Goal: Task Accomplishment & Management: Manage account settings

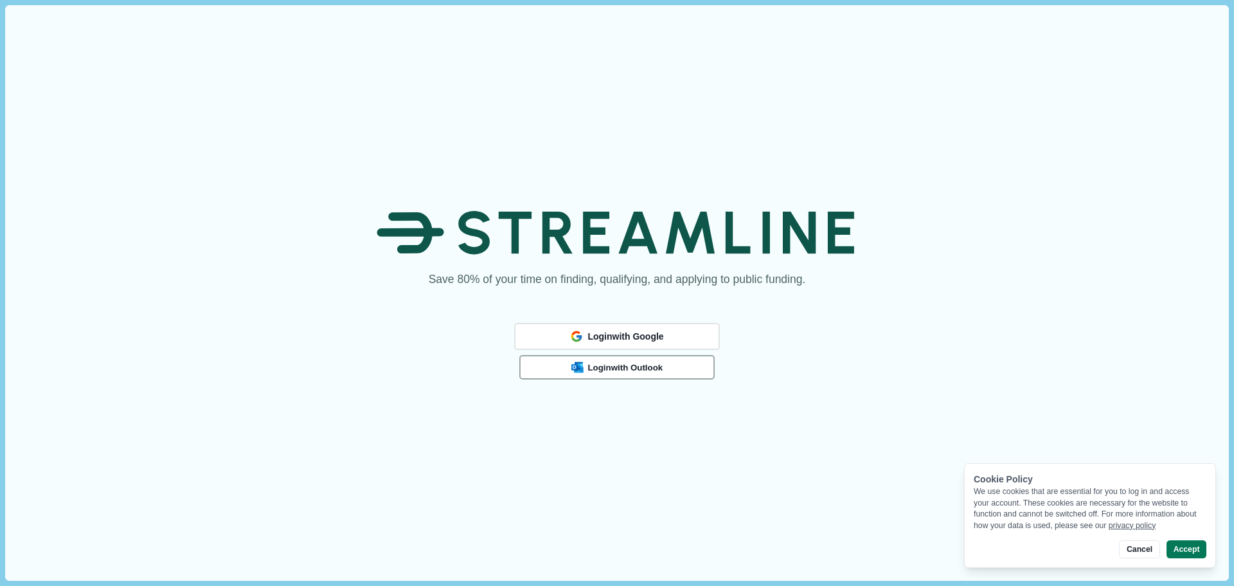
click at [676, 365] on button "Login with Outlook" at bounding box center [616, 367] width 195 height 24
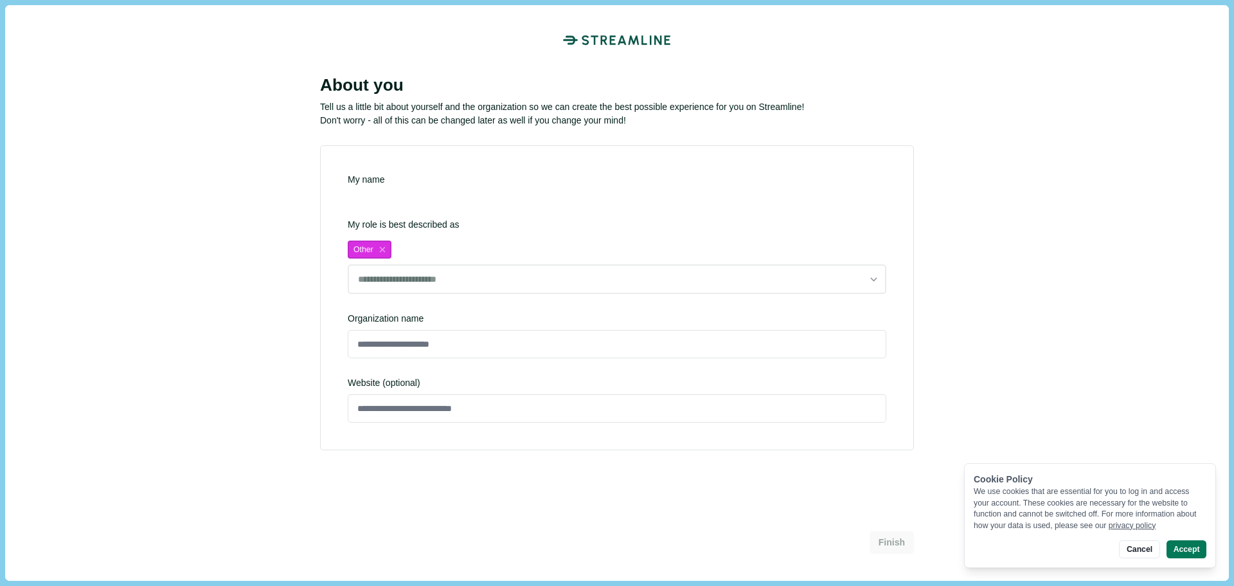
type input "**********"
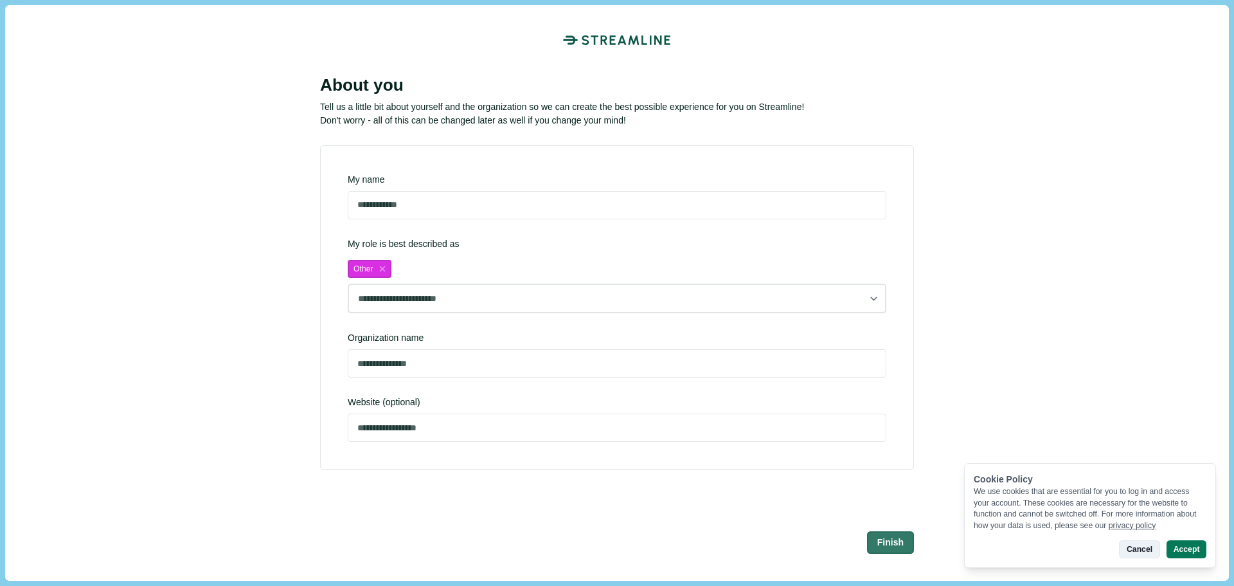
click at [1149, 551] on button "Cancel" at bounding box center [1139, 549] width 40 height 18
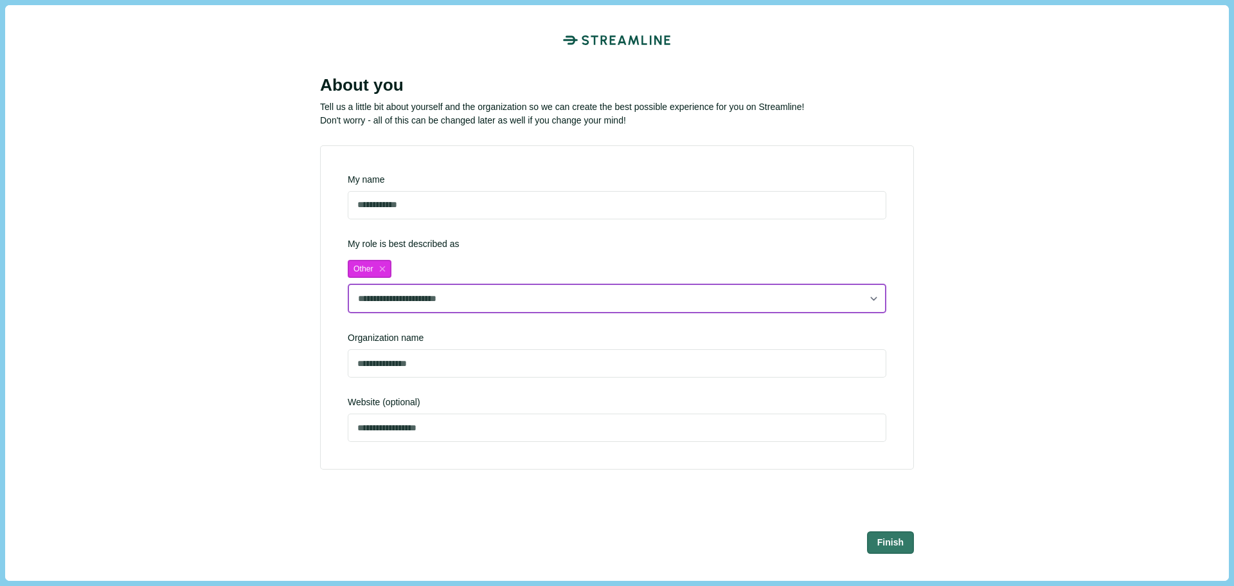
click at [498, 302] on select "**********" at bounding box center [617, 298] width 539 height 30
click at [348, 283] on select "**********" at bounding box center [617, 298] width 539 height 30
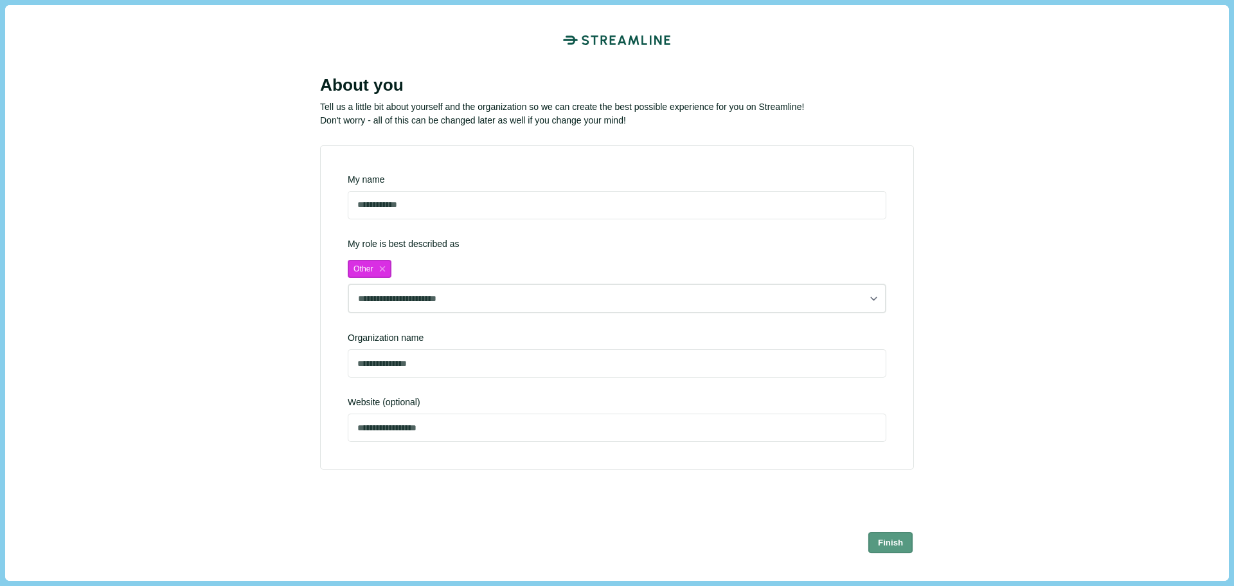
click at [889, 543] on button "Finish" at bounding box center [890, 541] width 45 height 21
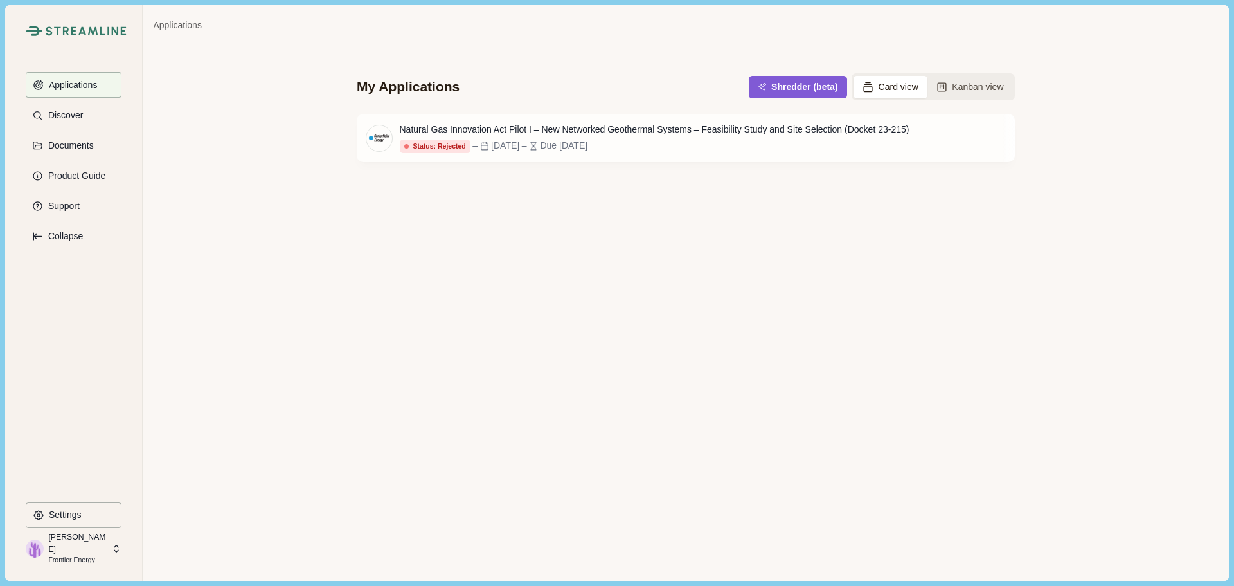
click at [740, 262] on div "My Applications Shredder (beta) Card view Kanban view Natural Gas Innovation Ac…" at bounding box center [686, 313] width 1086 height 534
click at [805, 89] on button "Shredder (beta)" at bounding box center [797, 86] width 93 height 21
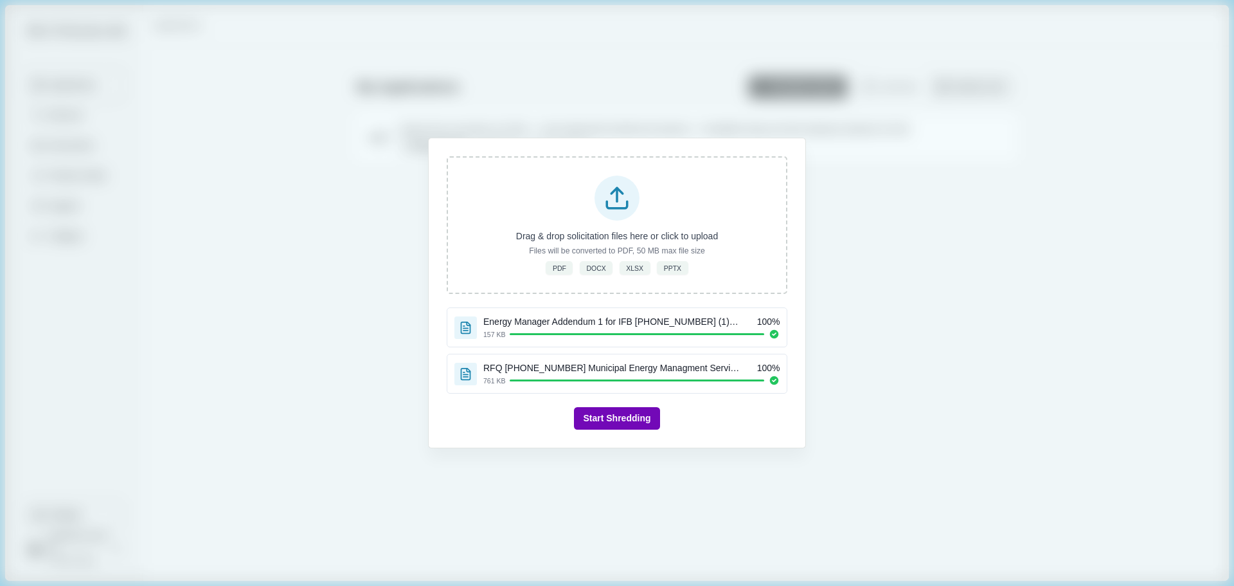
click at [634, 416] on button "Start Shredding" at bounding box center [616, 418] width 85 height 22
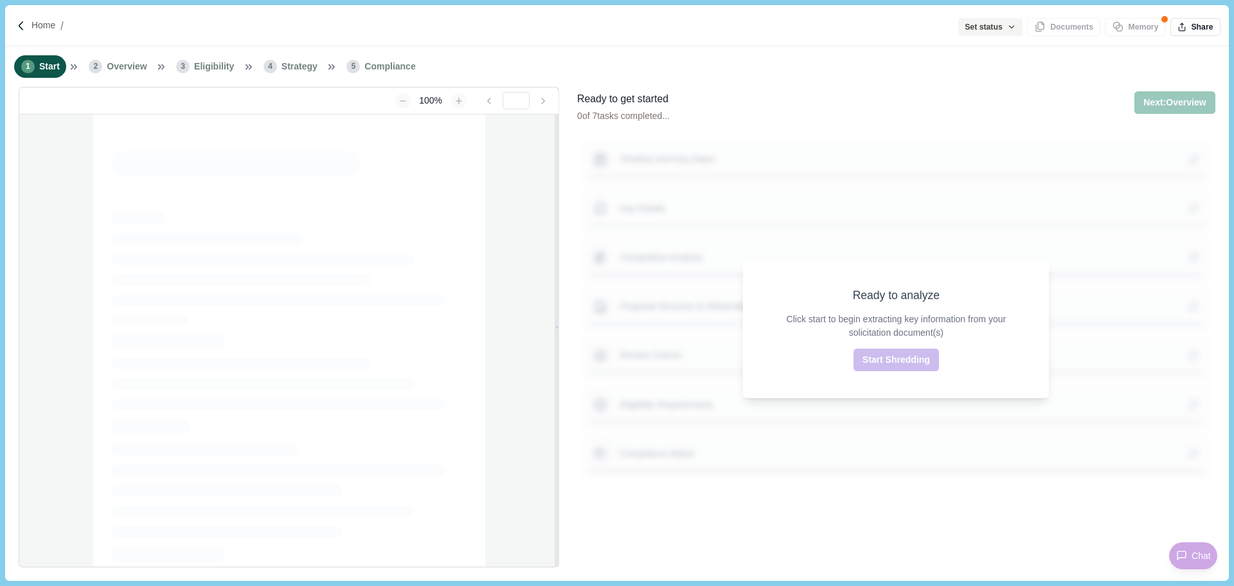
type input "**********"
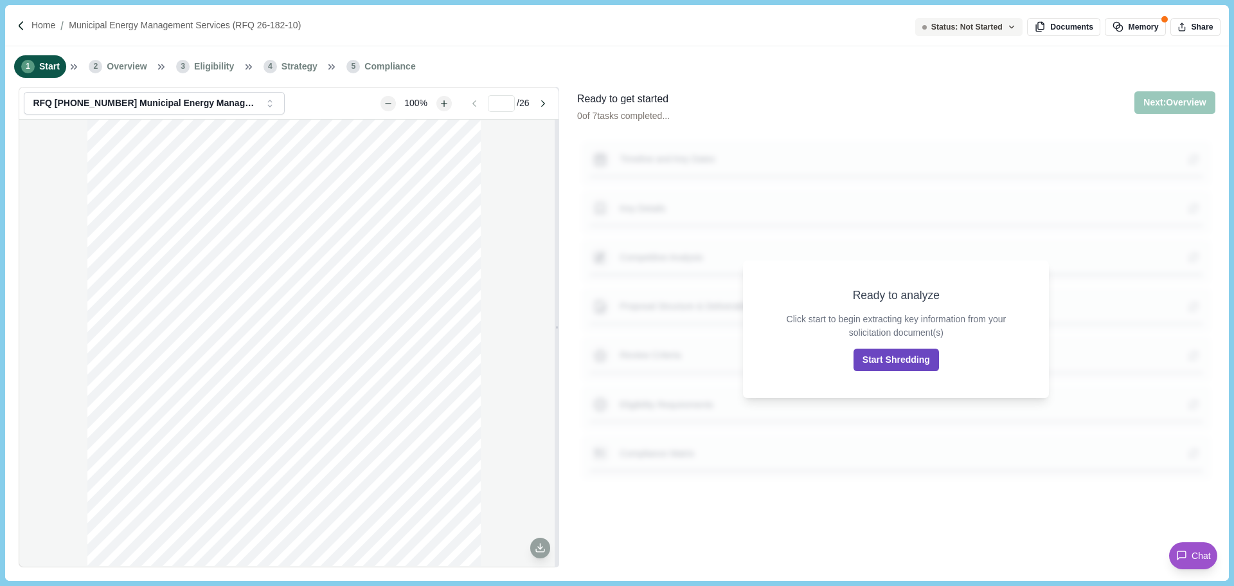
click at [926, 364] on button "Start Shredding" at bounding box center [896, 359] width 85 height 22
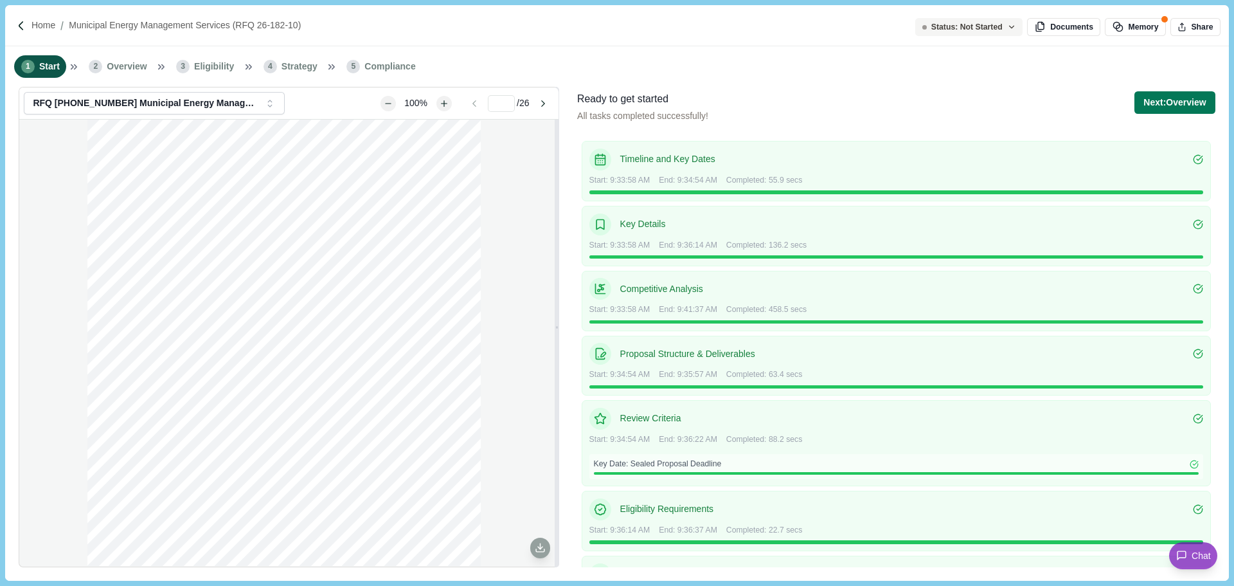
drag, startPoint x: 1185, startPoint y: 100, endPoint x: 223, endPoint y: 350, distance: 994.2
click at [1185, 100] on button "Next: Overview" at bounding box center [1175, 102] width 80 height 22
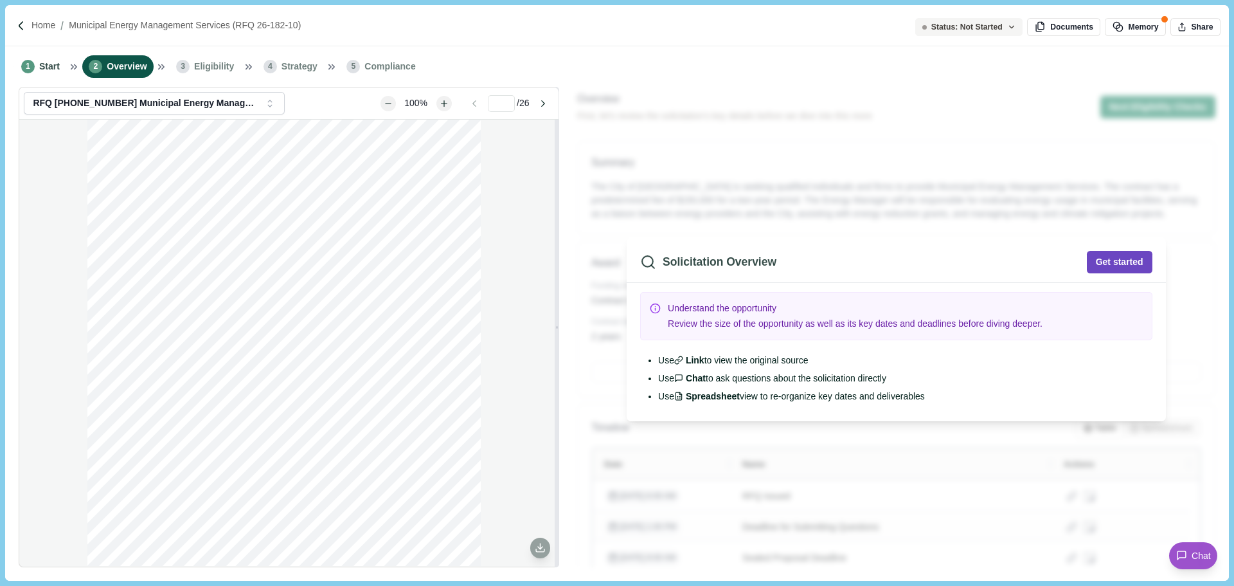
click at [1117, 267] on button "Get started" at bounding box center [1120, 262] width 66 height 22
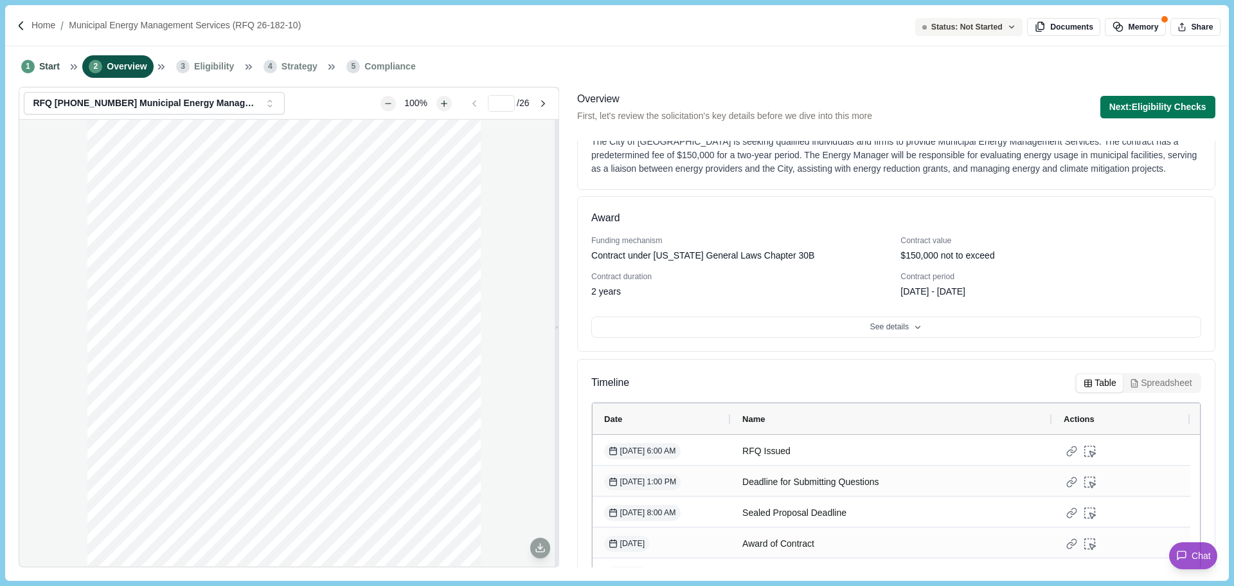
scroll to position [64, 0]
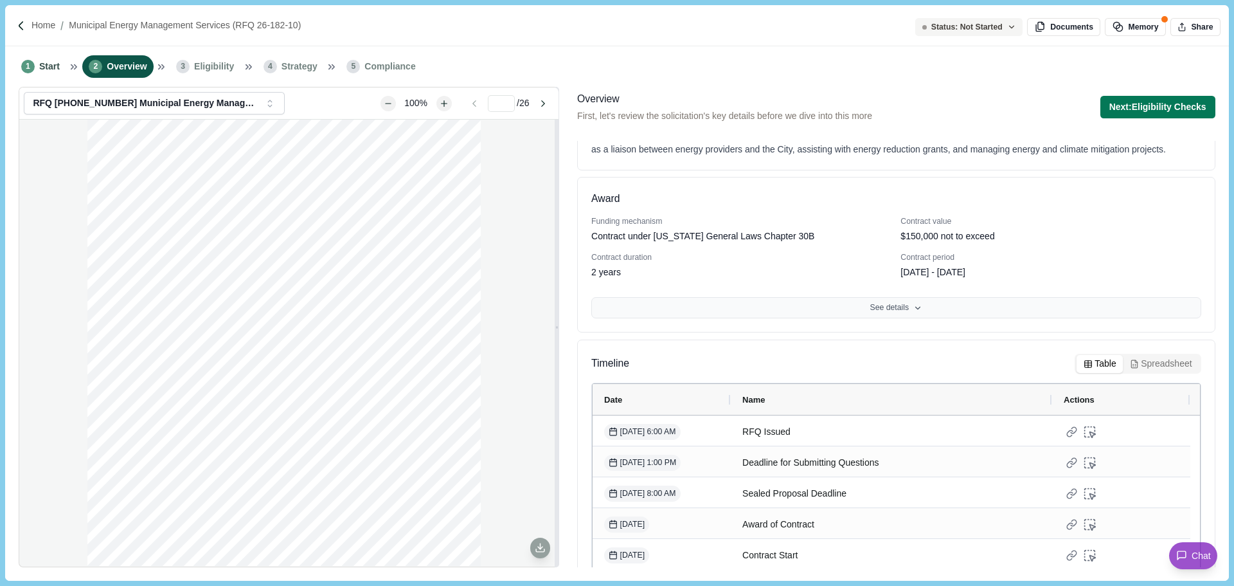
click at [995, 306] on button "See details" at bounding box center [896, 308] width 610 height 22
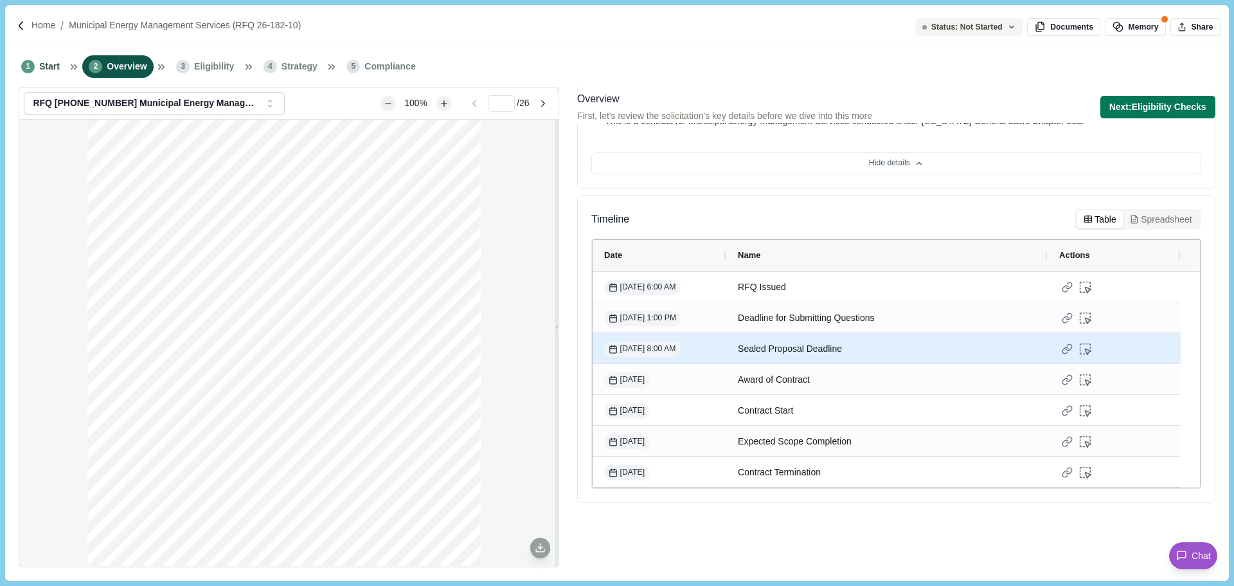
scroll to position [105, 0]
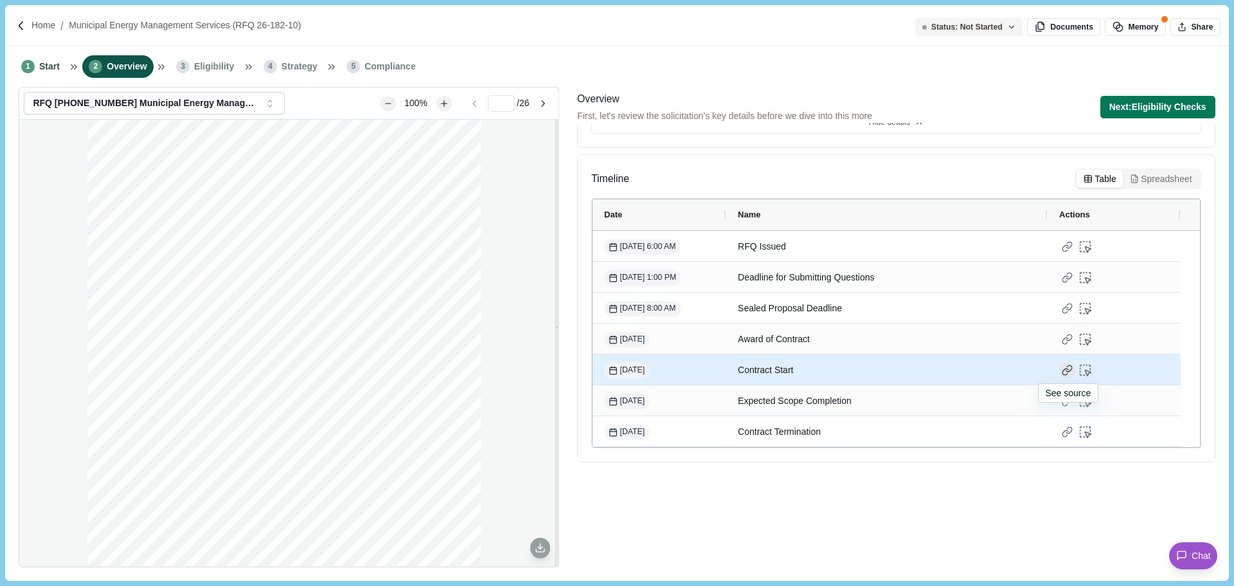
click at [1068, 370] on div at bounding box center [1067, 371] width 16 height 16
type input "*"
click at [1064, 365] on div at bounding box center [1067, 371] width 16 height 16
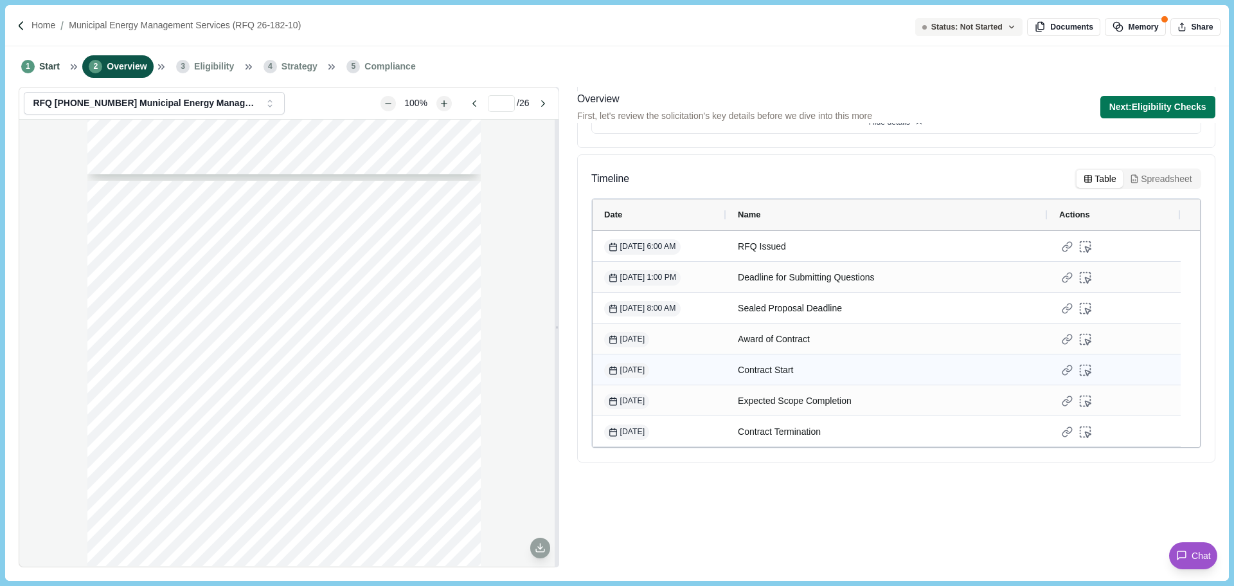
scroll to position [115, 0]
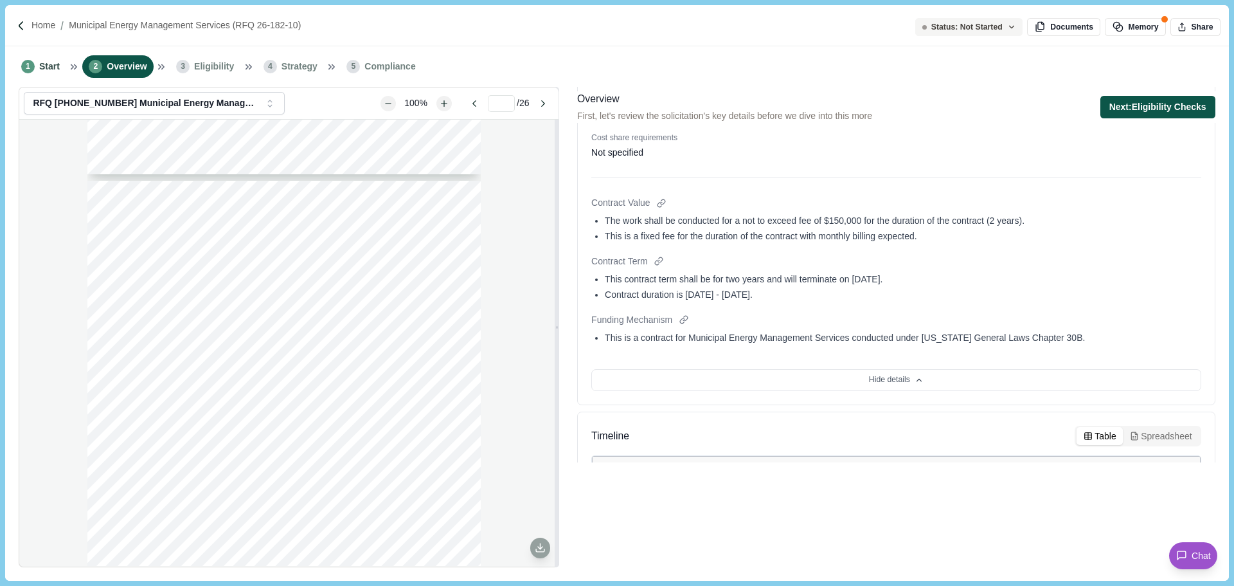
click at [1167, 108] on button "Next: Eligibility Checks" at bounding box center [1157, 107] width 115 height 22
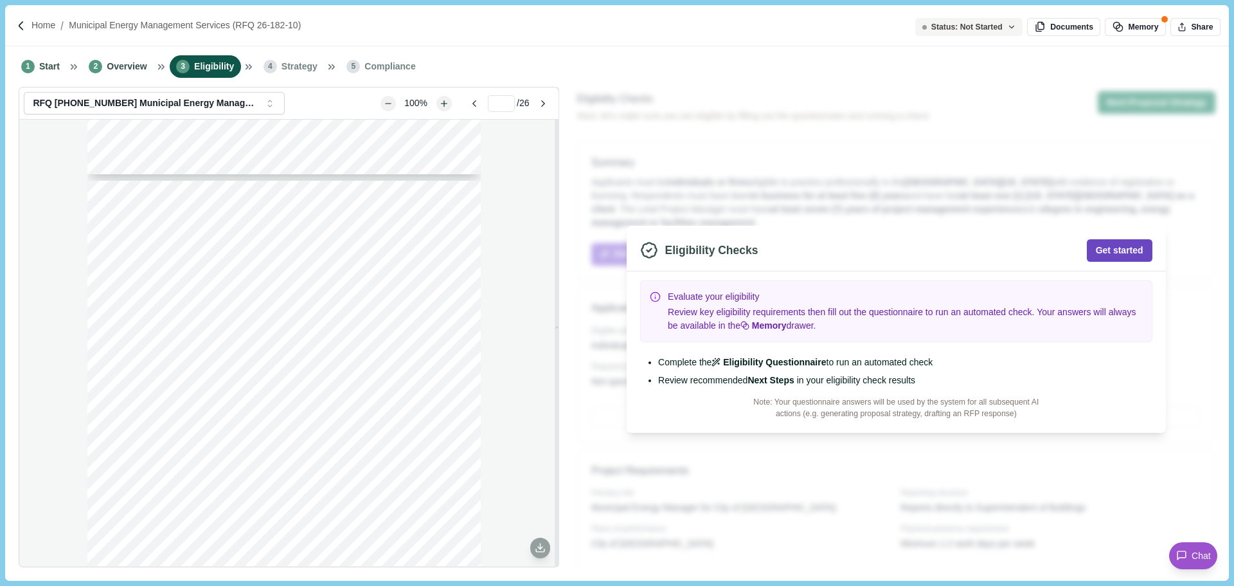
click at [1122, 247] on button "Get started" at bounding box center [1120, 250] width 66 height 22
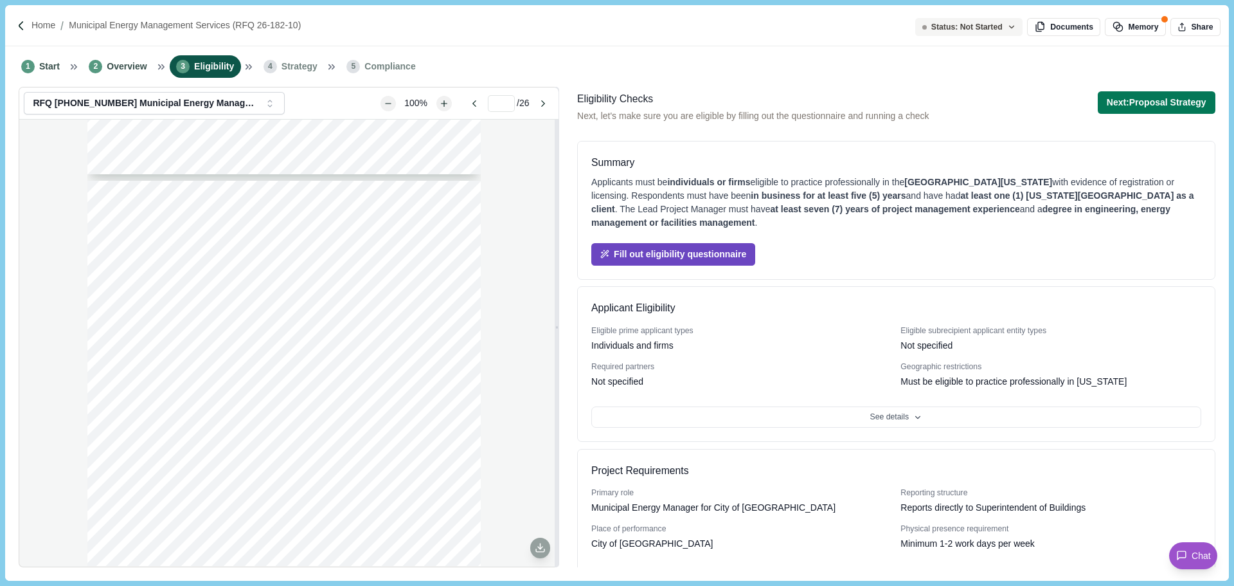
click at [655, 252] on button "Fill out eligibility questionnaire" at bounding box center [673, 254] width 164 height 22
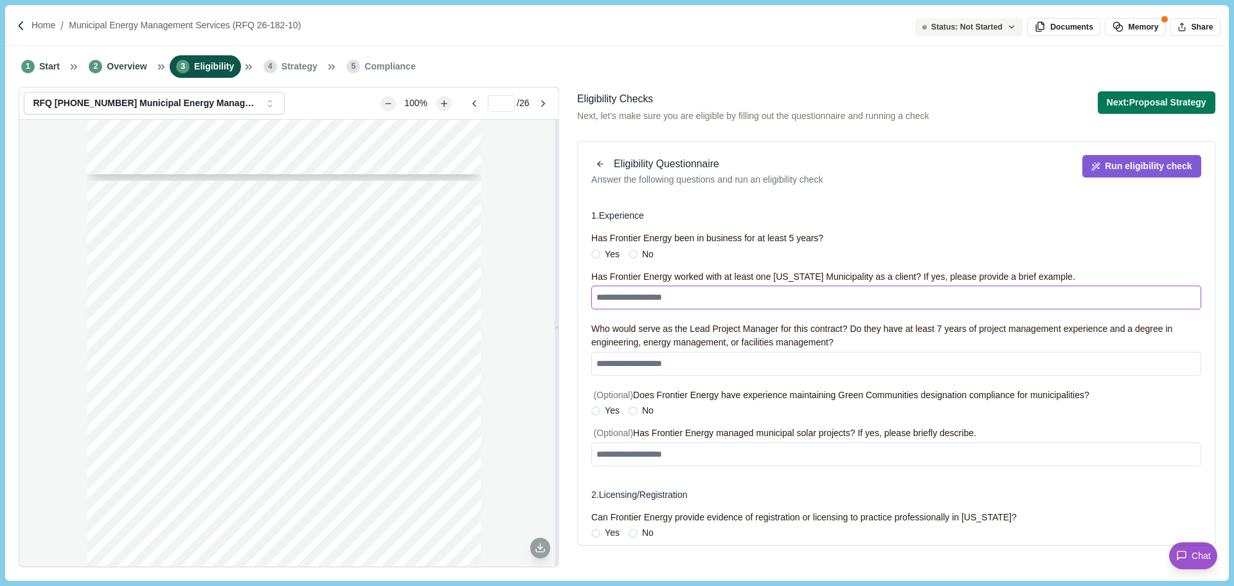
click at [699, 296] on textarea at bounding box center [896, 297] width 610 height 24
click at [602, 257] on label "Yes" at bounding box center [605, 253] width 28 height 13
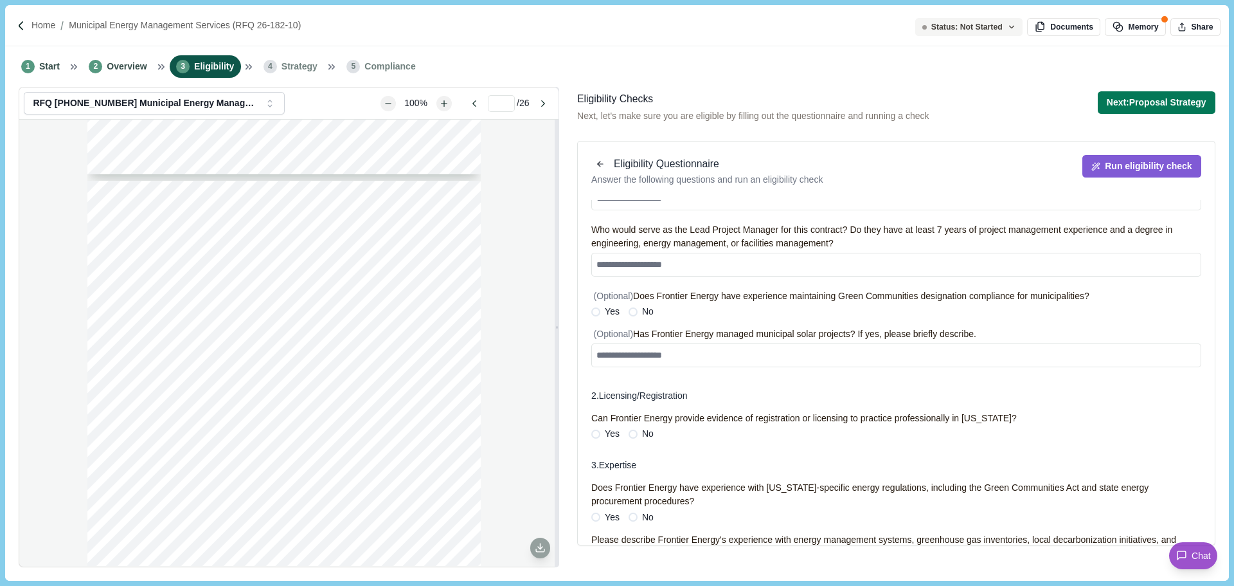
scroll to position [129, 0]
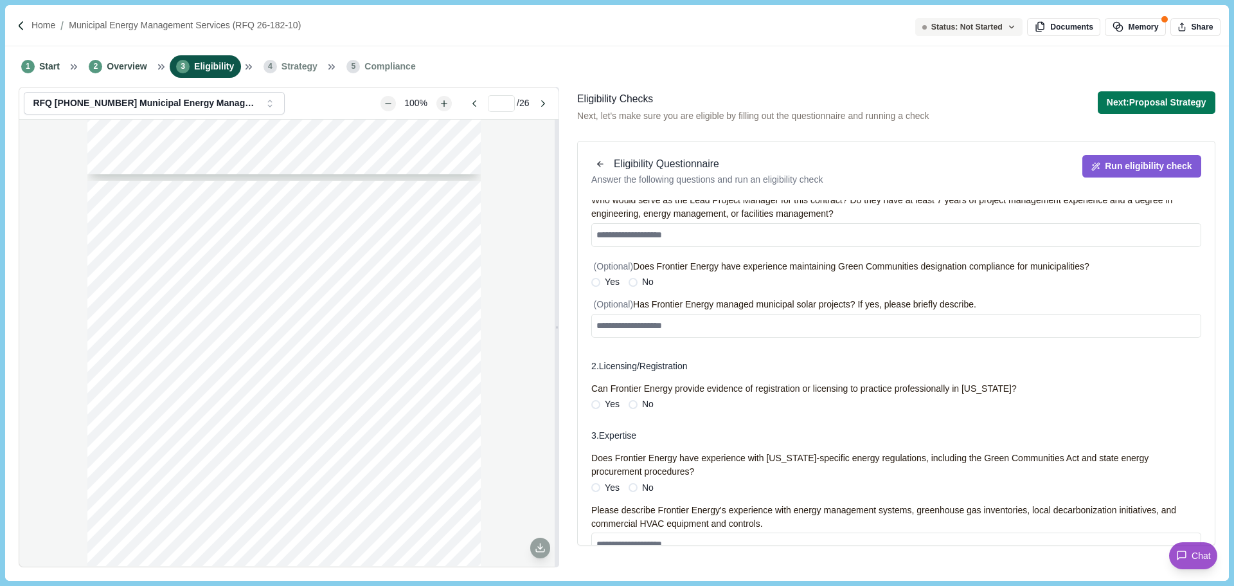
click at [593, 280] on span at bounding box center [595, 282] width 9 height 9
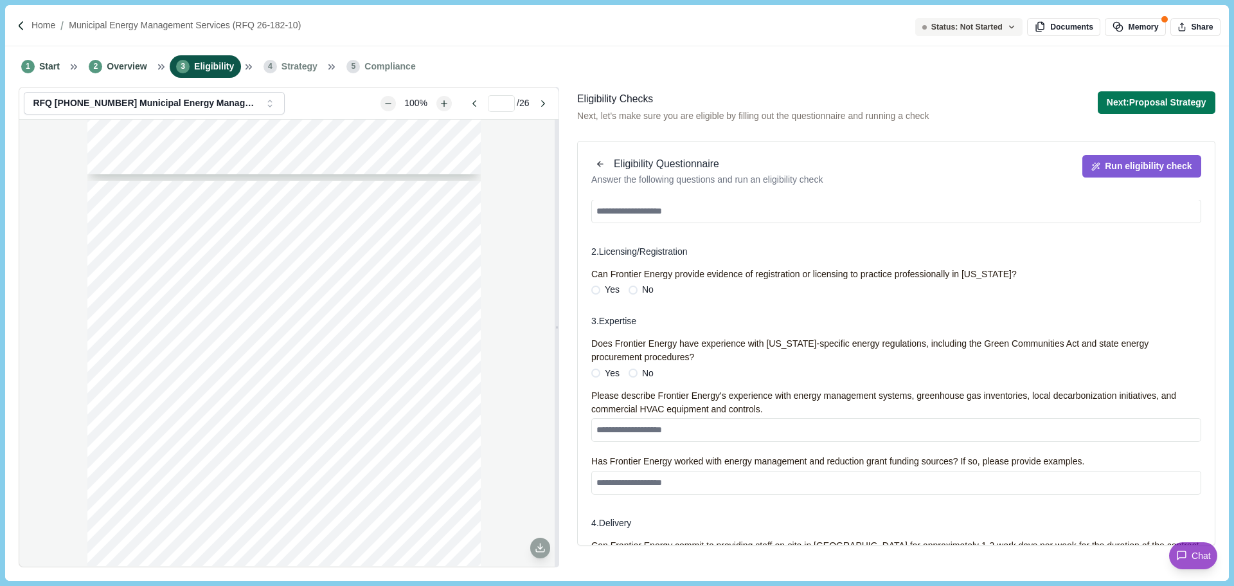
scroll to position [257, 0]
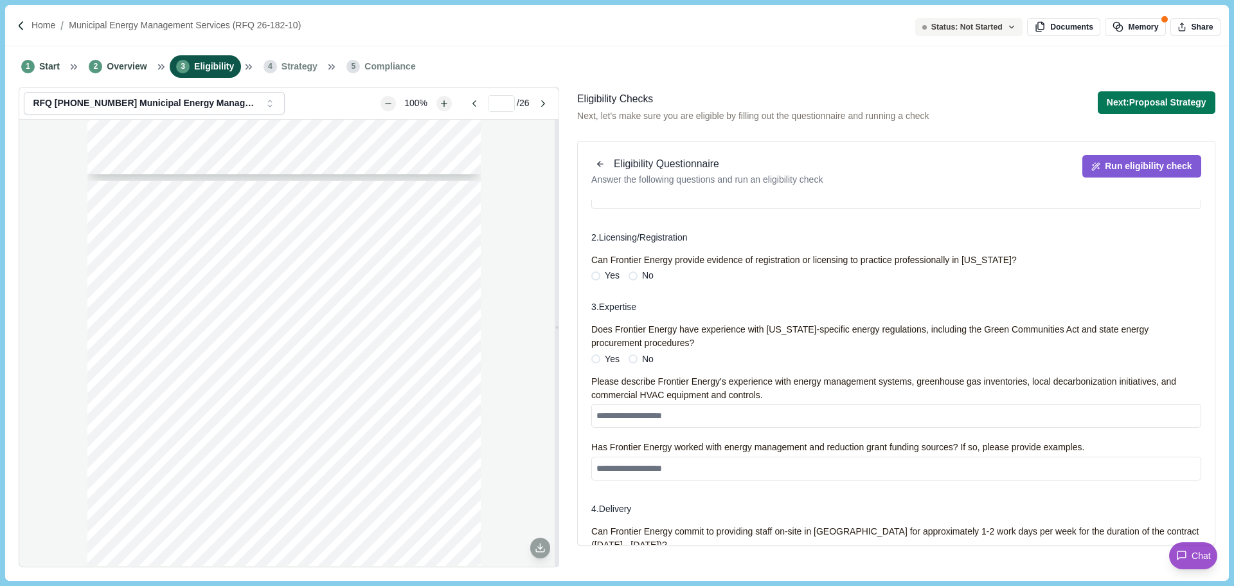
click at [632, 276] on span at bounding box center [633, 275] width 9 height 9
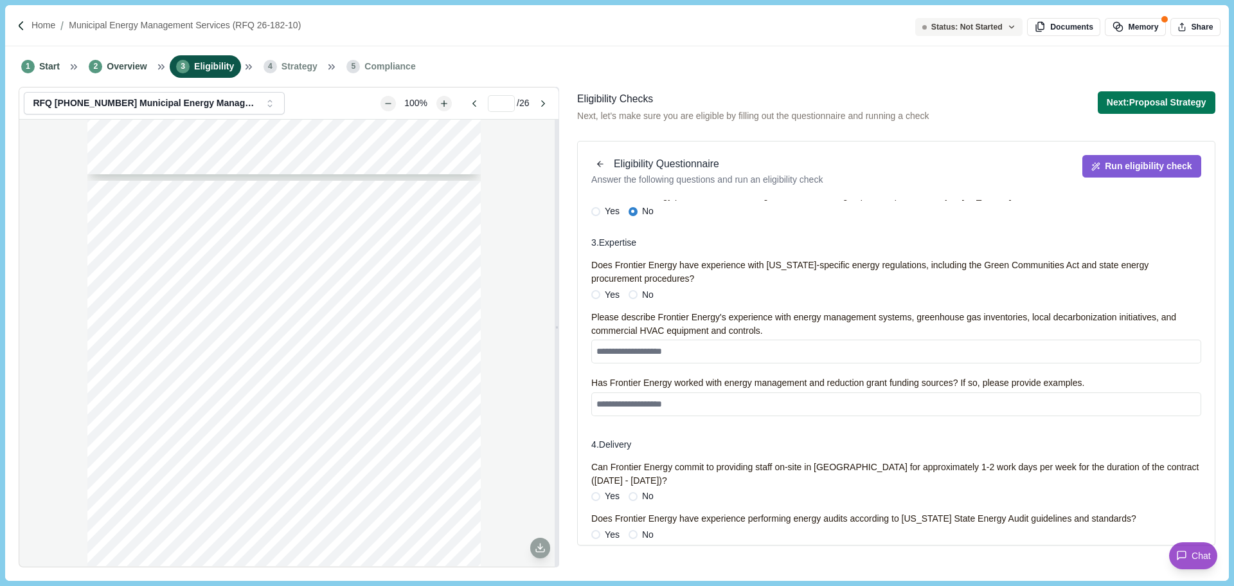
scroll to position [0, 0]
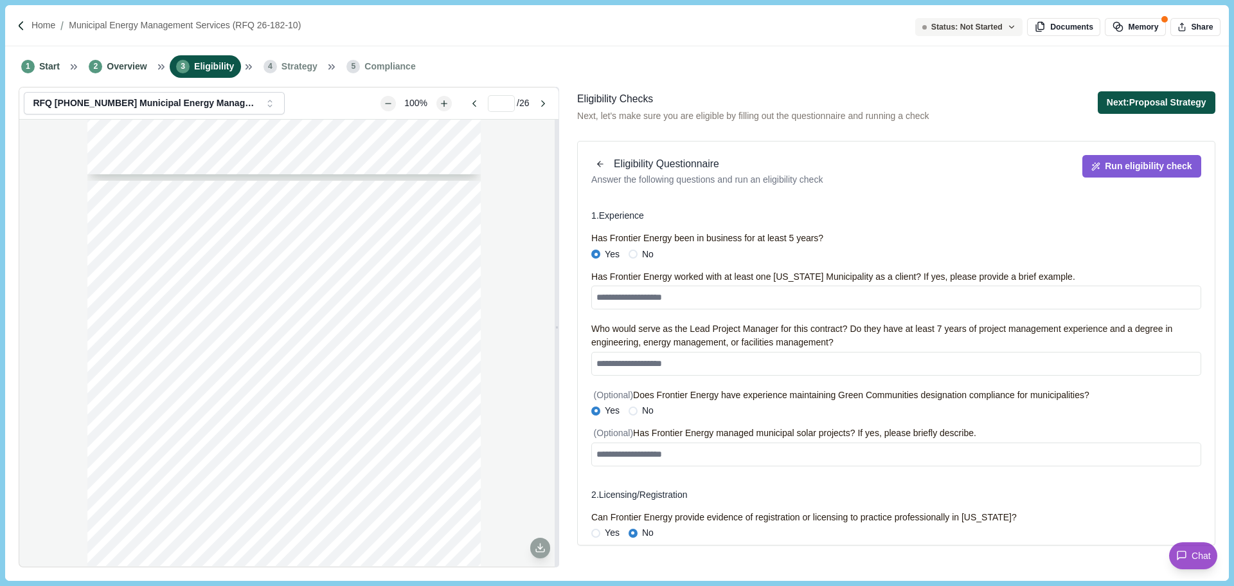
click at [1147, 100] on button "Next: Proposal Strategy" at bounding box center [1157, 102] width 118 height 22
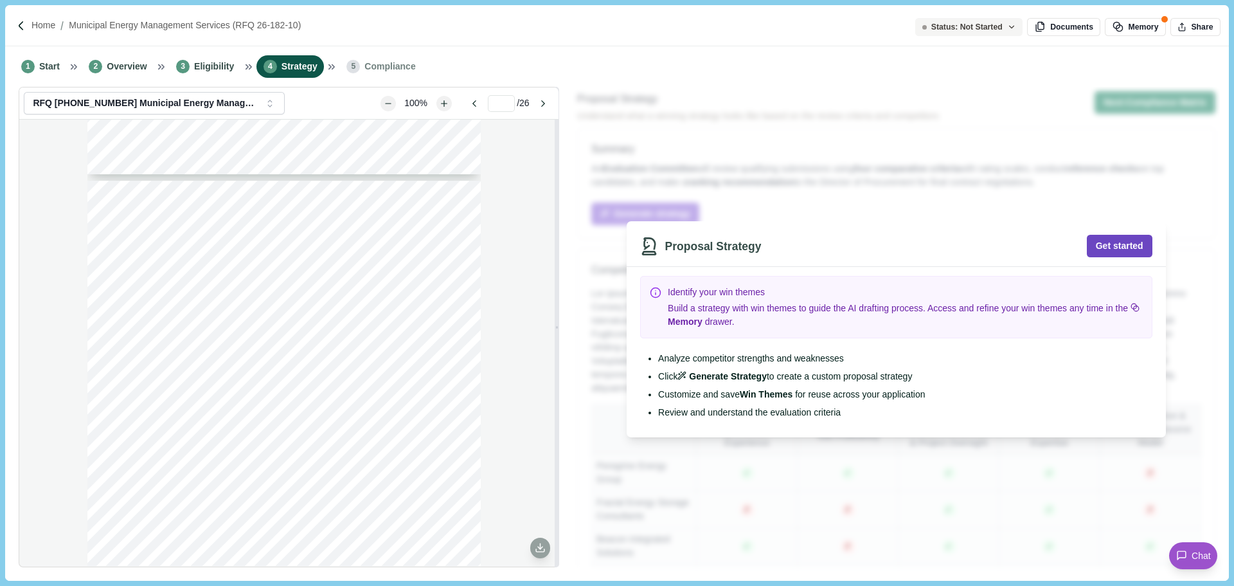
click at [1133, 249] on button "Get started" at bounding box center [1120, 246] width 66 height 22
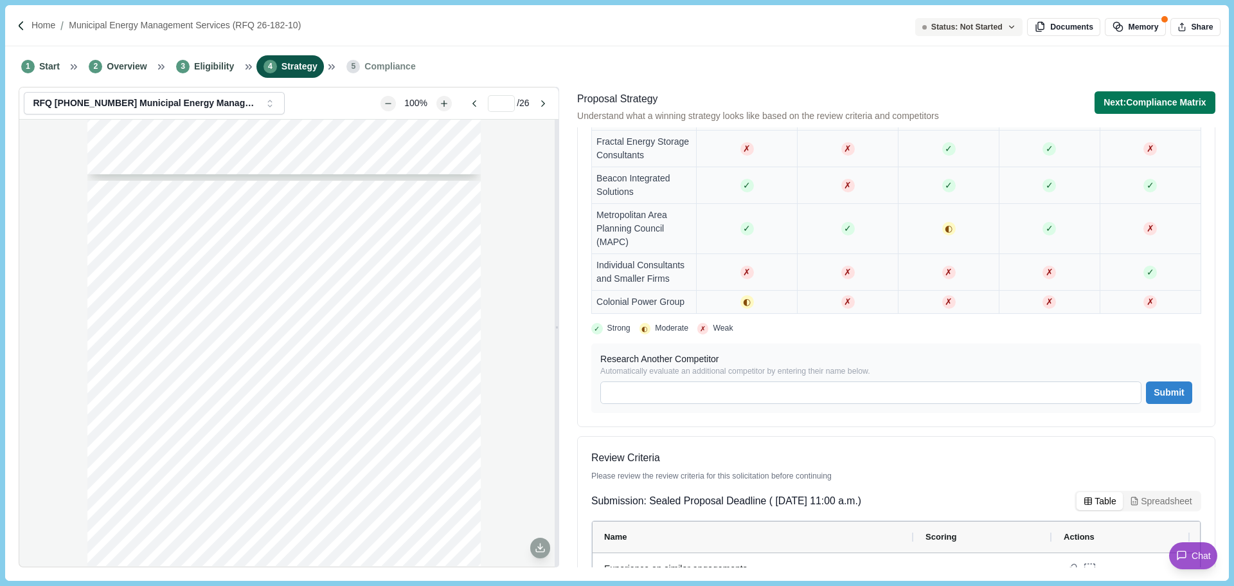
scroll to position [499, 0]
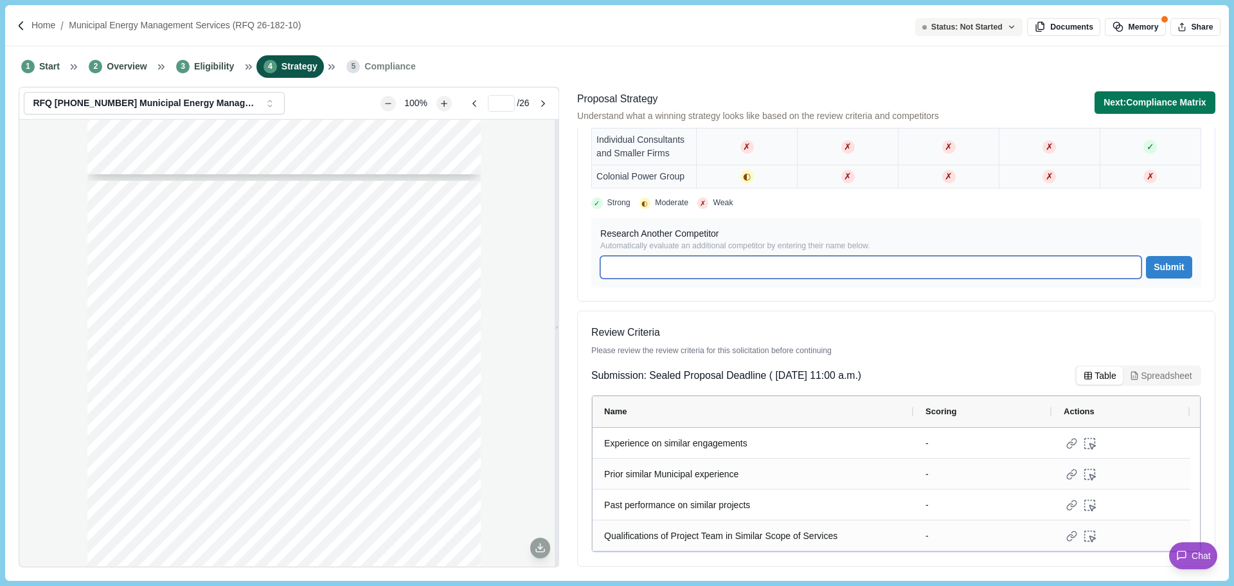
click at [736, 265] on input at bounding box center [870, 267] width 541 height 22
click at [684, 270] on input at bounding box center [870, 267] width 541 height 22
click at [632, 271] on input at bounding box center [870, 267] width 541 height 22
paste input "**********"
type input "**********"
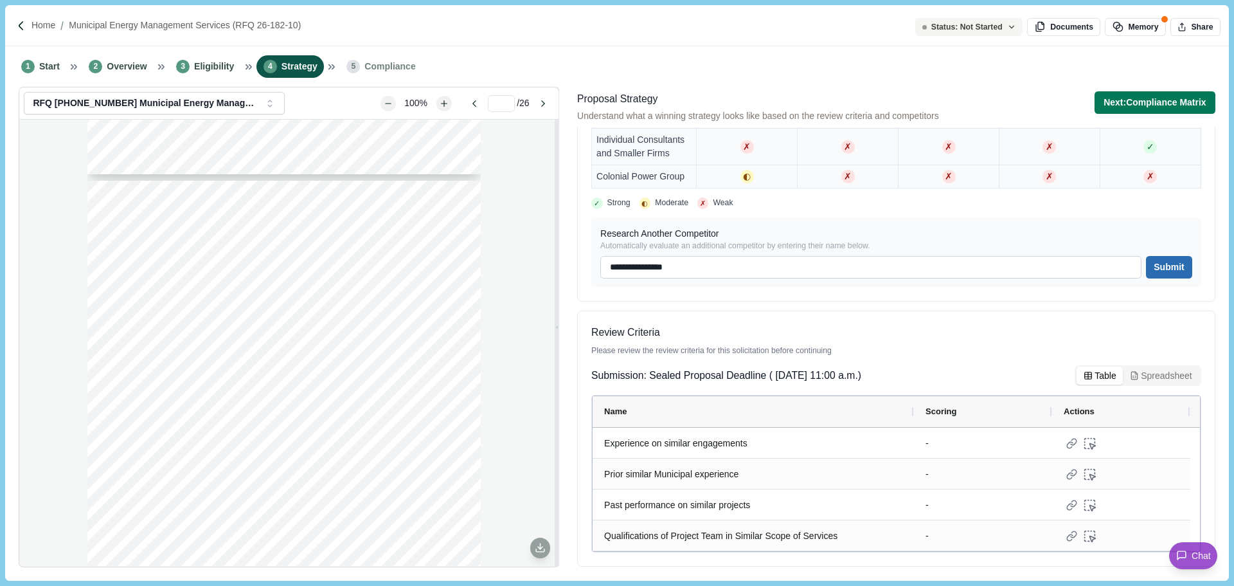
click at [1165, 267] on button "Submit" at bounding box center [1169, 267] width 46 height 22
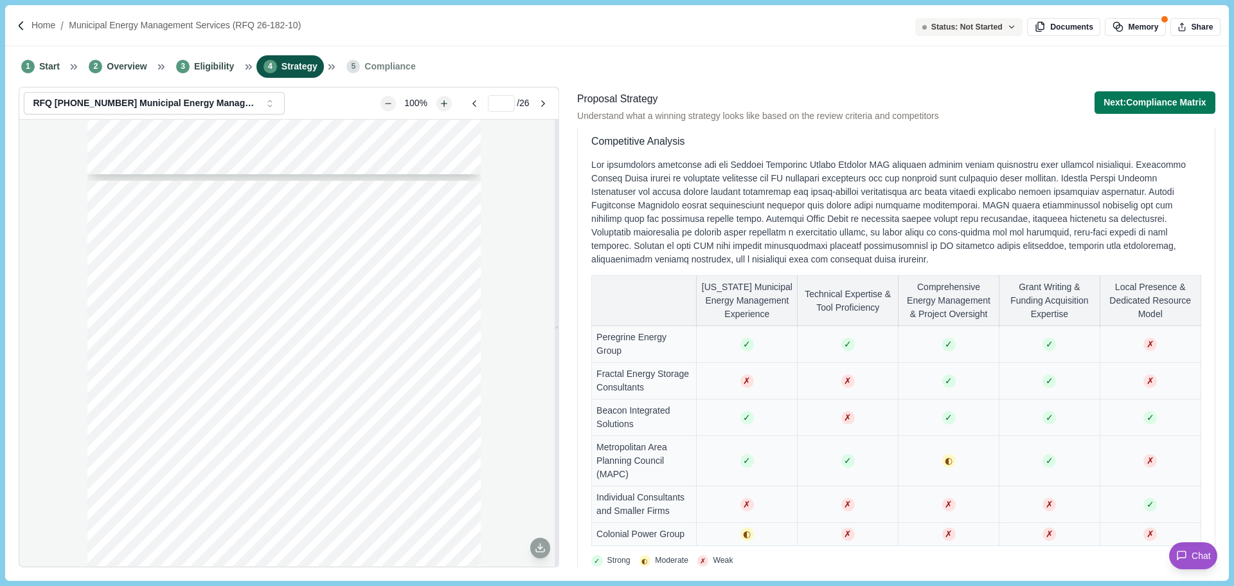
scroll to position [0, 0]
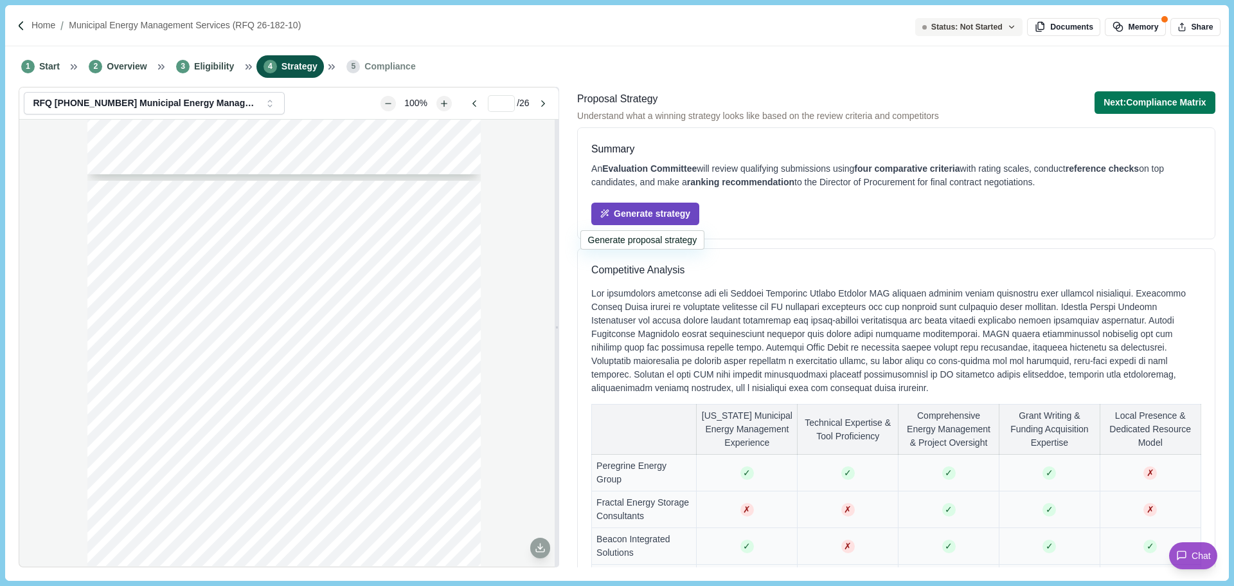
click at [687, 211] on button "Generate strategy" at bounding box center [645, 213] width 108 height 22
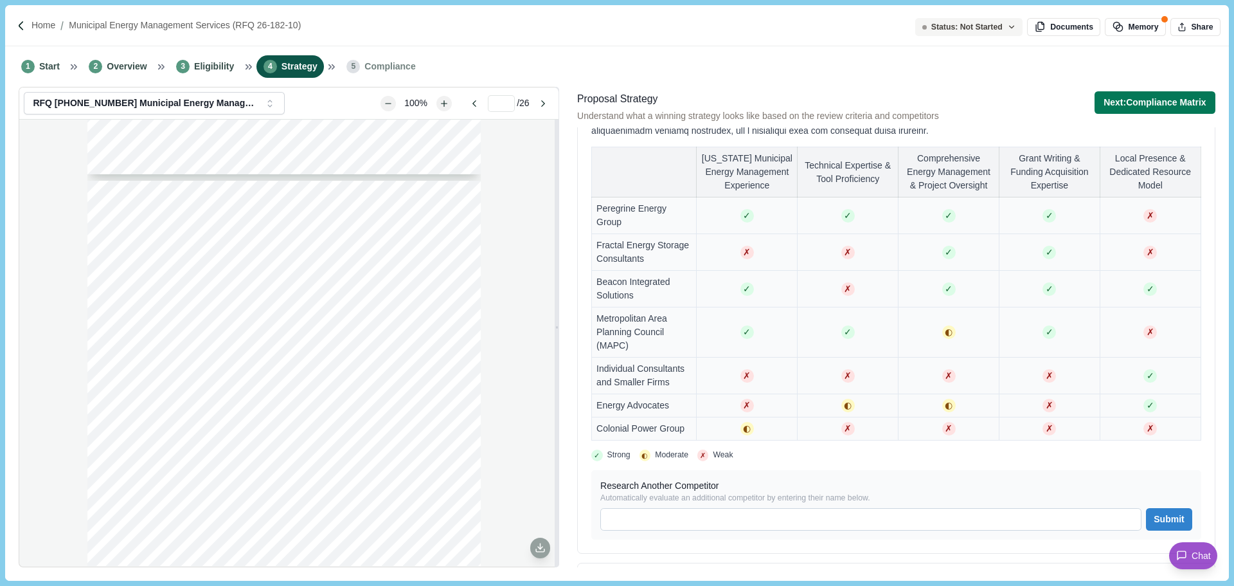
scroll to position [537, 0]
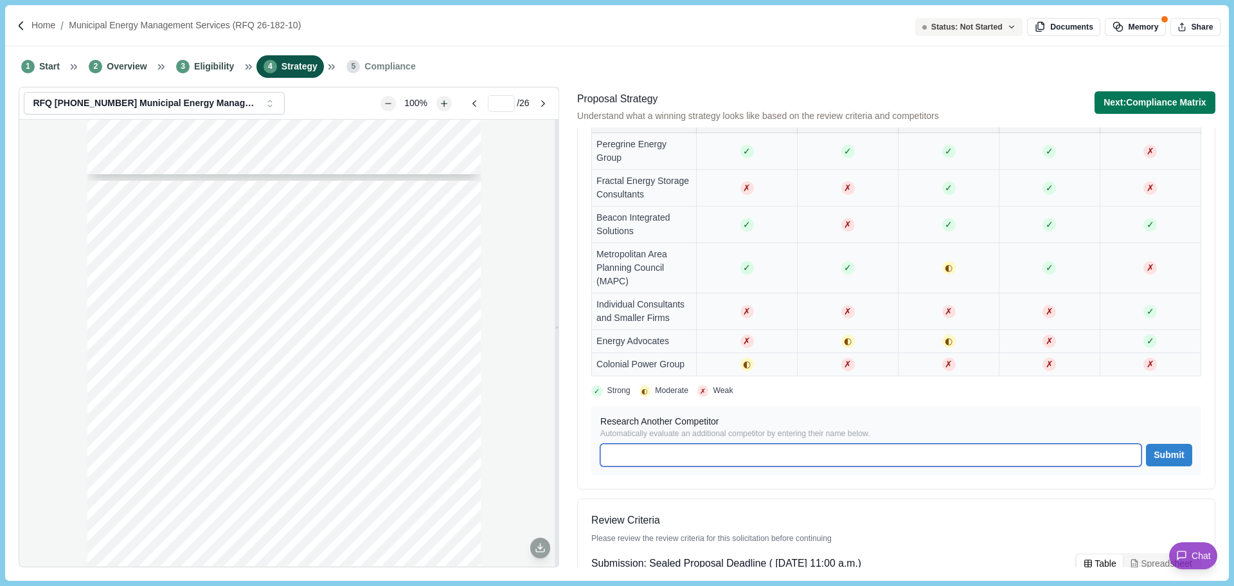
click at [632, 466] on input at bounding box center [870, 455] width 541 height 22
type input "**********"
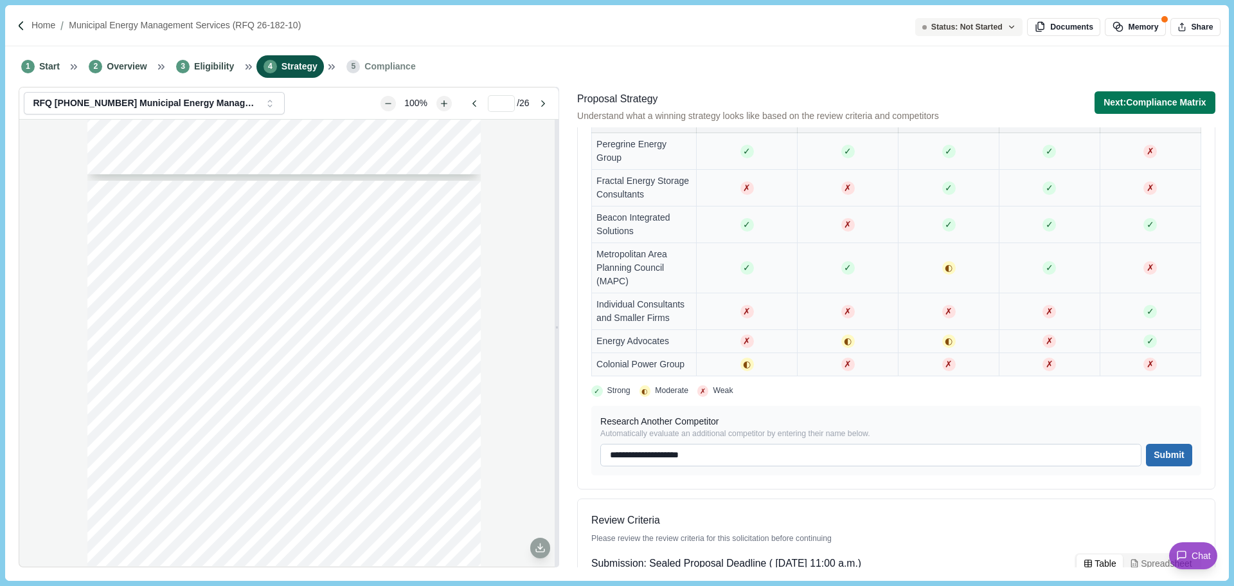
click at [1162, 466] on button "Submit" at bounding box center [1169, 455] width 46 height 22
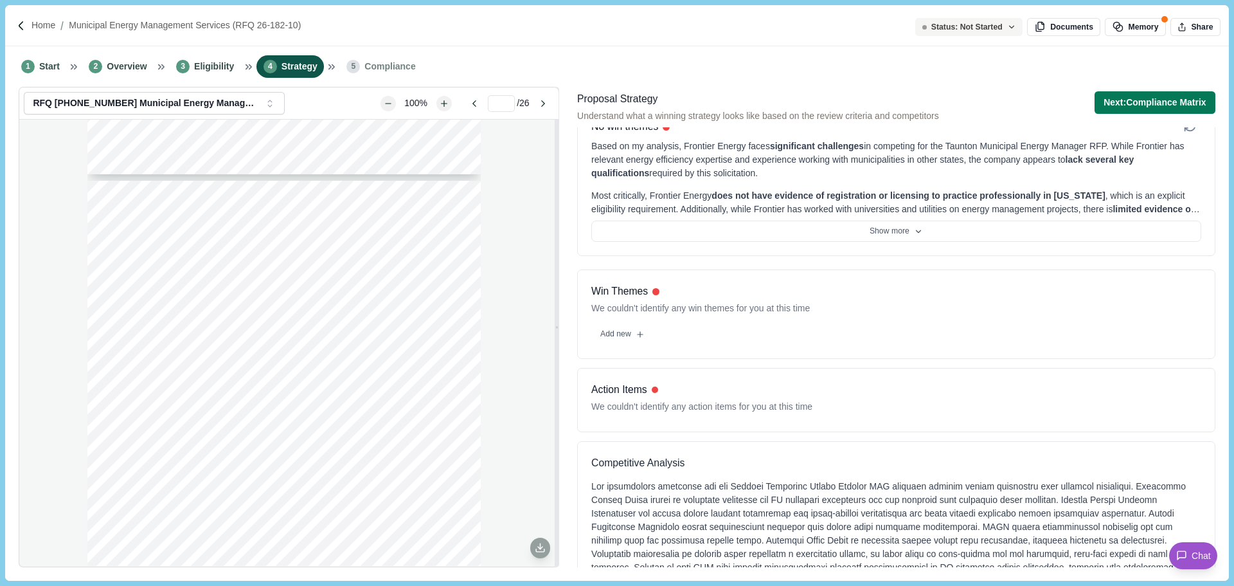
scroll to position [0, 0]
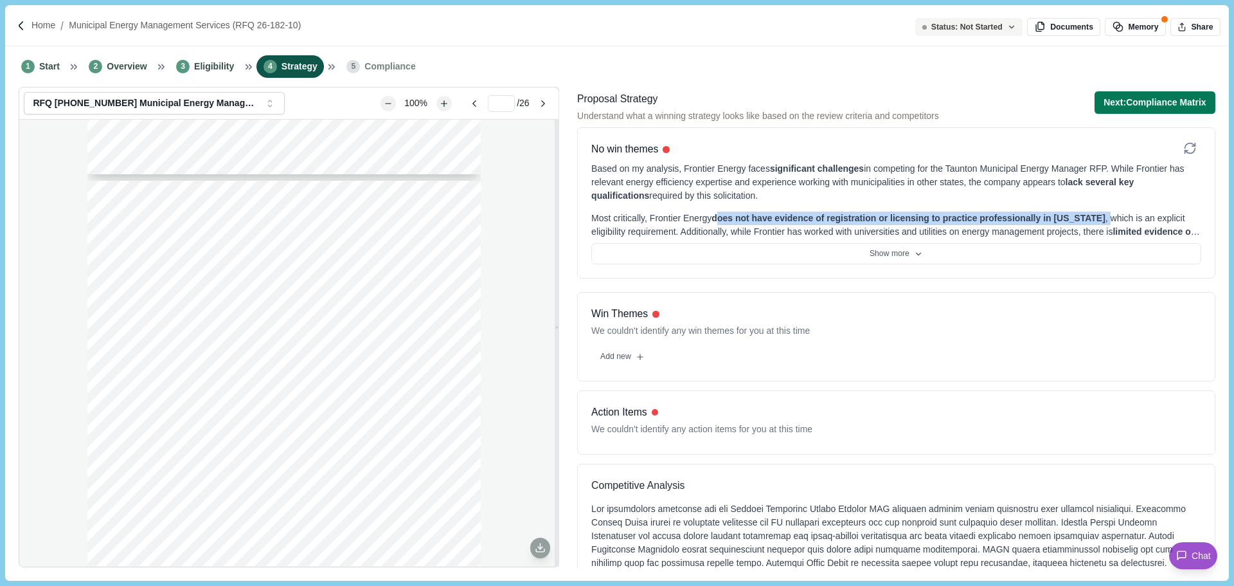
drag, startPoint x: 732, startPoint y: 219, endPoint x: 1104, endPoint y: 219, distance: 371.5
click at [1104, 219] on div "Most critically, Frontier Energy does not have evidence of registration or lice…" at bounding box center [896, 224] width 610 height 27
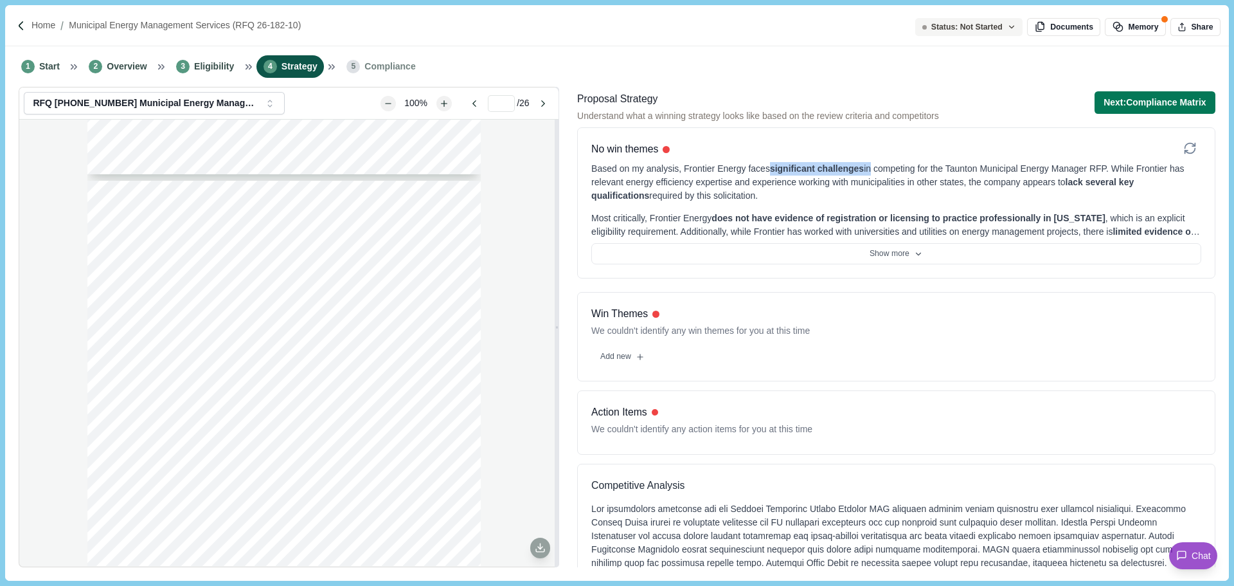
drag, startPoint x: 767, startPoint y: 166, endPoint x: 858, endPoint y: 170, distance: 91.3
click at [858, 170] on div "Based on my analysis, Frontier Energy faces significant challenges in competing…" at bounding box center [896, 182] width 610 height 40
click at [896, 256] on button "Show more" at bounding box center [896, 254] width 610 height 22
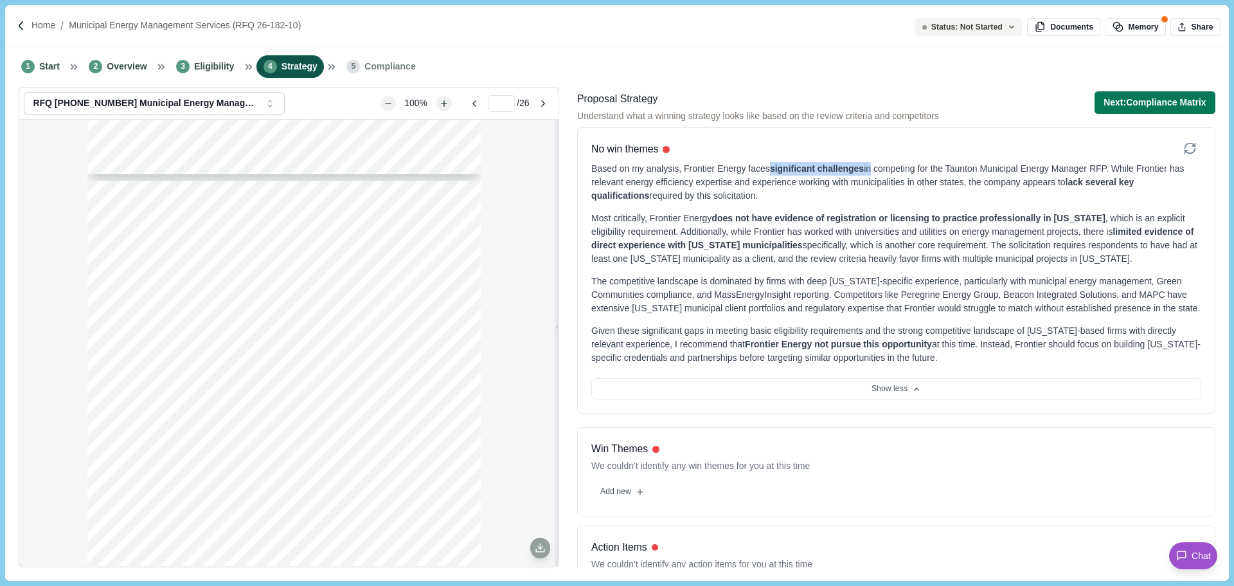
drag, startPoint x: 1118, startPoint y: 231, endPoint x: 812, endPoint y: 242, distance: 306.2
click at [812, 242] on div "Most critically, Frontier Energy does not have evidence of registration or lice…" at bounding box center [896, 238] width 610 height 54
click at [708, 311] on div "The competitive landscape is dominated by firms with deep [US_STATE]-specific e…" at bounding box center [896, 294] width 610 height 40
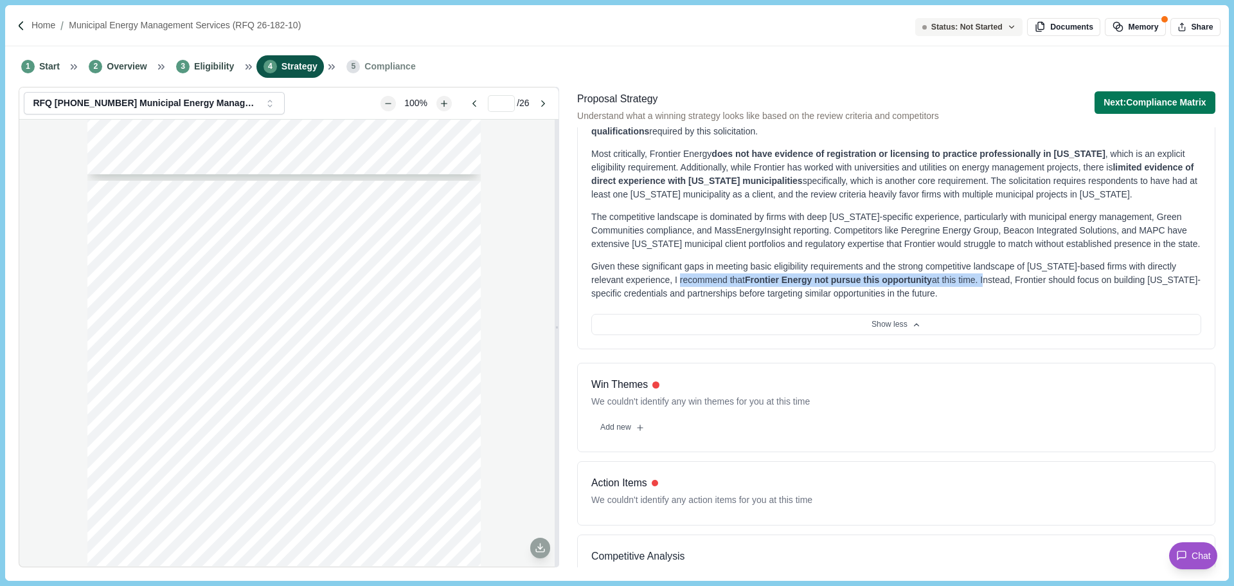
drag, startPoint x: 698, startPoint y: 294, endPoint x: 976, endPoint y: 295, distance: 277.7
click at [976, 295] on div "Given these significant gaps in meeting basic eligibility requirements and the …" at bounding box center [896, 280] width 610 height 40
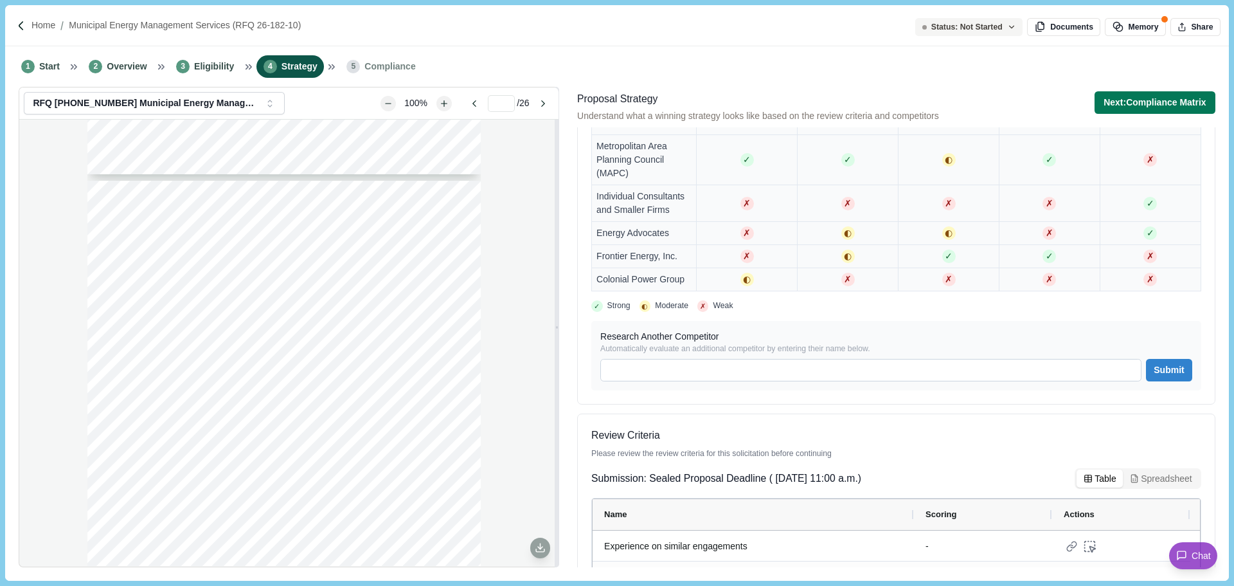
scroll to position [780, 0]
click at [629, 381] on input at bounding box center [870, 369] width 541 height 22
paste input "********"
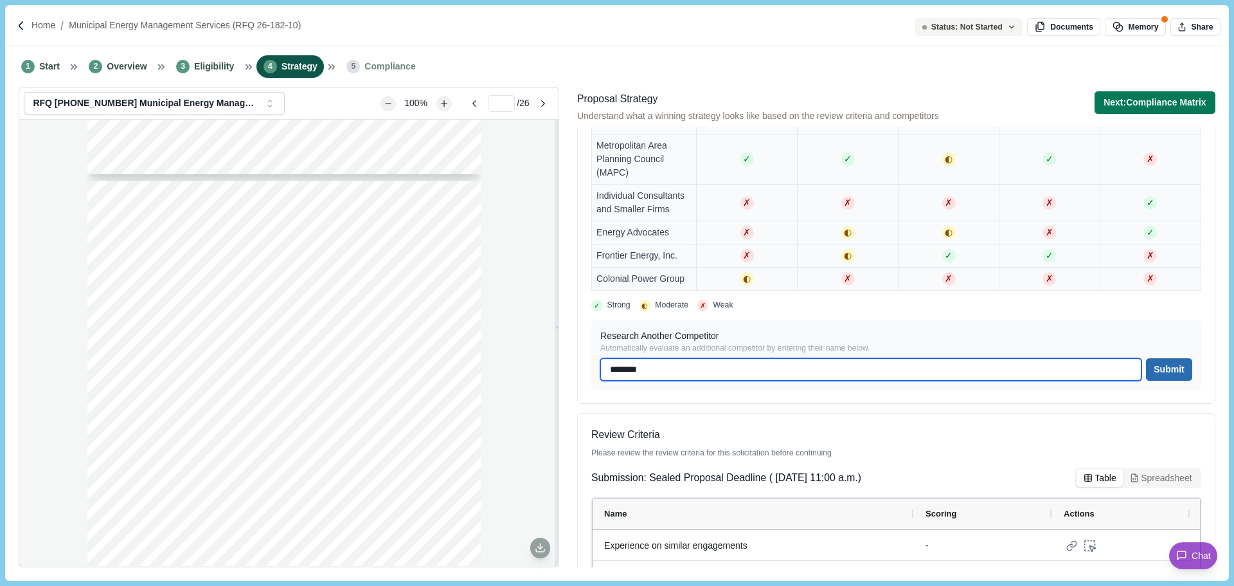
type input "********"
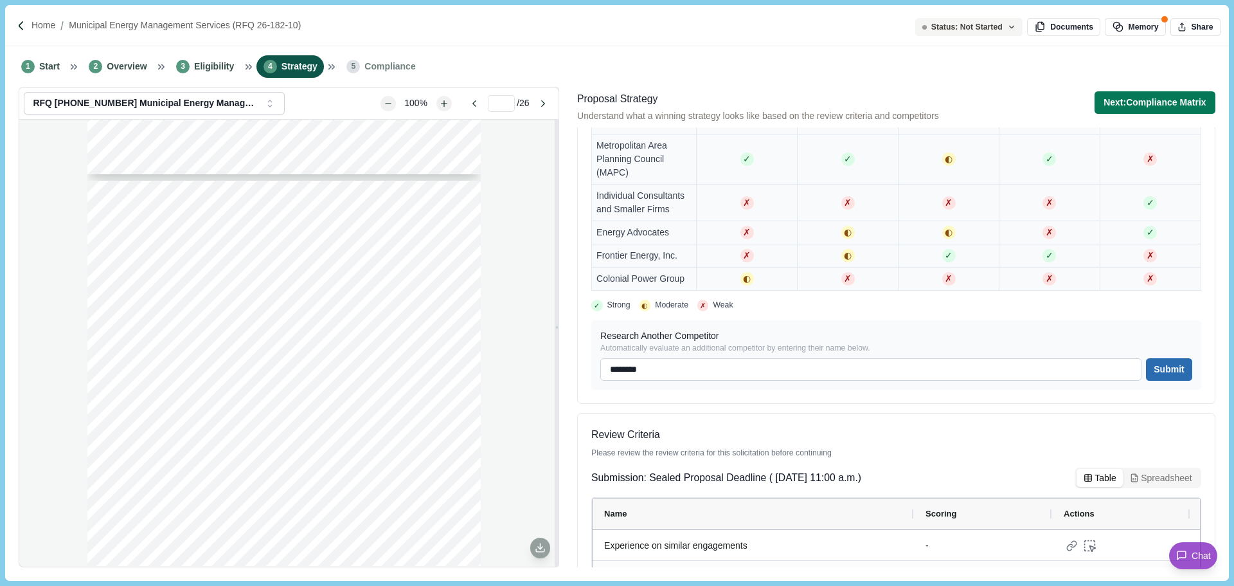
click at [1171, 381] on button "Submit" at bounding box center [1169, 369] width 46 height 22
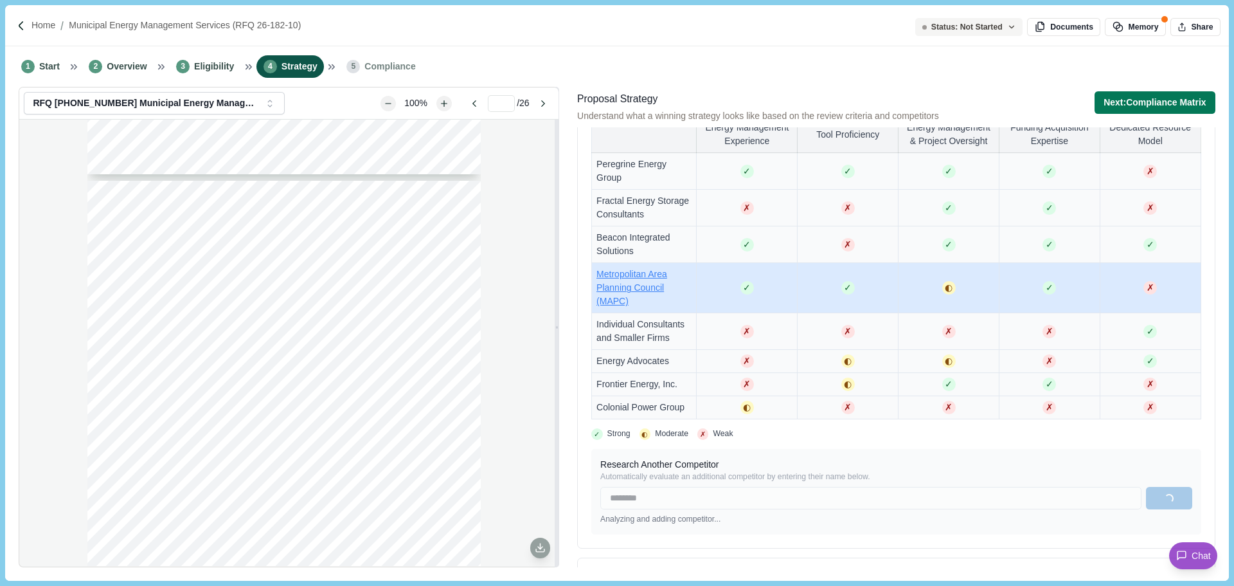
scroll to position [716, 0]
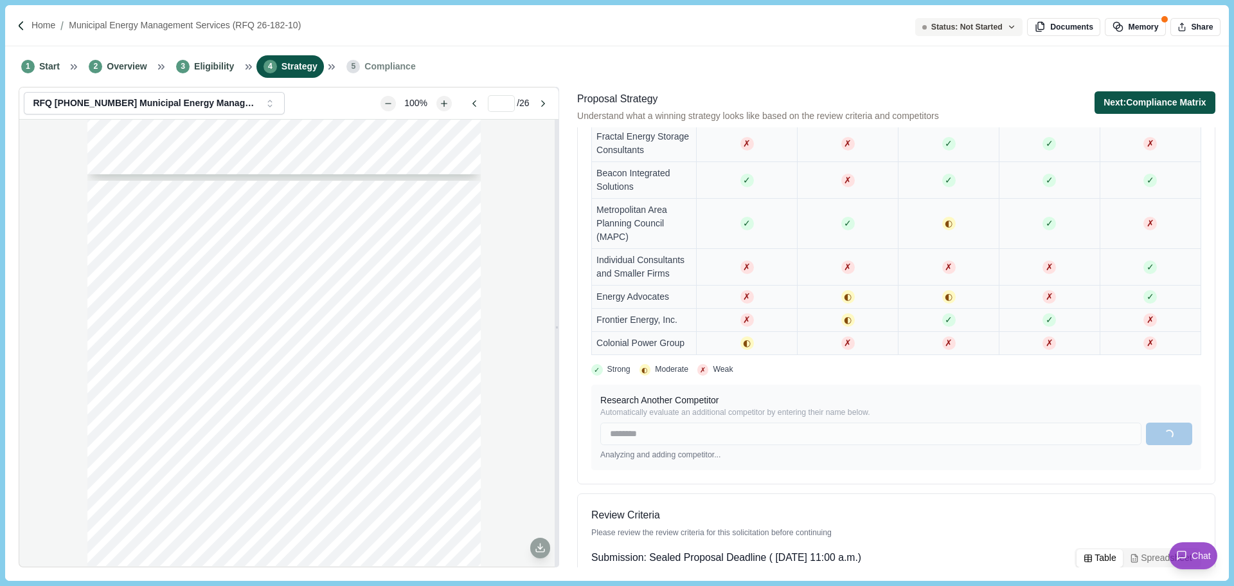
click at [1190, 105] on button "Next: Compliance Matrix" at bounding box center [1155, 102] width 121 height 22
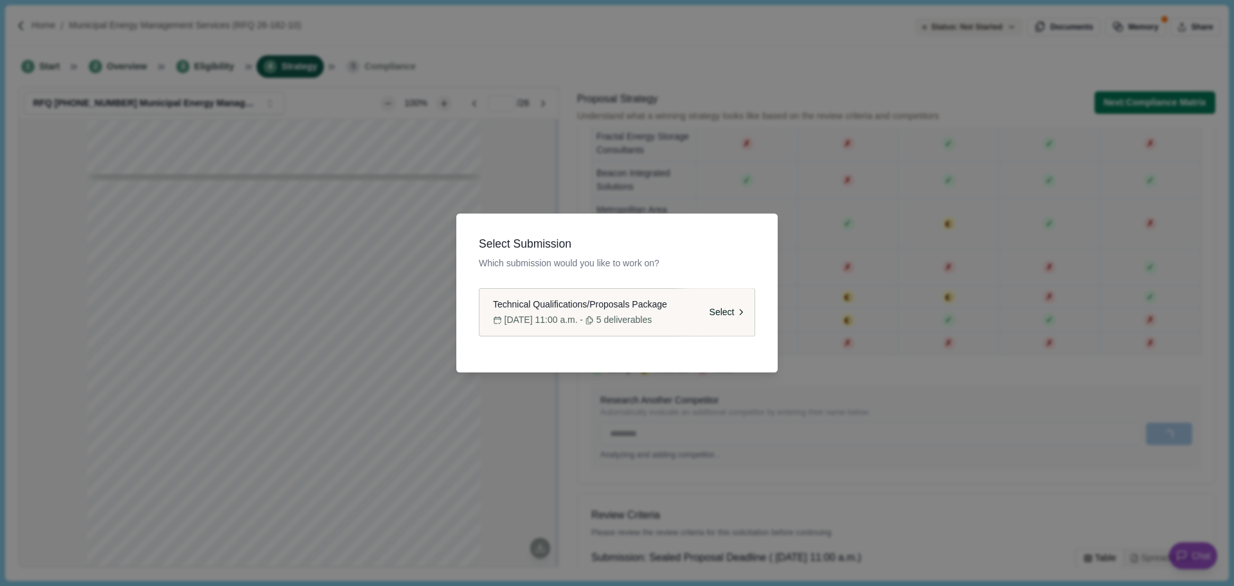
click at [739, 328] on div "Select" at bounding box center [714, 313] width 81 height 48
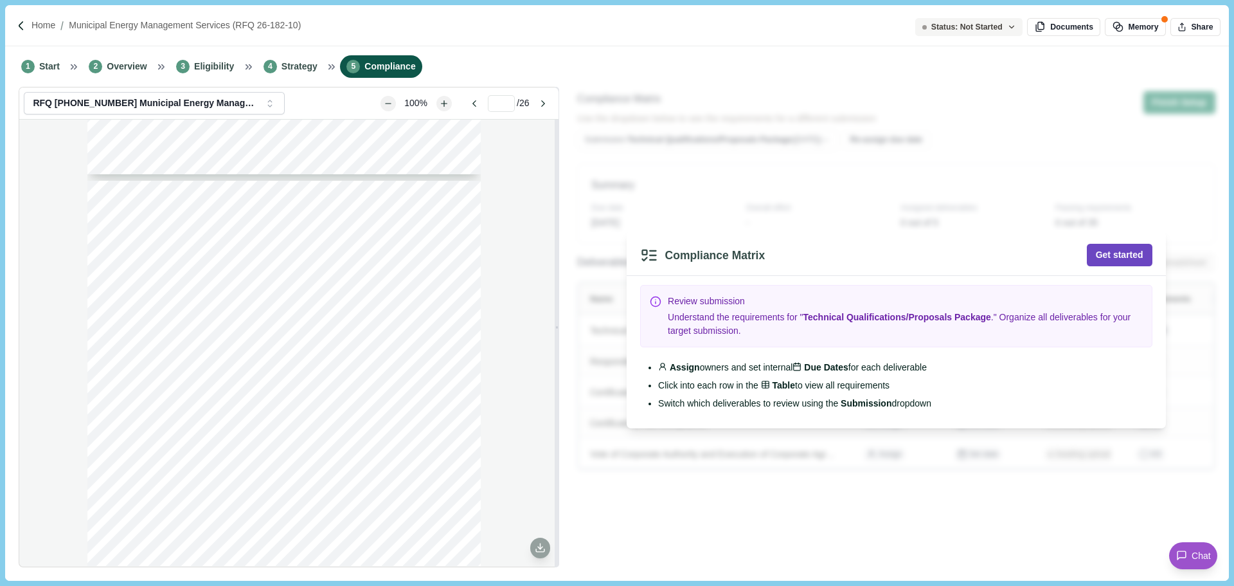
click at [1127, 253] on button "Get started" at bounding box center [1120, 255] width 66 height 22
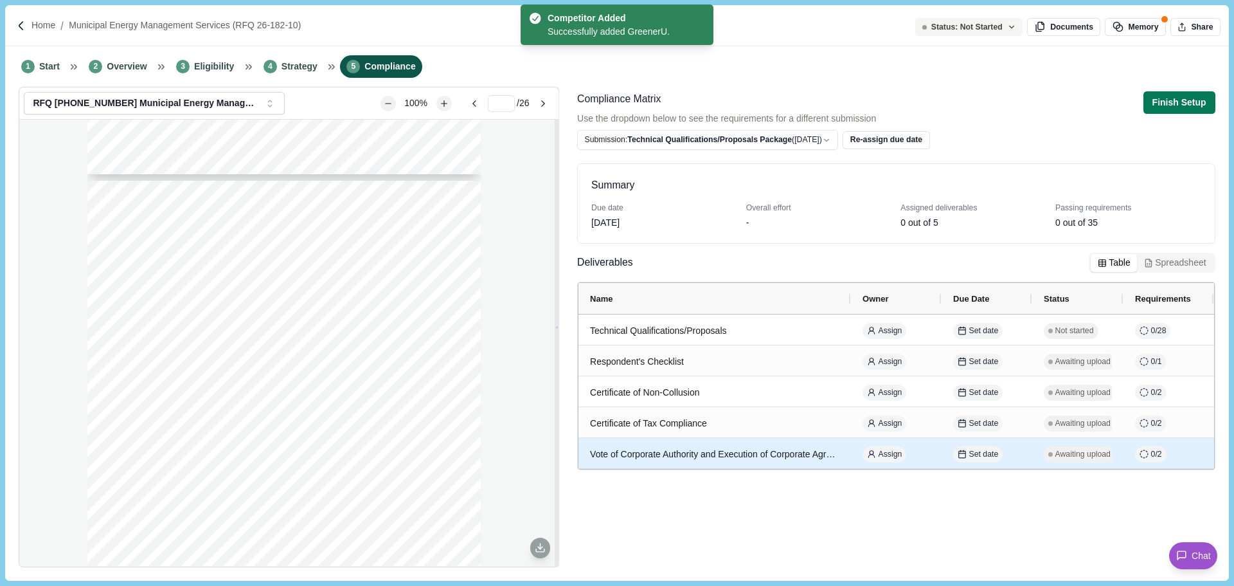
click at [809, 448] on div "Vote of Corporate Authority and Execution of Corporate Agreements" at bounding box center [714, 454] width 249 height 25
select select "****"
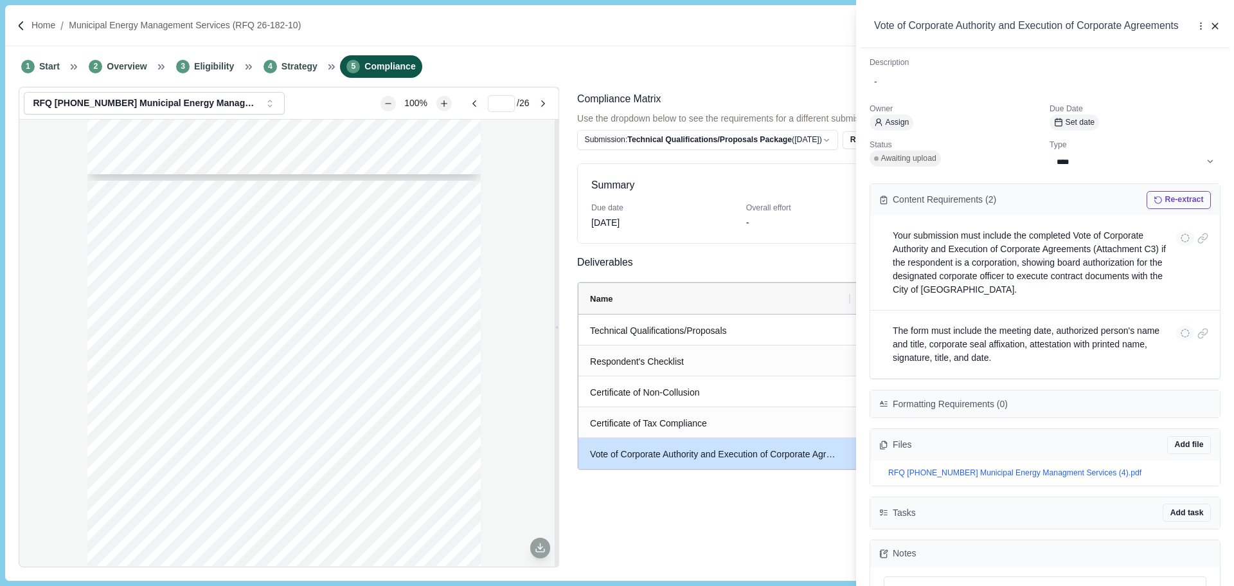
click at [665, 420] on div "**********" at bounding box center [617, 293] width 1234 height 586
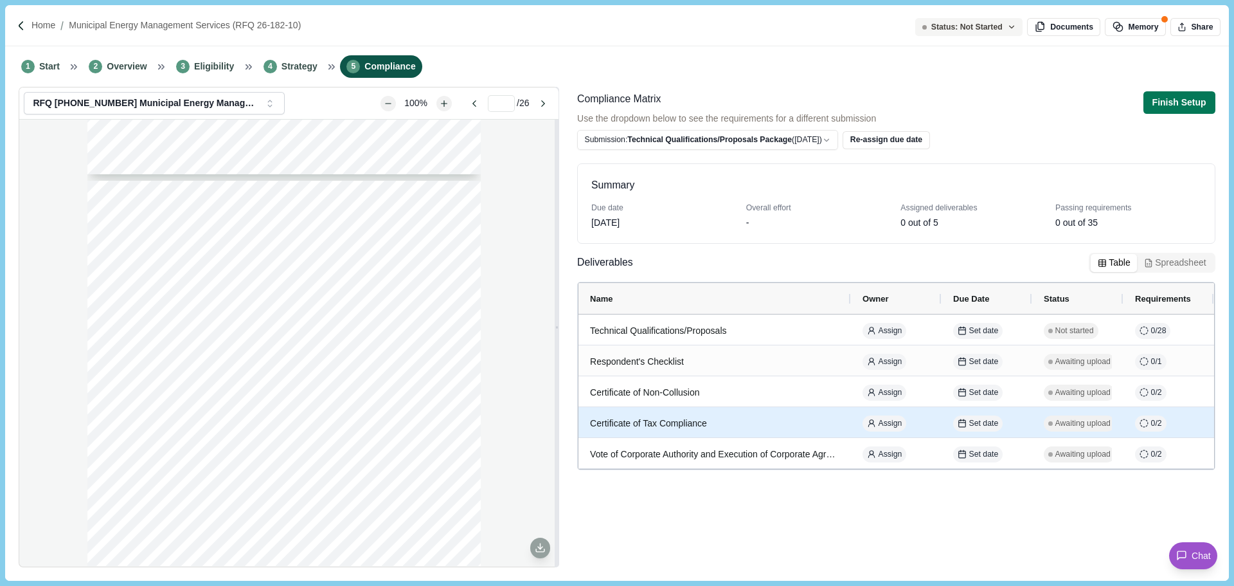
click at [749, 423] on div "Certificate of Tax Compliance" at bounding box center [714, 423] width 249 height 25
select select "****"
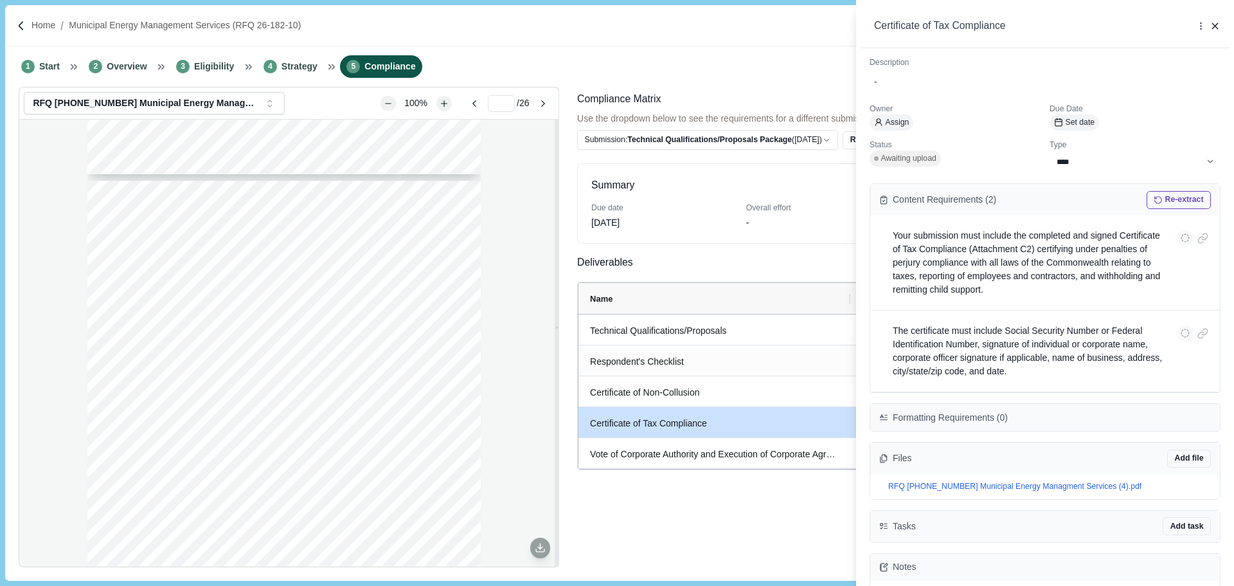
click at [737, 509] on div "**********" at bounding box center [617, 293] width 1234 height 586
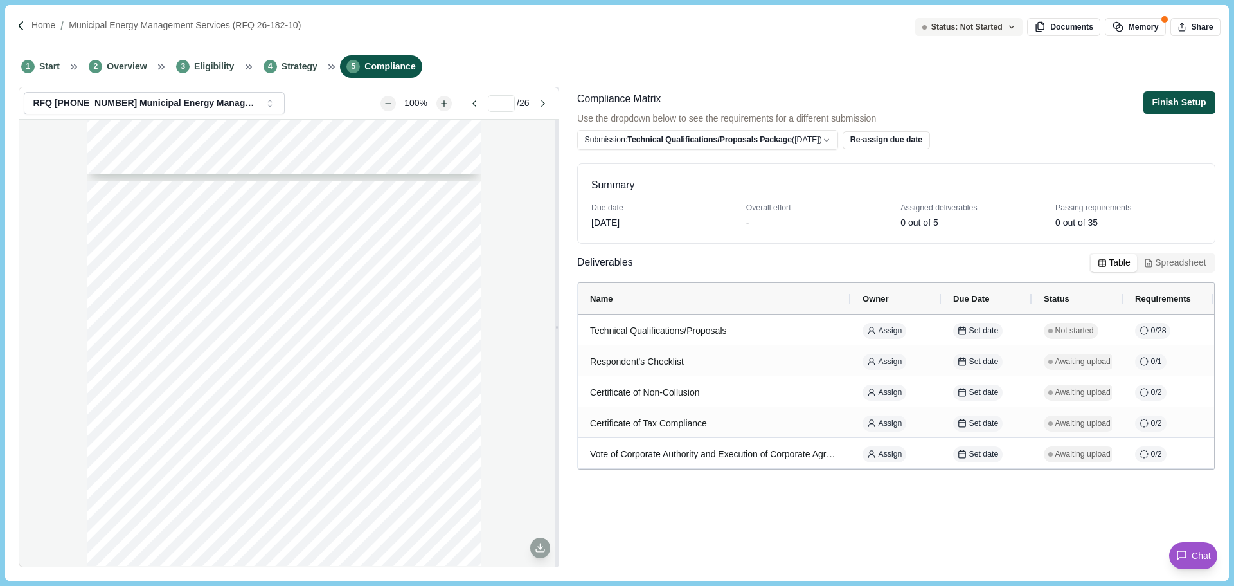
click at [1184, 105] on button "Finish Setup" at bounding box center [1180, 102] width 72 height 22
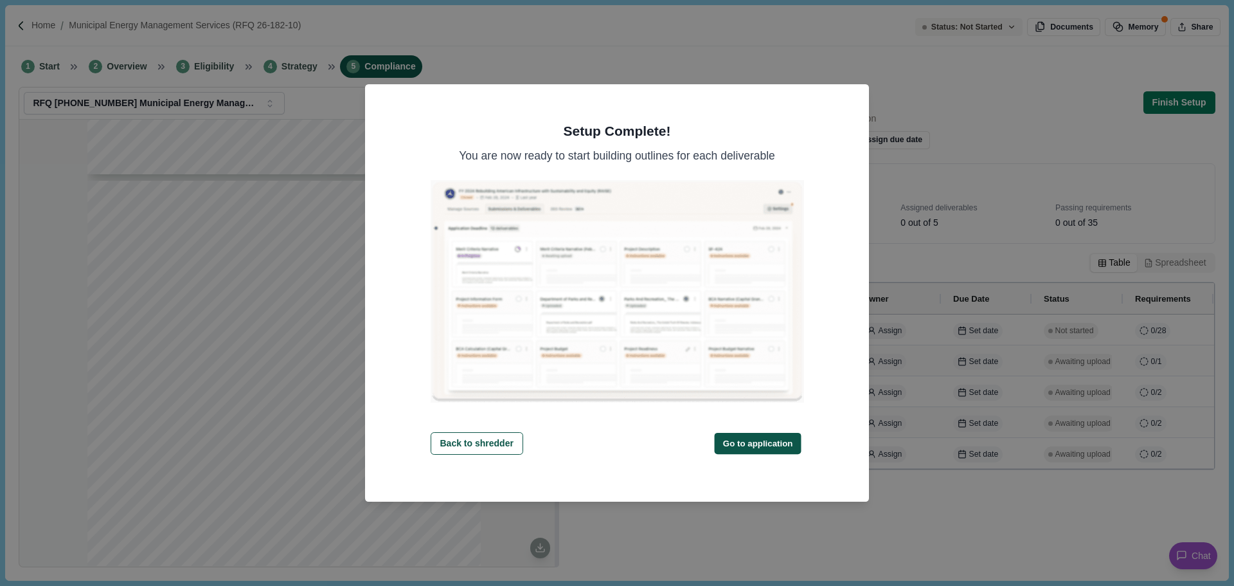
click at [770, 440] on button "Go to application" at bounding box center [758, 442] width 87 height 21
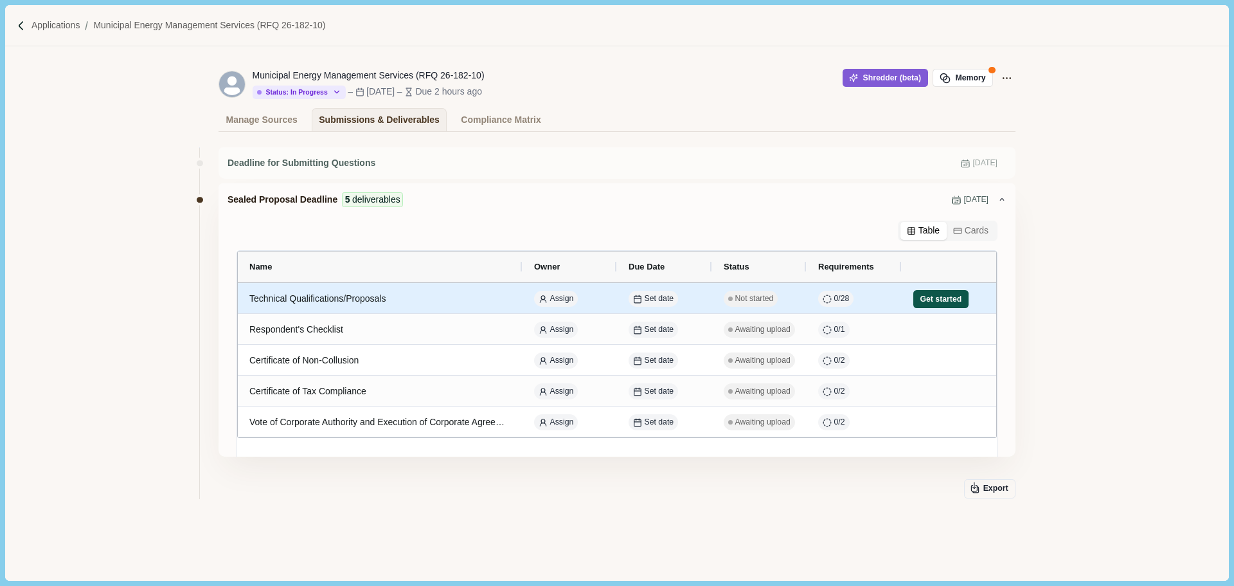
click at [933, 301] on button "Get started" at bounding box center [940, 299] width 55 height 18
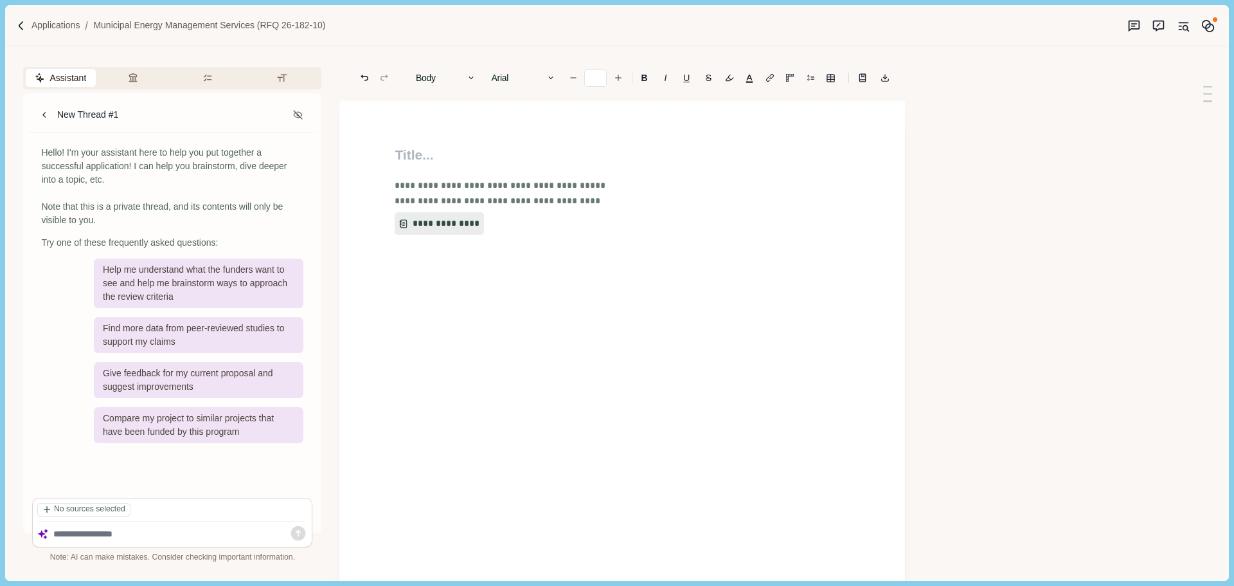
type input "**"
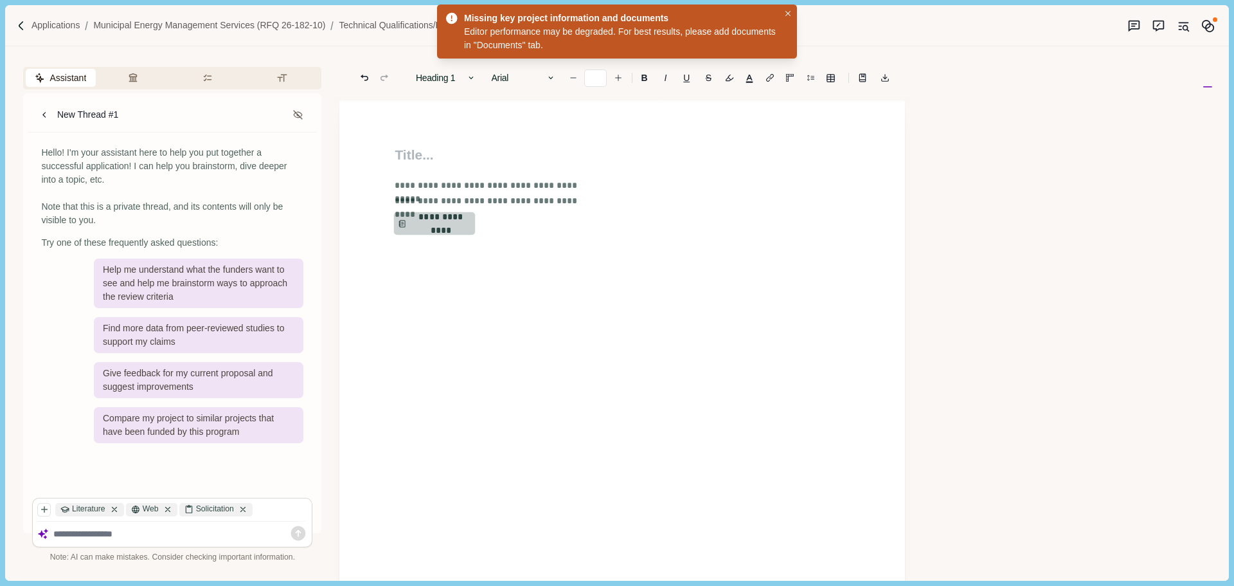
click at [433, 223] on button "**********" at bounding box center [435, 223] width 82 height 23
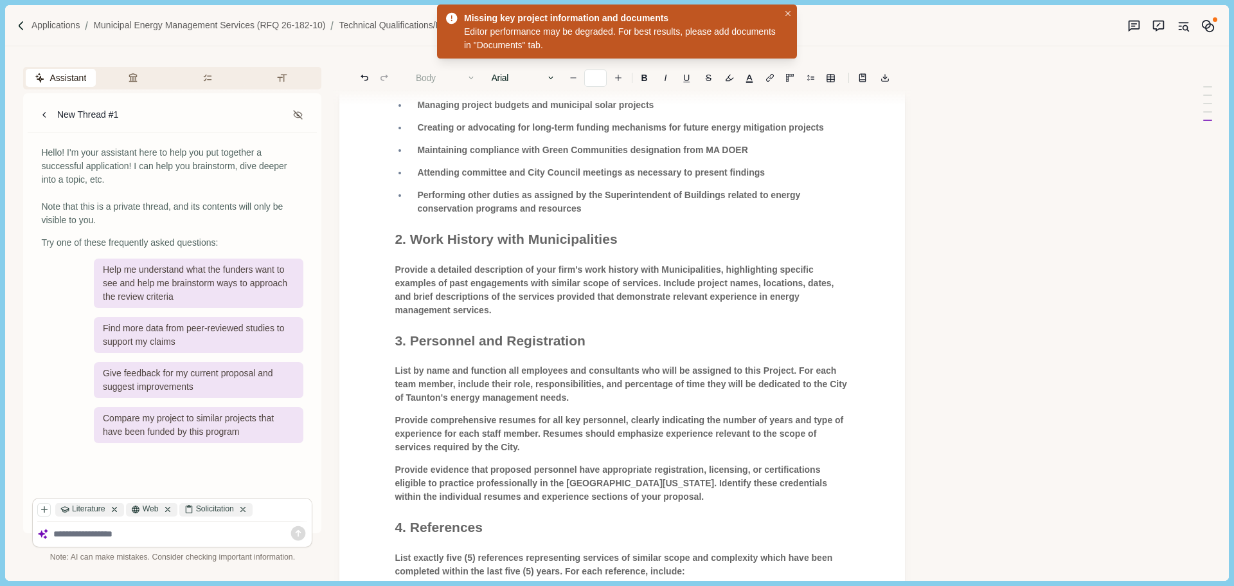
scroll to position [908, 0]
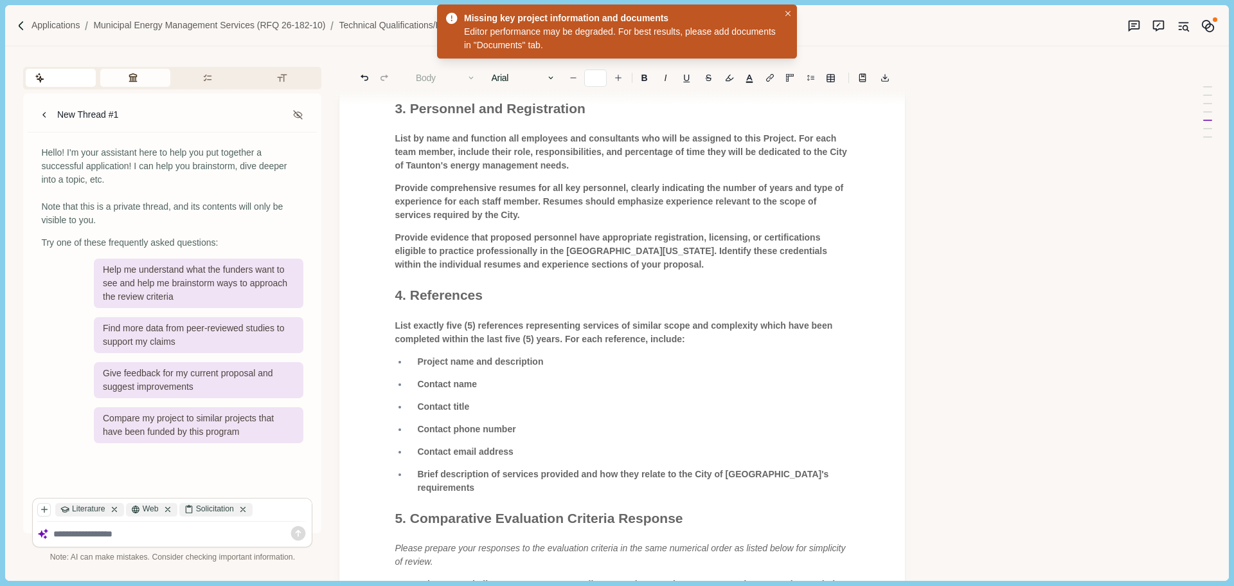
click at [130, 78] on button "Review Criteria" at bounding box center [135, 78] width 70 height 18
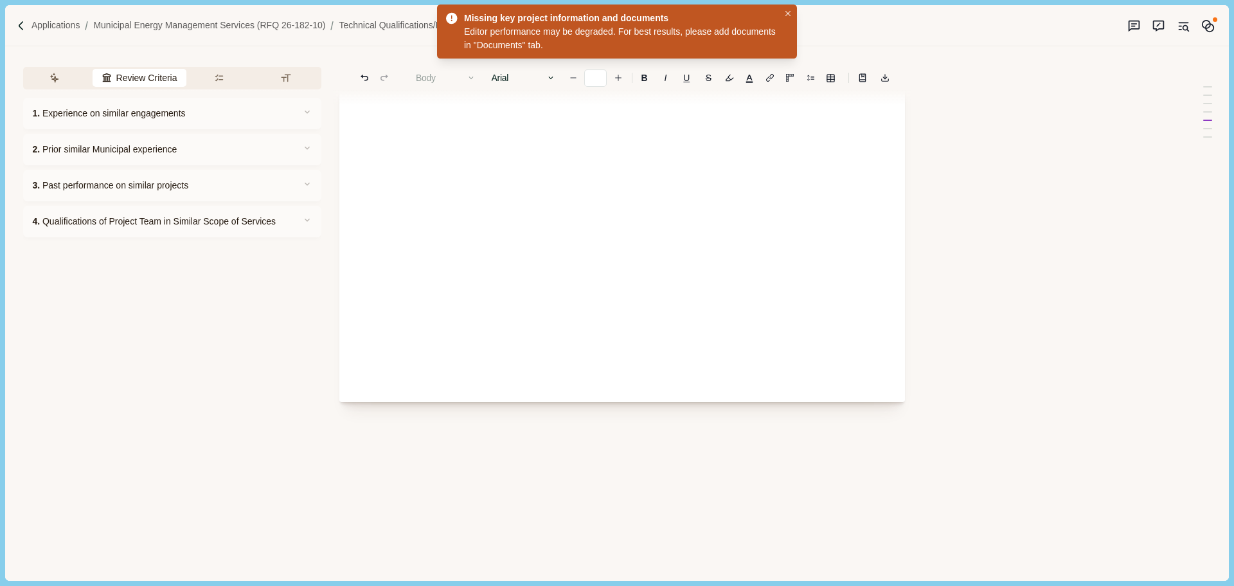
scroll to position [252, 0]
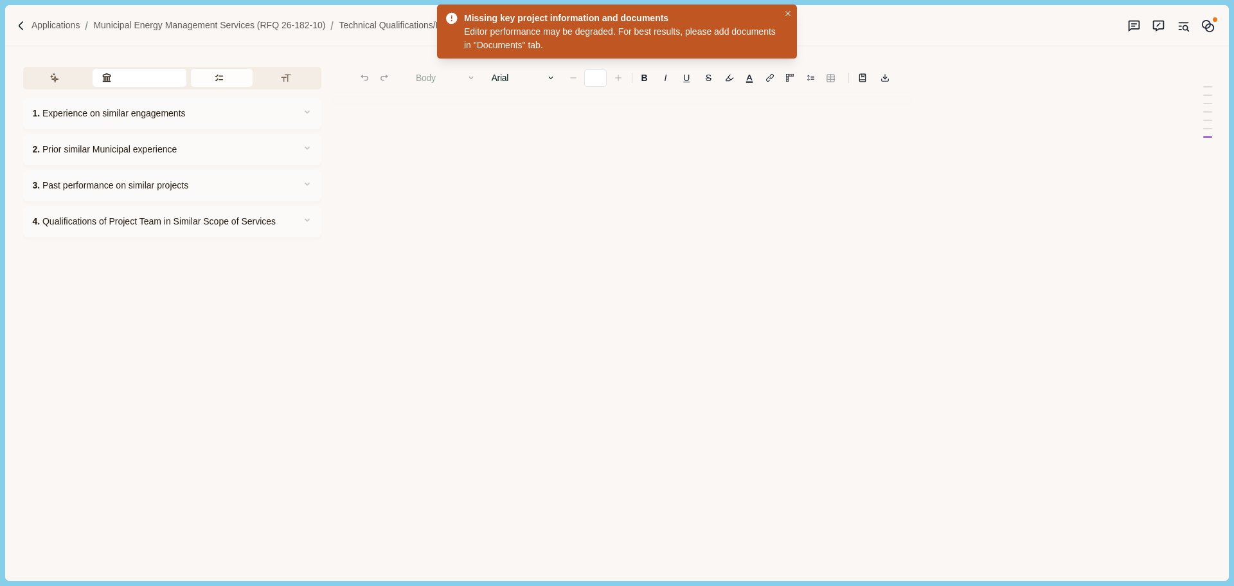
click at [220, 75] on button "Requirements" at bounding box center [222, 78] width 62 height 18
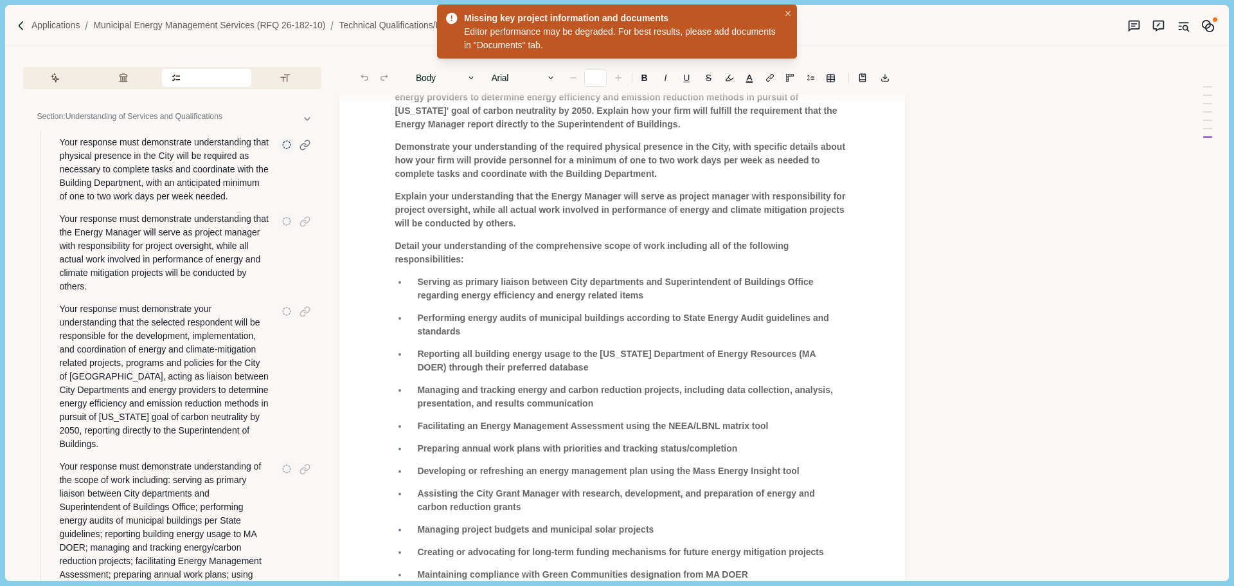
type input "**"
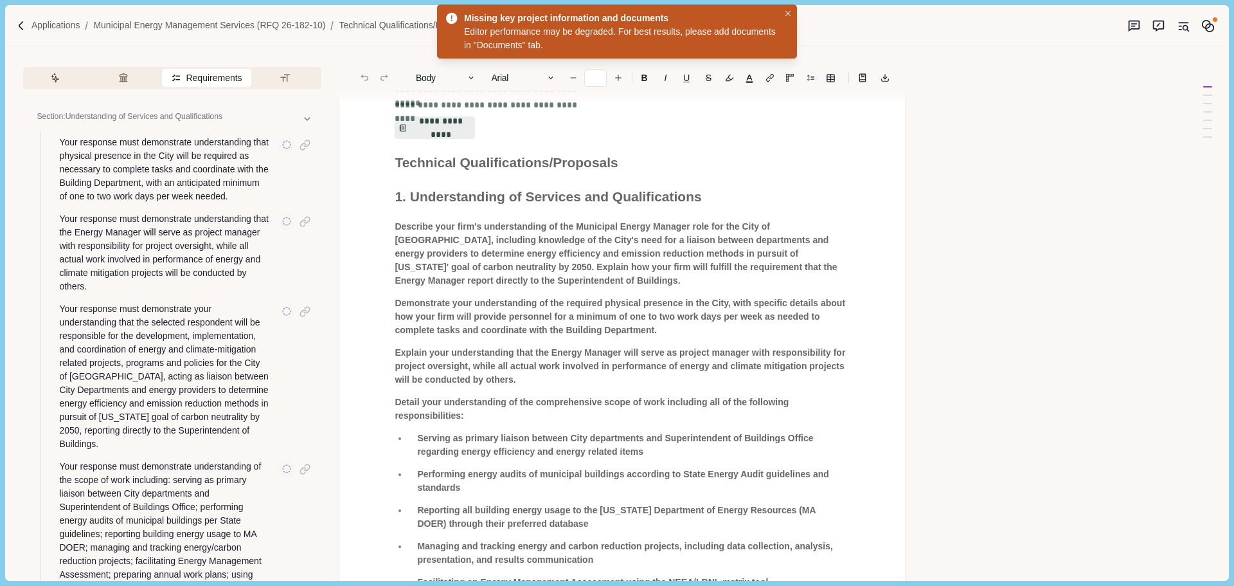
scroll to position [643, 0]
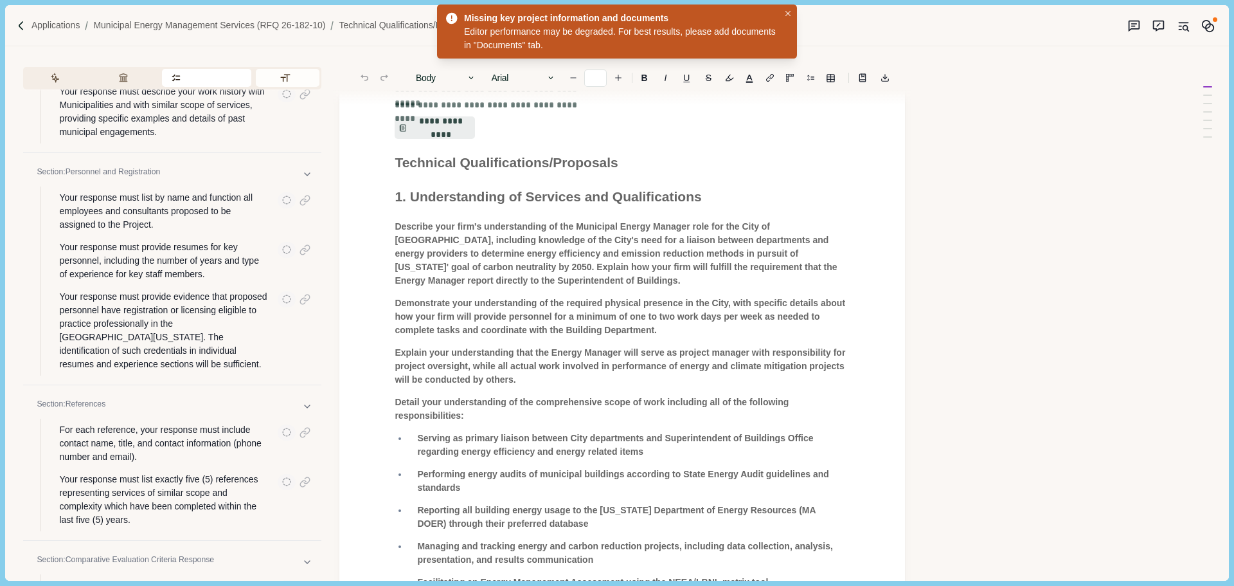
click at [282, 78] on button "Formatting" at bounding box center [288, 78] width 64 height 18
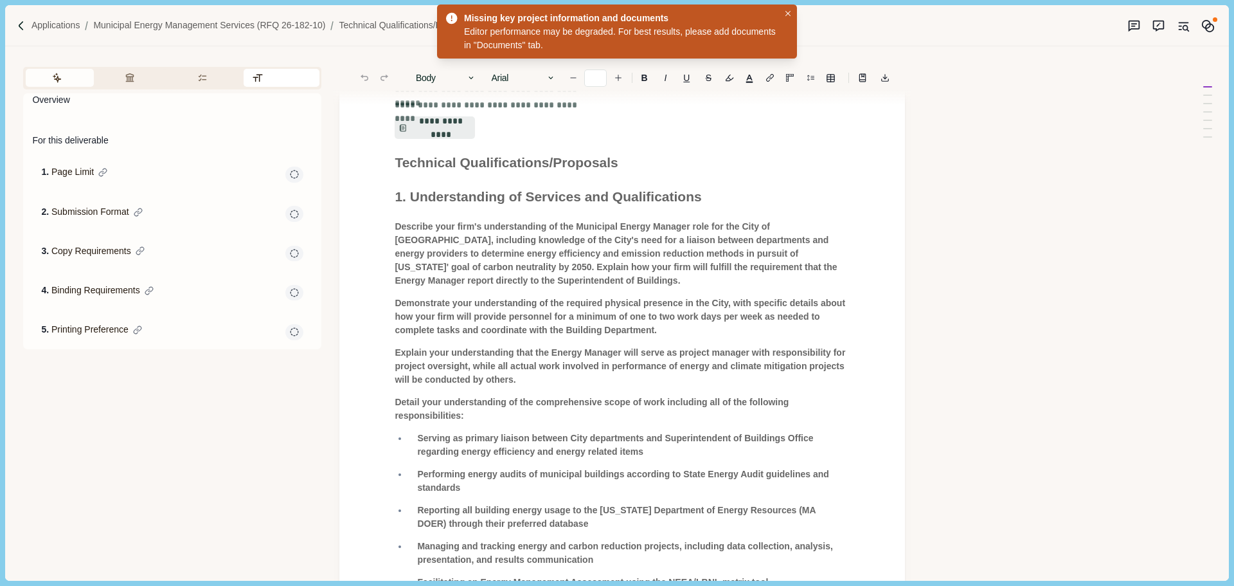
click at [59, 80] on button "Assistant" at bounding box center [60, 78] width 68 height 18
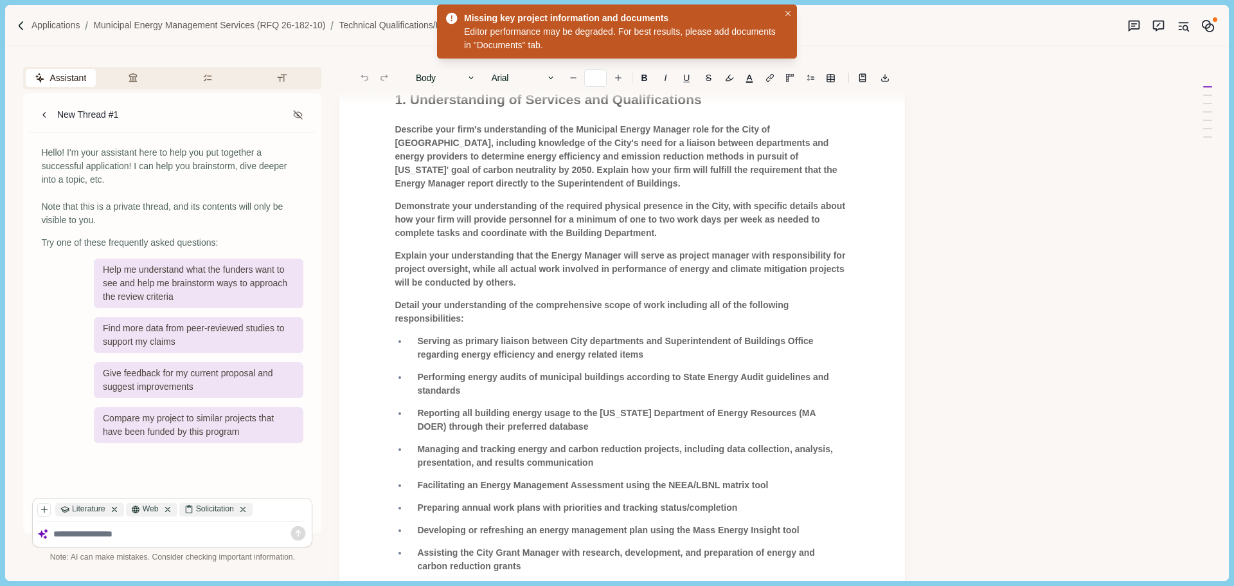
scroll to position [0, 0]
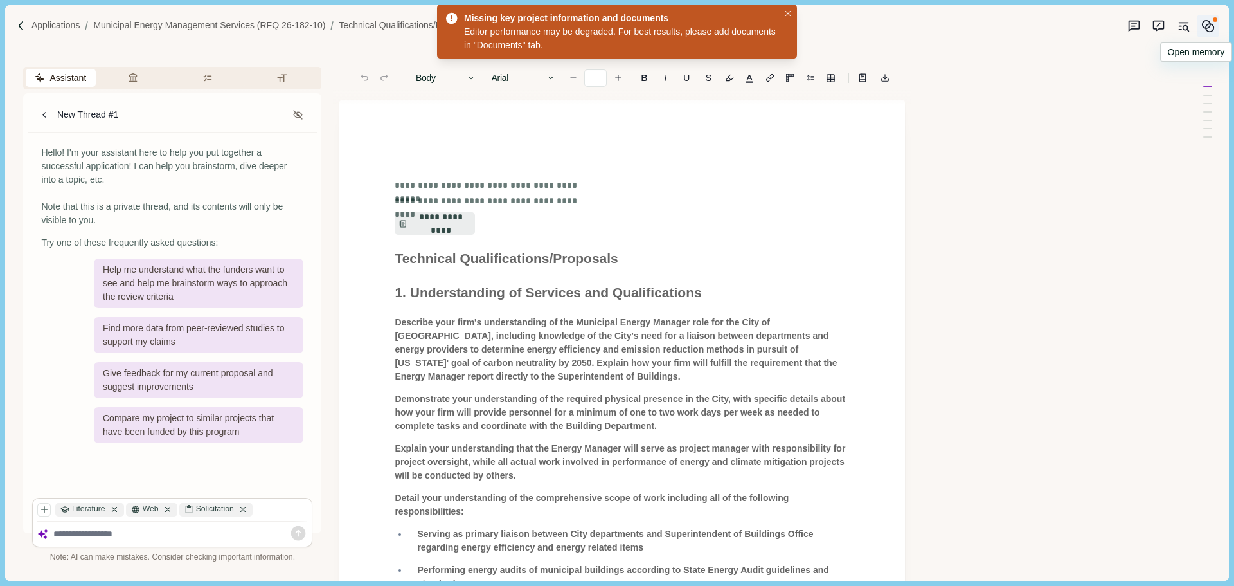
click at [1210, 26] on circle "Memory" at bounding box center [1207, 25] width 8 height 8
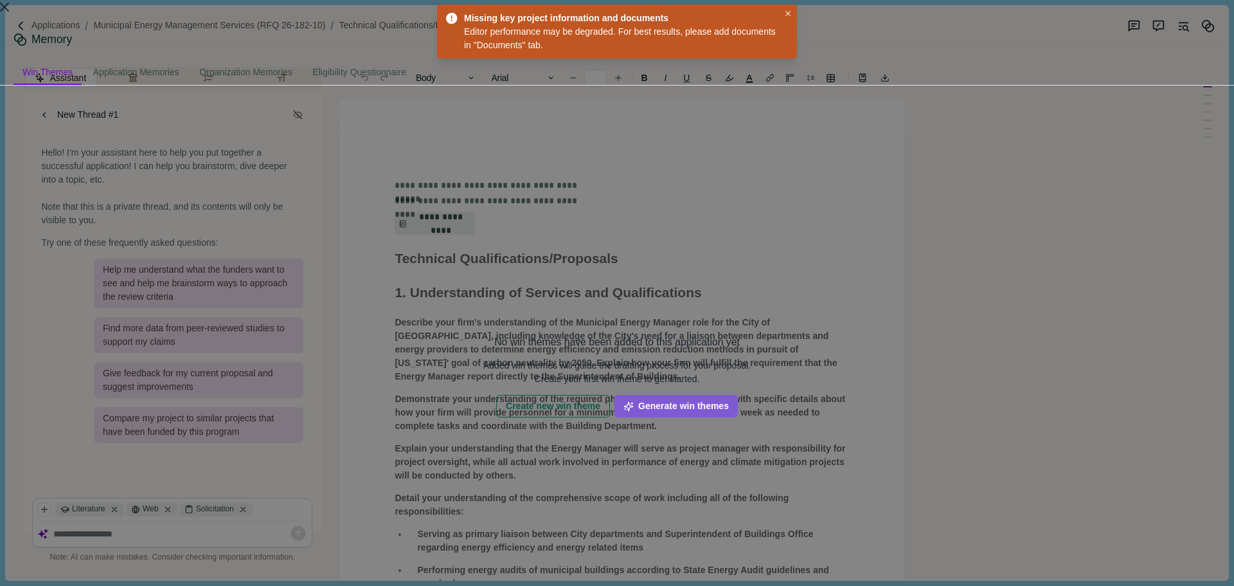
click at [9, 12] on icon "Close" at bounding box center [4, 7] width 9 height 9
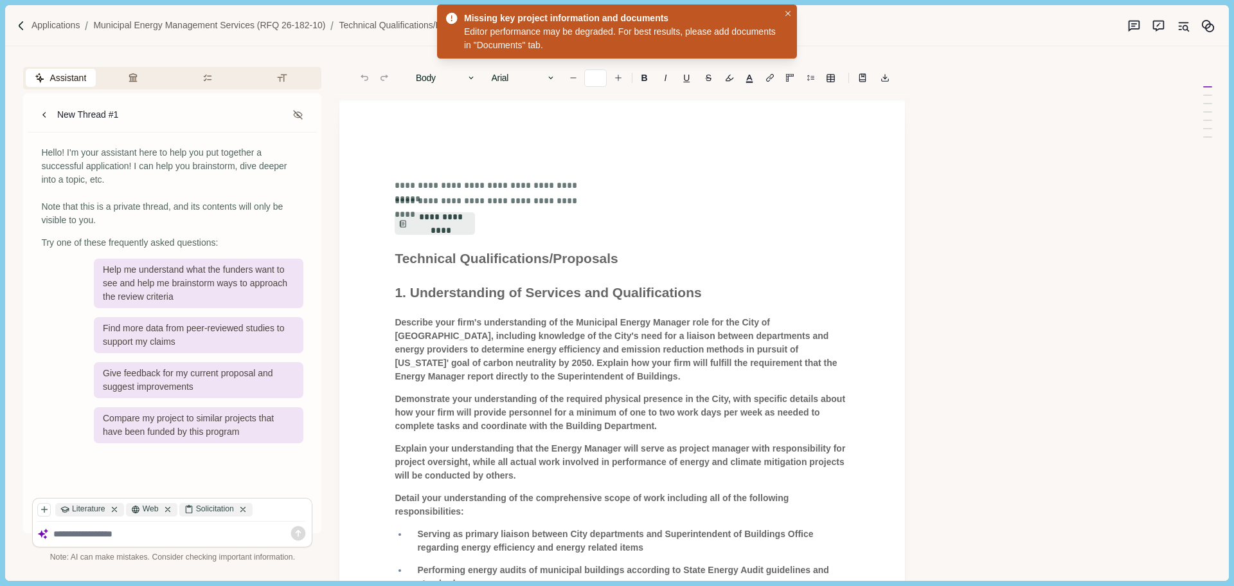
click at [1187, 29] on icon "Original sources" at bounding box center [1185, 28] width 4 height 4
click at [1158, 28] on icon "Suggestion mode" at bounding box center [1158, 25] width 13 height 13
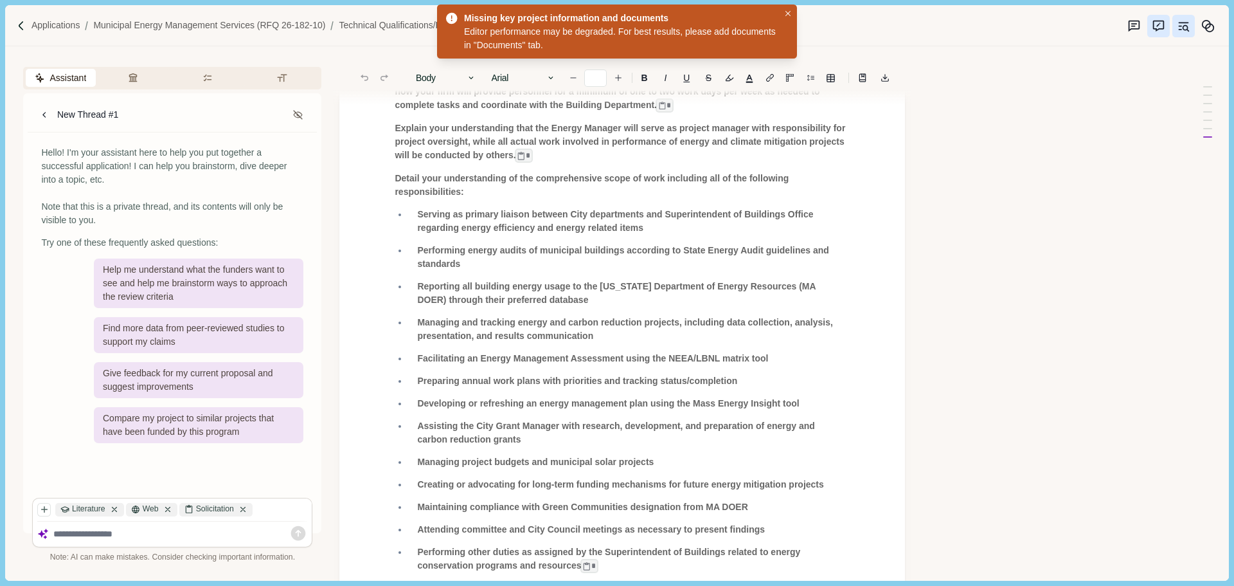
scroll to position [193, 0]
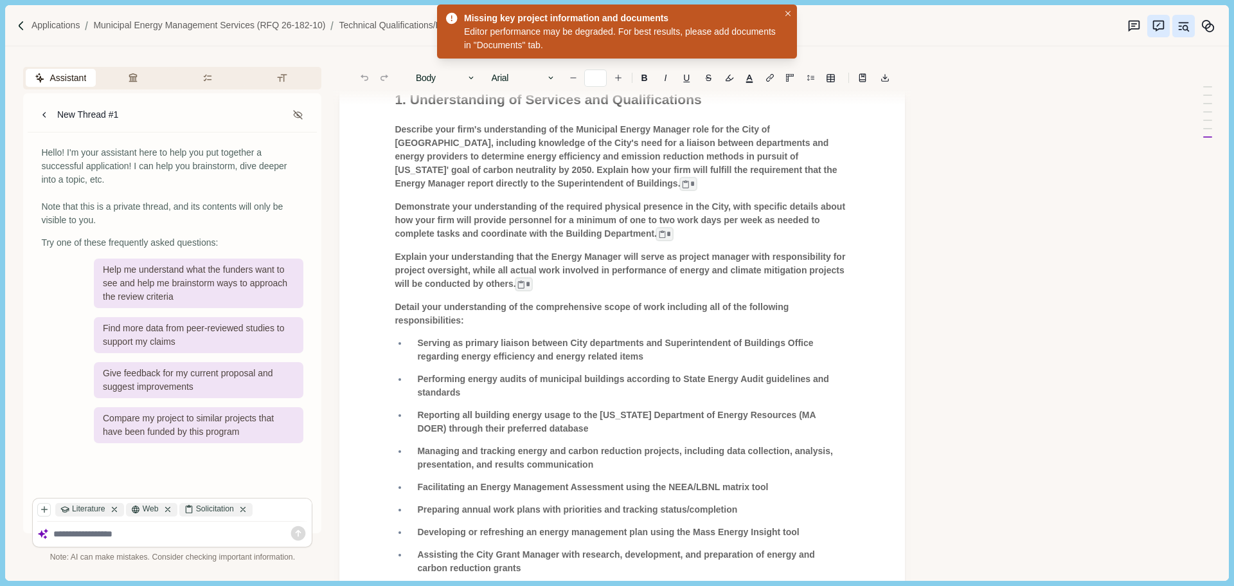
click at [1183, 24] on icon "Original sources" at bounding box center [1183, 25] width 13 height 13
click at [1208, 24] on circle "Memory" at bounding box center [1210, 28] width 8 height 8
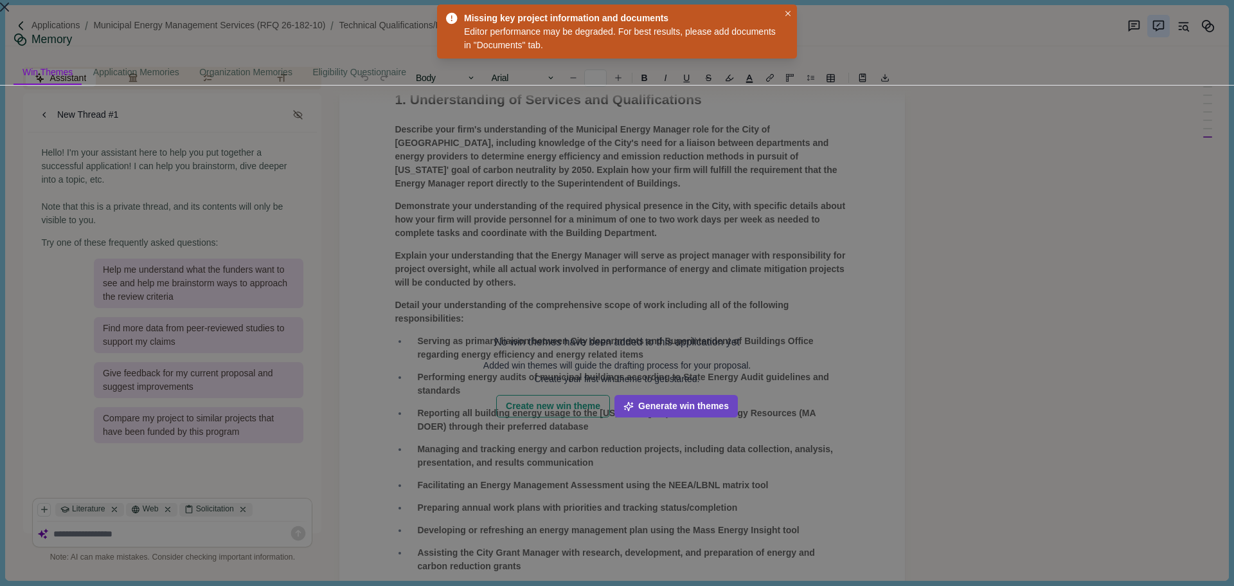
click at [738, 395] on button "Generate win themes" at bounding box center [676, 406] width 123 height 22
click at [9, 12] on icon "Close" at bounding box center [4, 7] width 9 height 9
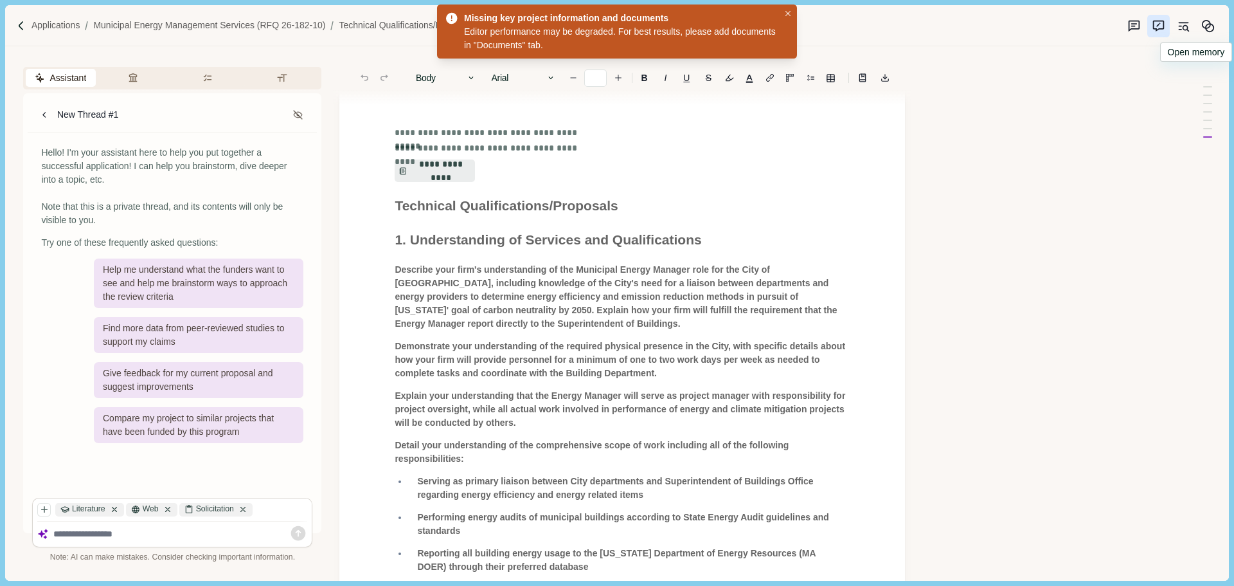
scroll to position [0, 0]
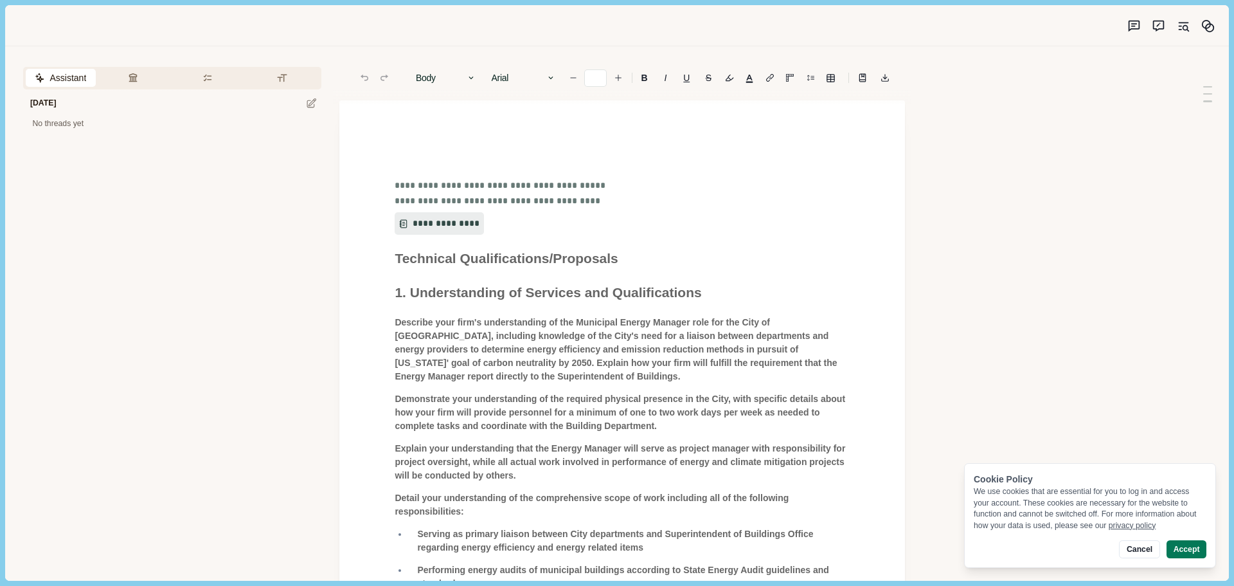
type input "**"
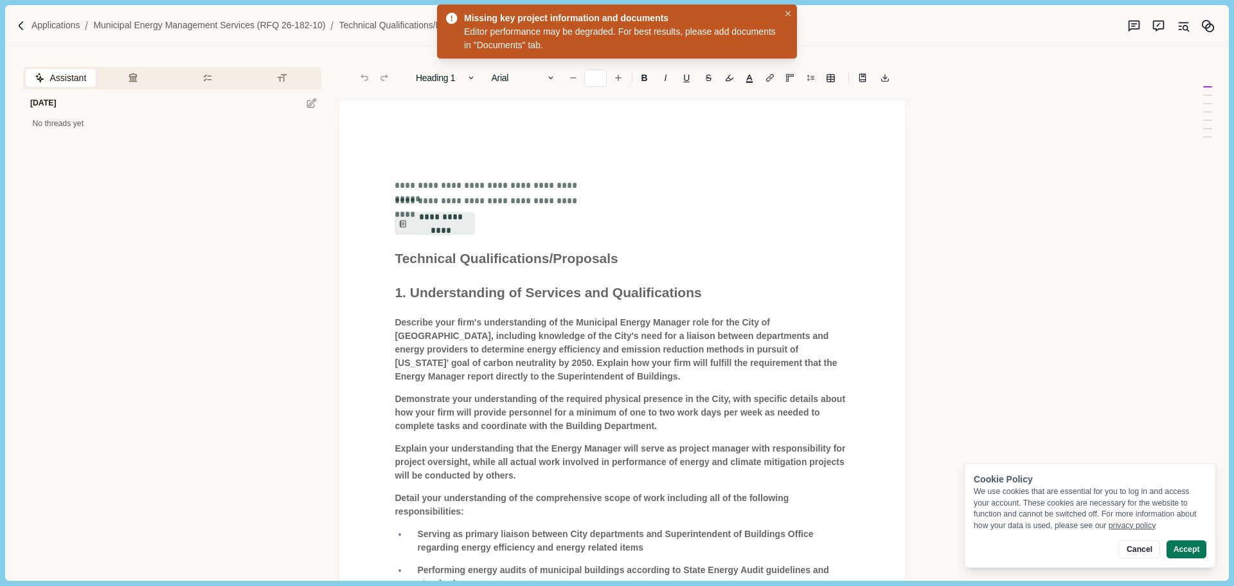
drag, startPoint x: 787, startPoint y: 15, endPoint x: 1014, endPoint y: 311, distance: 373.1
click at [787, 15] on icon "Close" at bounding box center [788, 14] width 6 height 6
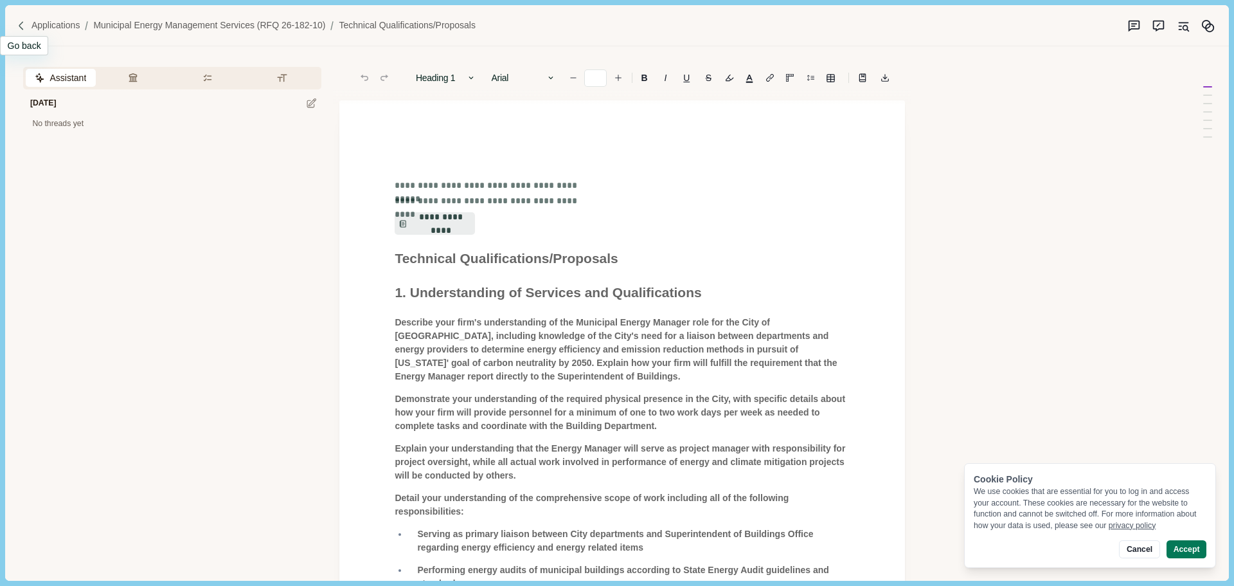
click at [27, 28] on div at bounding box center [23, 26] width 15 height 11
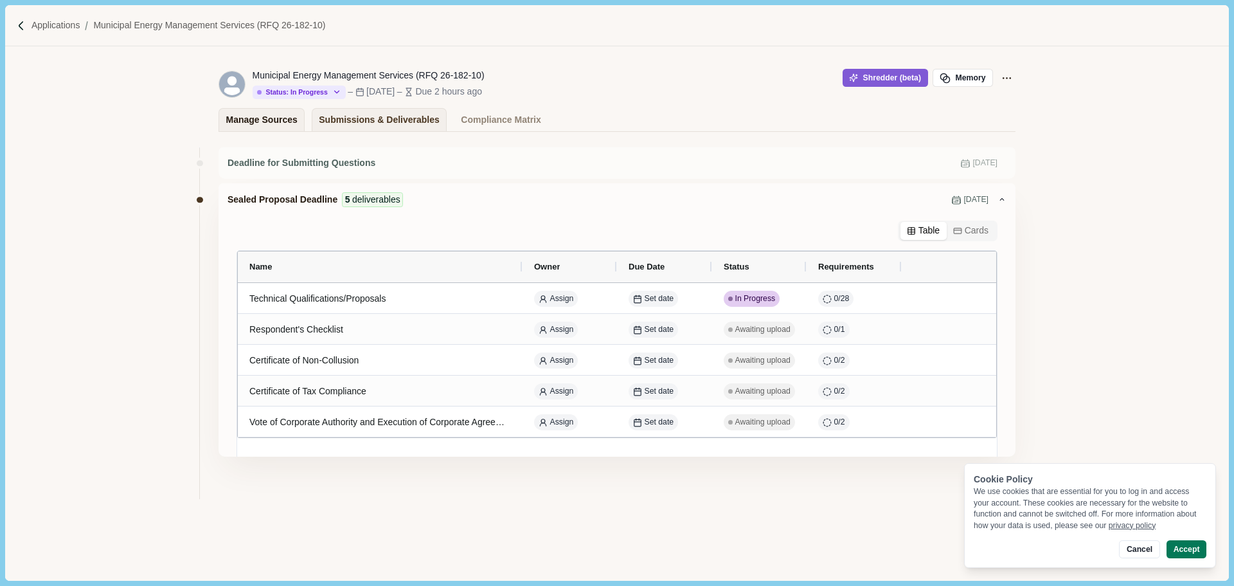
click at [249, 117] on div "Manage Sources" at bounding box center [261, 120] width 71 height 22
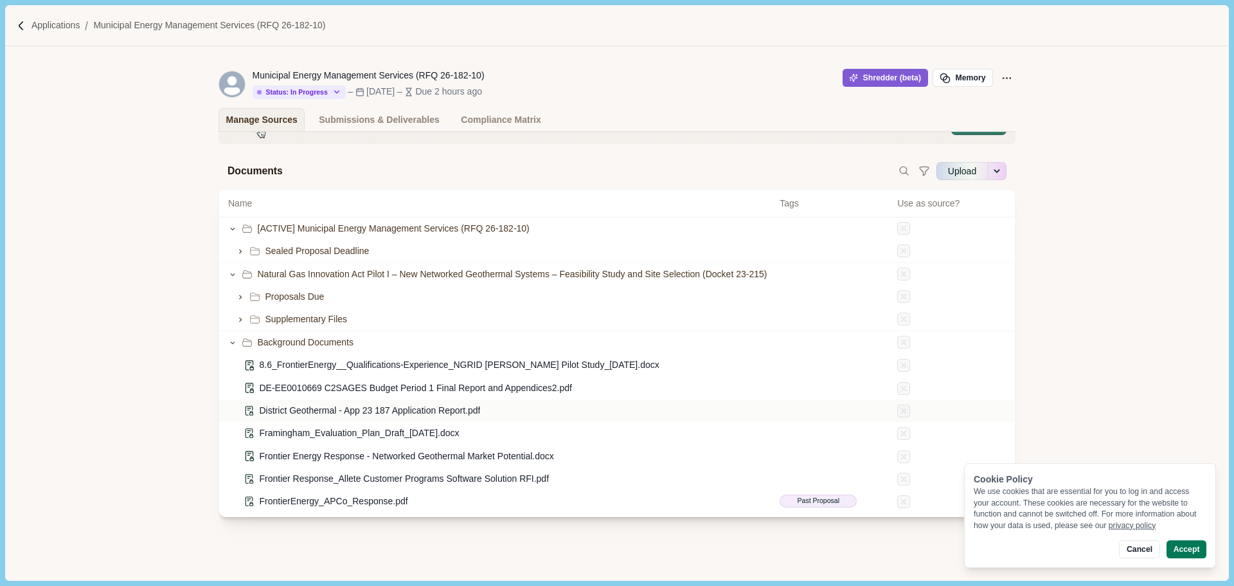
scroll to position [48, 0]
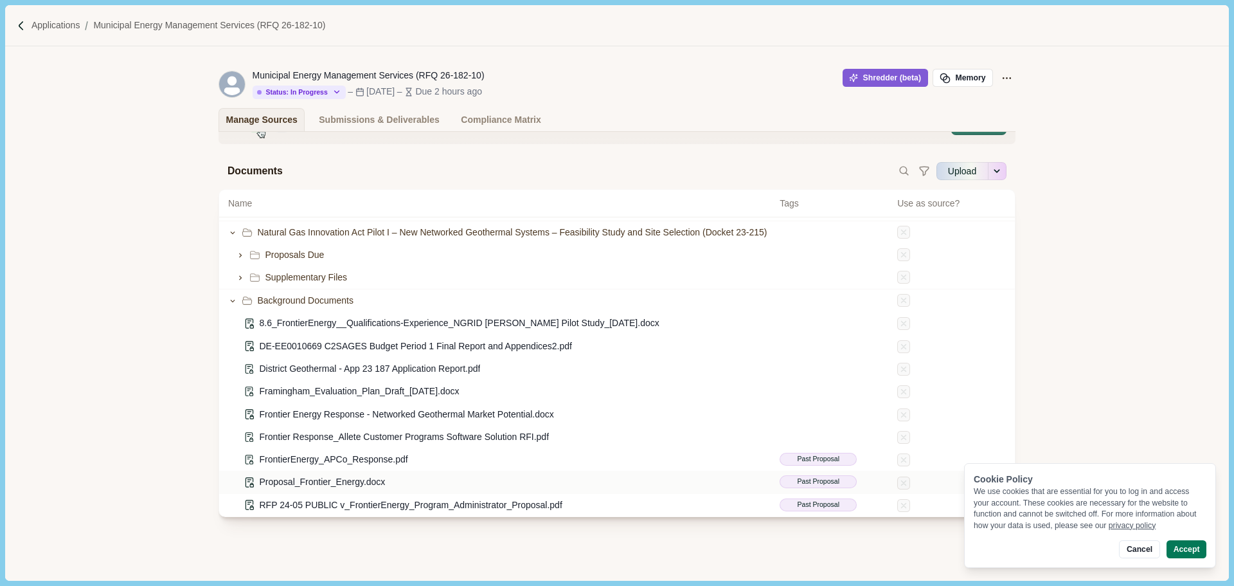
click at [717, 483] on div "Proposal_Frontier_Energy.docx" at bounding box center [499, 481] width 543 height 13
click at [954, 169] on button "Upload" at bounding box center [962, 171] width 51 height 21
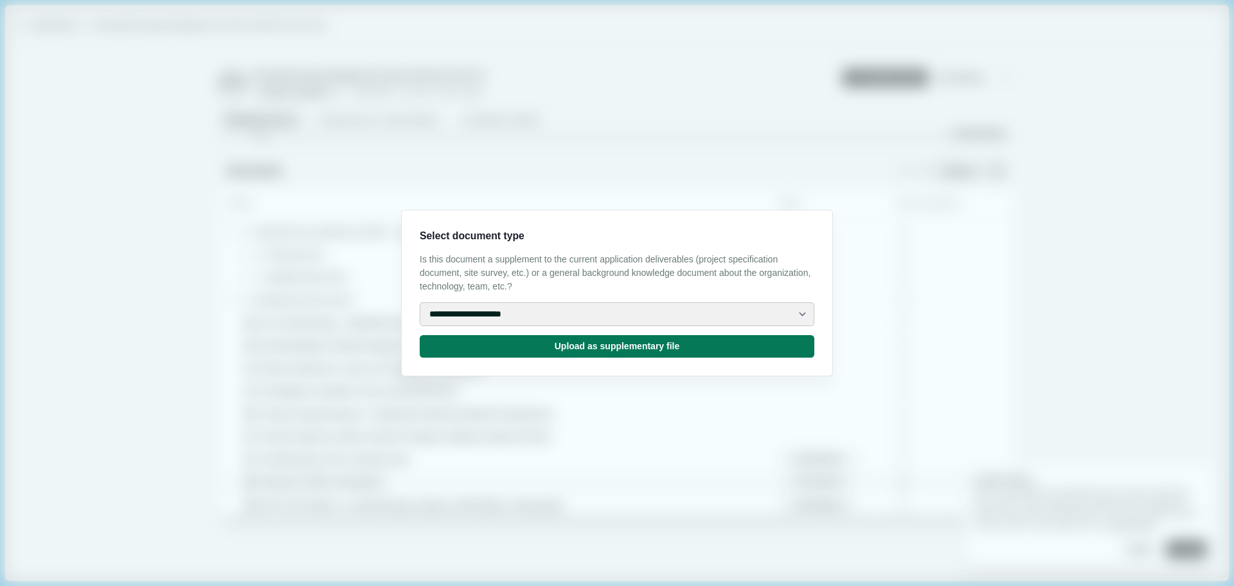
click at [622, 314] on select "**********" at bounding box center [617, 314] width 395 height 24
select select "**********"
click at [420, 302] on select "**********" at bounding box center [617, 314] width 395 height 24
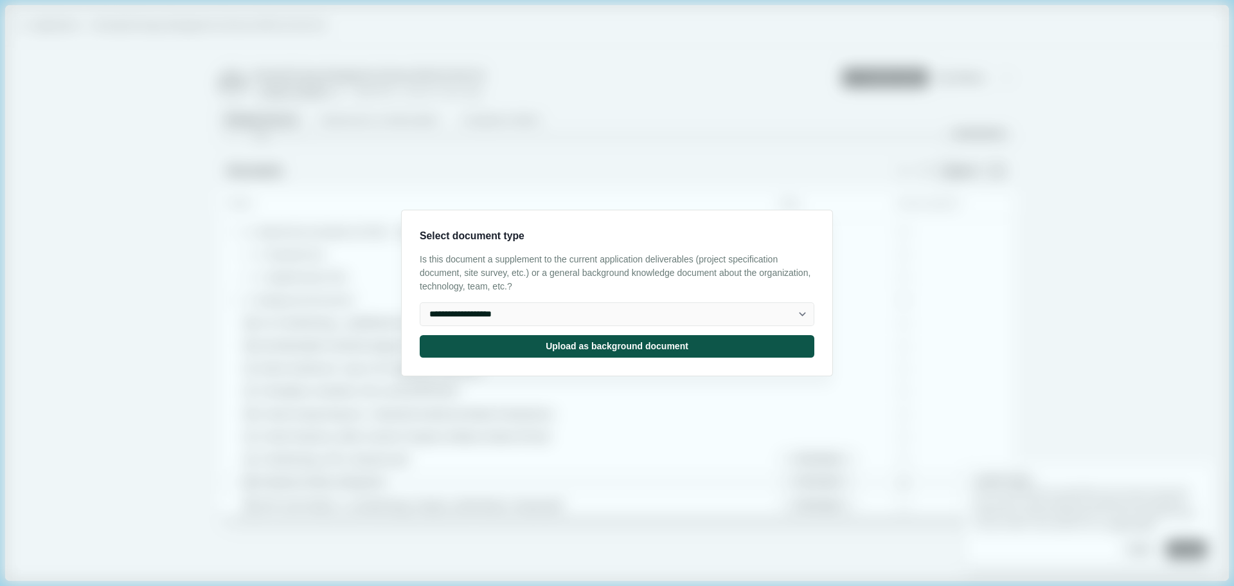
click at [573, 341] on button "Upload as background document" at bounding box center [617, 346] width 395 height 22
click at [936, 171] on input "Upload" at bounding box center [936, 171] width 1 height 1
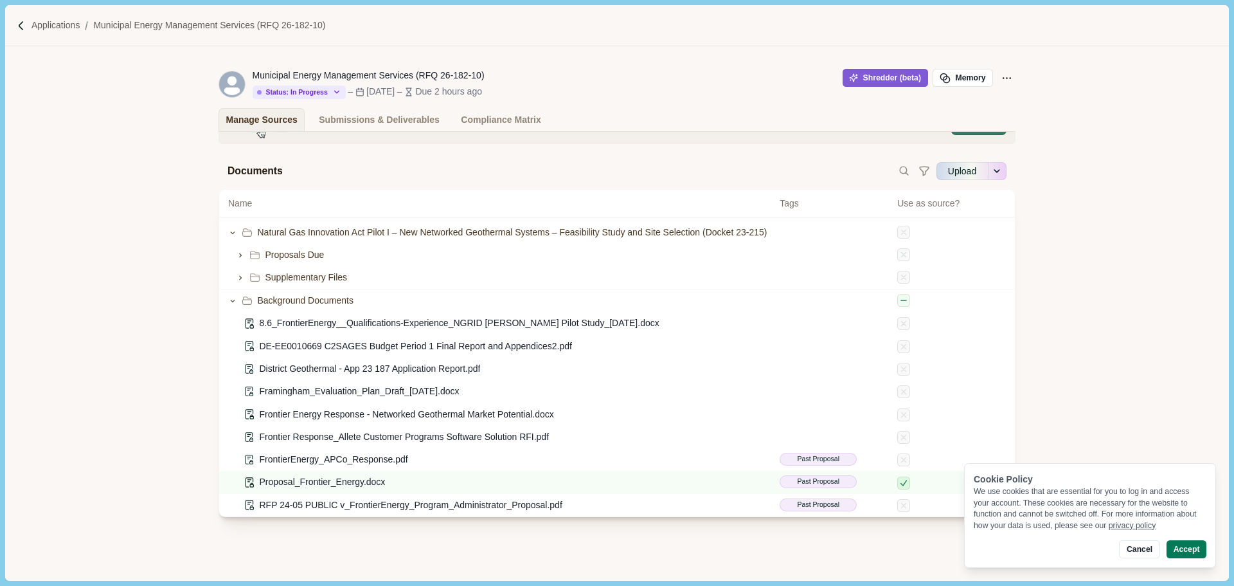
click at [1090, 371] on div "Click or checkbox in the "Use as Source Material" column to manage your sources…" at bounding box center [616, 339] width 1223 height 481
click at [998, 168] on button "See more options" at bounding box center [998, 171] width 18 height 21
click at [1083, 274] on div "Click or checkbox in the "Use as Source Material" column to manage your sources…" at bounding box center [616, 339] width 1223 height 481
click at [168, 228] on div "Click or checkbox in the "Use as Source Material" column to manage your sources…" at bounding box center [616, 339] width 1223 height 481
click at [647, 557] on div "Click or checkbox in the "Use as Source Material" column to manage your sources…" at bounding box center [617, 335] width 797 height 454
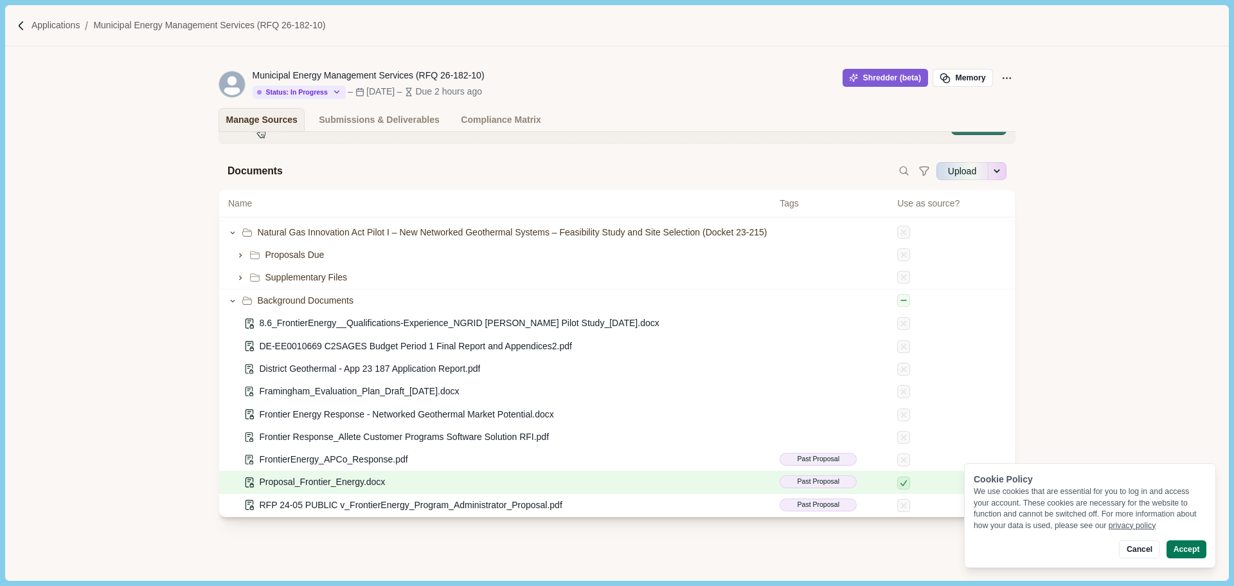
click at [724, 482] on div "Proposal_Frontier_Energy.docx" at bounding box center [499, 481] width 543 height 13
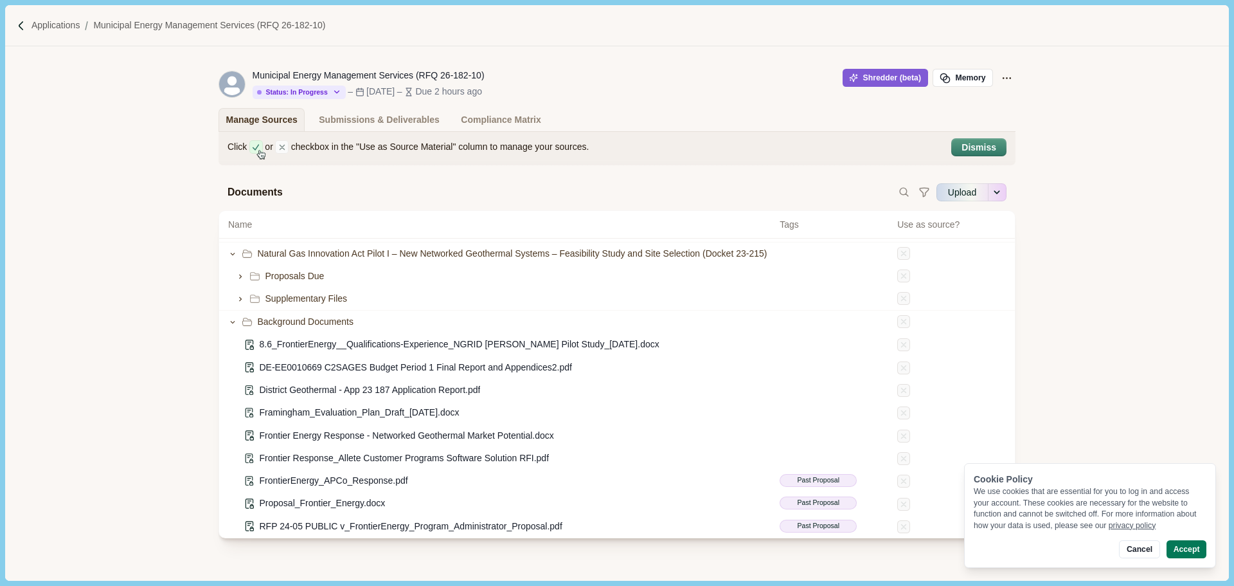
scroll to position [0, 0]
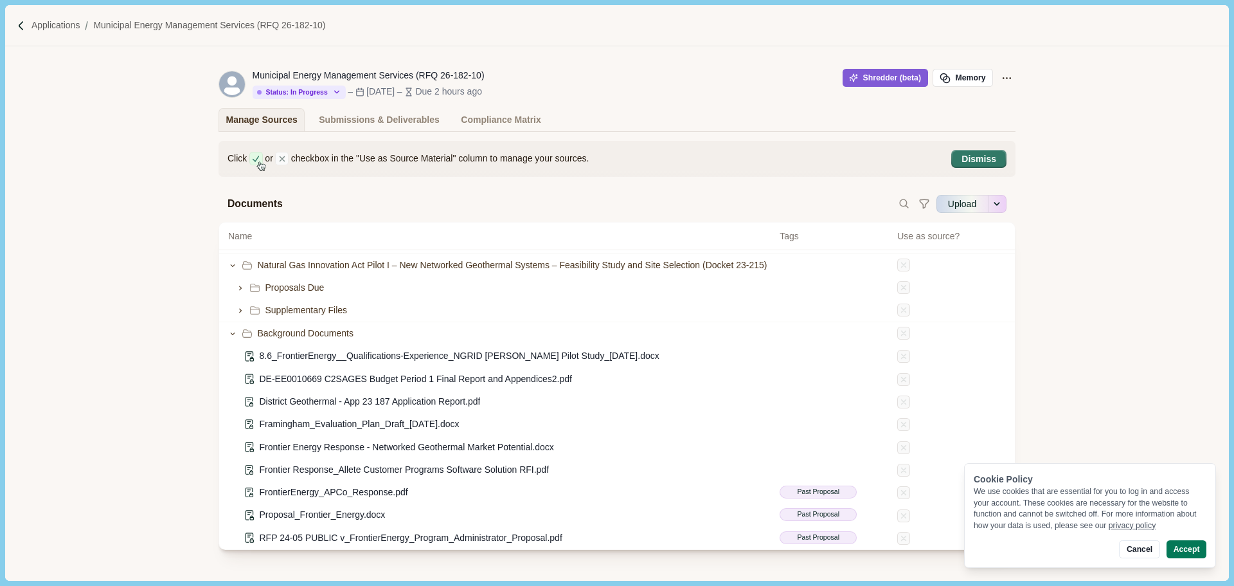
click at [988, 162] on button "Dismiss" at bounding box center [979, 159] width 53 height 16
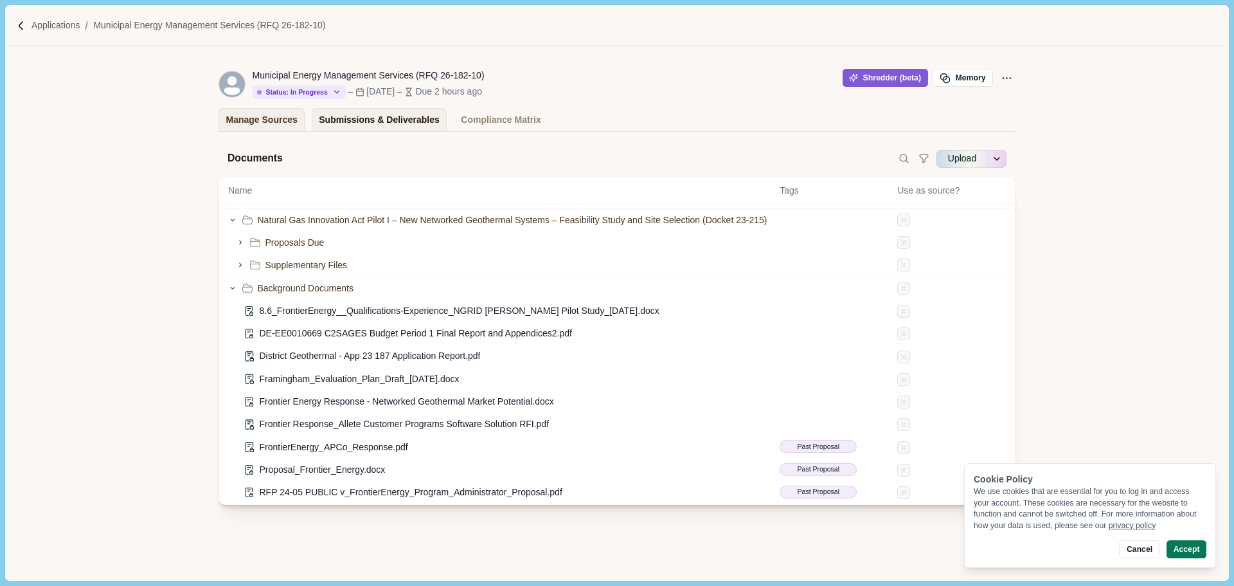
click at [367, 116] on div "Submissions & Deliverables" at bounding box center [379, 120] width 121 height 22
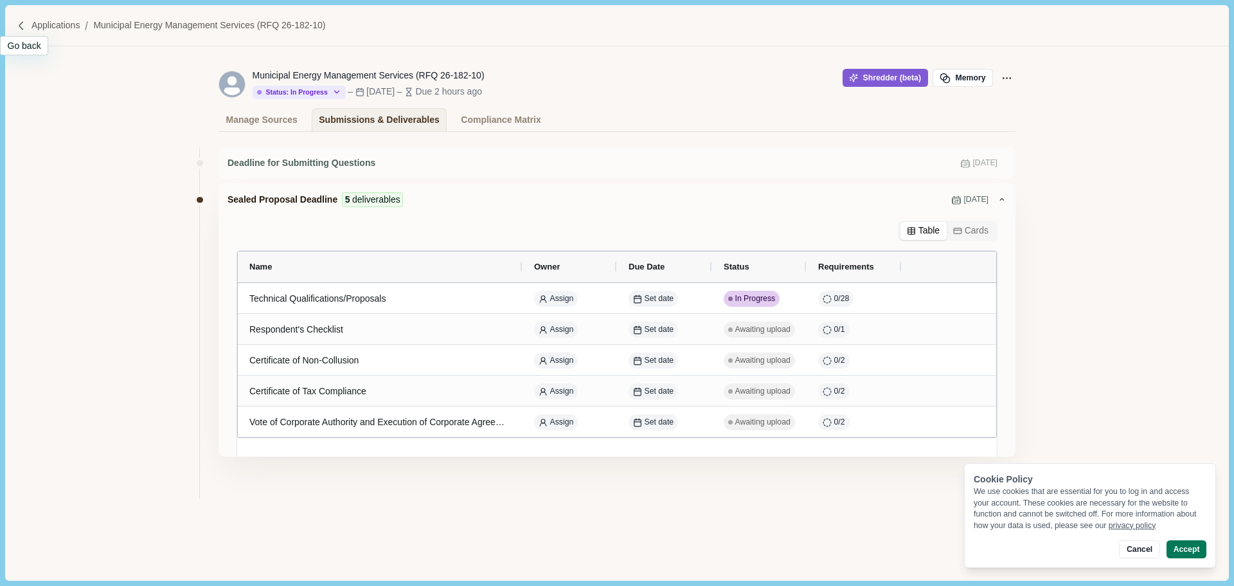
click at [26, 21] on img at bounding box center [21, 26] width 11 height 11
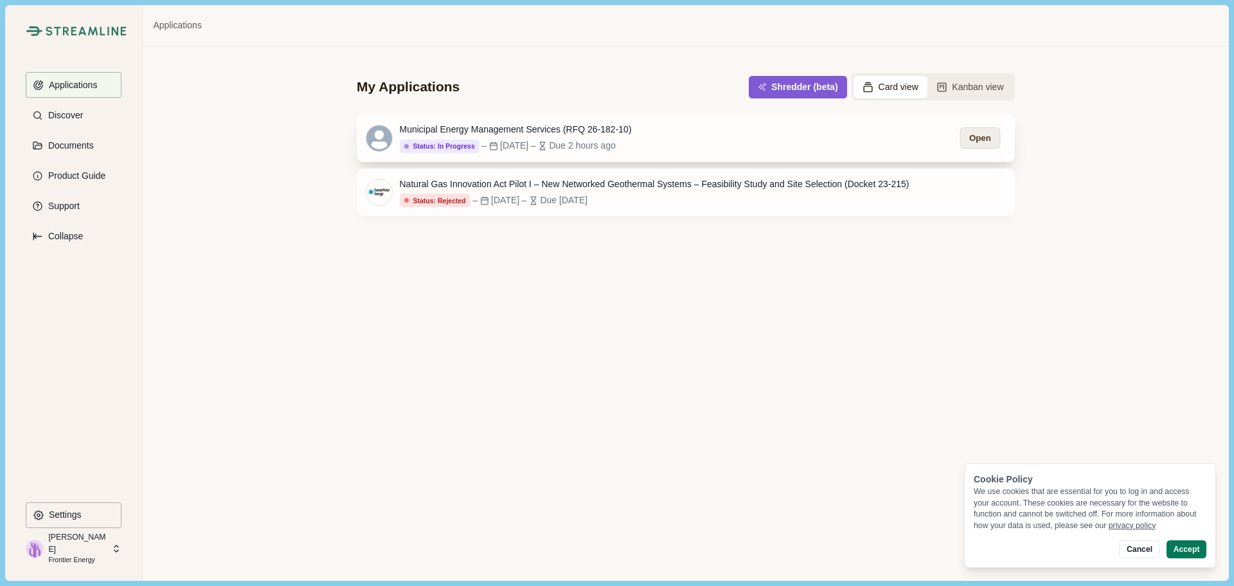
click at [975, 136] on button "Open" at bounding box center [980, 137] width 40 height 21
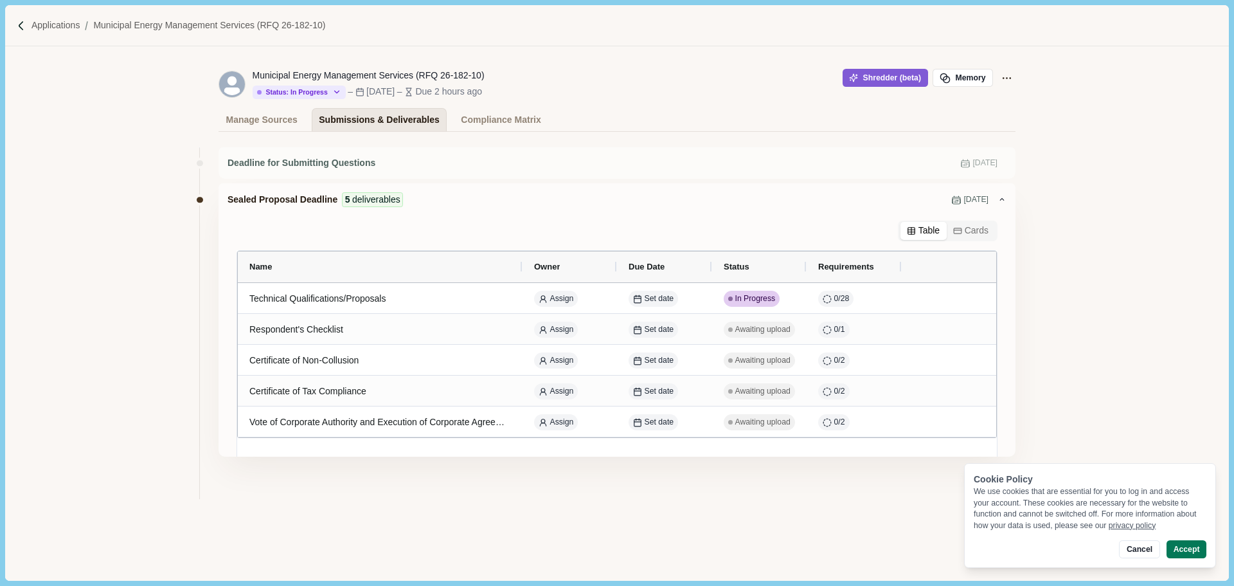
click at [333, 118] on div "Submissions & Deliverables" at bounding box center [379, 120] width 121 height 22
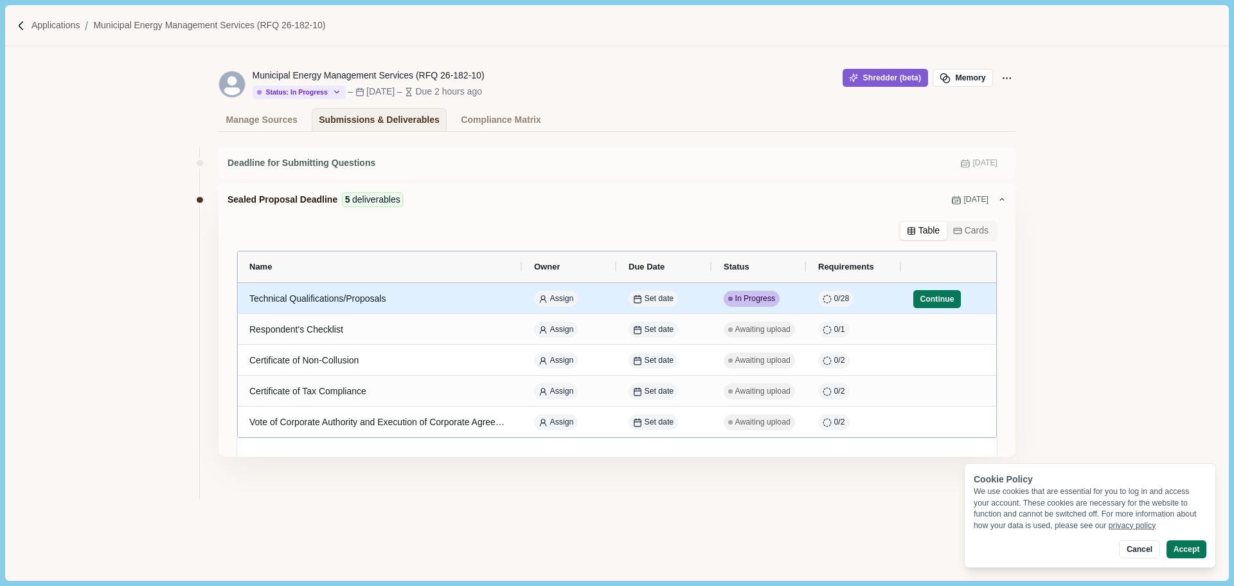
click at [883, 298] on div "0 / 28" at bounding box center [854, 298] width 72 height 31
select select "********"
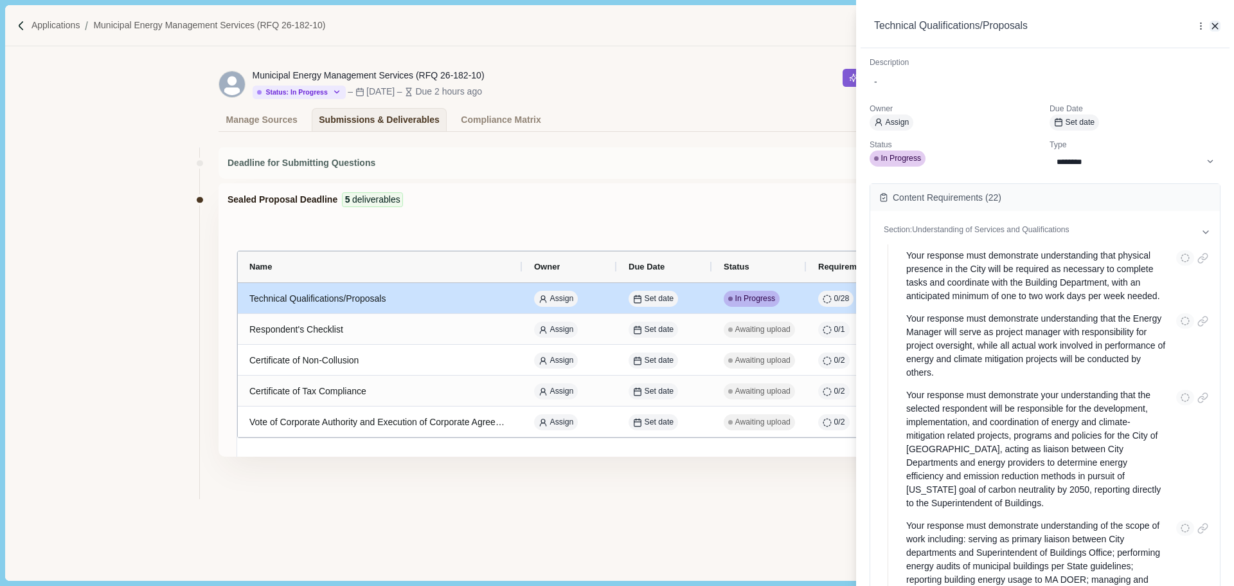
click at [1217, 31] on icon "button" at bounding box center [1216, 27] width 12 height 12
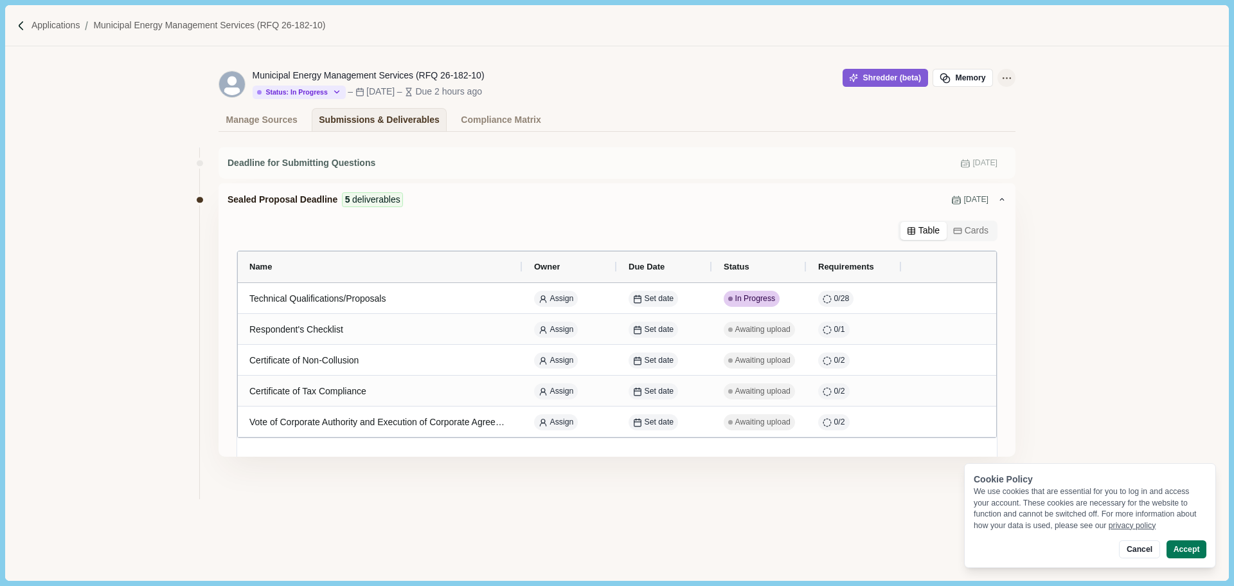
click at [1005, 75] on icon "Application Actions" at bounding box center [1006, 77] width 13 height 13
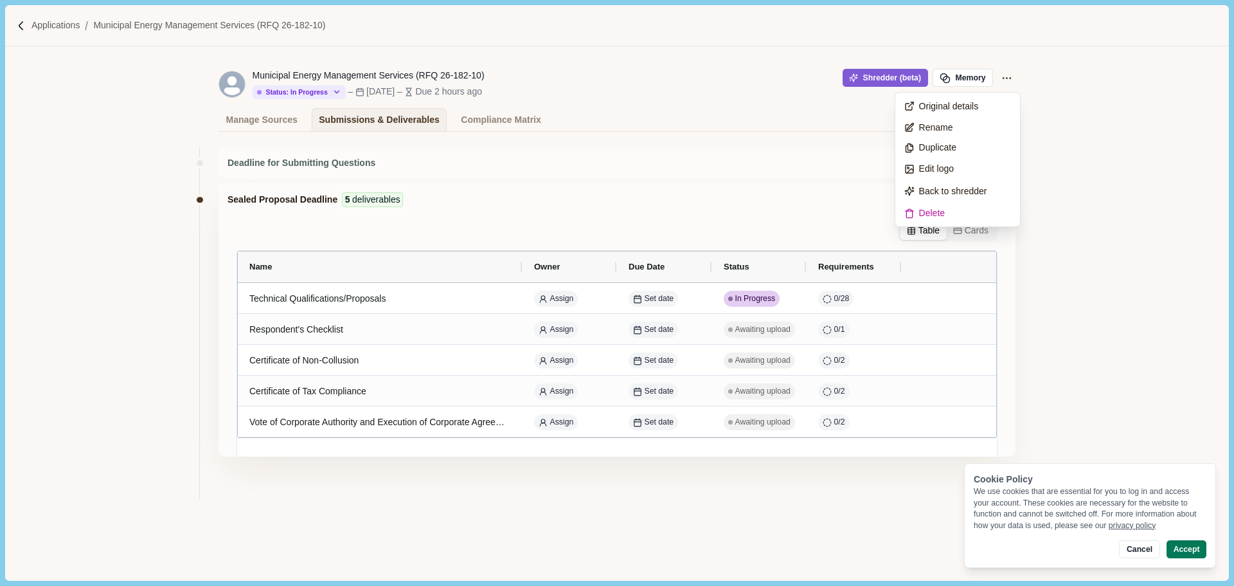
click at [1045, 214] on div "Deadline for Submitting Questions Aug 15, 2025 Sealed Proposal Deadline 5 deliv…" at bounding box center [616, 364] width 1223 height 465
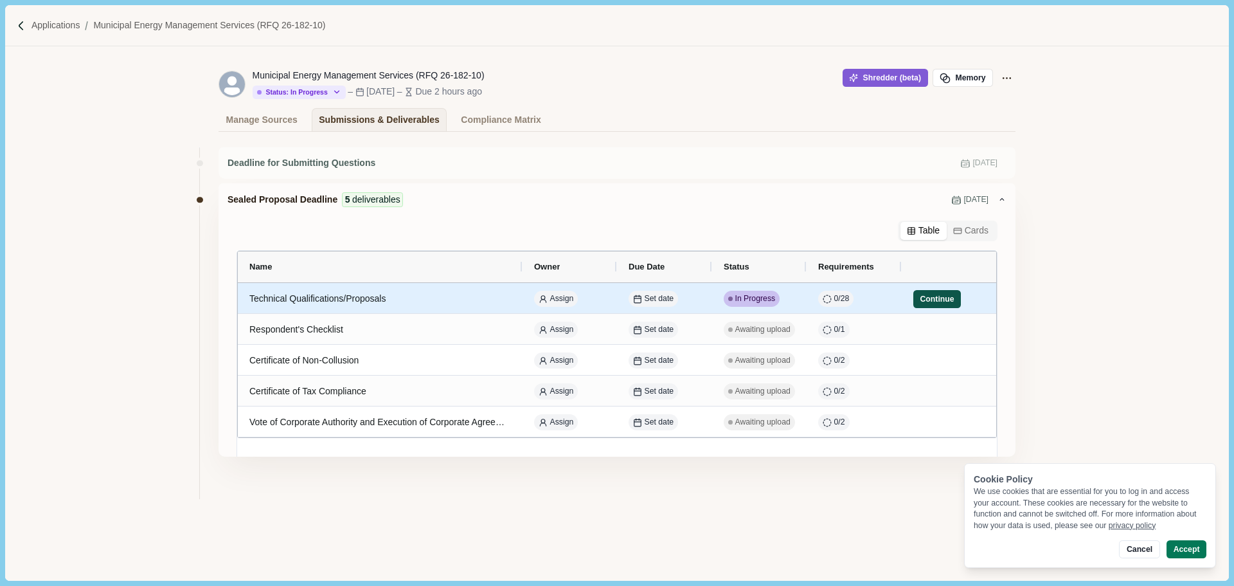
click at [929, 300] on button "Continue" at bounding box center [937, 299] width 48 height 18
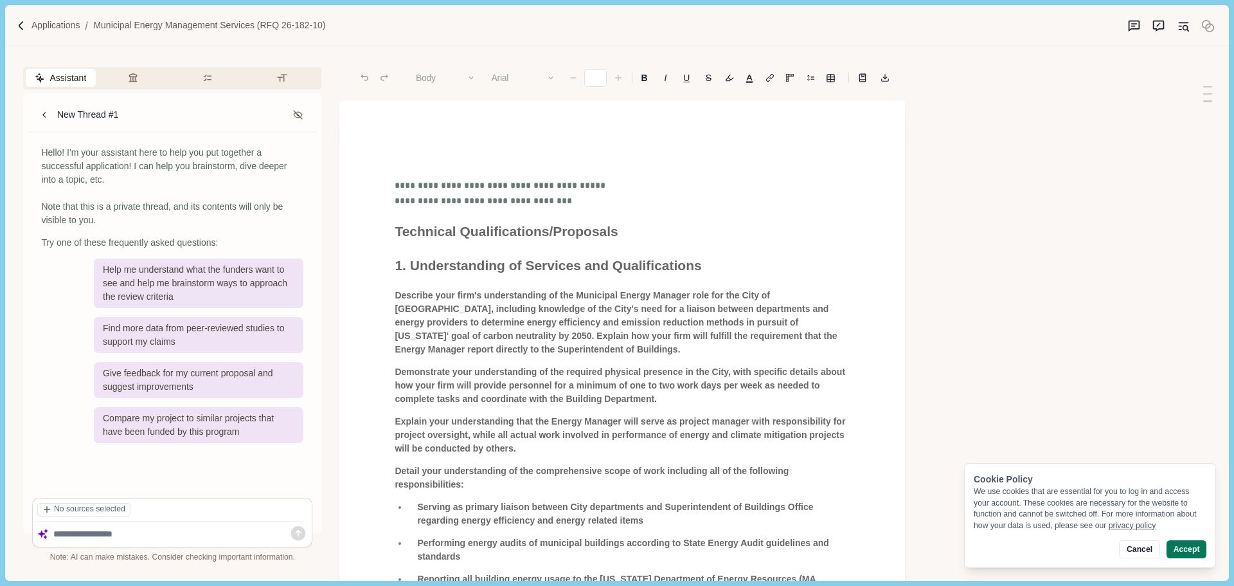
type input "**"
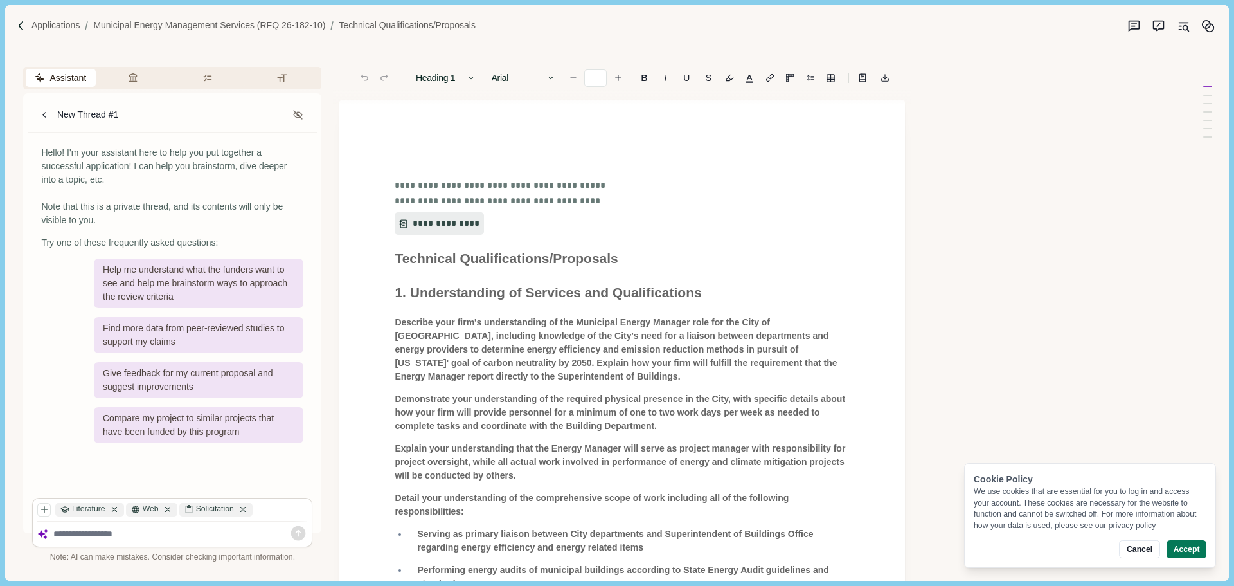
click at [53, 509] on div at bounding box center [45, 509] width 16 height 13
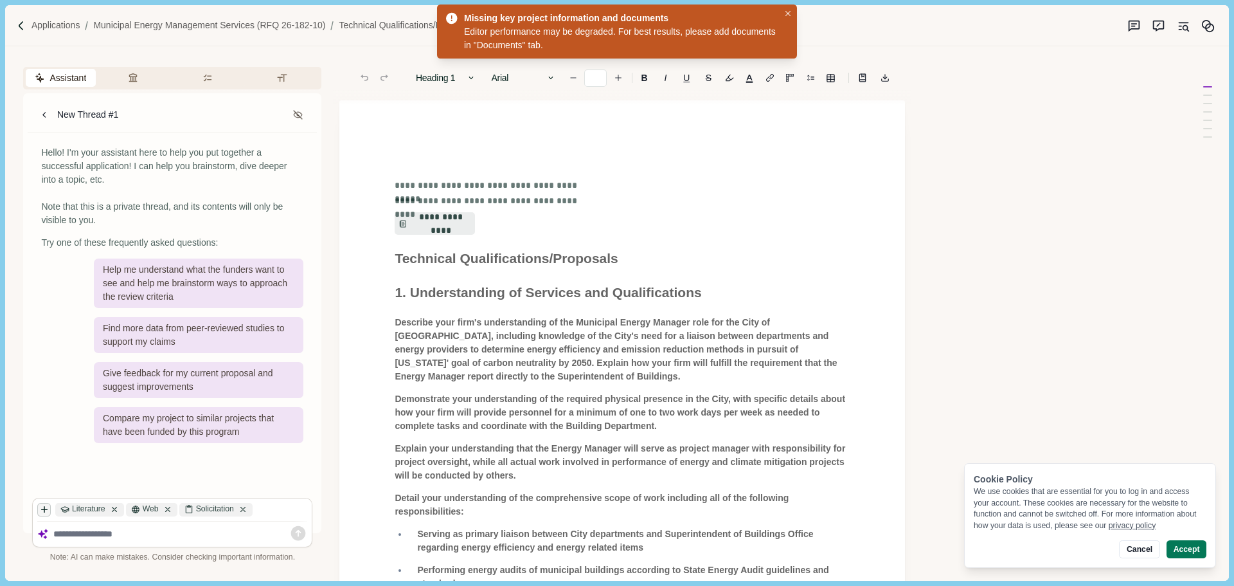
click at [44, 509] on icon "button" at bounding box center [45, 510] width 6 height 6
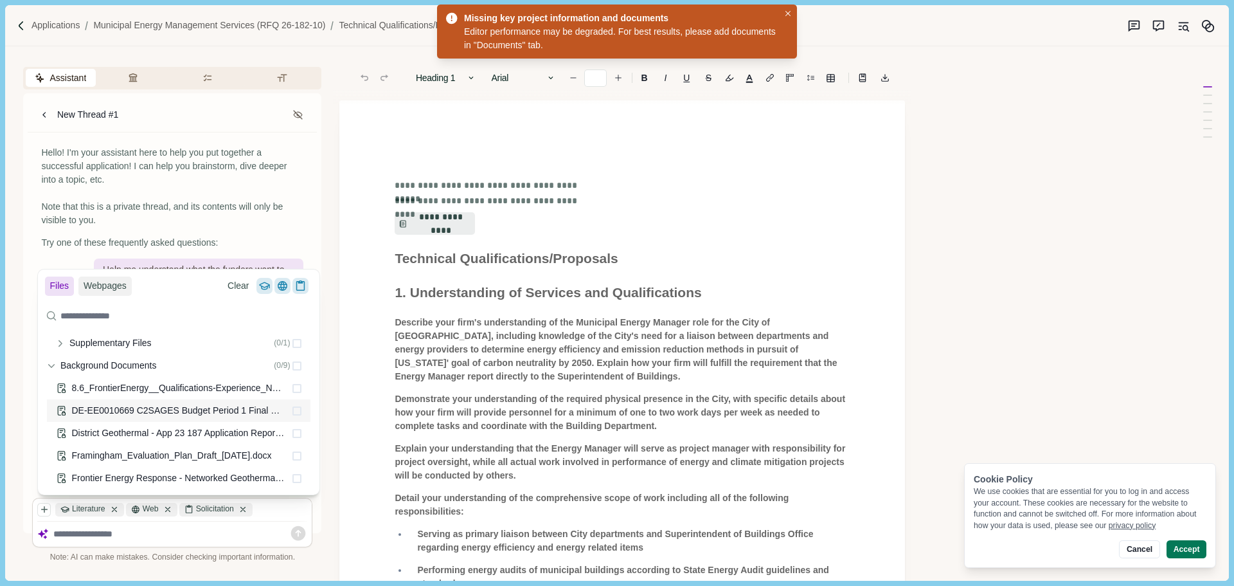
scroll to position [159, 0]
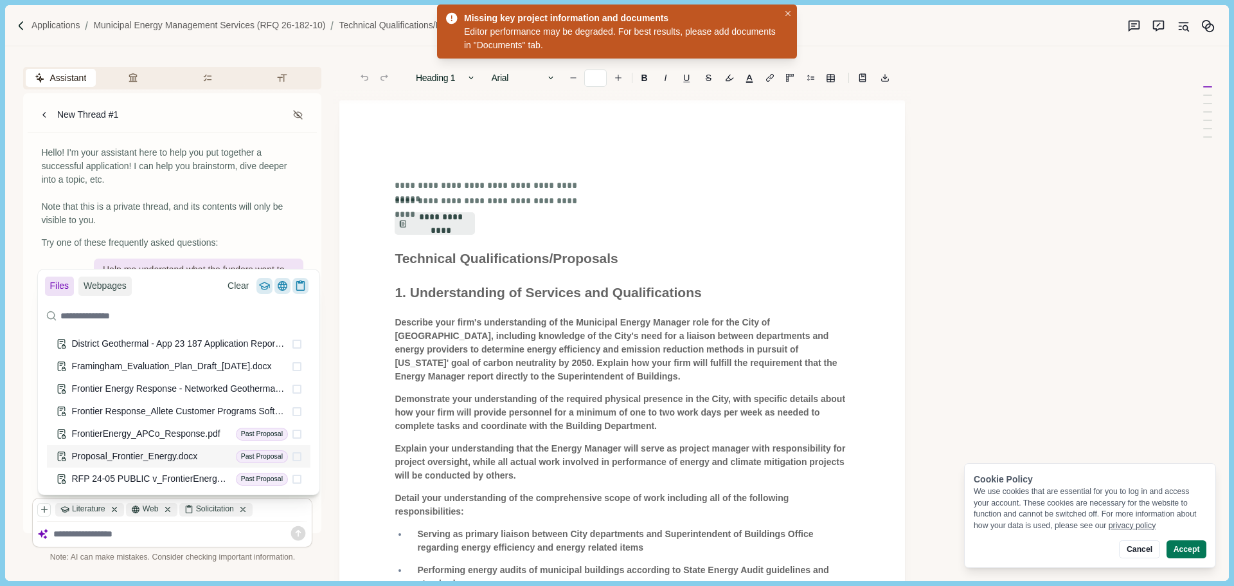
click at [292, 454] on span at bounding box center [296, 456] width 9 height 9
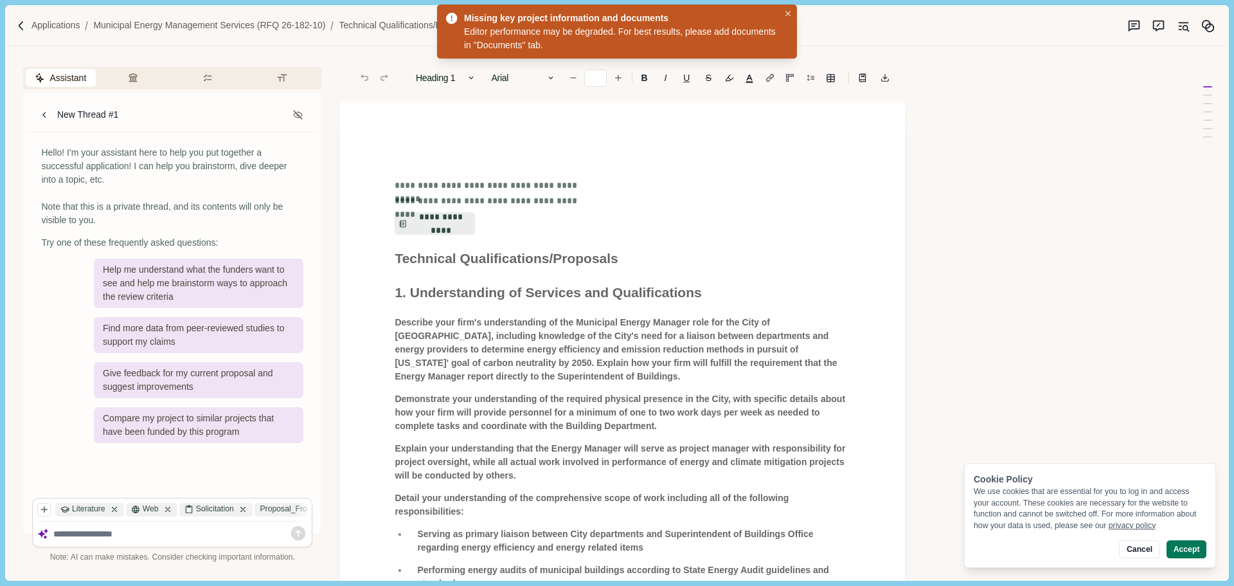
click at [146, 532] on textarea at bounding box center [180, 533] width 255 height 11
click at [42, 511] on icon "button" at bounding box center [44, 509] width 9 height 9
click at [486, 396] on span "Demonstrate your understanding of the required physical presence in the City, w…" at bounding box center [621, 411] width 453 height 37
click at [289, 511] on div "Proposal_Fronti....docx" at bounding box center [307, 509] width 105 height 13
click at [276, 508] on div "Proposal_Fronti....docx" at bounding box center [307, 509] width 105 height 13
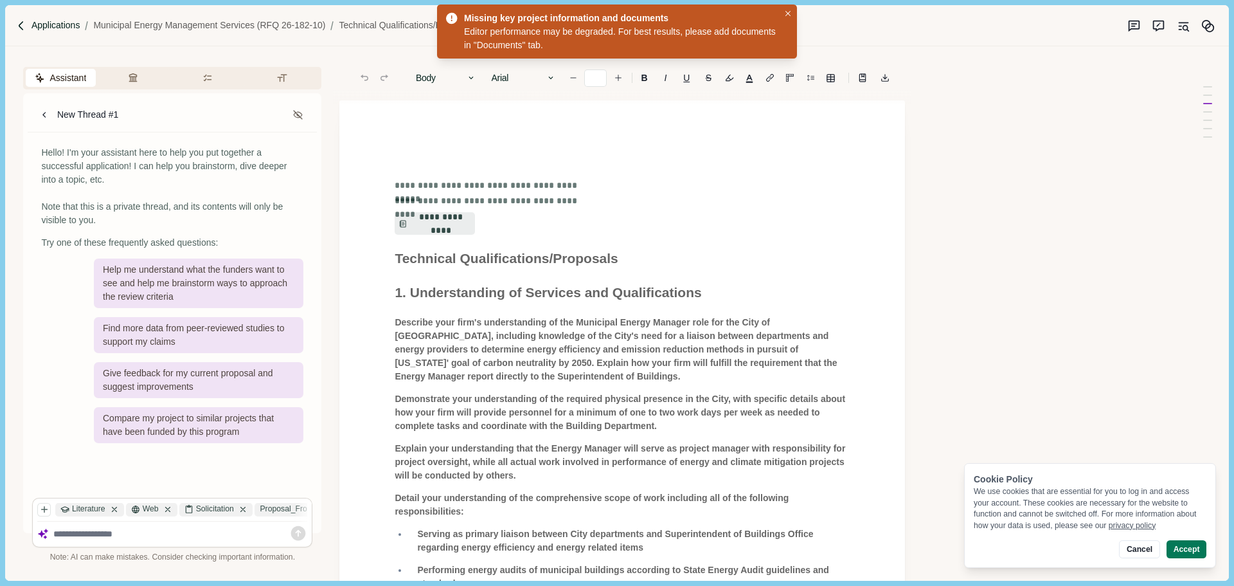
click at [32, 24] on p "Applications" at bounding box center [55, 25] width 49 height 13
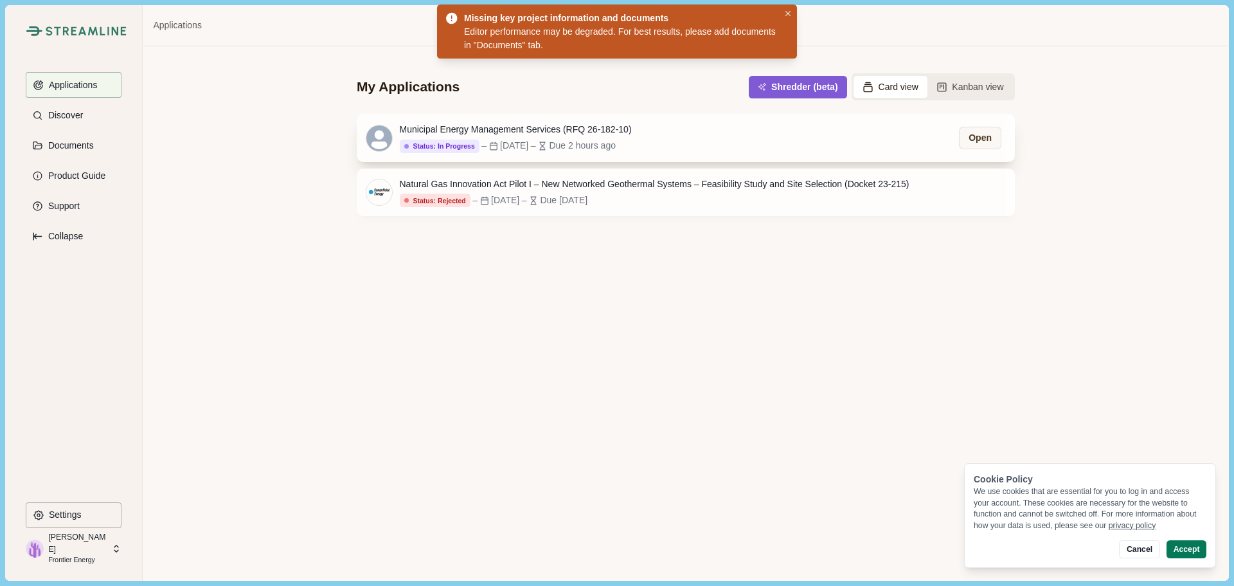
click at [798, 138] on div "Municipal Energy Management Services (RFQ 26-182-10) Status: In Progress Status…" at bounding box center [686, 138] width 658 height 48
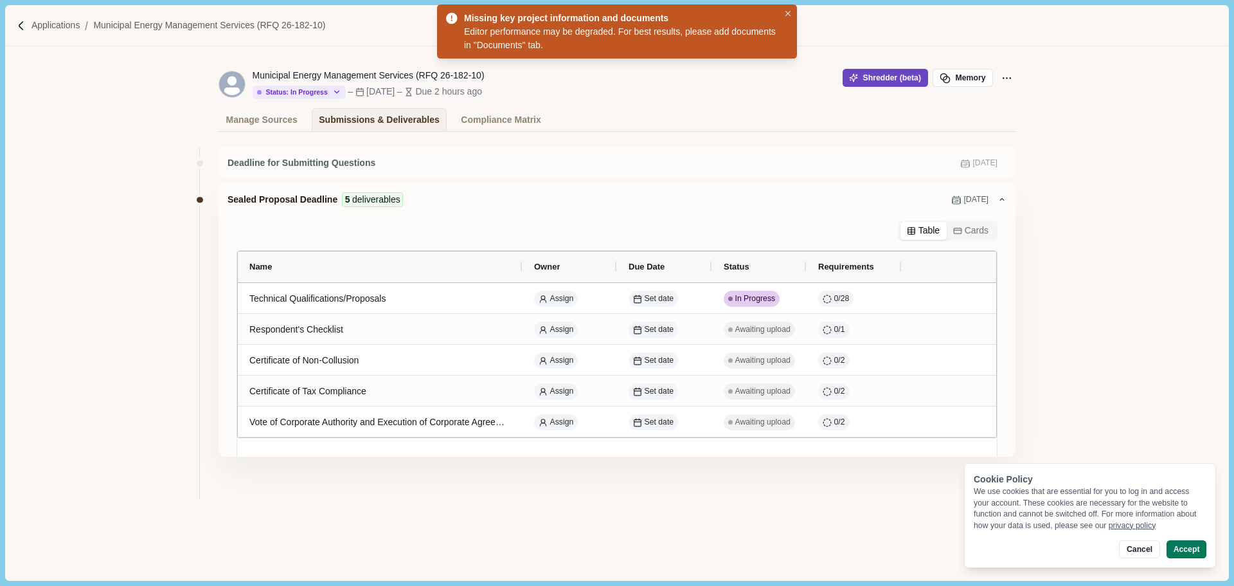
click at [886, 78] on button "Shredder (beta)" at bounding box center [885, 78] width 85 height 18
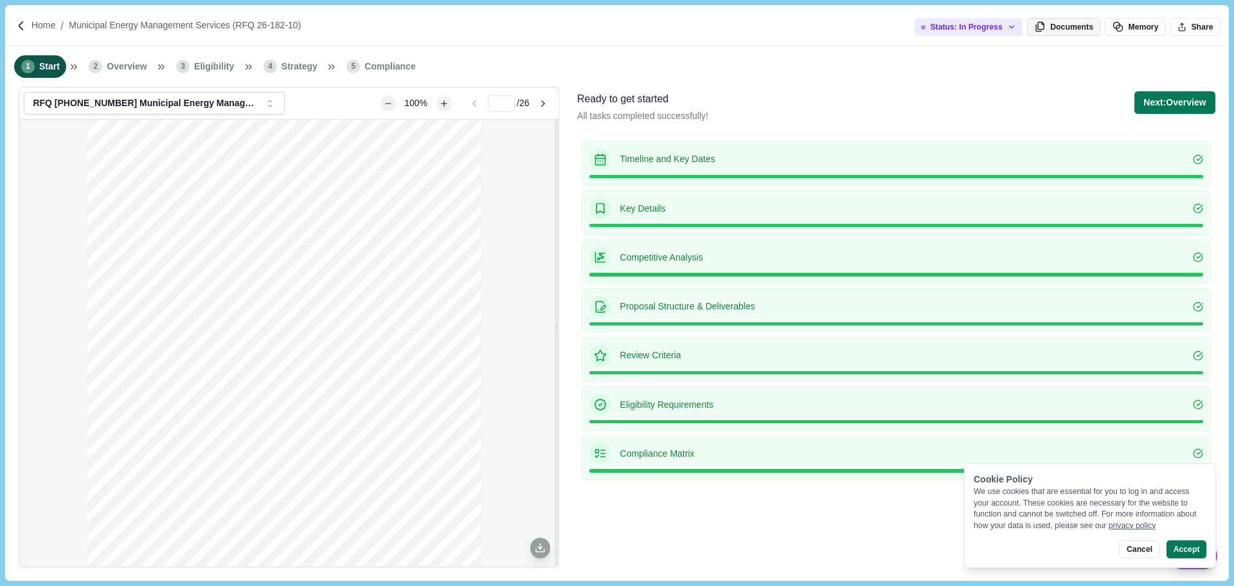
click at [1046, 31] on icon "button" at bounding box center [1041, 27] width 12 height 12
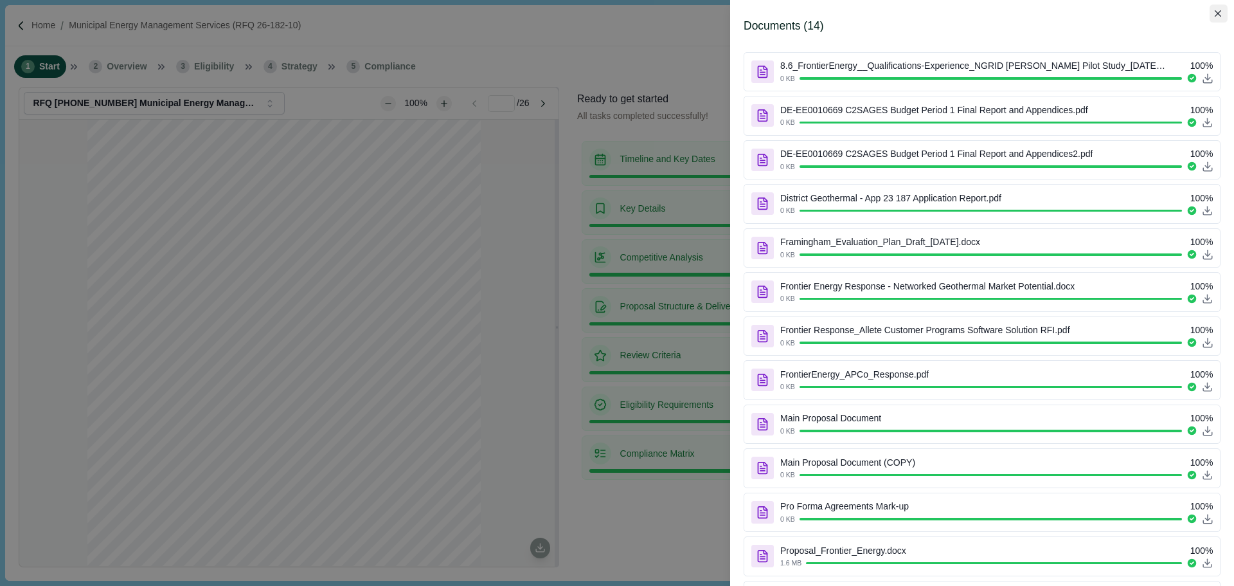
click at [1222, 12] on button "Close" at bounding box center [1219, 13] width 18 height 18
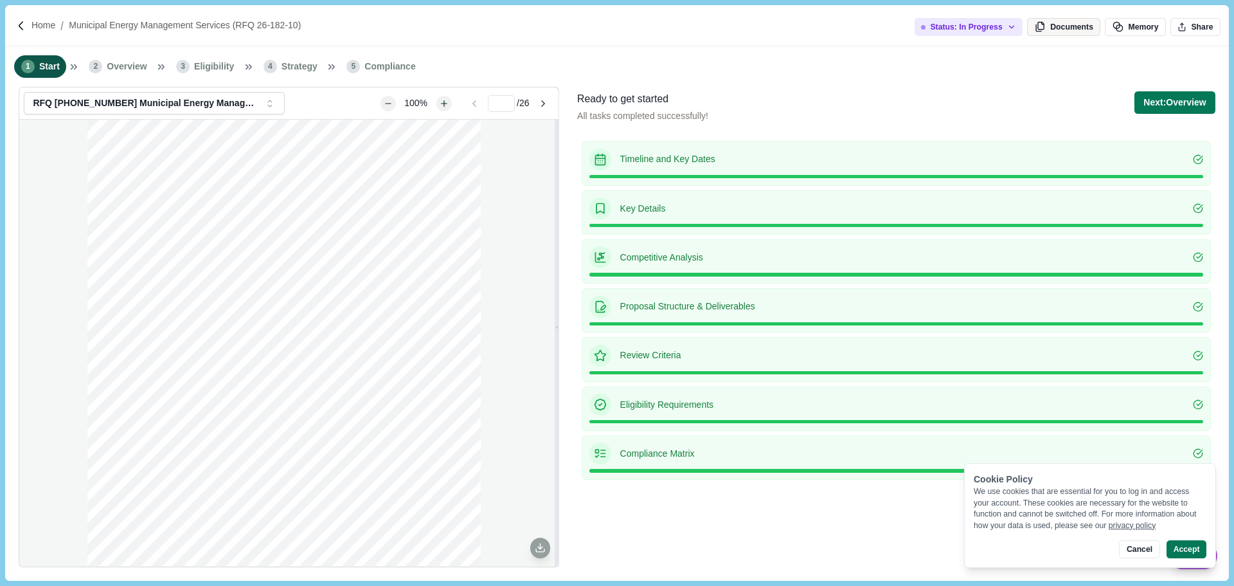
click at [1079, 28] on button "Documents" at bounding box center [1063, 27] width 73 height 18
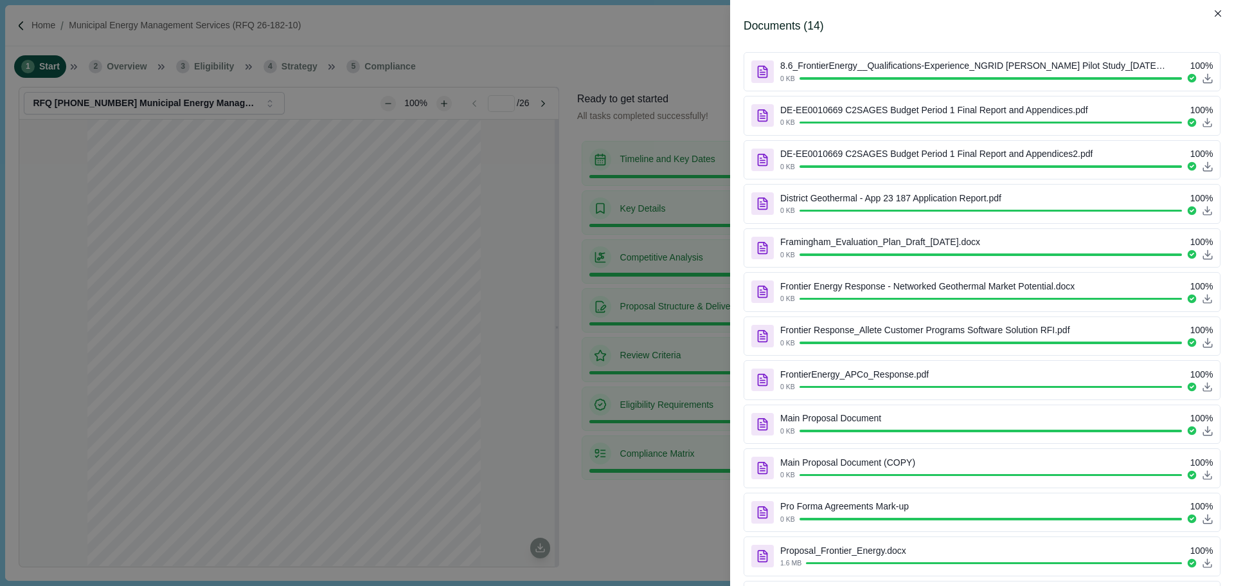
click at [1208, 21] on div "Documents ( 14 )" at bounding box center [982, 26] width 477 height 16
click at [1216, 15] on icon "Close" at bounding box center [1218, 13] width 7 height 7
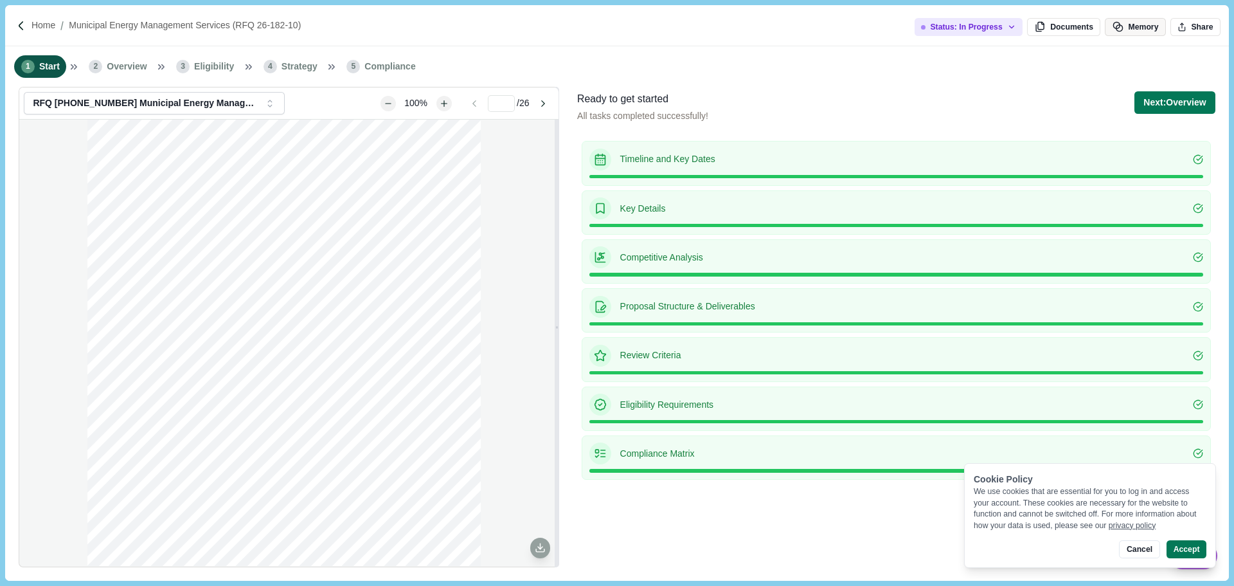
click at [1144, 28] on button "Memory" at bounding box center [1135, 27] width 60 height 18
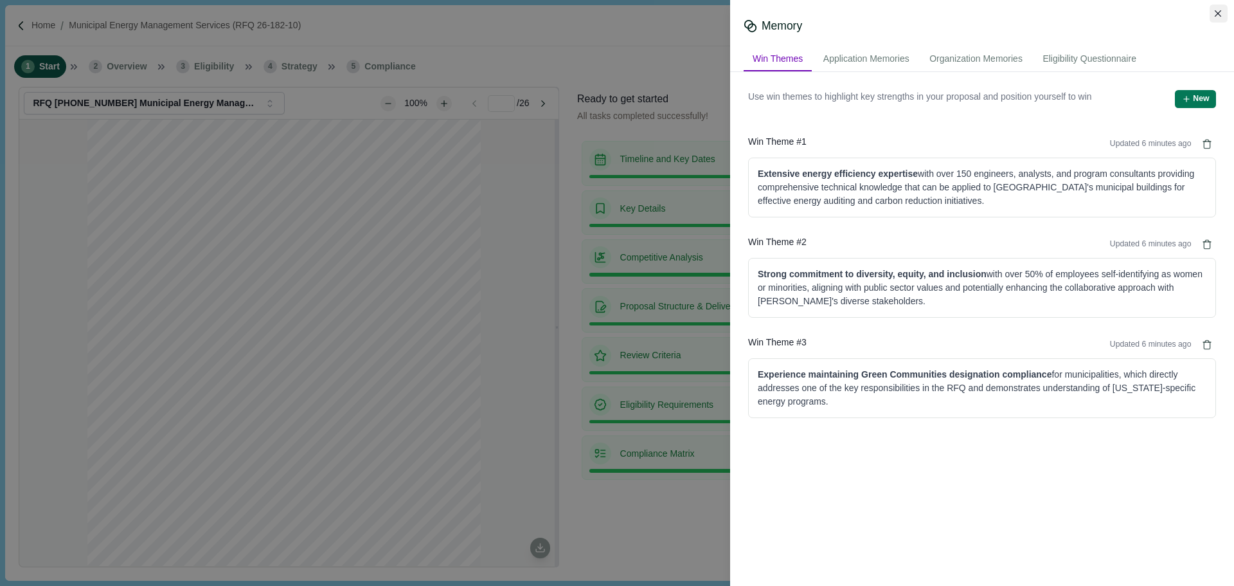
click at [1213, 13] on button "Close" at bounding box center [1219, 13] width 18 height 18
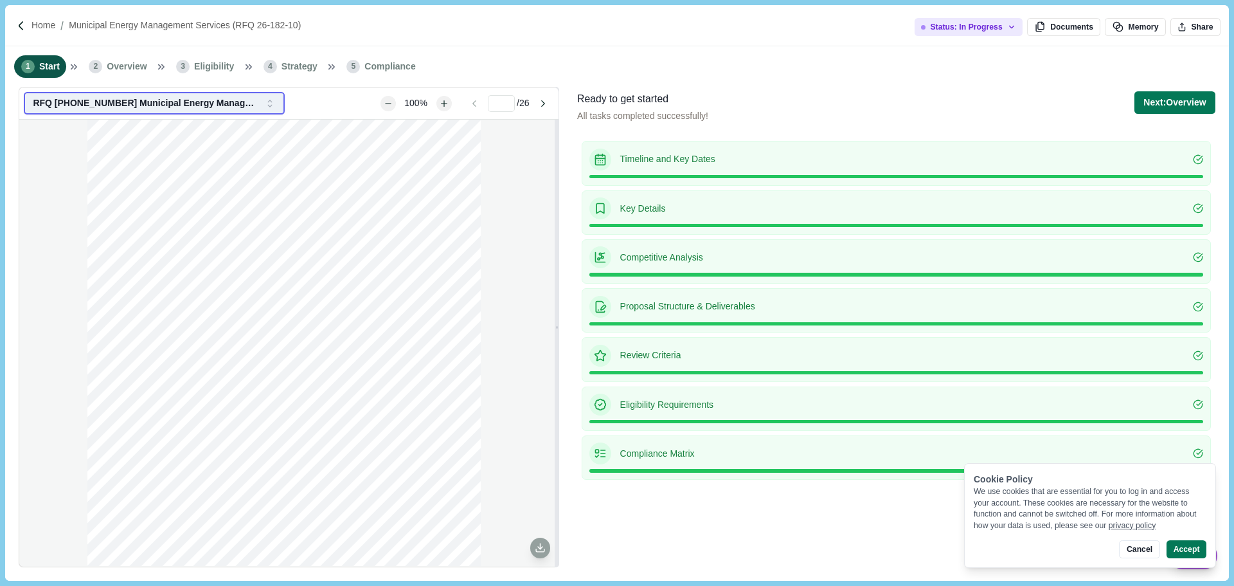
click at [276, 102] on button "RFQ [PHONE_NUMBER] Municipal Energy Managment Services (4).pdf" at bounding box center [154, 103] width 260 height 22
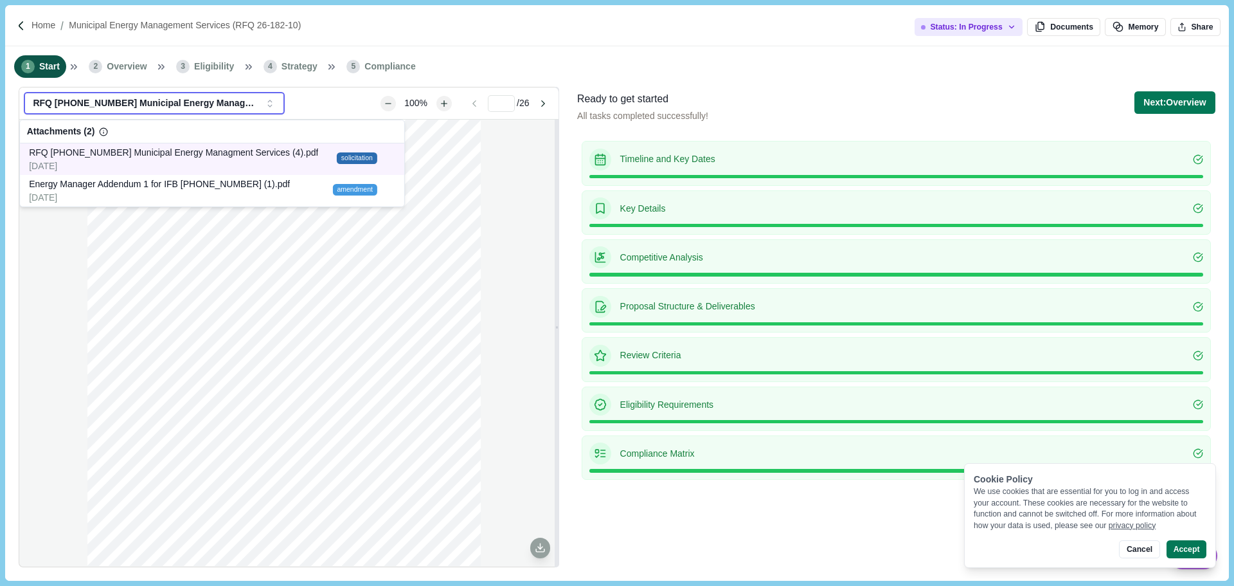
click at [62, 271] on div "2 | P a g e About The City of Taunton Taunton is a city in Bristol County, Mass…" at bounding box center [288, 343] width 539 height 446
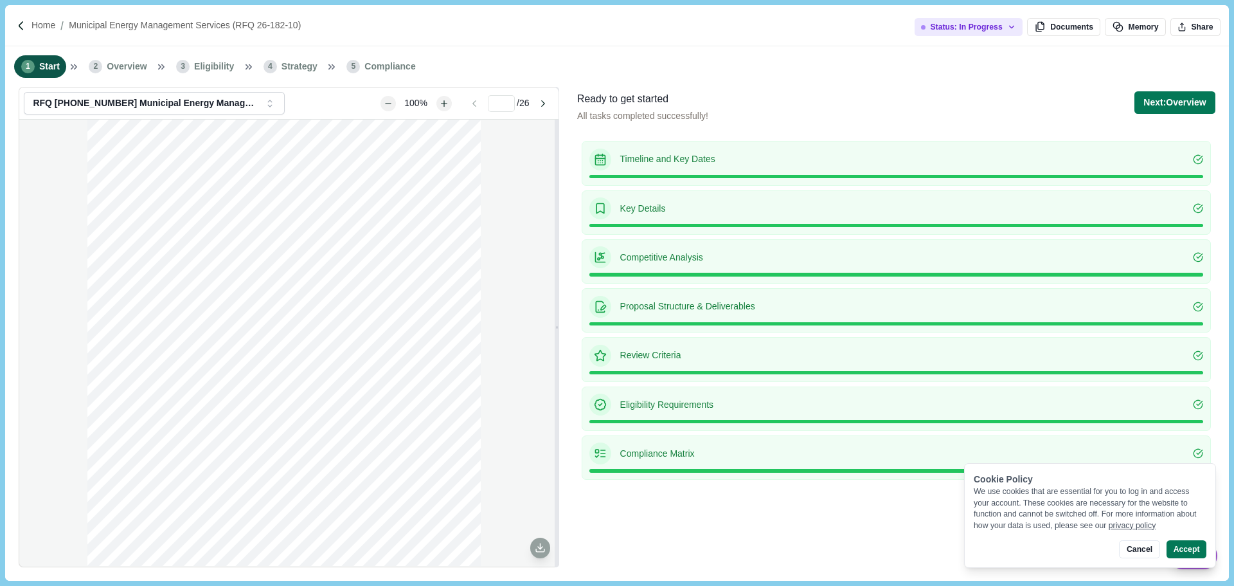
click at [42, 172] on div "2 | P a g e About The City of Taunton Taunton is a city in Bristol County, Mass…" at bounding box center [288, 343] width 539 height 446
click at [281, 105] on button "RFQ [PHONE_NUMBER] Municipal Energy Managment Services (4).pdf" at bounding box center [154, 103] width 260 height 22
click at [521, 187] on div "2 | P a g e About The City of Taunton Taunton is a city in Bristol County, Mass…" at bounding box center [288, 343] width 539 height 446
click at [1199, 555] on button "Accept" at bounding box center [1187, 549] width 40 height 18
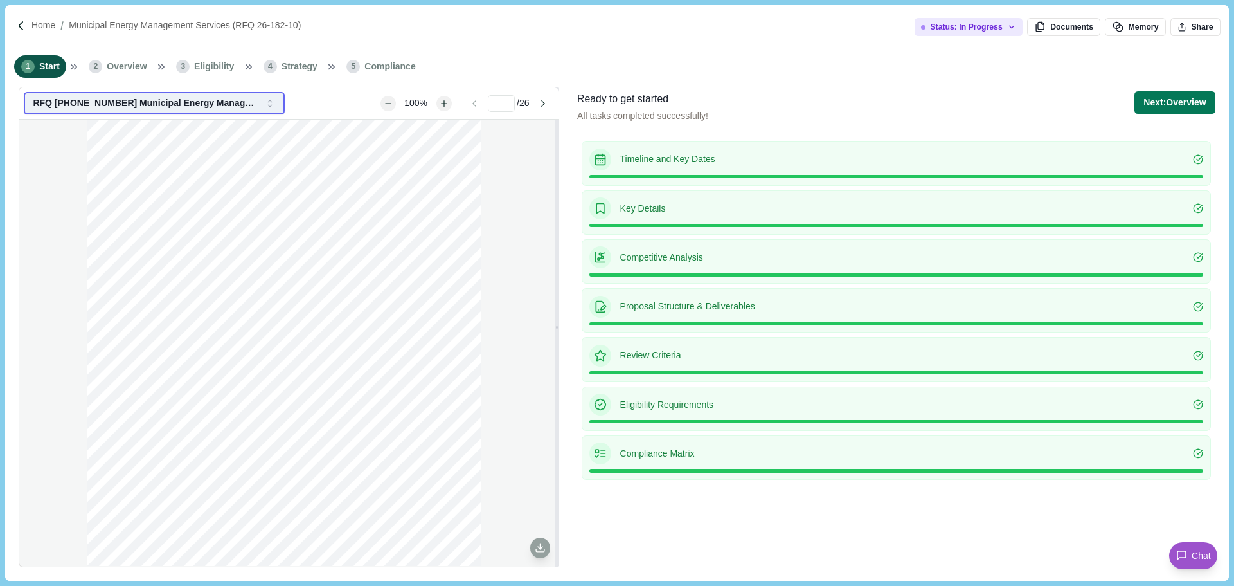
click at [272, 103] on icon "button" at bounding box center [270, 104] width 12 height 12
click at [526, 314] on div at bounding box center [288, 343] width 539 height 446
click at [1072, 25] on button "Documents" at bounding box center [1063, 27] width 73 height 18
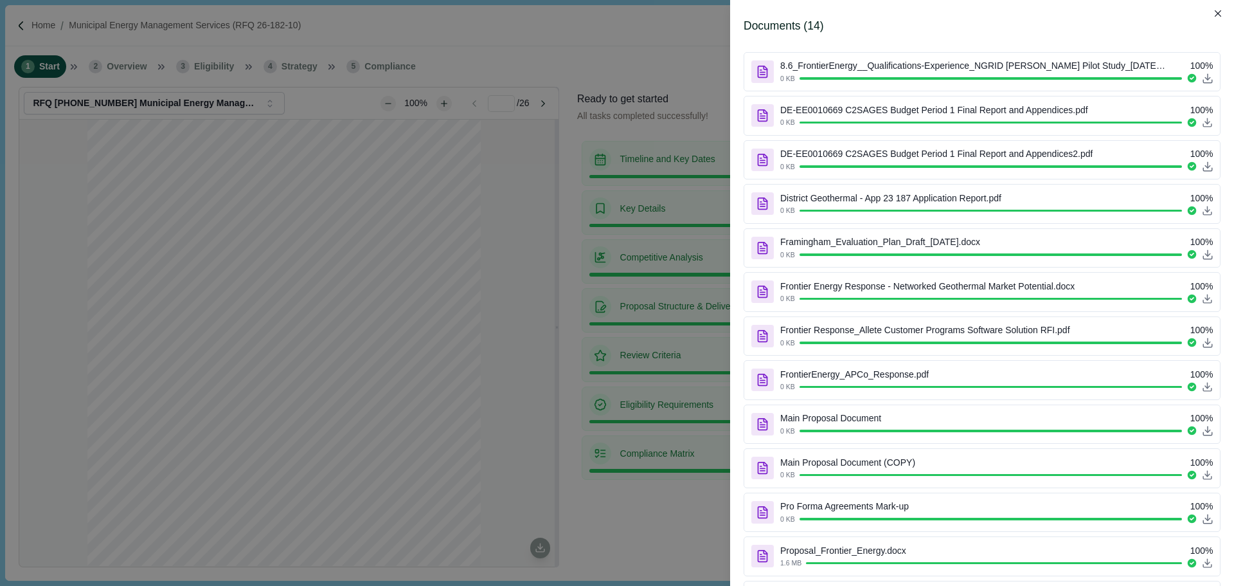
click at [526, 319] on div "Documents ( 14 ) 8.6_FrontierEnergy__Qualifications-Experience_NGRID Lowell Pil…" at bounding box center [617, 293] width 1234 height 586
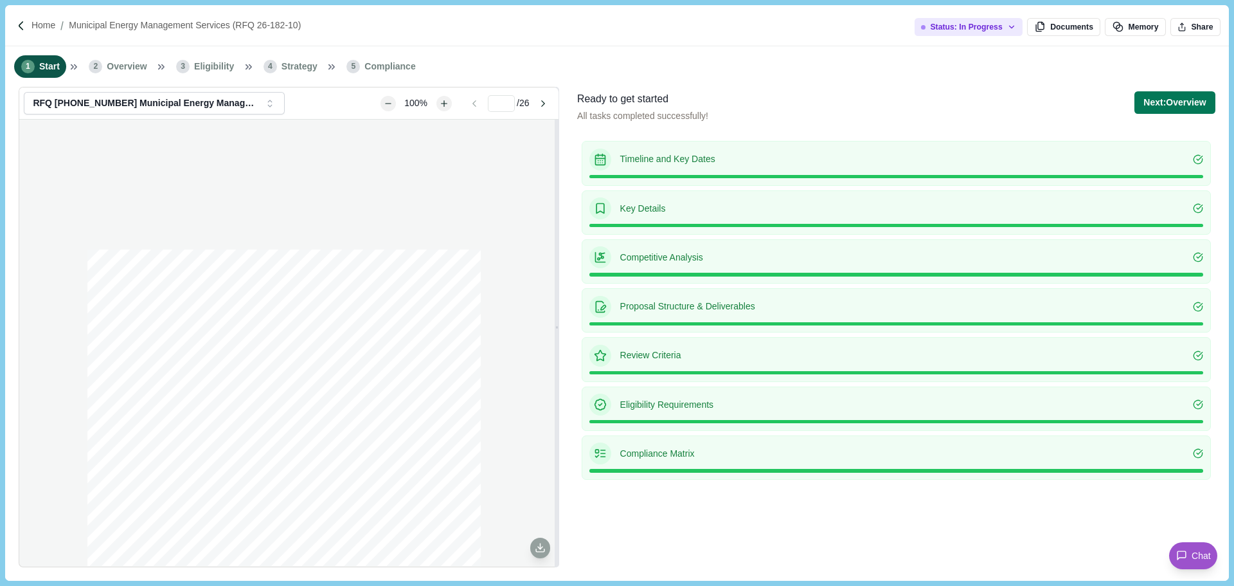
scroll to position [206, 0]
type input "*"
click at [1002, 28] on div "Status: In Progress" at bounding box center [961, 27] width 81 height 10
click at [1086, 105] on div "Ready to get started All tasks completed successfully! Next: Overview Next step…" at bounding box center [896, 113] width 638 height 45
click at [517, 379] on div "CITY OF TAUNTON PROCUREMENT DEPARTMENT REQUEST FOR QUALIFICATIONS MUNICIPAL ENE…" at bounding box center [288, 343] width 539 height 446
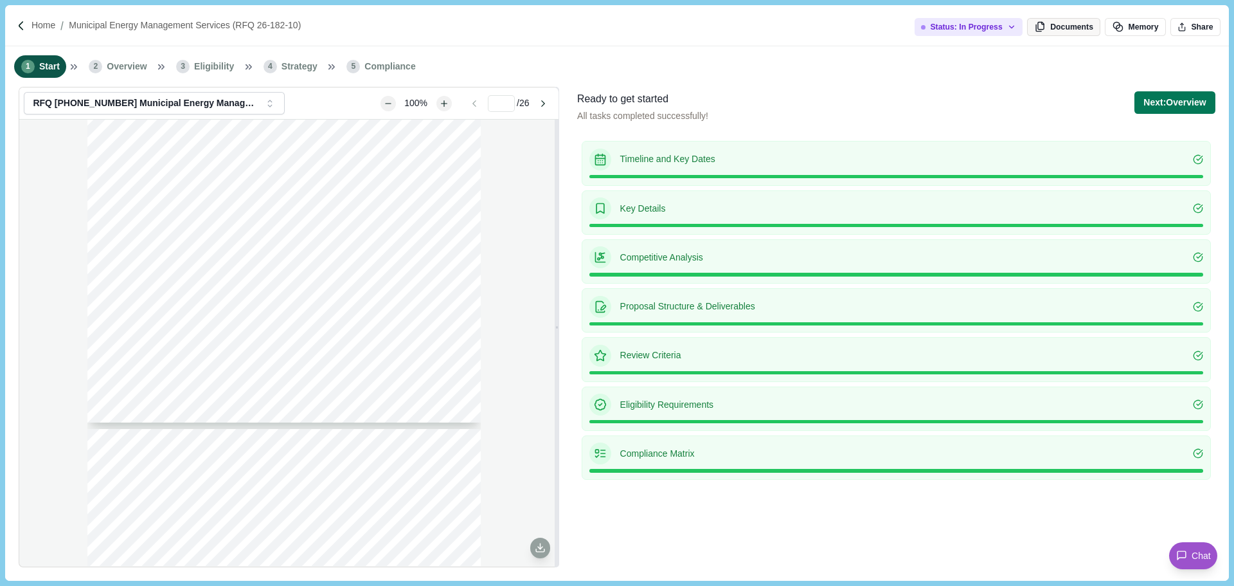
click at [1072, 30] on button "Documents" at bounding box center [1063, 27] width 73 height 18
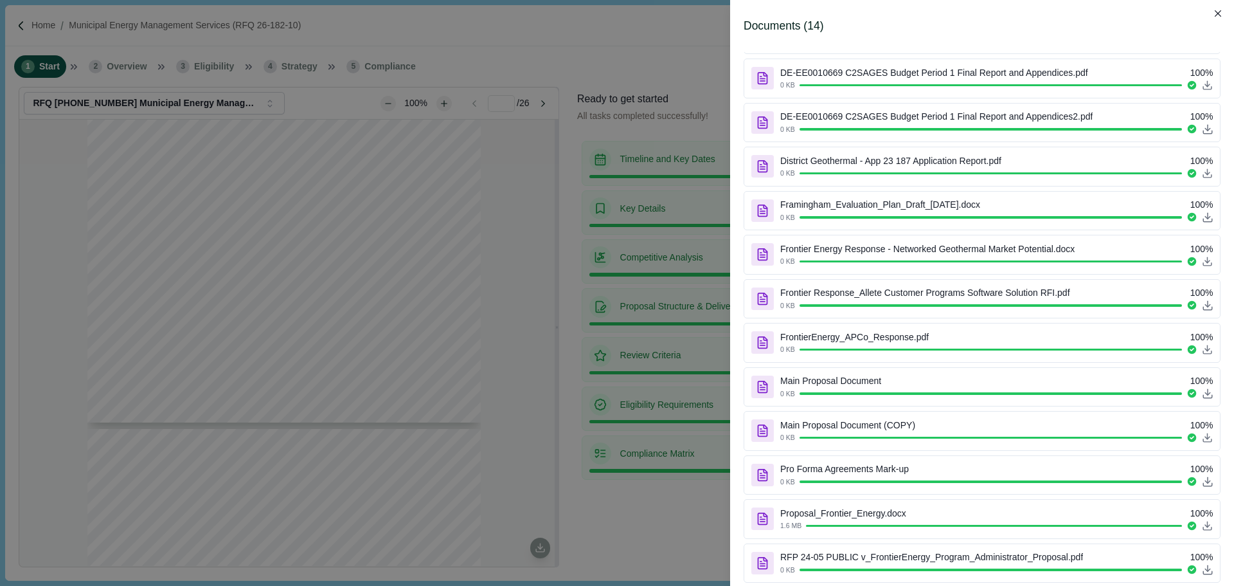
scroll to position [0, 0]
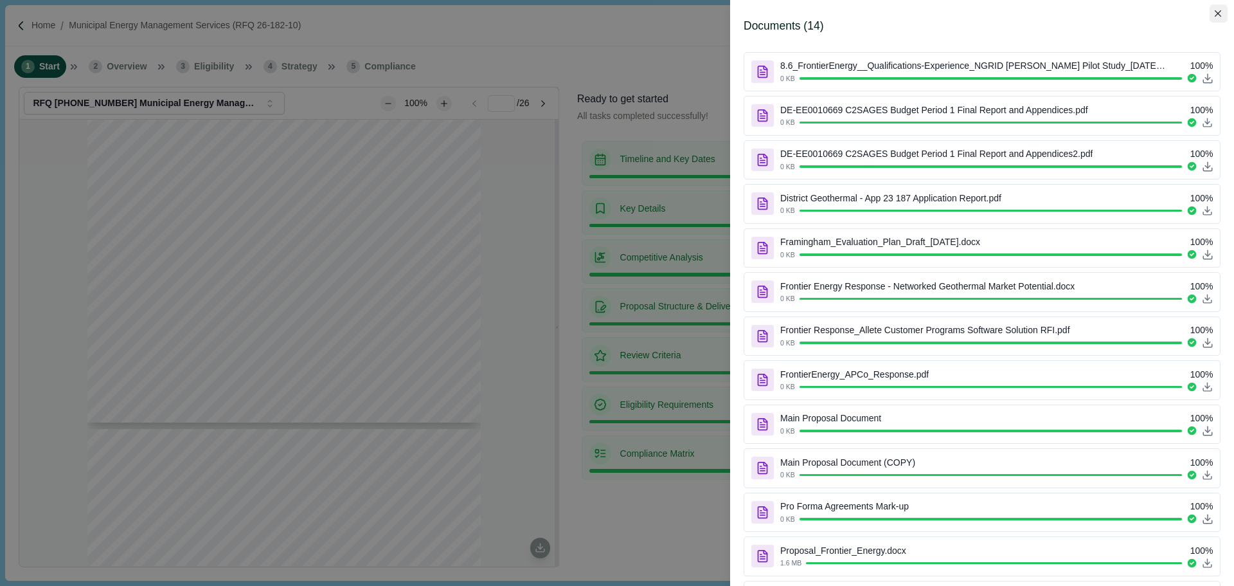
click at [1223, 12] on button "Close" at bounding box center [1219, 13] width 18 height 18
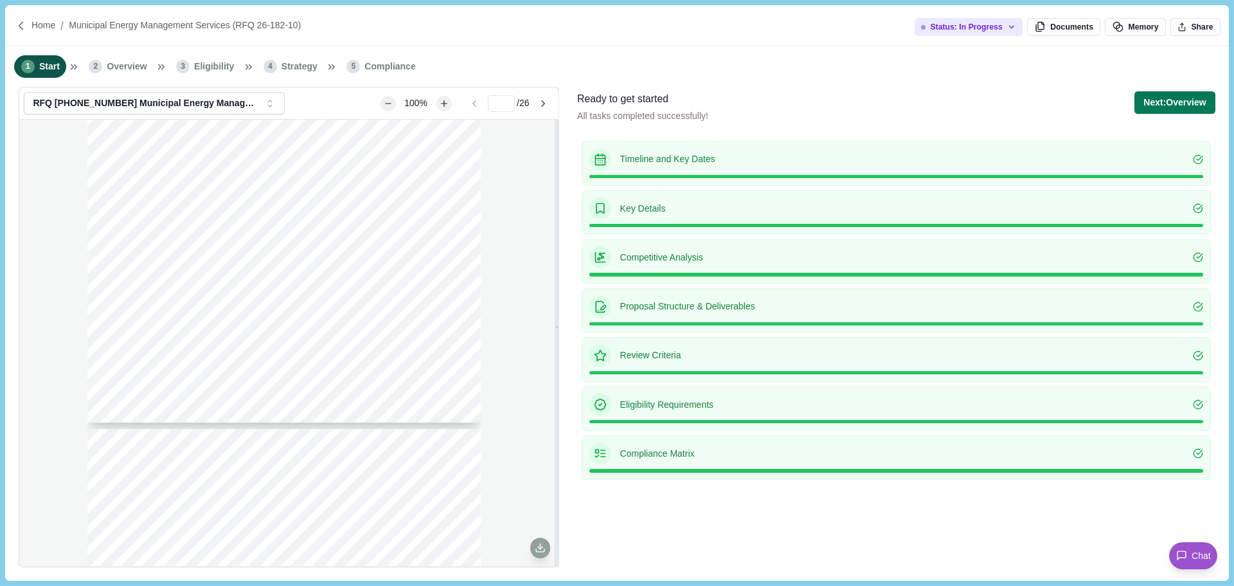
click at [30, 24] on div at bounding box center [23, 26] width 15 height 11
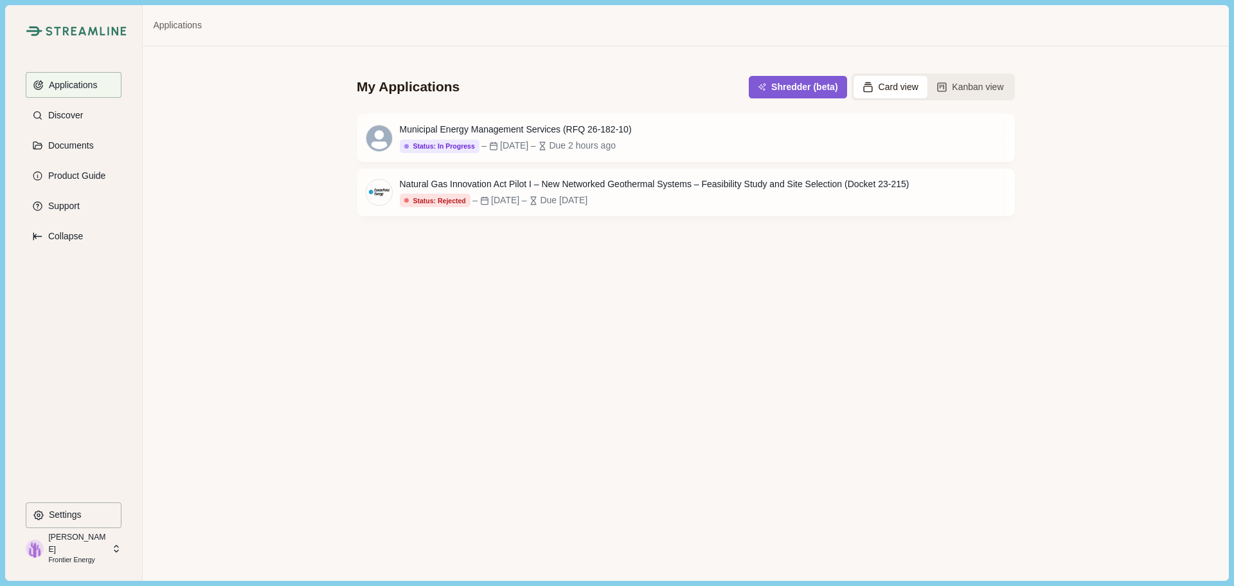
click at [479, 367] on div "My Applications Shredder (beta) Card view Kanban view Municipal Energy Manageme…" at bounding box center [686, 313] width 1086 height 534
click at [89, 143] on p "Documents" at bounding box center [69, 145] width 50 height 11
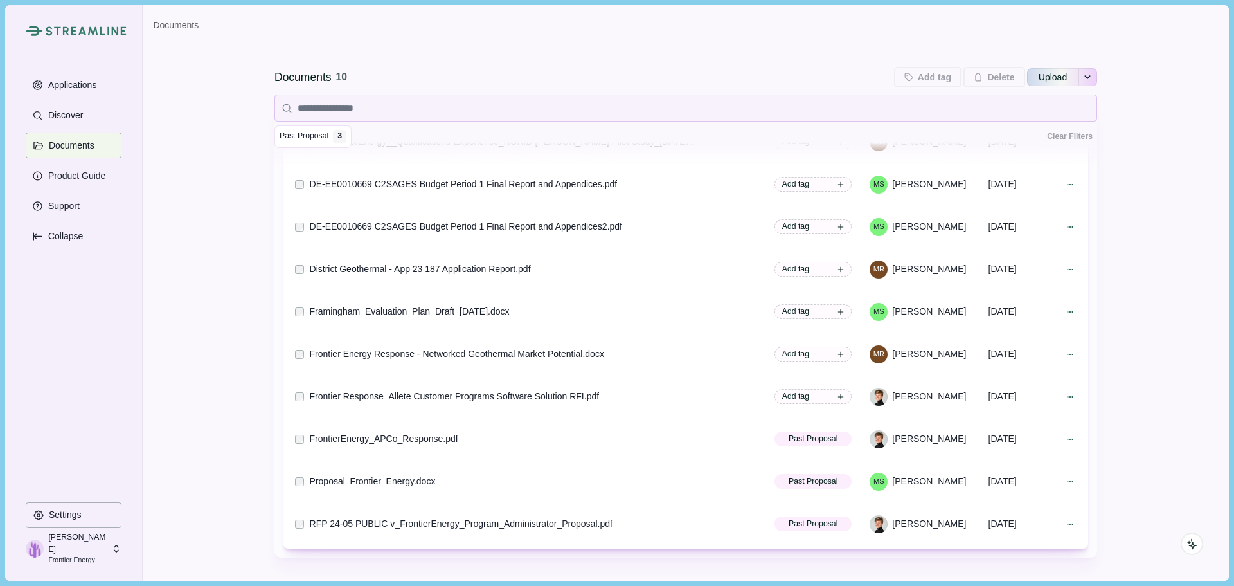
scroll to position [150, 0]
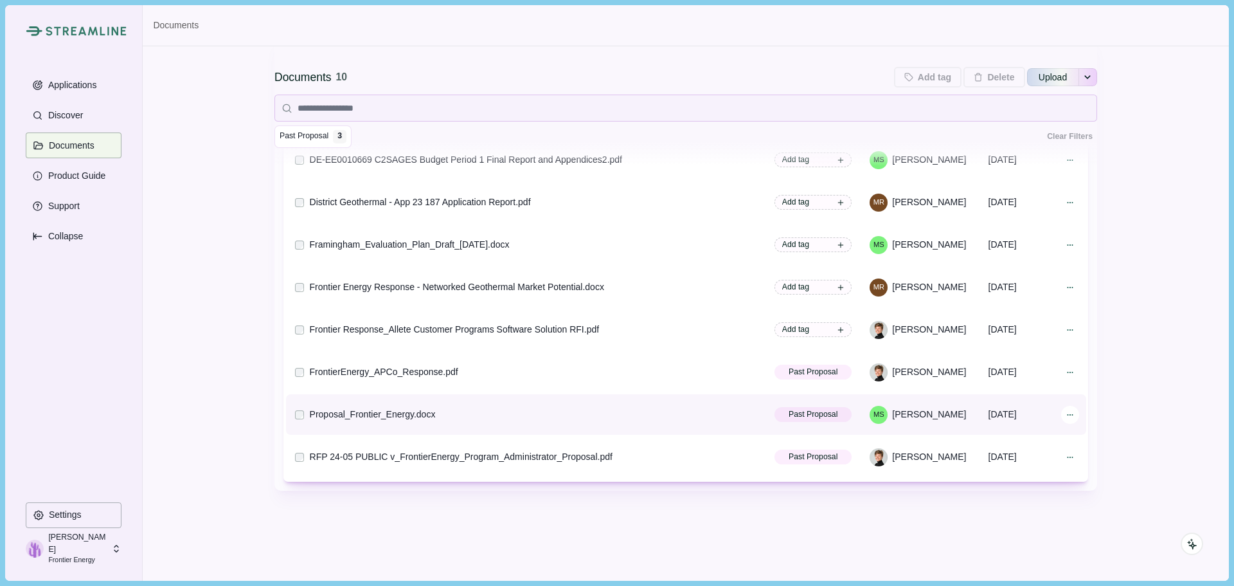
click at [1066, 413] on icon at bounding box center [1070, 414] width 9 height 9
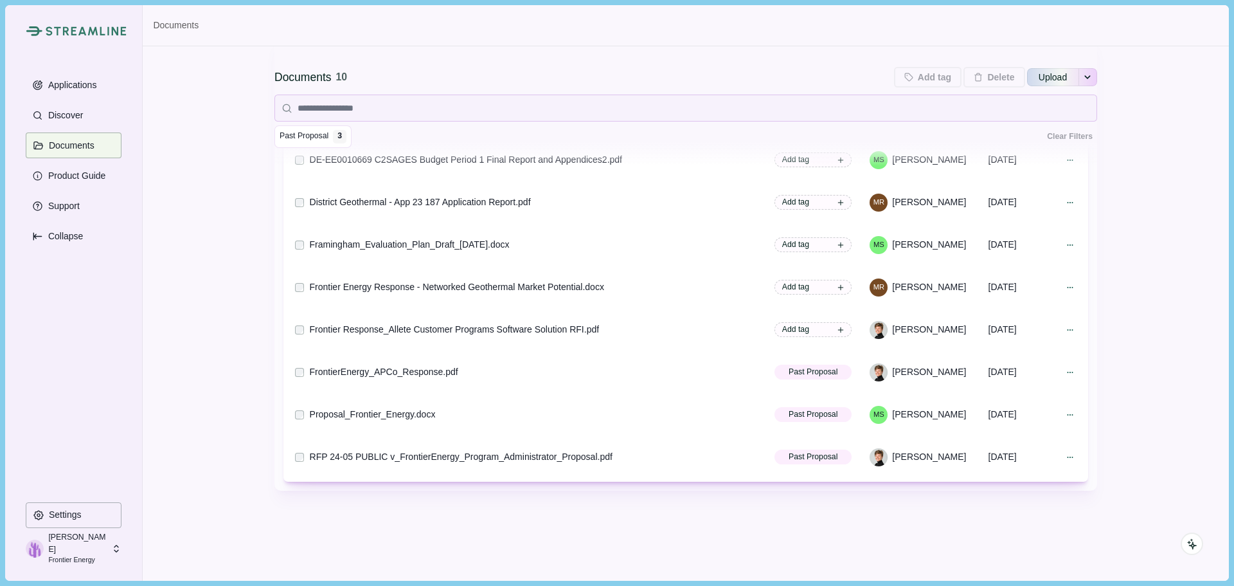
click at [746, 551] on div "Documents 10 Add tag Add tags to 0 selected documents Press Enter to add a new …" at bounding box center [685, 247] width 823 height 666
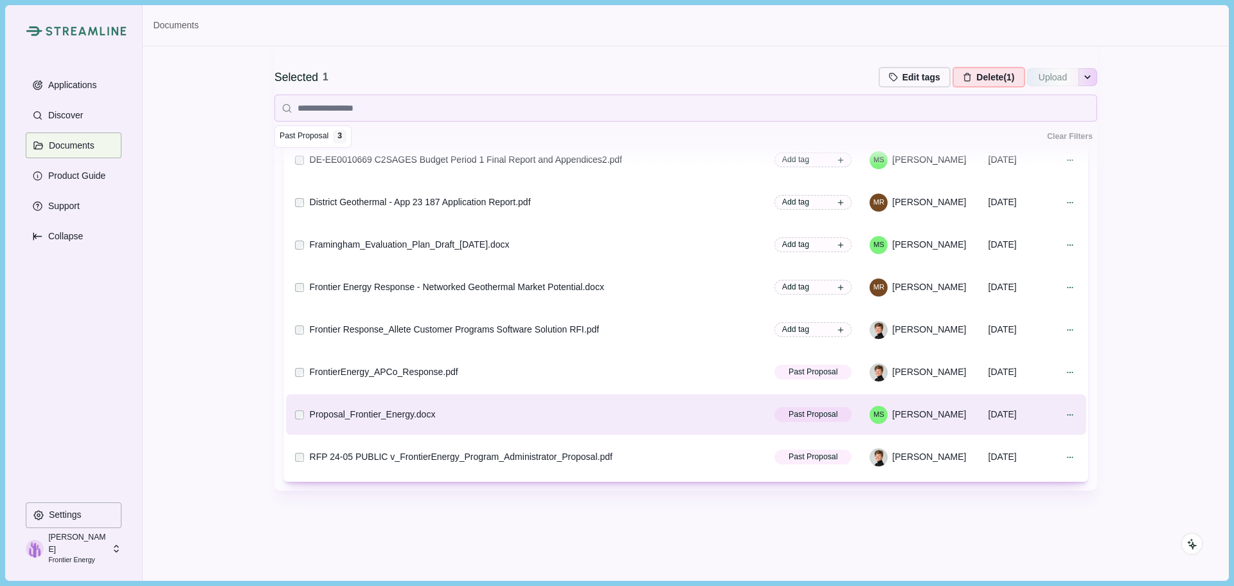
click at [1085, 78] on icon "See more options" at bounding box center [1088, 77] width 8 height 8
click at [1147, 80] on div "Selected 1 Edit tags Edit tags for selected document Press Enter to add a new t…" at bounding box center [686, 238] width 1086 height 684
click at [88, 186] on button "Product Guide" at bounding box center [74, 176] width 96 height 26
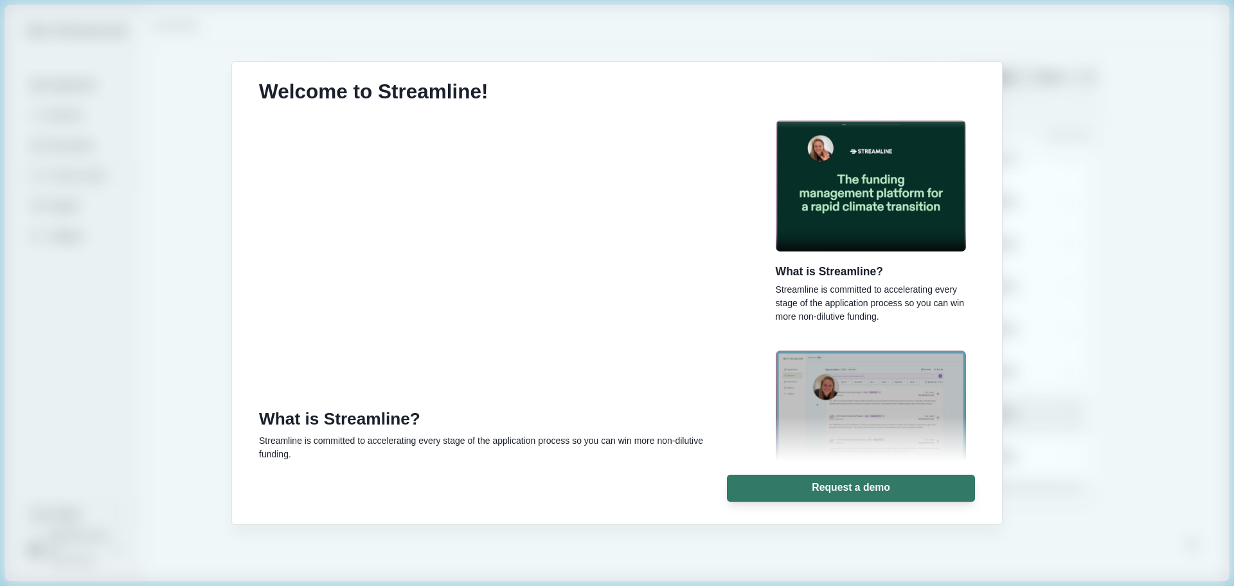
click at [175, 468] on div "Welcome to Streamline! What is Streamline? Streamline is committed to accelerat…" at bounding box center [617, 293] width 1234 height 586
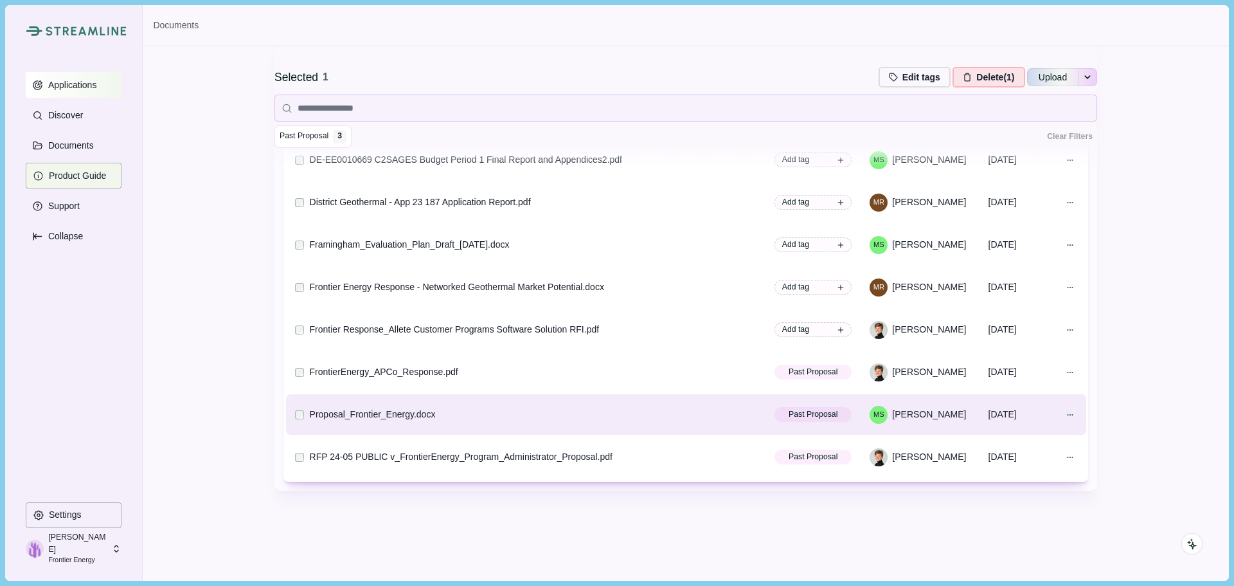
click at [84, 93] on button "Applications" at bounding box center [74, 85] width 96 height 26
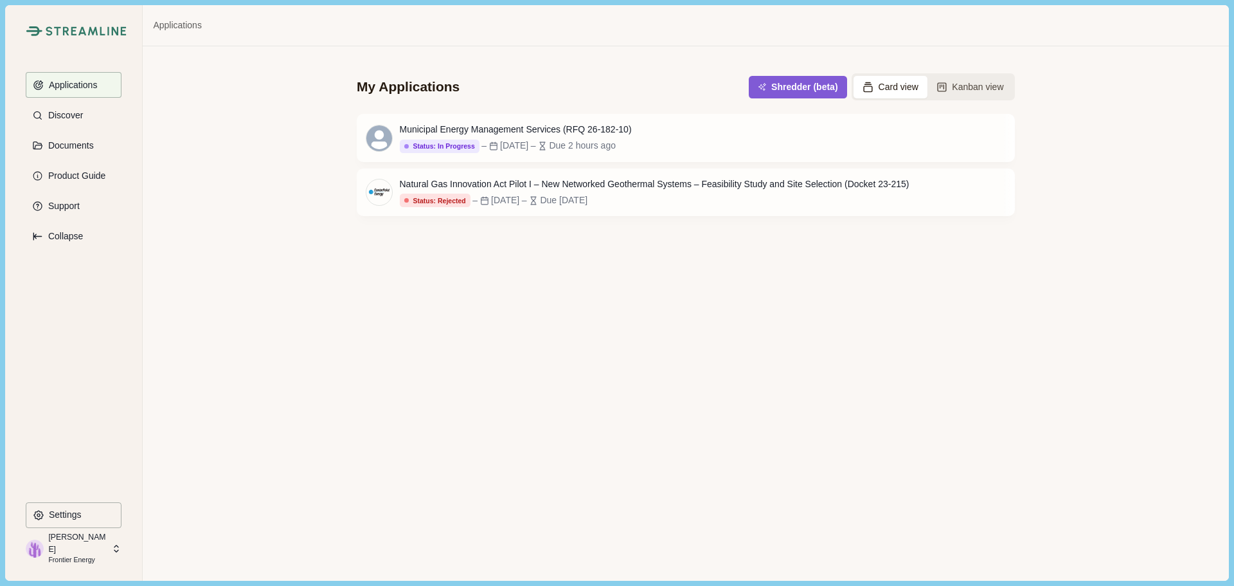
click at [751, 341] on div "My Applications Shredder (beta) Card view Kanban view Municipal Energy Manageme…" at bounding box center [686, 313] width 1086 height 534
click at [660, 257] on div "My Applications Shredder (beta) Card view Kanban view Municipal Energy Manageme…" at bounding box center [686, 313] width 1086 height 534
click at [528, 143] on div "[DATE]" at bounding box center [514, 145] width 28 height 13
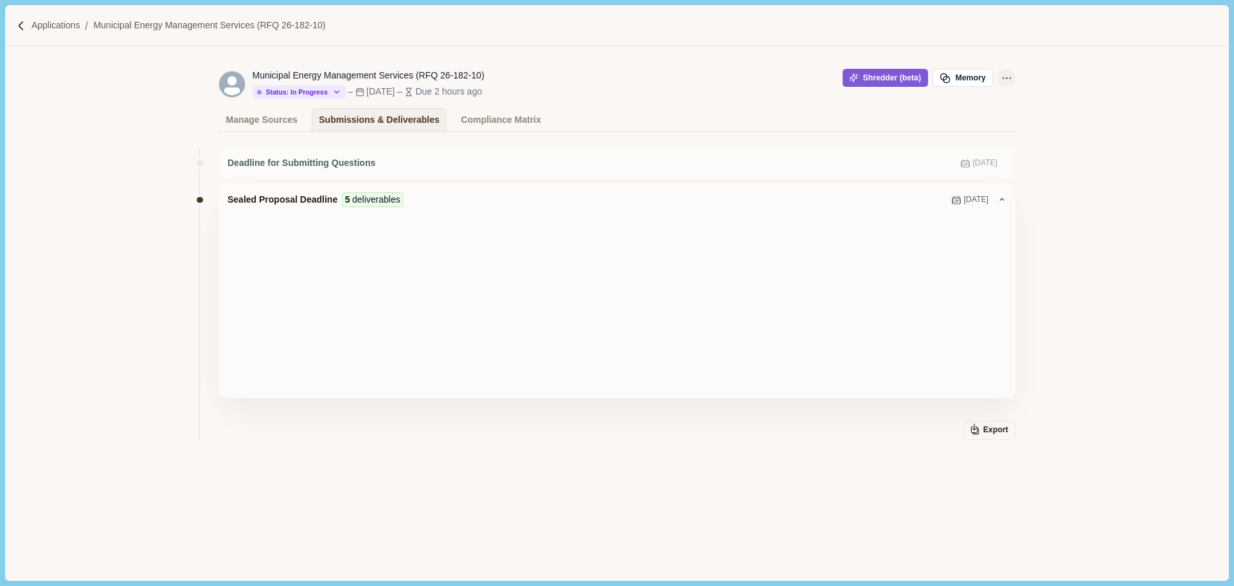
click at [1005, 81] on icon "Application Actions" at bounding box center [1006, 77] width 13 height 13
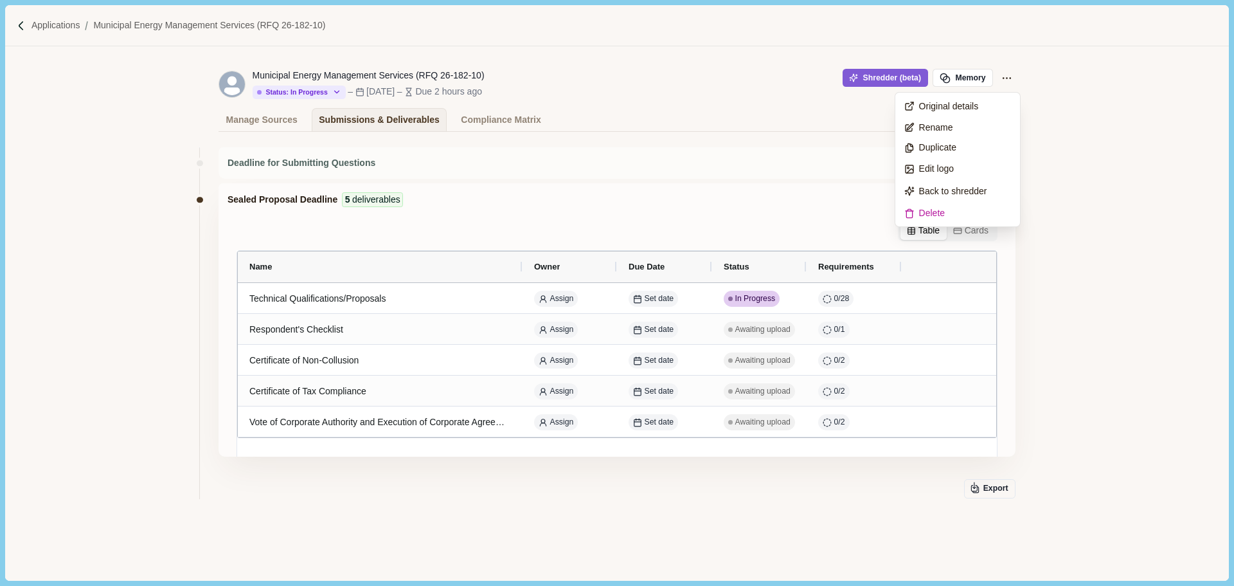
click at [1135, 165] on div "Deadline for Submitting Questions Aug 15, 2025 Sealed Proposal Deadline 5 deliv…" at bounding box center [616, 364] width 1223 height 465
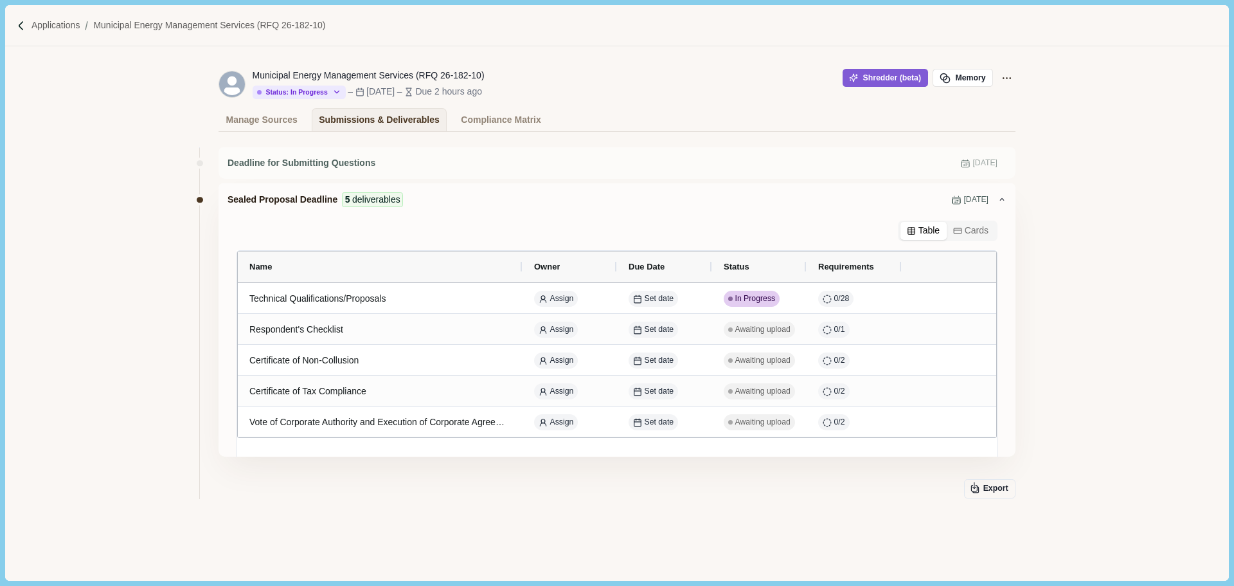
click at [367, 493] on div "Export" at bounding box center [617, 488] width 797 height 19
click at [296, 123] on div "Manage Sources Submissions & Deliverables Compliance Matrix" at bounding box center [384, 119] width 330 height 23
click at [274, 123] on div "Manage Sources" at bounding box center [261, 120] width 71 height 22
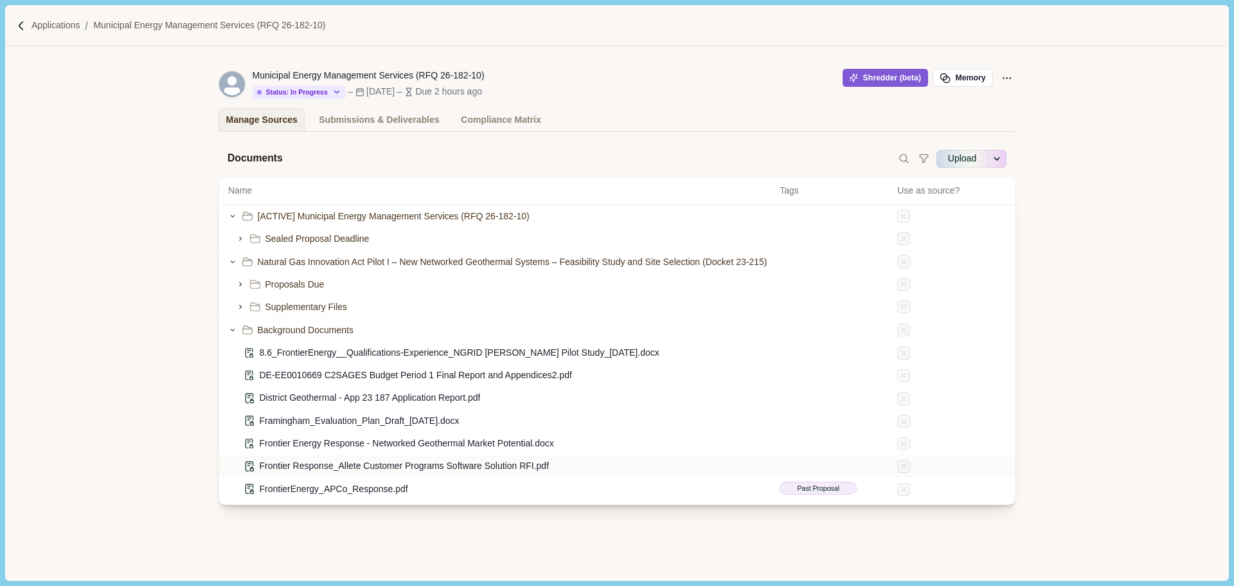
scroll to position [48, 0]
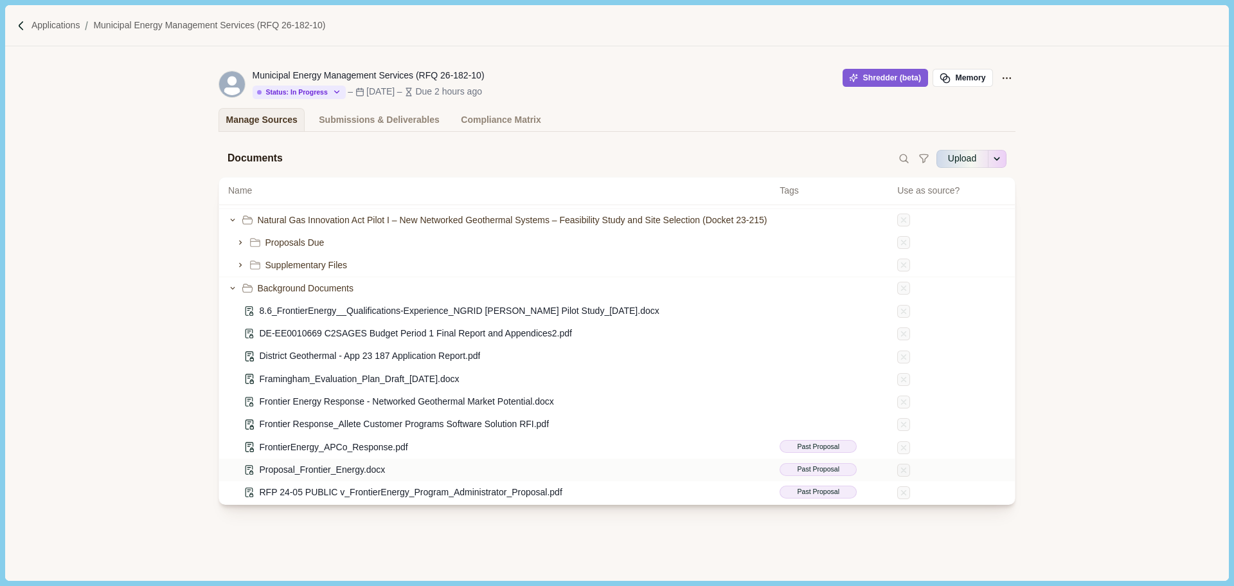
click at [888, 471] on div "Proposal_Frontier_Energy.docx Past Proposal" at bounding box center [617, 469] width 796 height 22
click at [357, 117] on div "Submissions & Deliverables" at bounding box center [379, 120] width 121 height 22
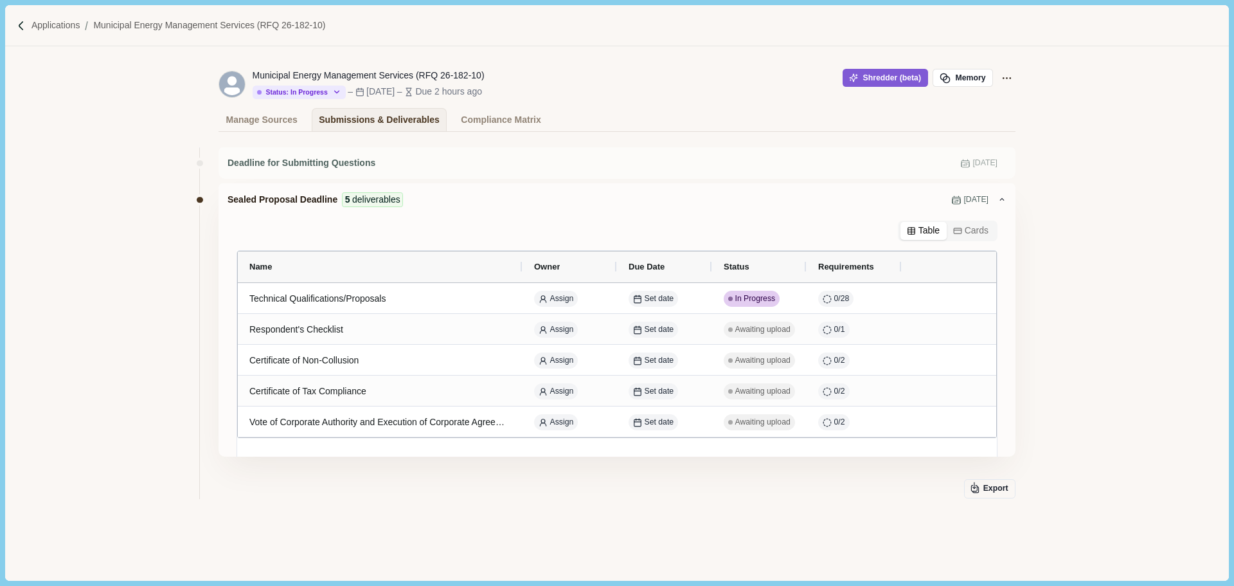
click at [971, 238] on button "Cards" at bounding box center [971, 231] width 49 height 18
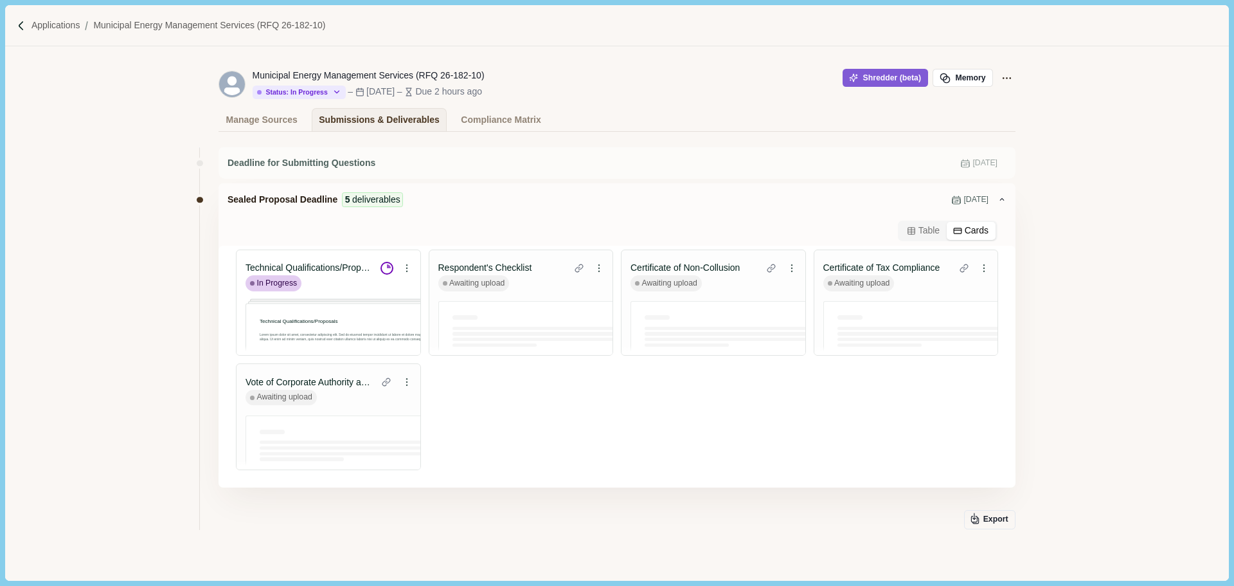
click at [924, 235] on button "Table" at bounding box center [924, 231] width 46 height 18
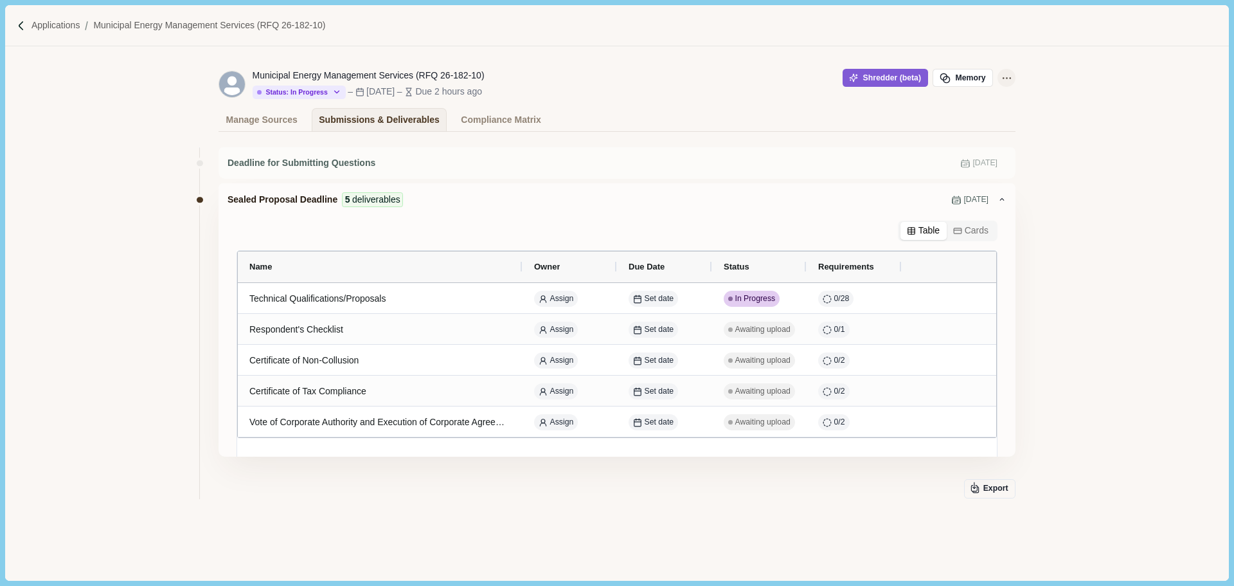
click at [1001, 77] on icon "Application Actions" at bounding box center [1006, 77] width 13 height 13
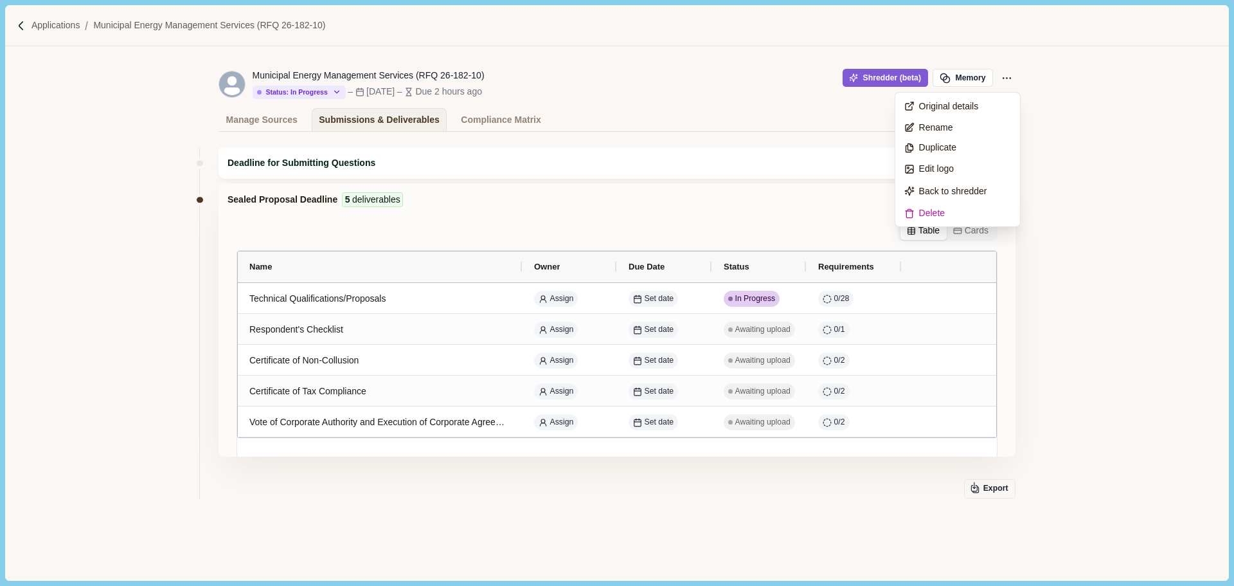
click at [731, 151] on div "Deadline for Submitting Questions Aug 15, 2025" at bounding box center [617, 162] width 797 height 31
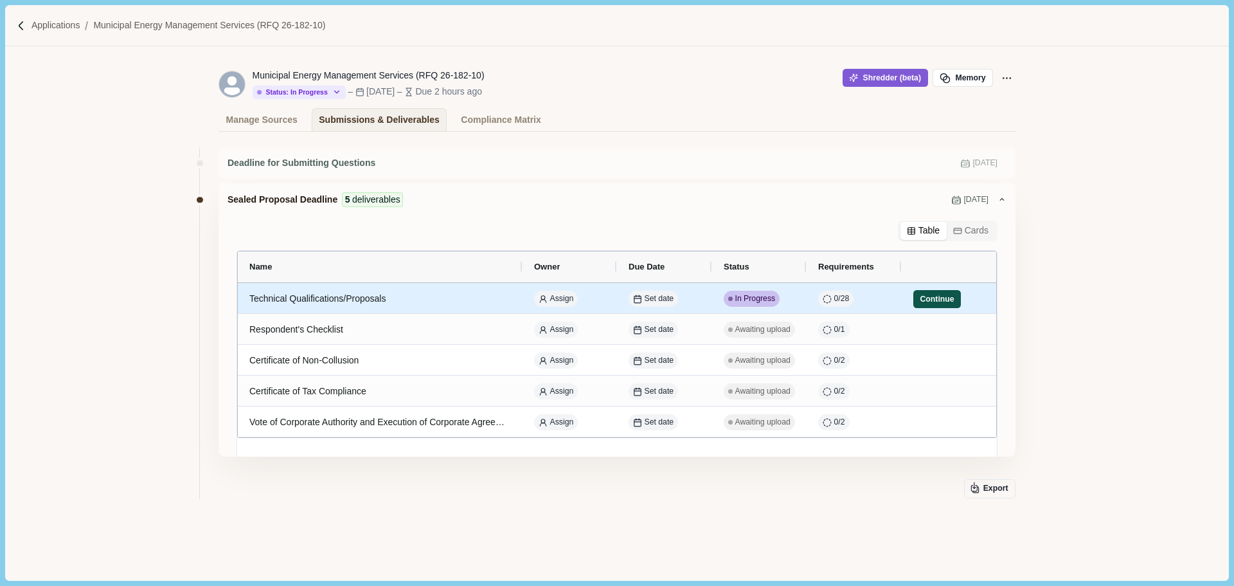
click at [937, 301] on button "Continue" at bounding box center [937, 299] width 48 height 18
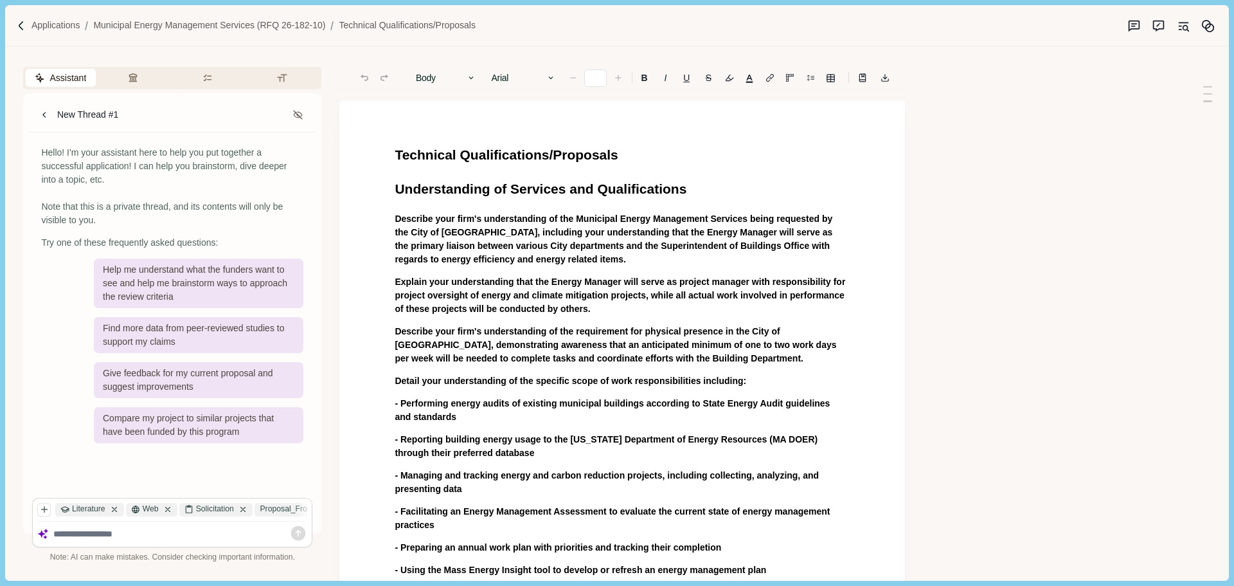
type input "**"
click at [1180, 24] on icon "Original sources" at bounding box center [1183, 25] width 13 height 13
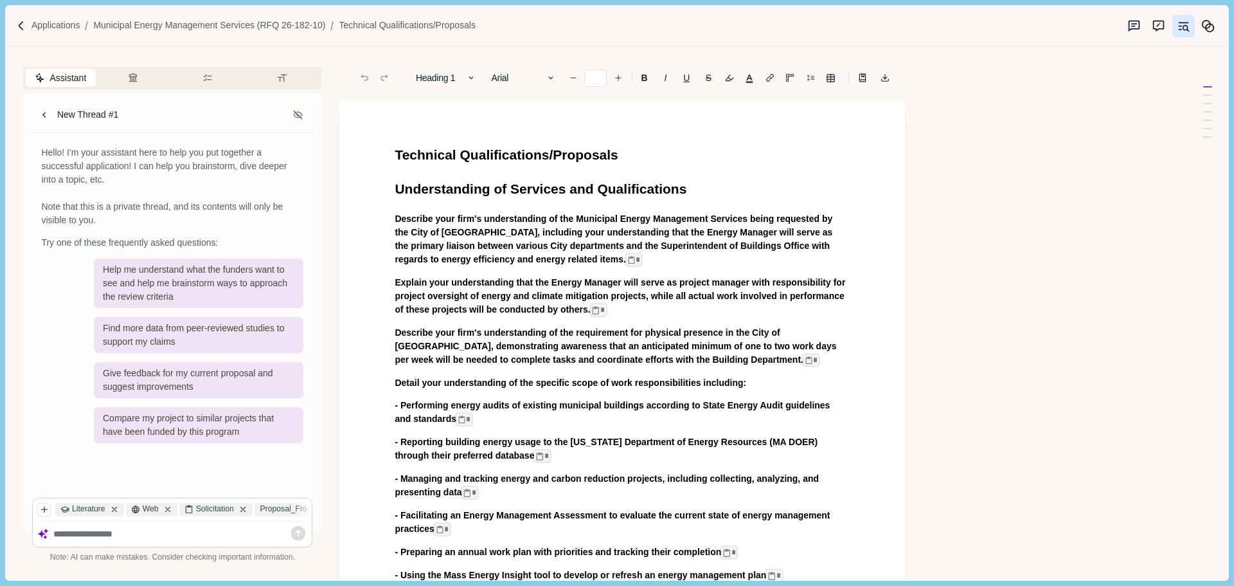
click at [1180, 24] on icon "Original sources" at bounding box center [1183, 25] width 13 height 13
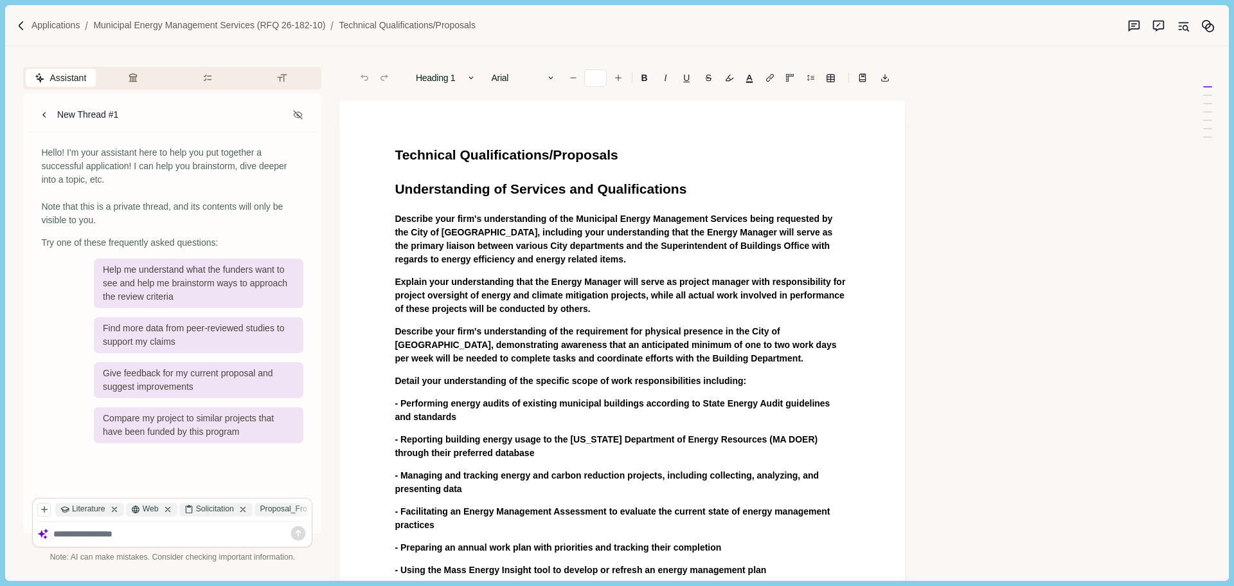
click at [1180, 24] on icon "Original sources" at bounding box center [1183, 25] width 13 height 13
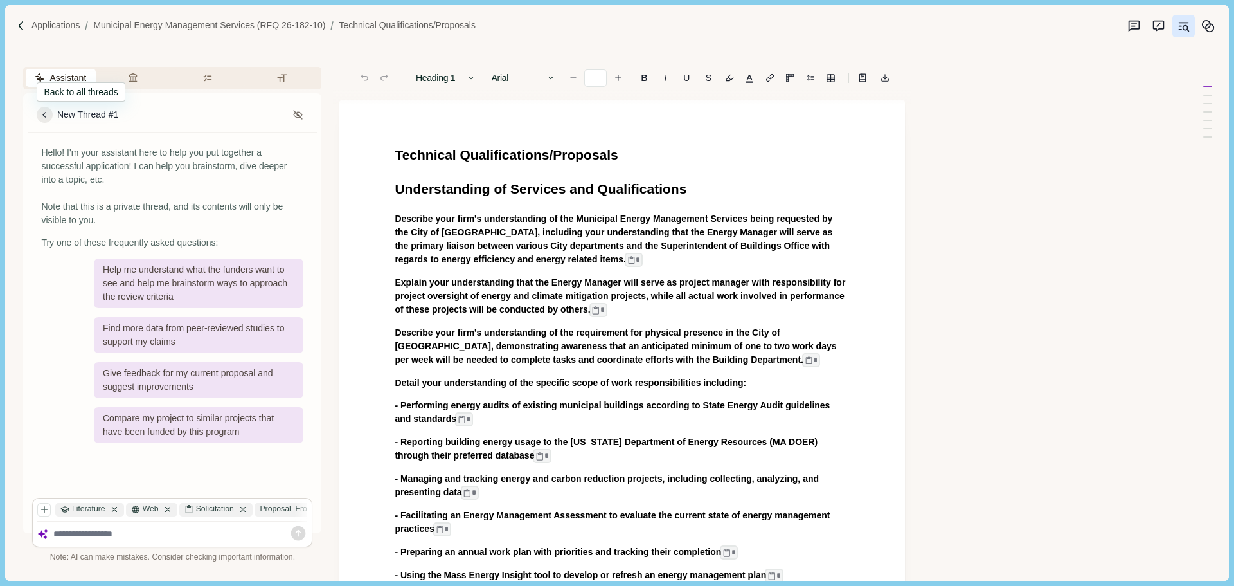
click at [43, 116] on icon at bounding box center [45, 115] width 12 height 12
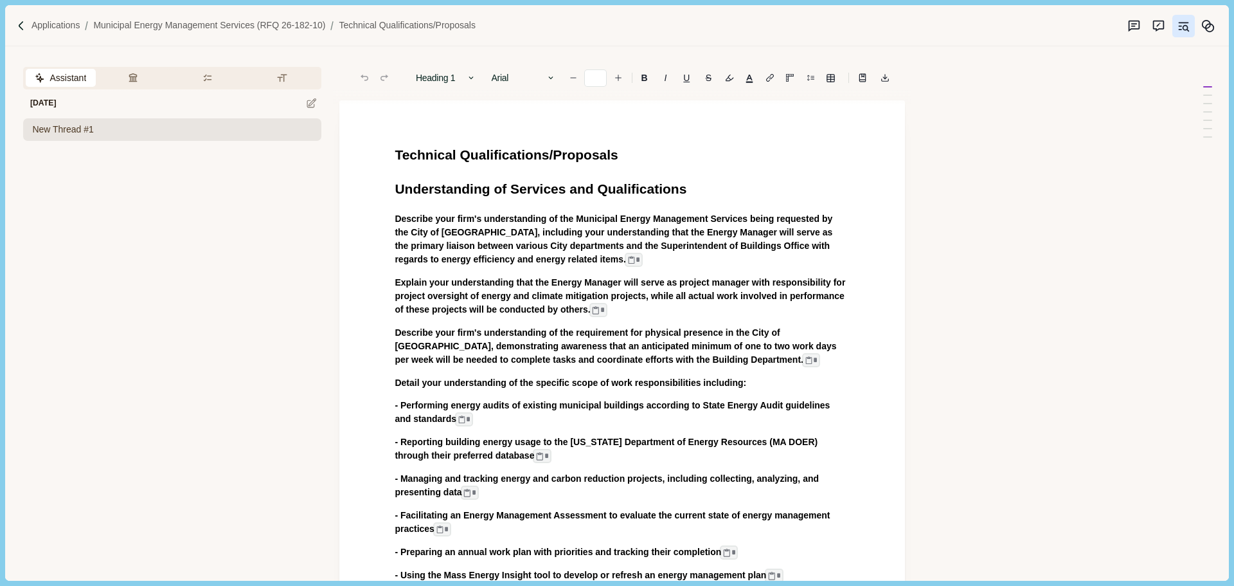
click at [110, 133] on div "New Thread #1" at bounding box center [172, 129] width 298 height 22
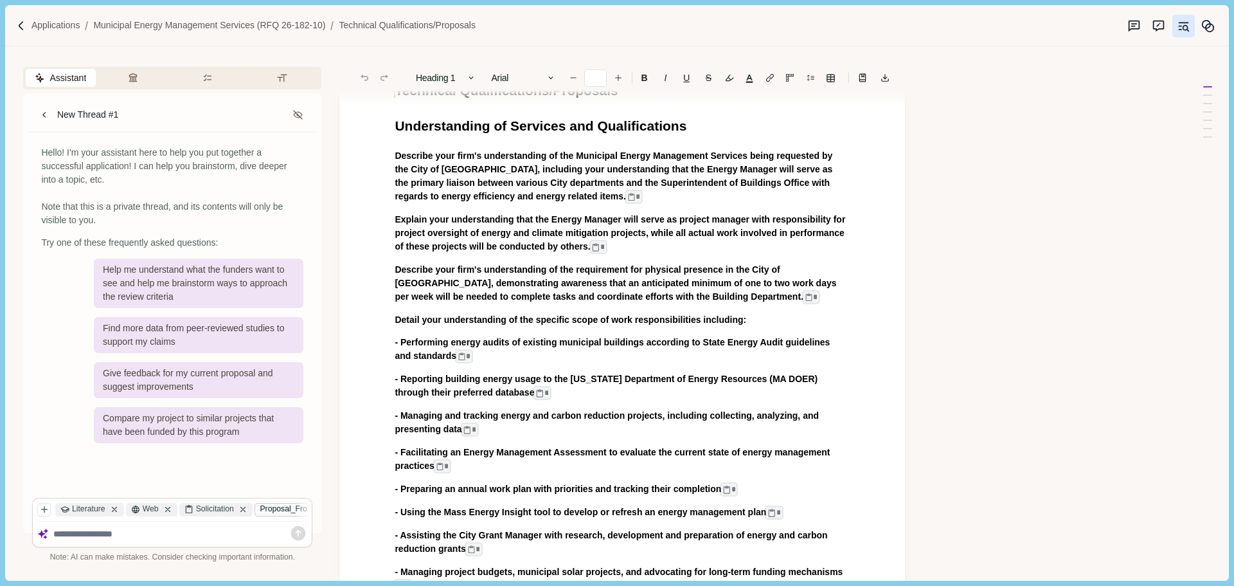
scroll to position [193, 0]
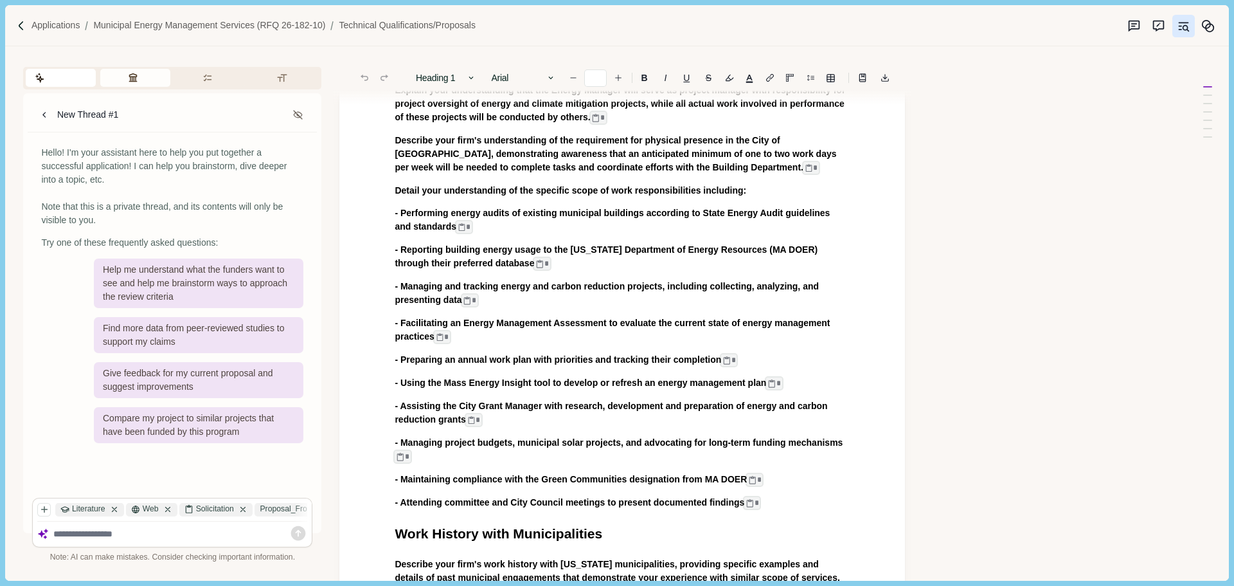
click at [133, 76] on button "Review Criteria" at bounding box center [135, 78] width 70 height 18
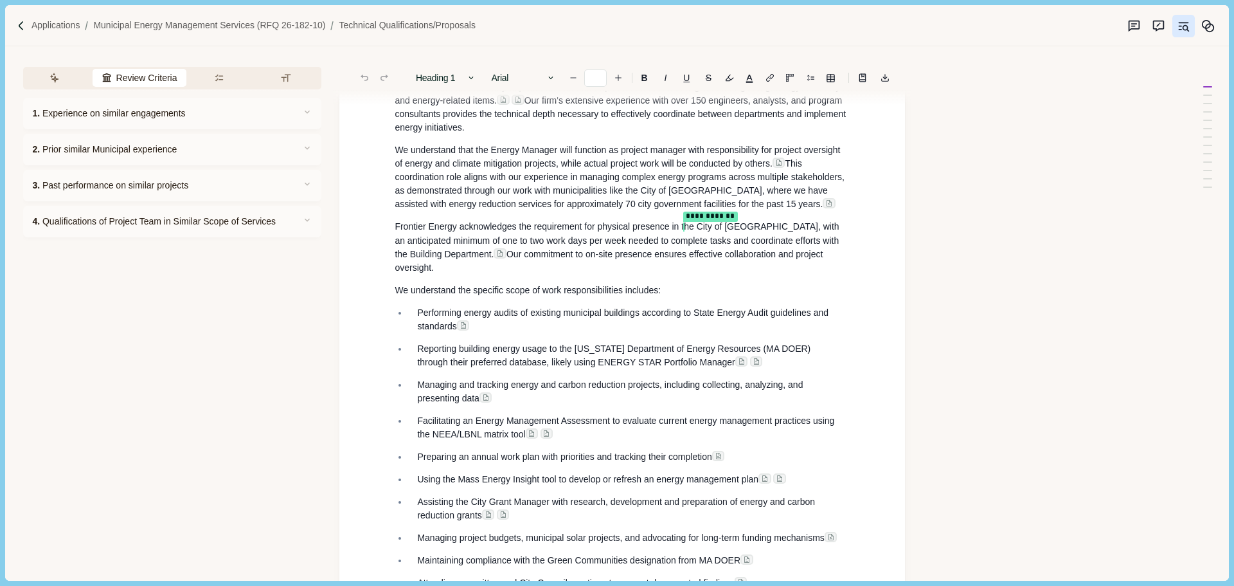
click at [581, 264] on span "Our commitment to on-site presence ensures effective collaboration and project …" at bounding box center [610, 261] width 431 height 24
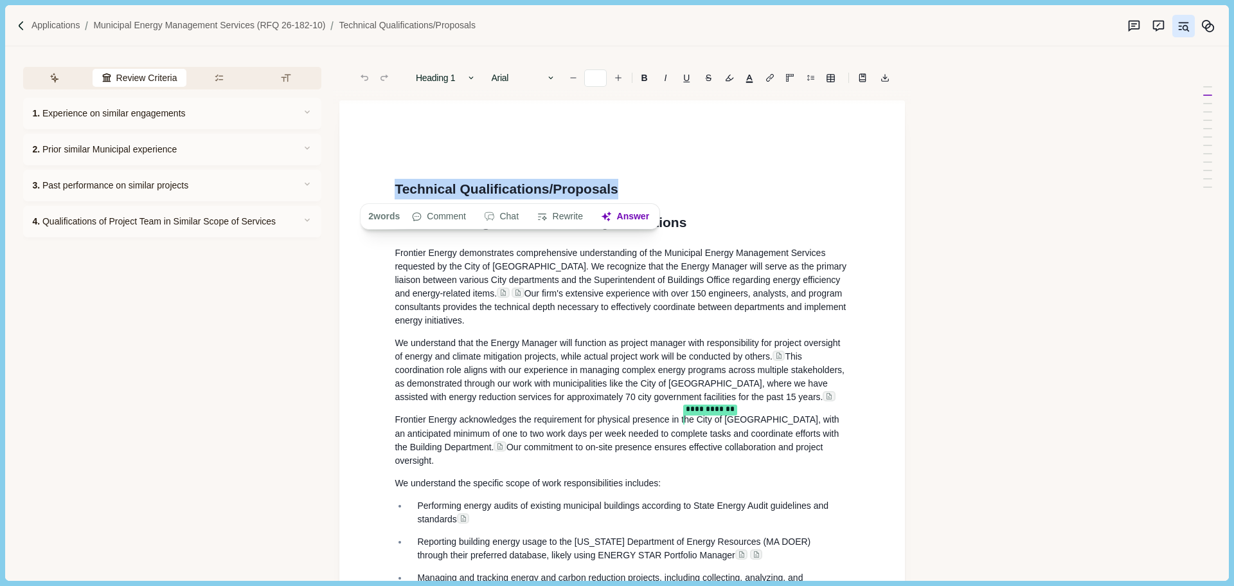
drag, startPoint x: 607, startPoint y: 192, endPoint x: 391, endPoint y: 196, distance: 215.4
drag, startPoint x: 513, startPoint y: 305, endPoint x: 497, endPoint y: 322, distance: 23.7
click at [513, 305] on p "**********" at bounding box center [622, 287] width 455 height 82
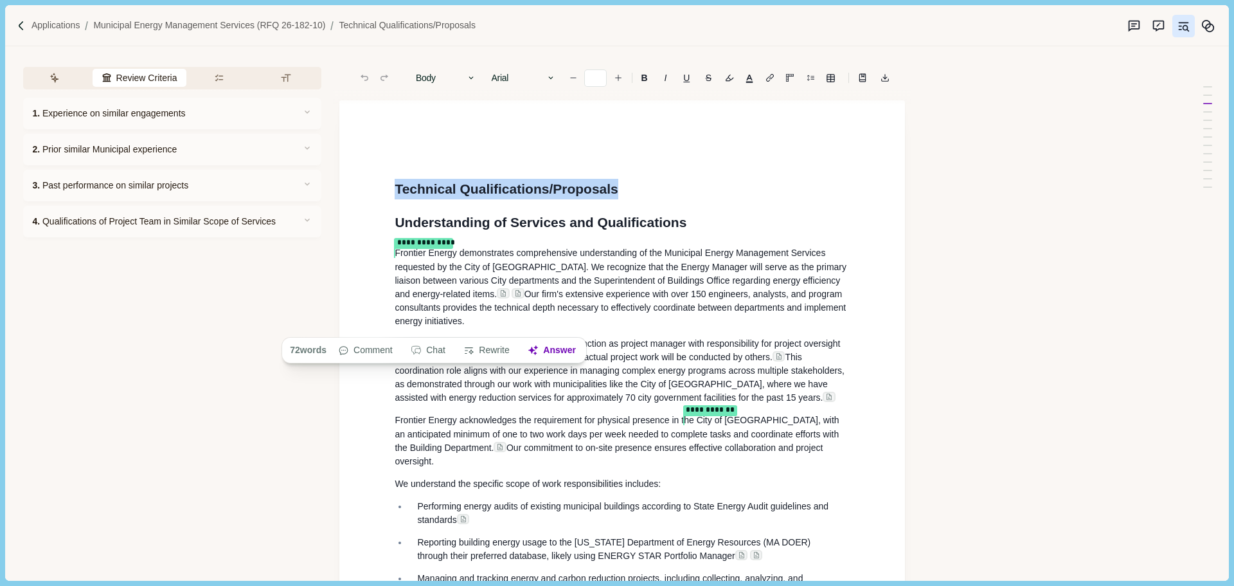
drag, startPoint x: 483, startPoint y: 320, endPoint x: 399, endPoint y: 256, distance: 106.4
click at [399, 256] on p "**********" at bounding box center [622, 287] width 455 height 82
click at [562, 298] on span "Our firm's extensive experience with over 150 engineers, analysts, and program …" at bounding box center [622, 307] width 454 height 37
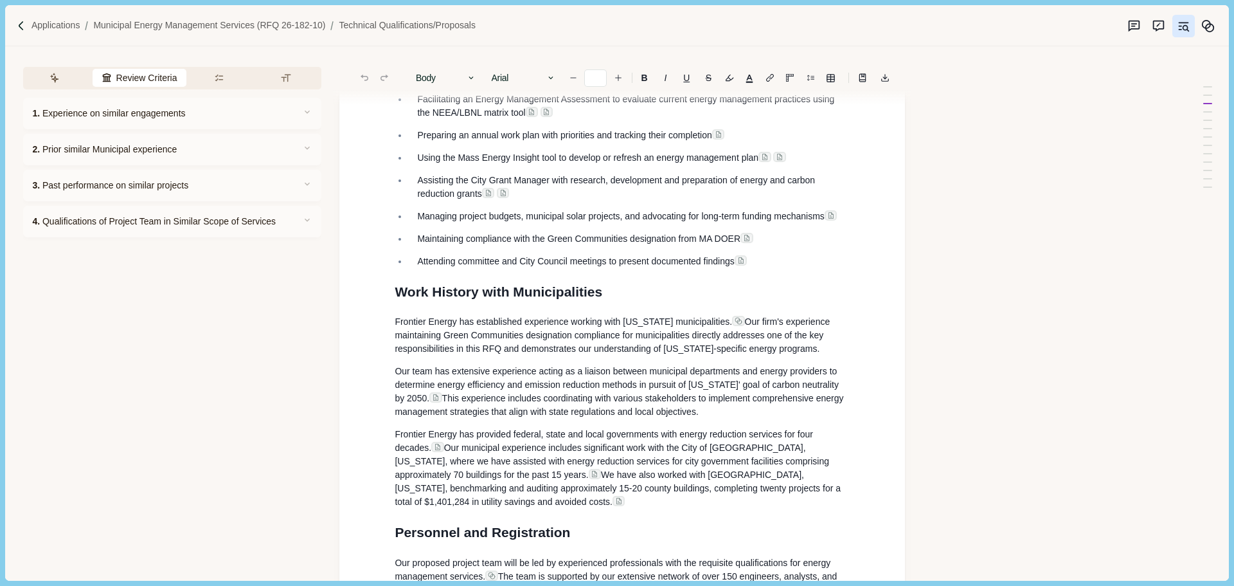
scroll to position [579, 0]
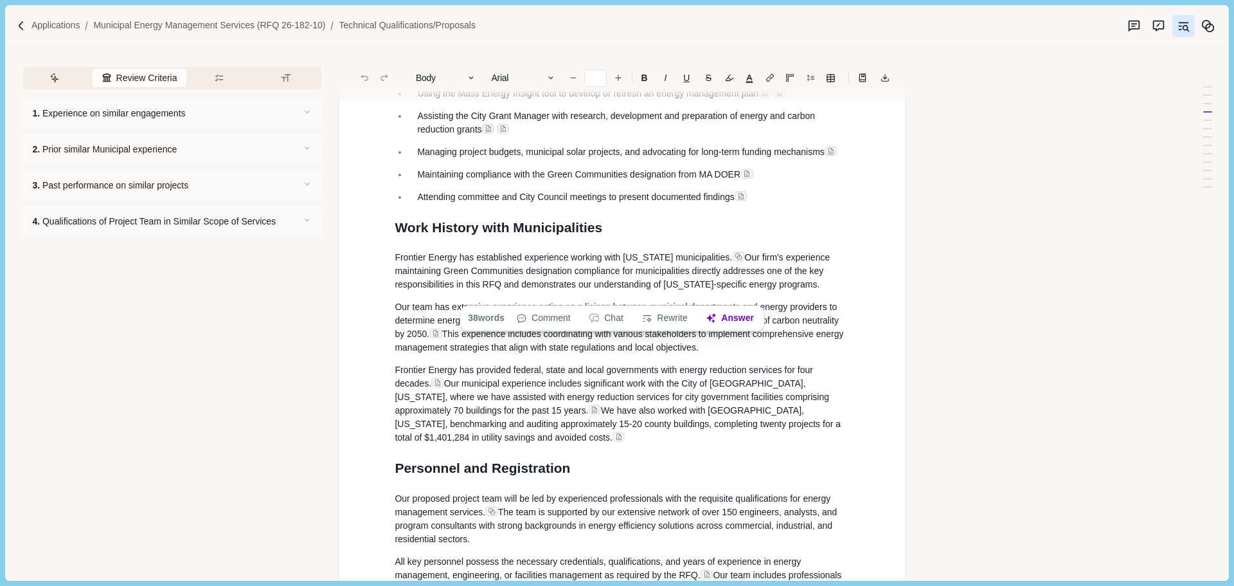
drag, startPoint x: 834, startPoint y: 293, endPoint x: 392, endPoint y: 271, distance: 442.1
click at [392, 271] on div "**********" at bounding box center [622, 566] width 473 height 2001
click at [661, 321] on button "Rewrite" at bounding box center [665, 318] width 60 height 18
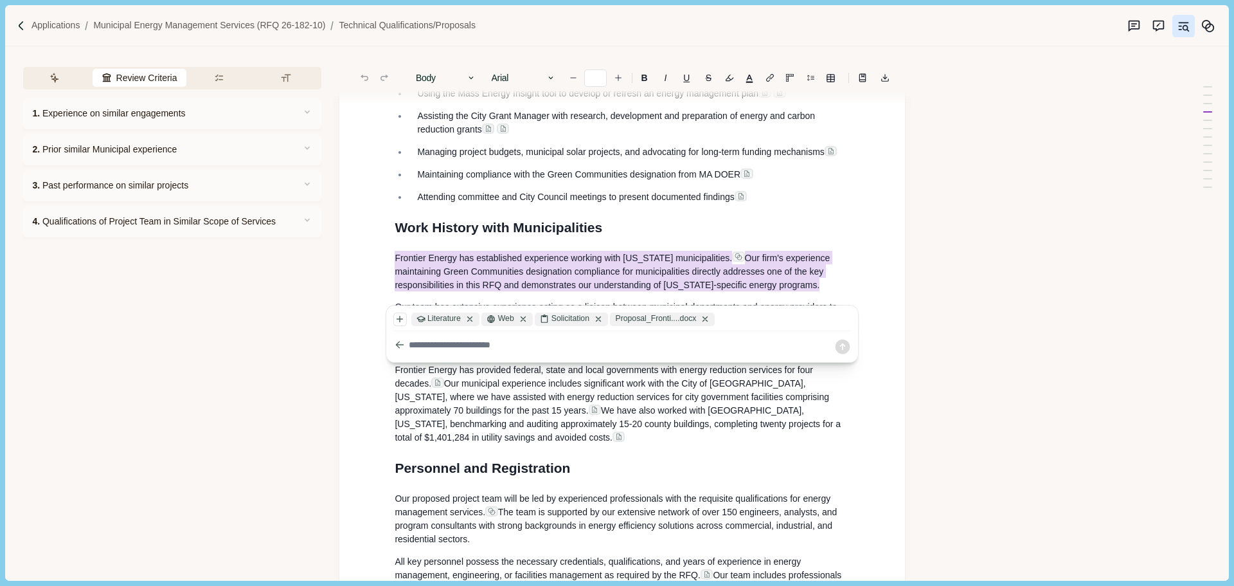
click at [446, 340] on textarea at bounding box center [621, 344] width 425 height 13
click at [397, 347] on icon "button" at bounding box center [401, 345] width 12 height 12
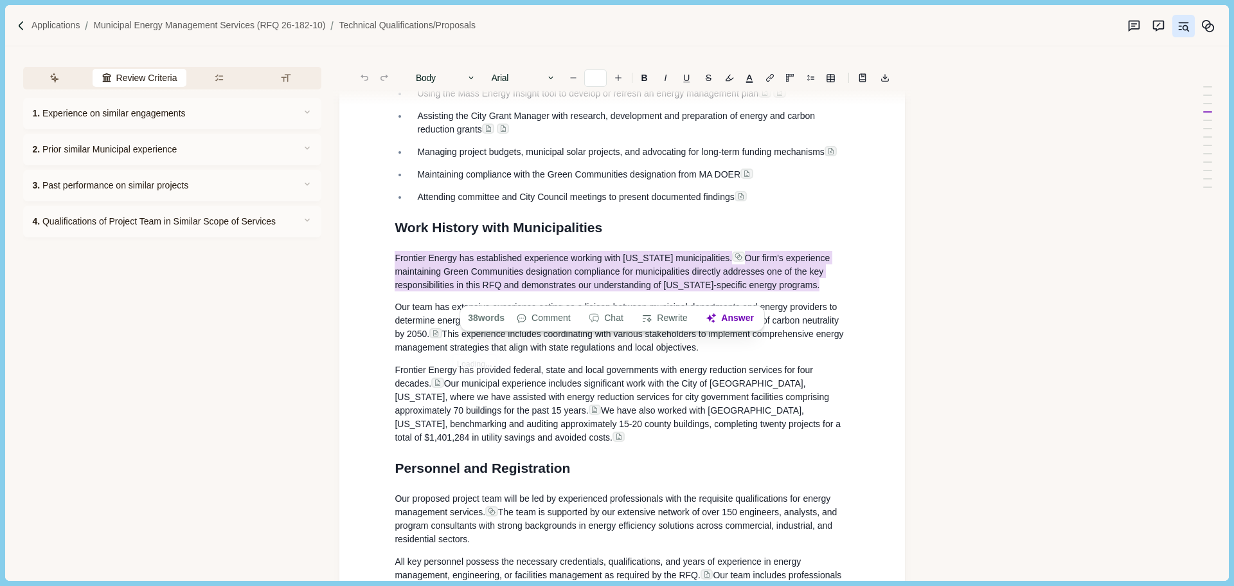
click at [654, 354] on p "Our team has extensive experience acting as a liaison between municipal departm…" at bounding box center [622, 327] width 455 height 54
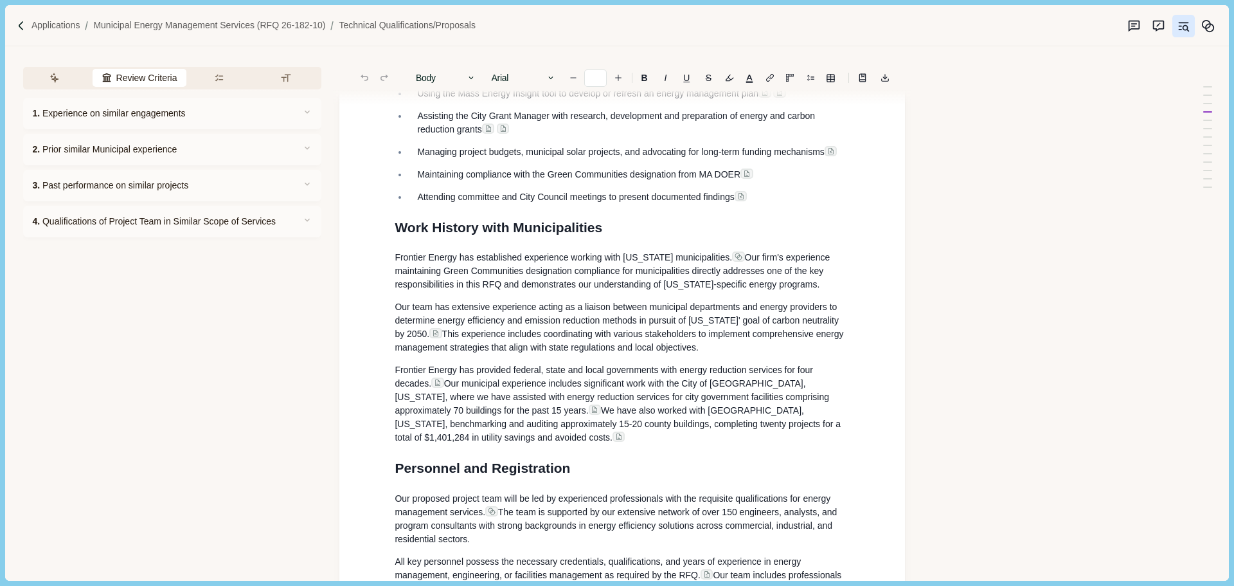
click at [756, 279] on span "Our firm's experience maintaining Green Communities designation compliance for …" at bounding box center [614, 270] width 438 height 37
click at [556, 303] on div "**********" at bounding box center [622, 566] width 473 height 2001
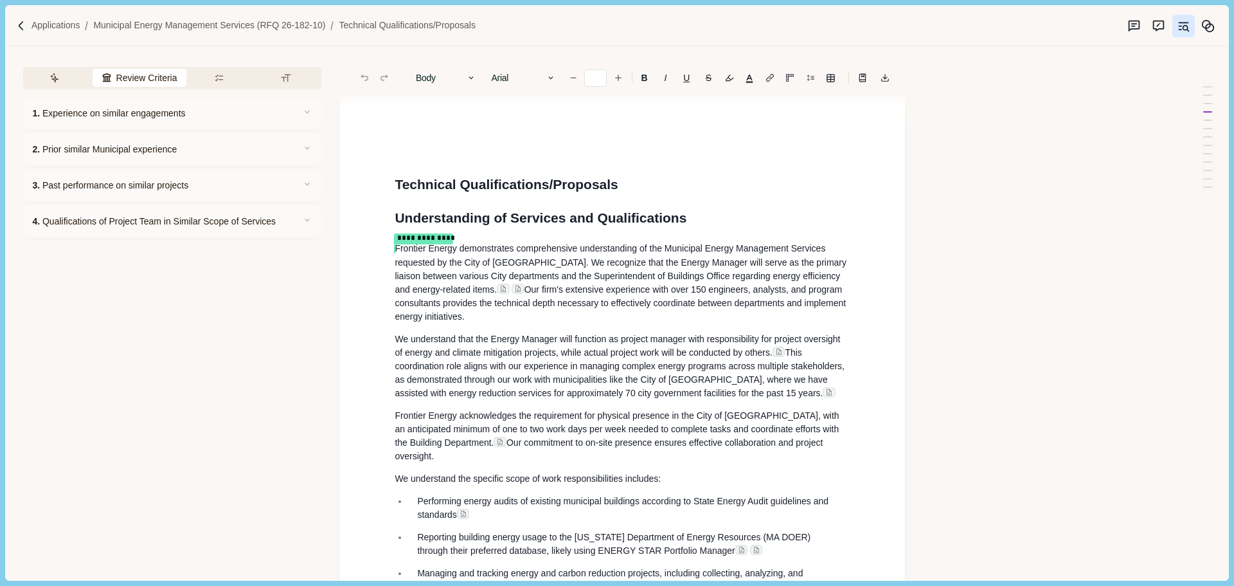
scroll to position [0, 0]
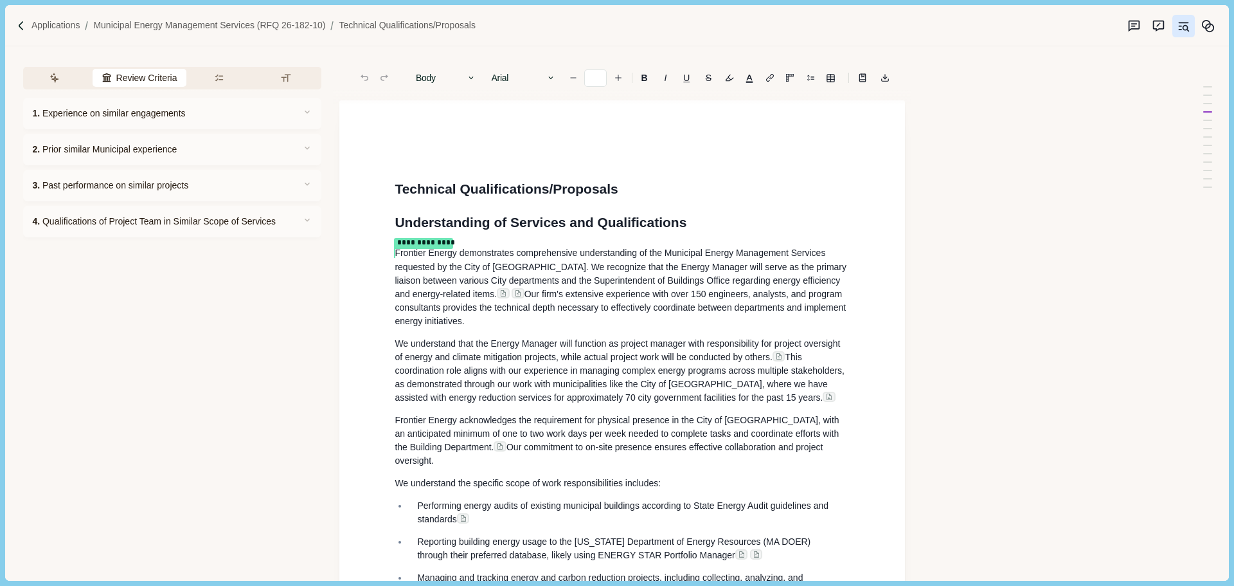
click at [536, 317] on p "**********" at bounding box center [622, 287] width 455 height 82
click at [580, 361] on span "We understand that the Energy Manager will function as project manager with res…" at bounding box center [619, 350] width 448 height 24
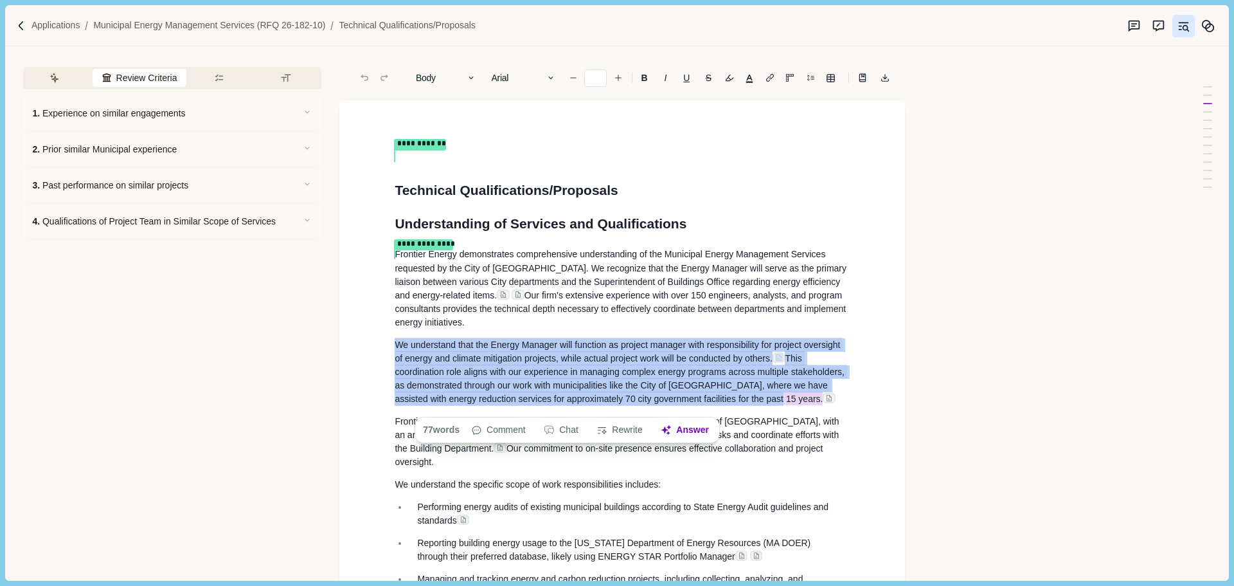
drag, startPoint x: 763, startPoint y: 408, endPoint x: 374, endPoint y: 352, distance: 393.0
click at [530, 356] on span "We understand that the Energy Manager will function as project manager with res…" at bounding box center [619, 350] width 448 height 27
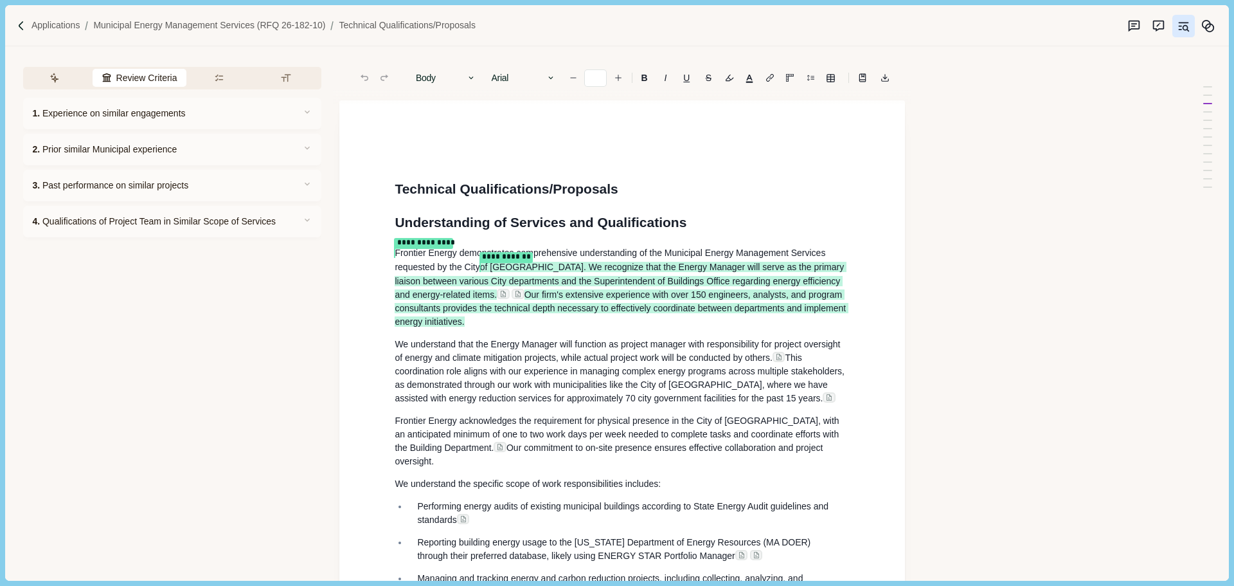
drag, startPoint x: 750, startPoint y: 407, endPoint x: 588, endPoint y: 384, distance: 164.2
click at [588, 384] on p "We understand that the Energy Manager will function as project manager with res…" at bounding box center [622, 370] width 455 height 67
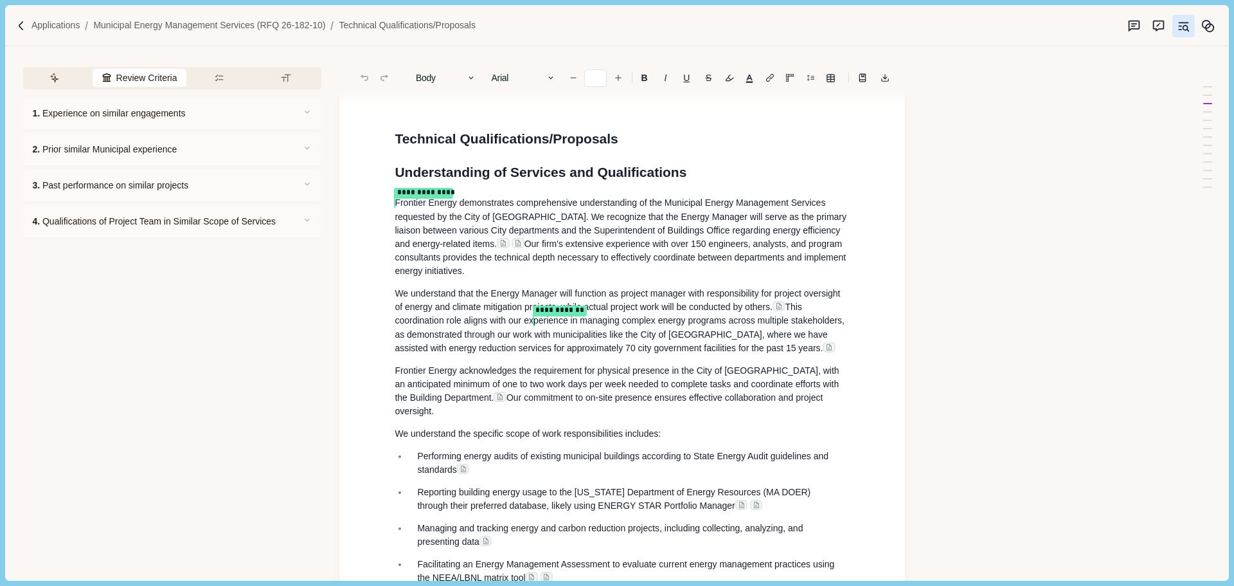
scroll to position [64, 0]
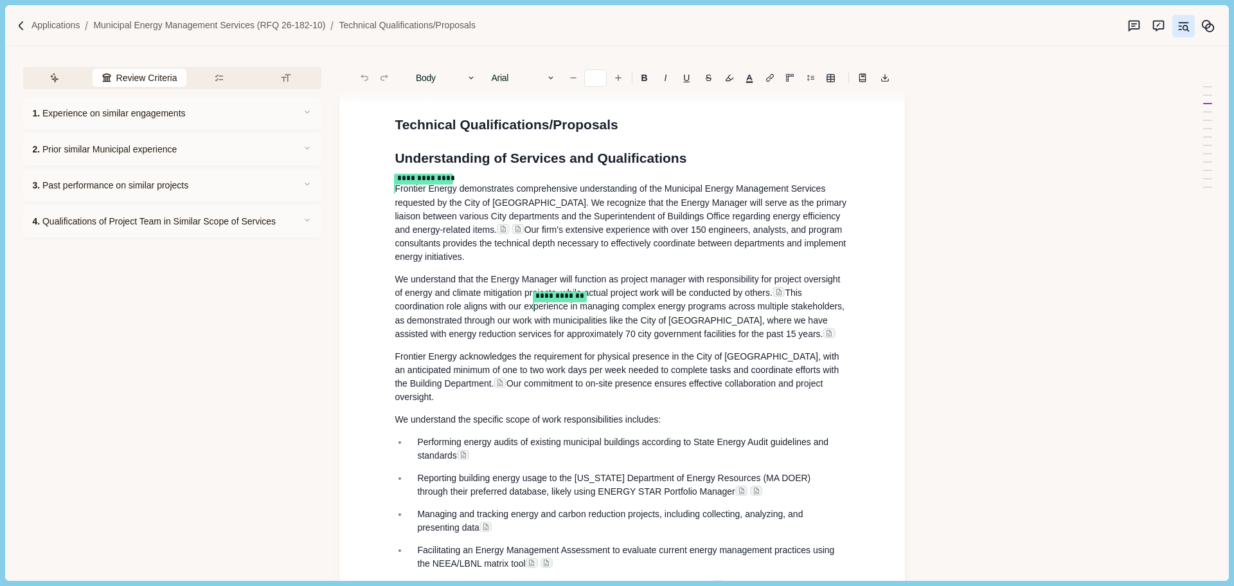
click at [537, 388] on span "Our commitment to on-site presence ensures effective collaboration and project …" at bounding box center [610, 390] width 431 height 24
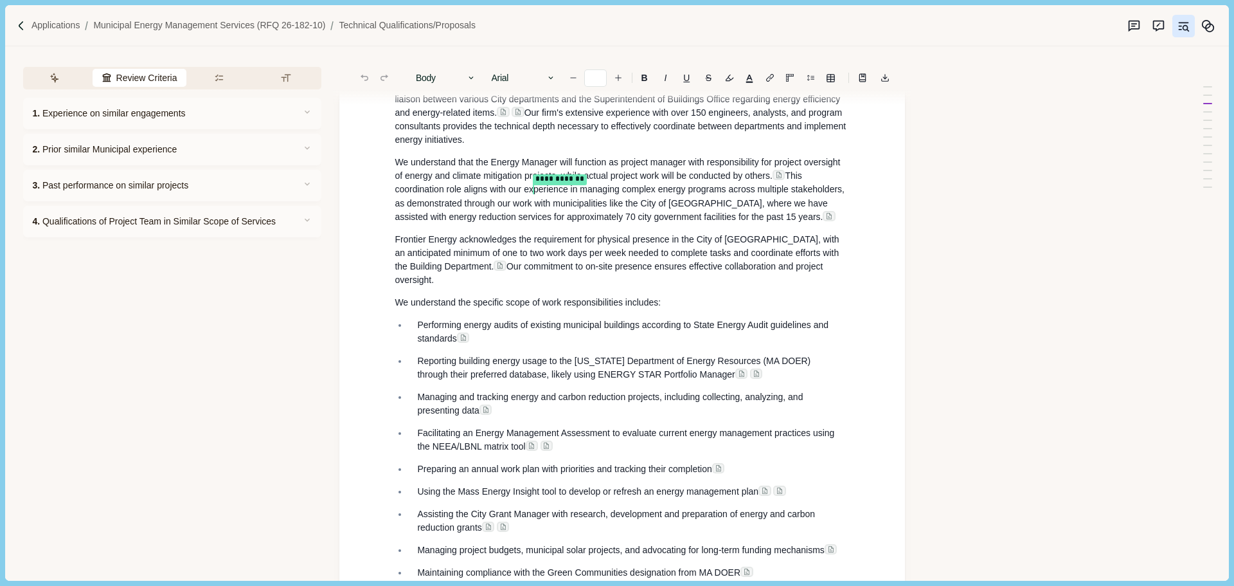
scroll to position [193, 0]
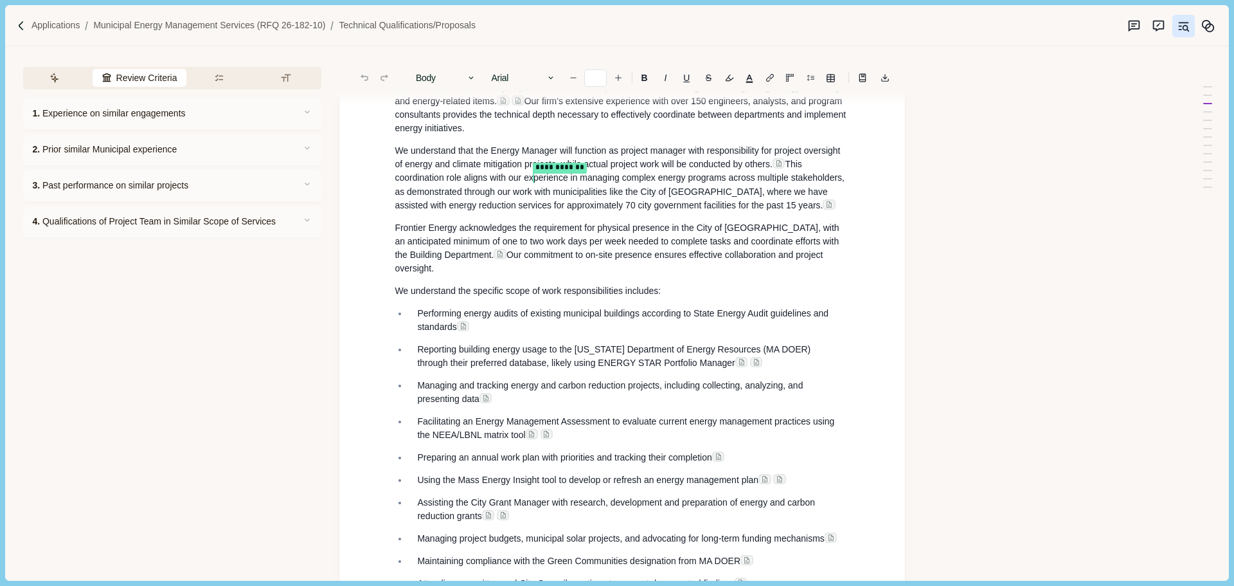
drag, startPoint x: 480, startPoint y: 323, endPoint x: 421, endPoint y: 319, distance: 58.7
click at [421, 319] on p "Performing energy audits of existing municipal buildings according to State Ene…" at bounding box center [629, 320] width 424 height 27
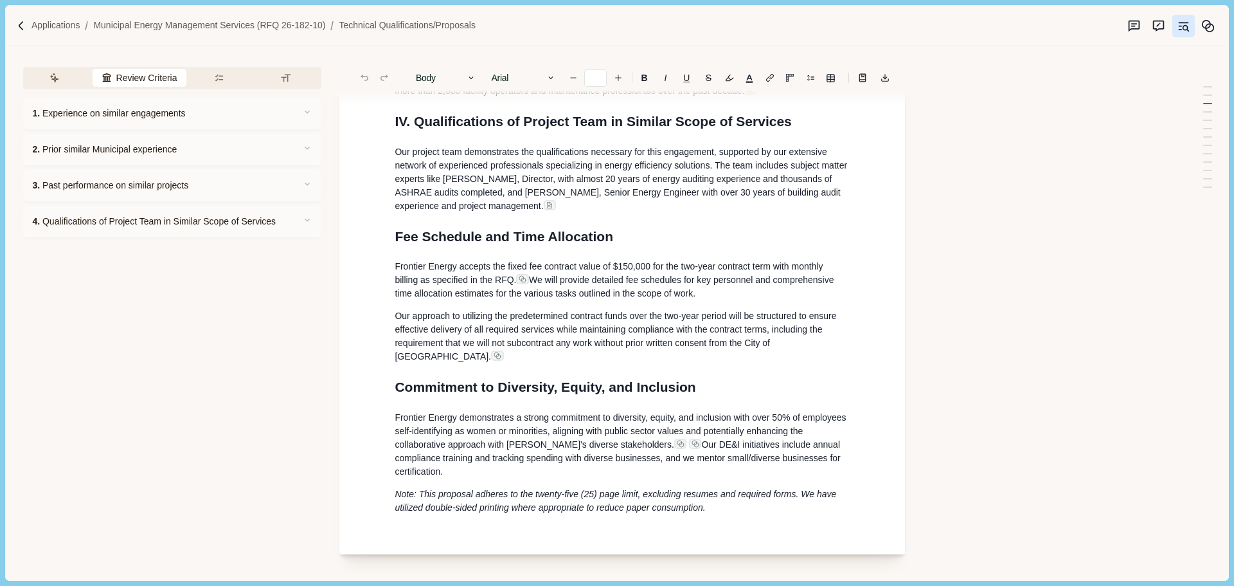
scroll to position [1784, 0]
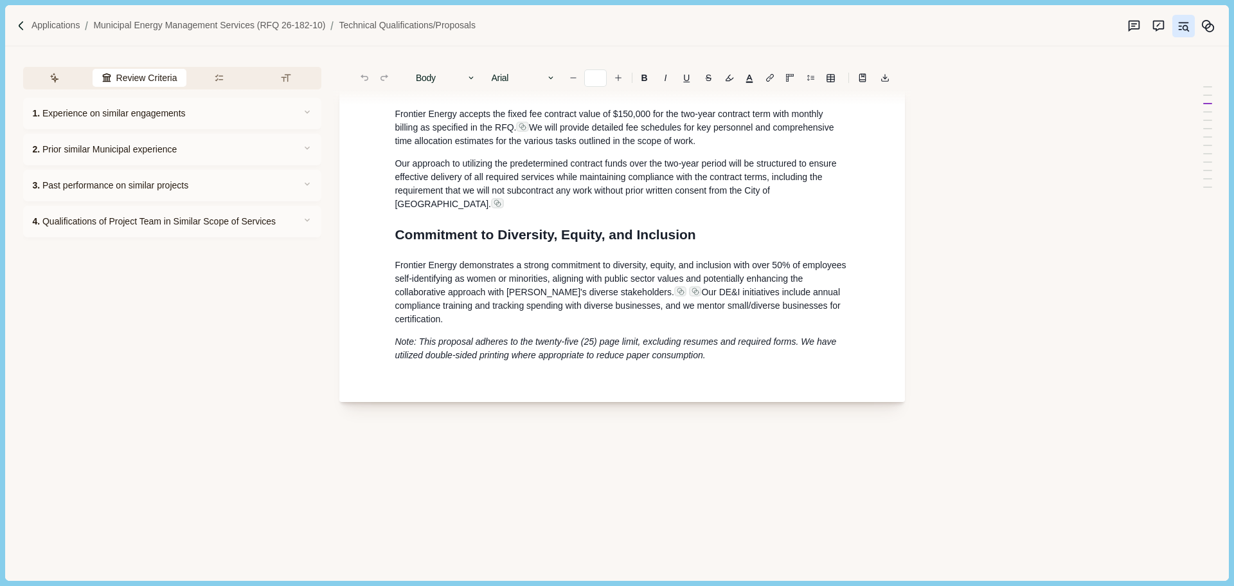
click at [614, 326] on p "Frontier Energy demonstrates a strong commitment to diversity, equity, and incl…" at bounding box center [622, 291] width 455 height 67
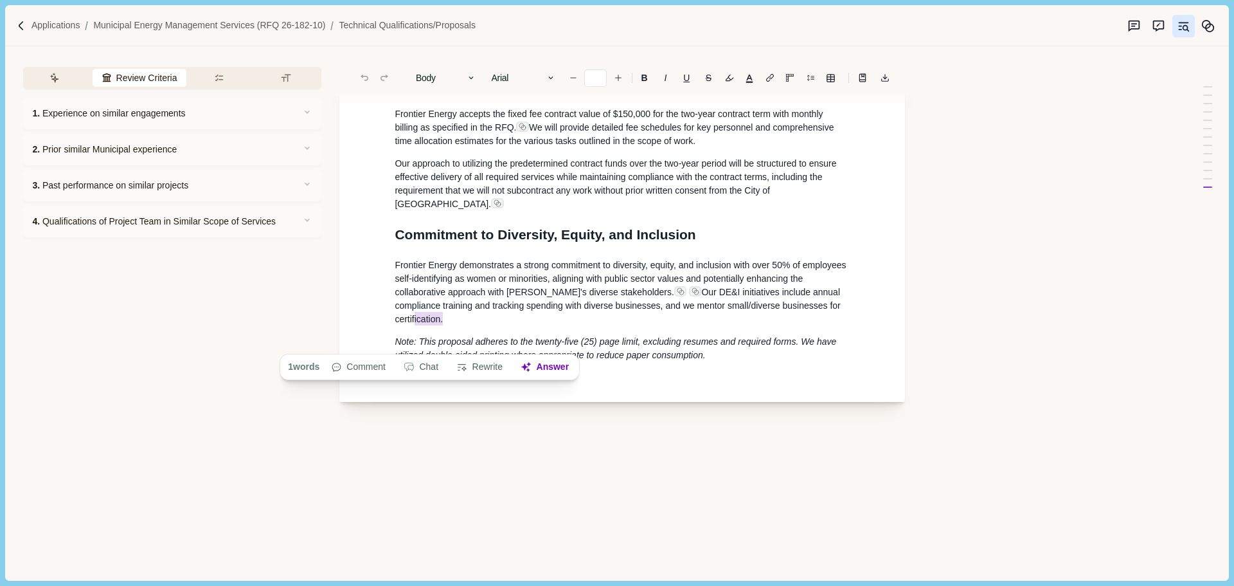
drag, startPoint x: 470, startPoint y: 344, endPoint x: 413, endPoint y: 336, distance: 57.1
click at [413, 326] on p "Frontier Energy demonstrates a strong commitment to diversity, equity, and incl…" at bounding box center [622, 291] width 455 height 67
click at [780, 312] on span "Our DE&I initiatives include annual compliance training and tracking spending w…" at bounding box center [619, 305] width 448 height 37
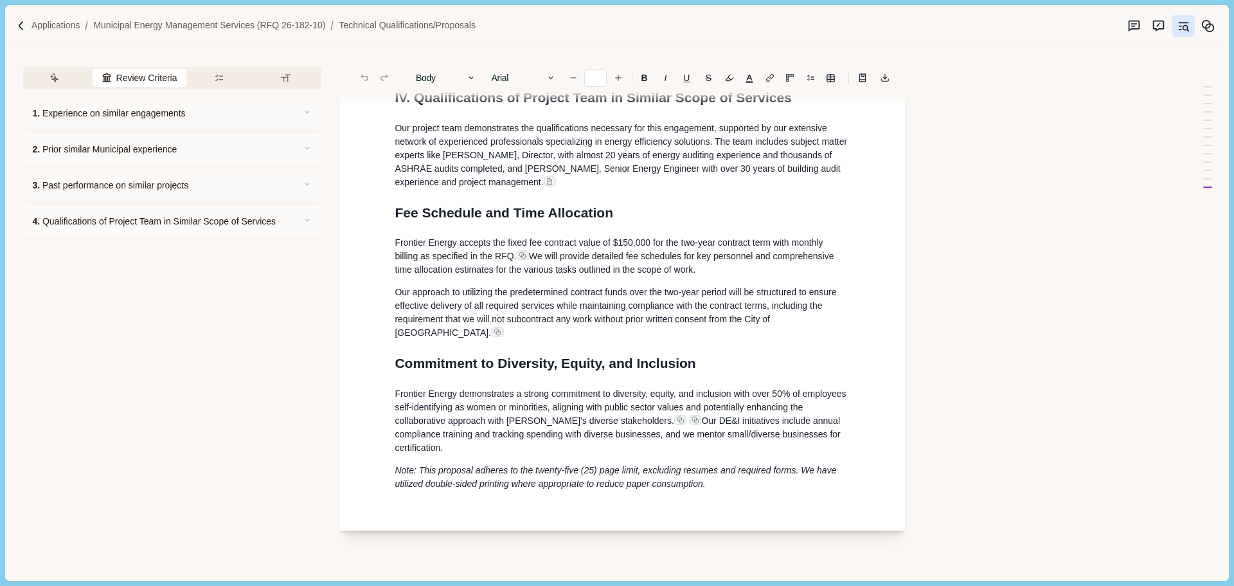
scroll to position [1592, 0]
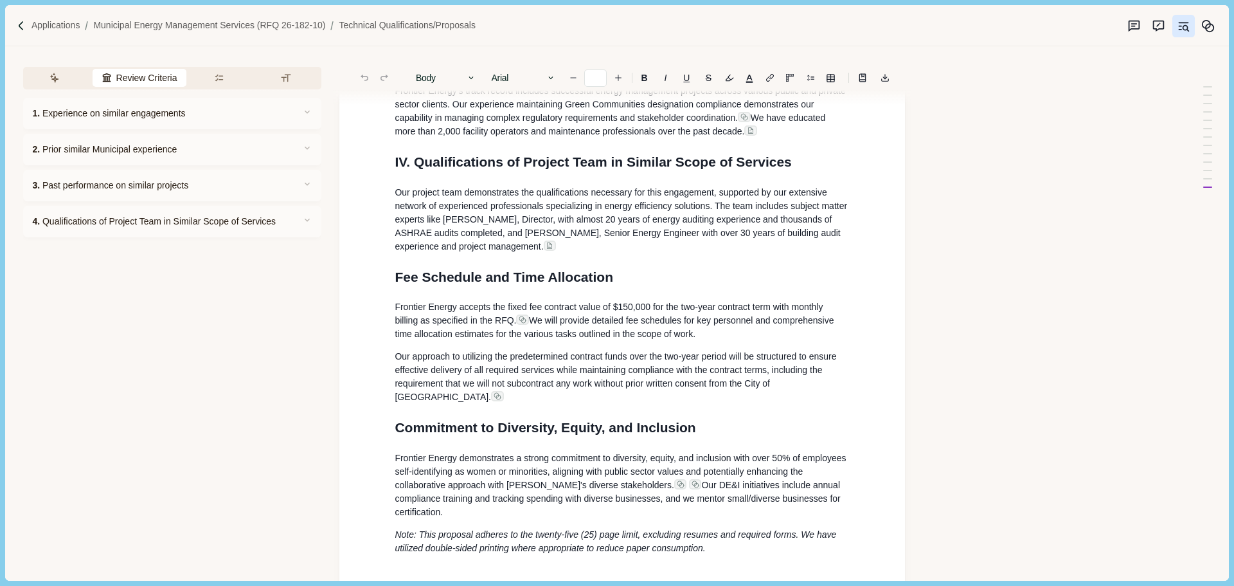
click at [536, 253] on p "Our project team demonstrates the qualifications necessary for this engagement,…" at bounding box center [622, 219] width 455 height 67
click at [445, 246] on span "Our project team demonstrates the qualifications necessary for this engagement,…" at bounding box center [622, 219] width 455 height 64
click at [530, 252] on p "Our project team demonstrates the qualifications necessary for this engagement,…" at bounding box center [622, 219] width 455 height 67
click at [1163, 26] on icon "Suggestion mode" at bounding box center [1158, 25] width 13 height 13
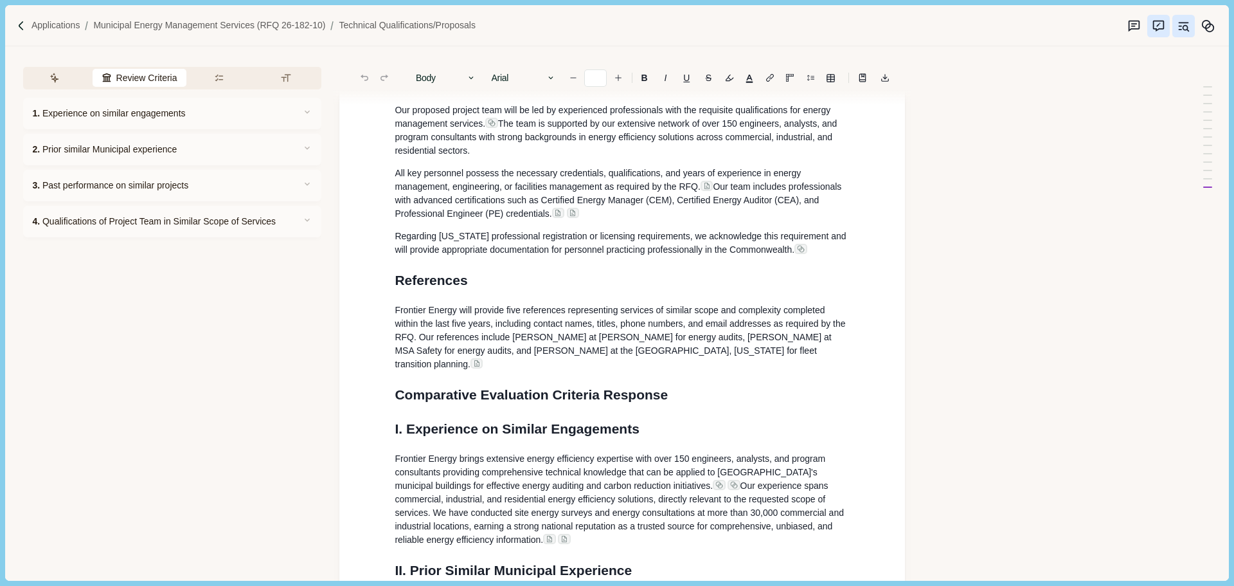
scroll to position [1032, 0]
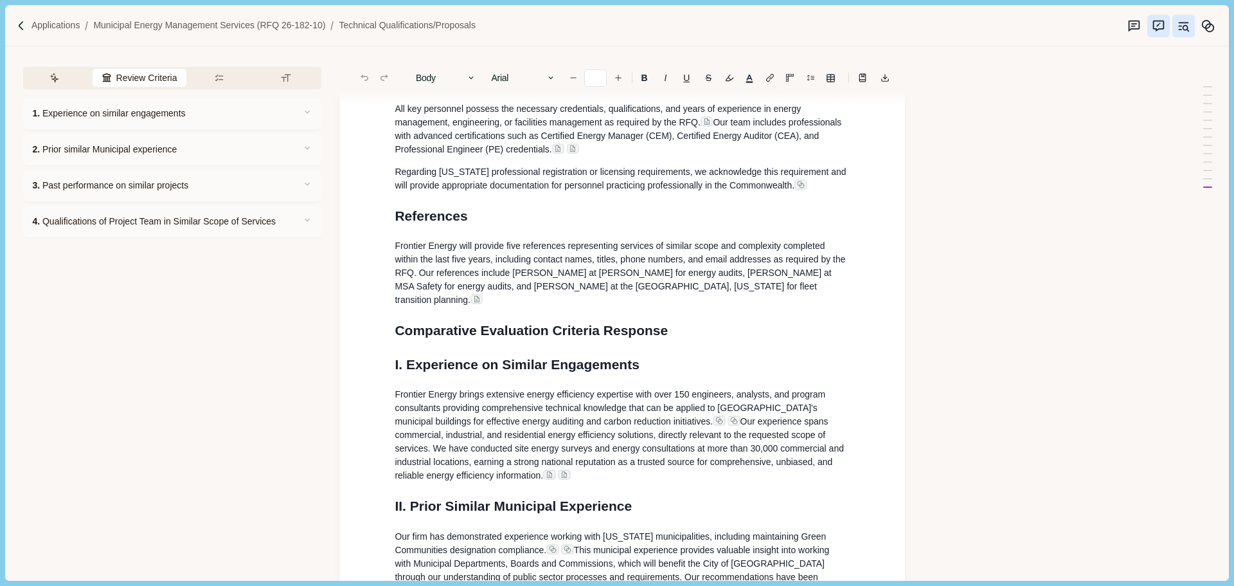
click at [739, 305] on span "Frontier Energy will provide five references representing services of similar s…" at bounding box center [621, 272] width 453 height 64
click at [526, 270] on span "Frontier Energy will provide five references representing services of similar s…" at bounding box center [621, 272] width 453 height 64
click at [506, 255] on div "**********" at bounding box center [622, 114] width 473 height 2002
click at [497, 156] on p "All key personnel possess the necessary credentials, qualifications, and years …" at bounding box center [622, 129] width 455 height 54
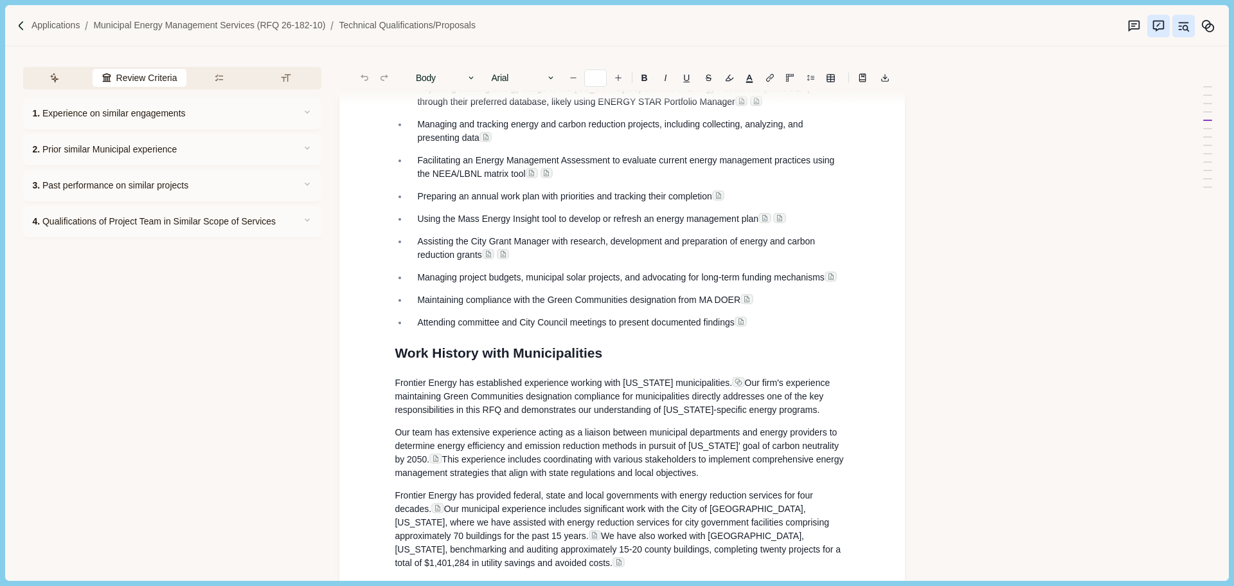
scroll to position [0, 0]
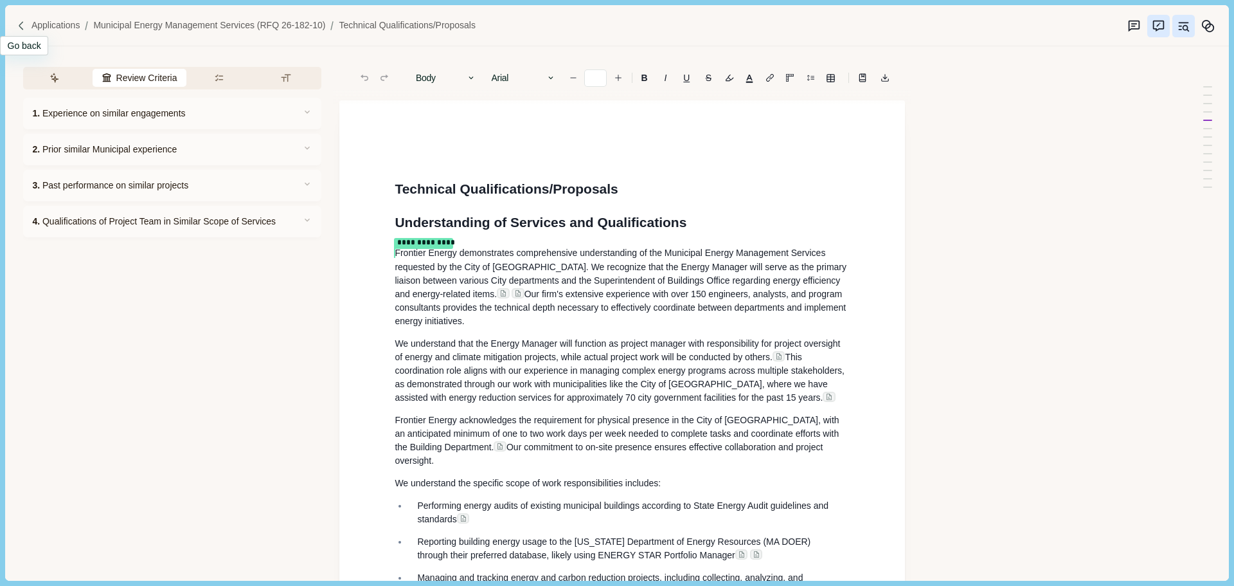
click at [19, 28] on img at bounding box center [21, 26] width 11 height 11
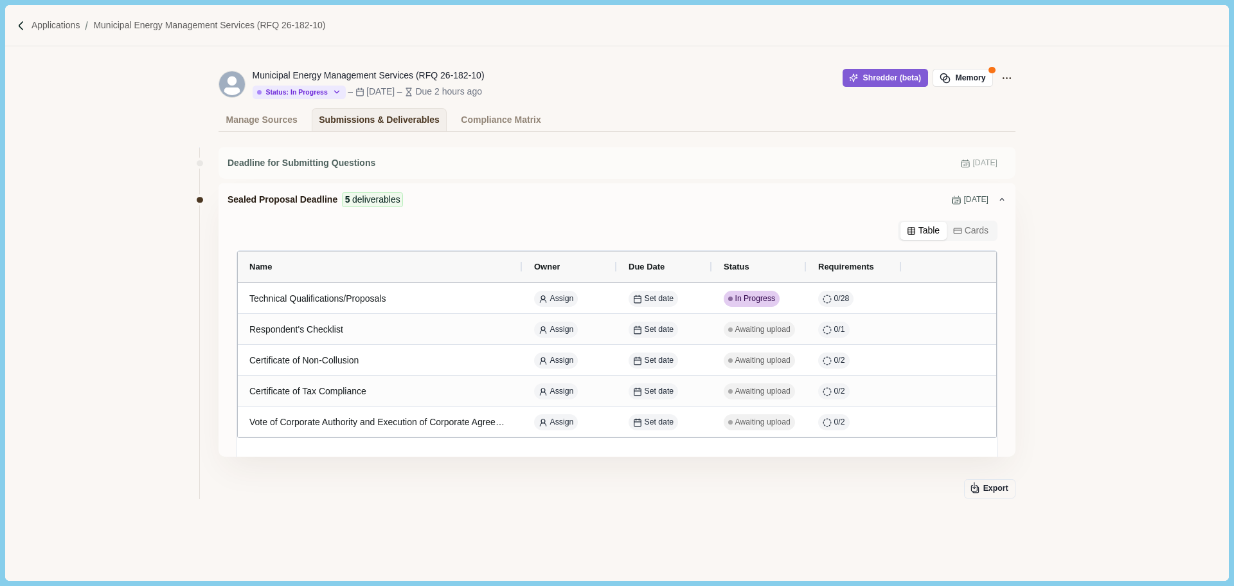
click at [1086, 401] on div "Deadline for Submitting Questions Aug 15, 2025 Sealed Proposal Deadline 5 deliv…" at bounding box center [616, 364] width 1223 height 465
click at [496, 125] on div "Compliance Matrix" at bounding box center [501, 120] width 80 height 22
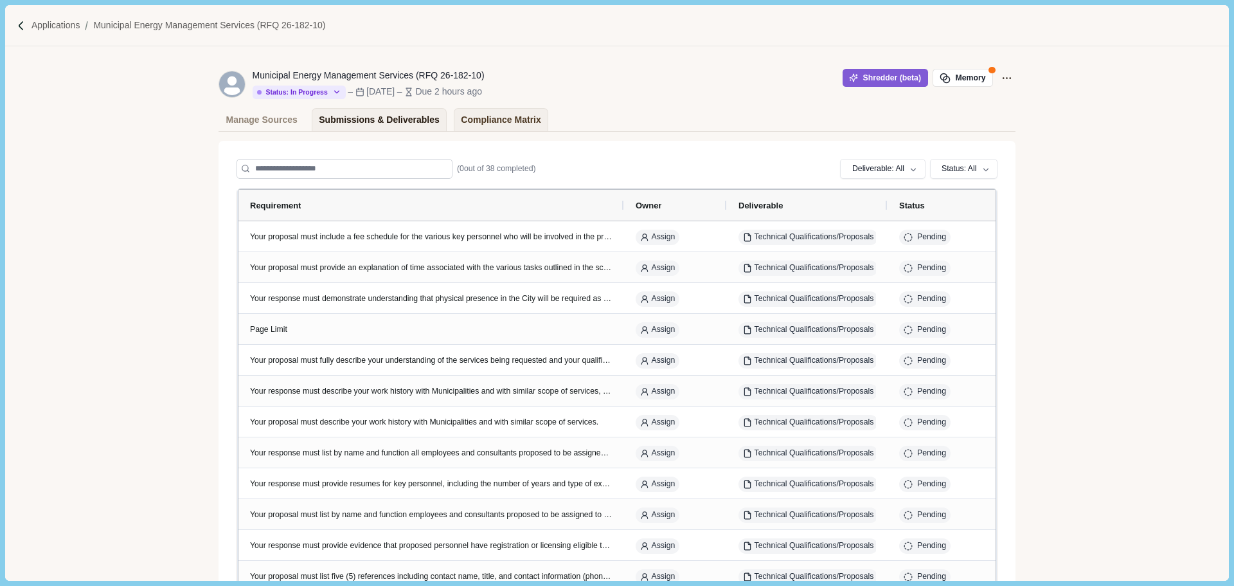
click at [339, 120] on div "Submissions & Deliverables" at bounding box center [379, 120] width 121 height 22
click at [260, 120] on div "Manage Sources" at bounding box center [261, 120] width 71 height 22
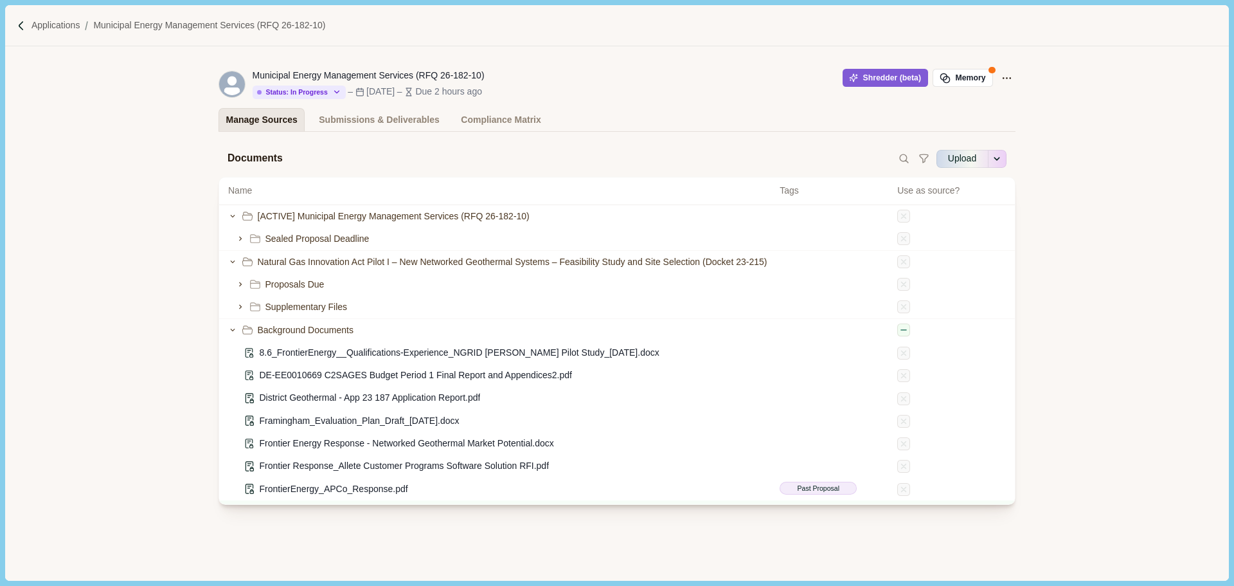
click at [255, 125] on div "Manage Sources" at bounding box center [261, 120] width 71 height 22
click at [24, 24] on img at bounding box center [21, 26] width 11 height 11
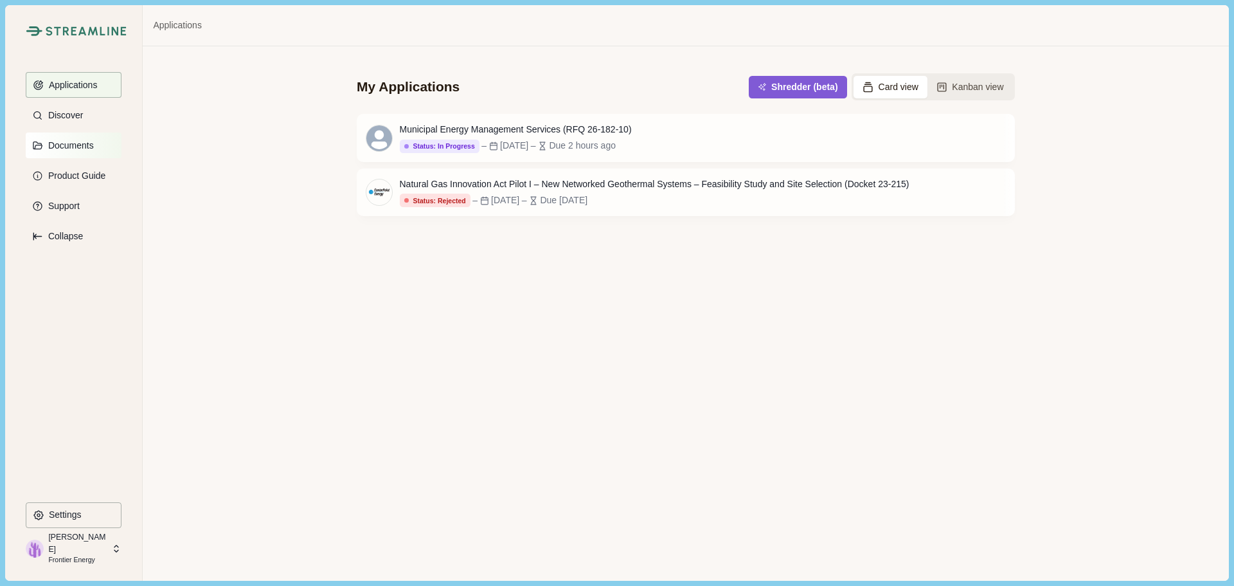
click at [75, 145] on p "Documents" at bounding box center [69, 145] width 50 height 11
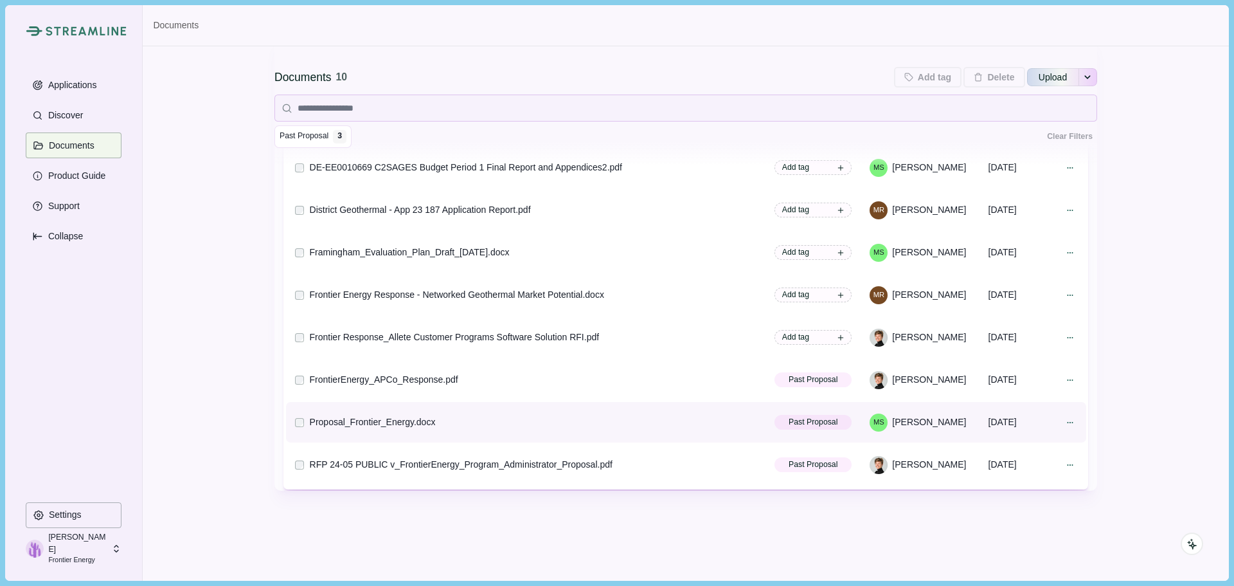
scroll to position [25, 0]
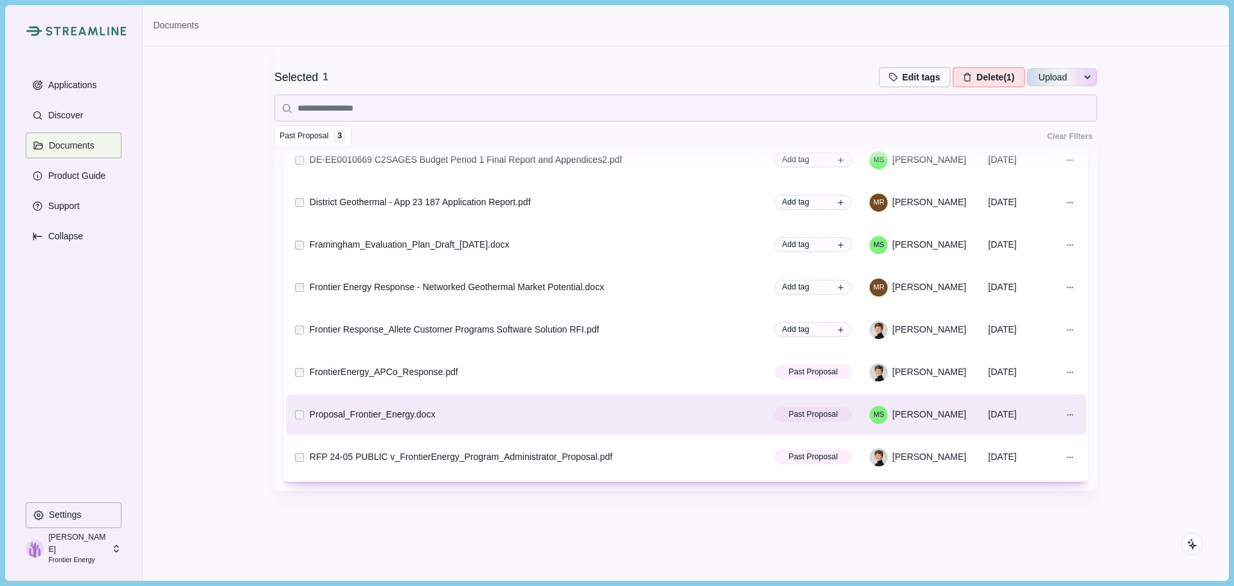
click at [263, 427] on div "Selected 1 Edit tags Edit tags for selected document Press Enter to add a new t…" at bounding box center [686, 238] width 1086 height 684
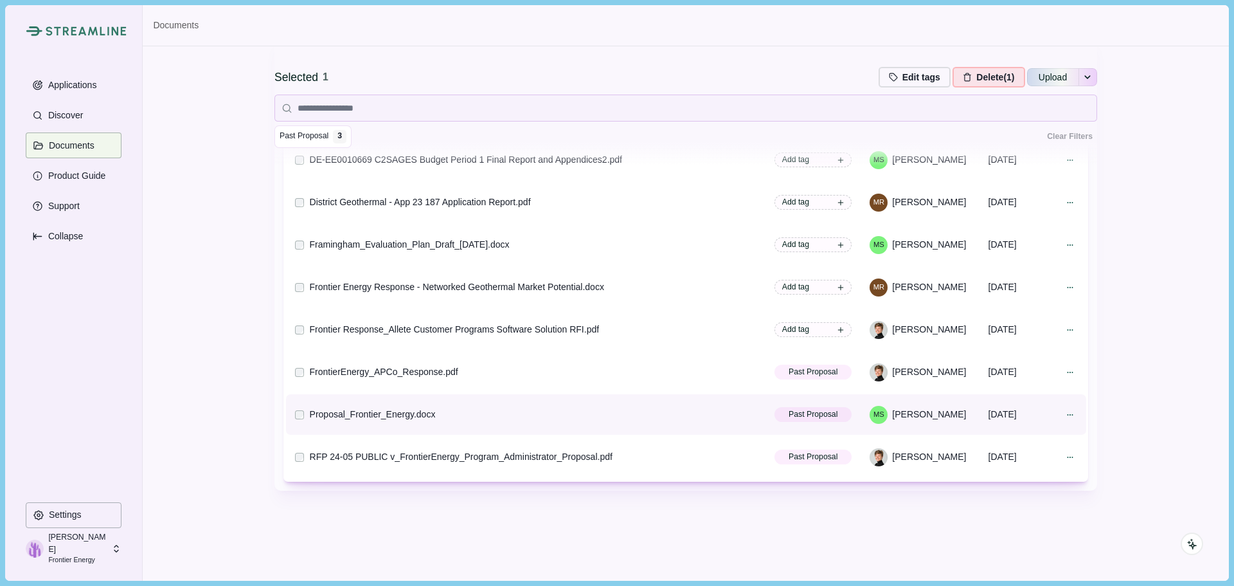
click at [296, 420] on td at bounding box center [297, 414] width 22 height 40
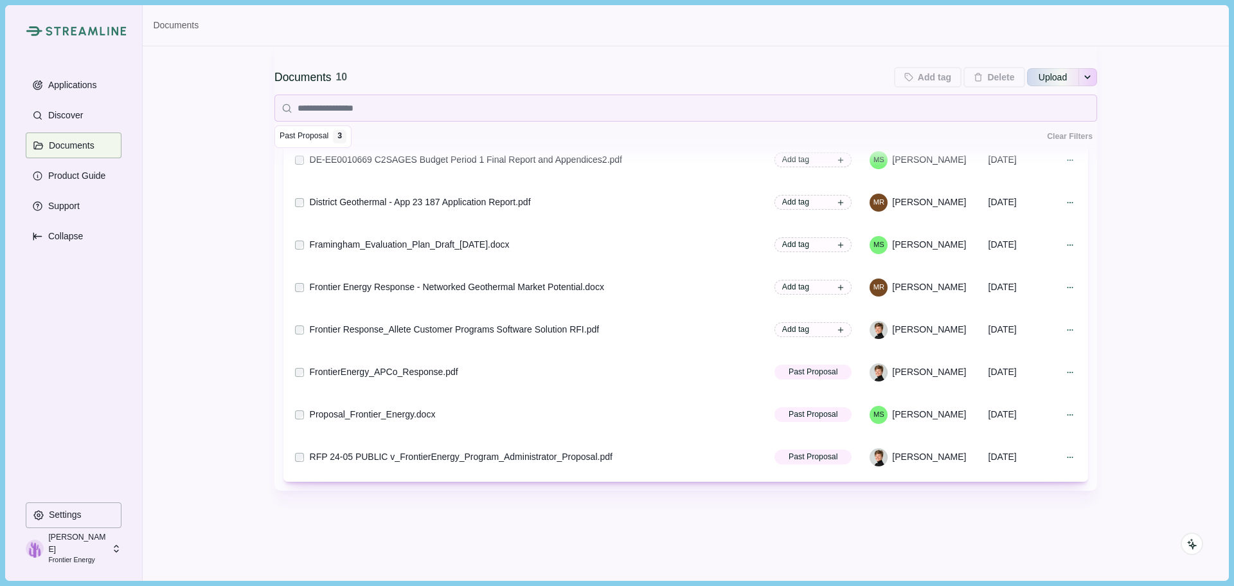
click at [251, 420] on div "Documents 10 Add tag Add tags to 0 selected documents Press Enter to add a new …" at bounding box center [686, 238] width 1086 height 684
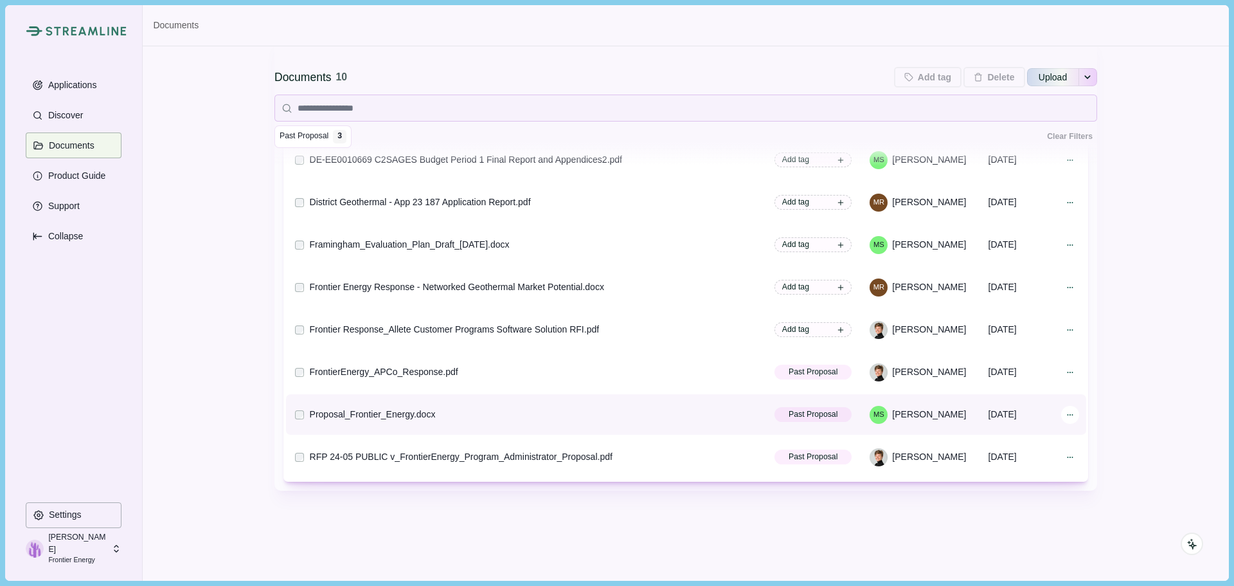
click at [1063, 420] on div at bounding box center [1070, 415] width 18 height 18
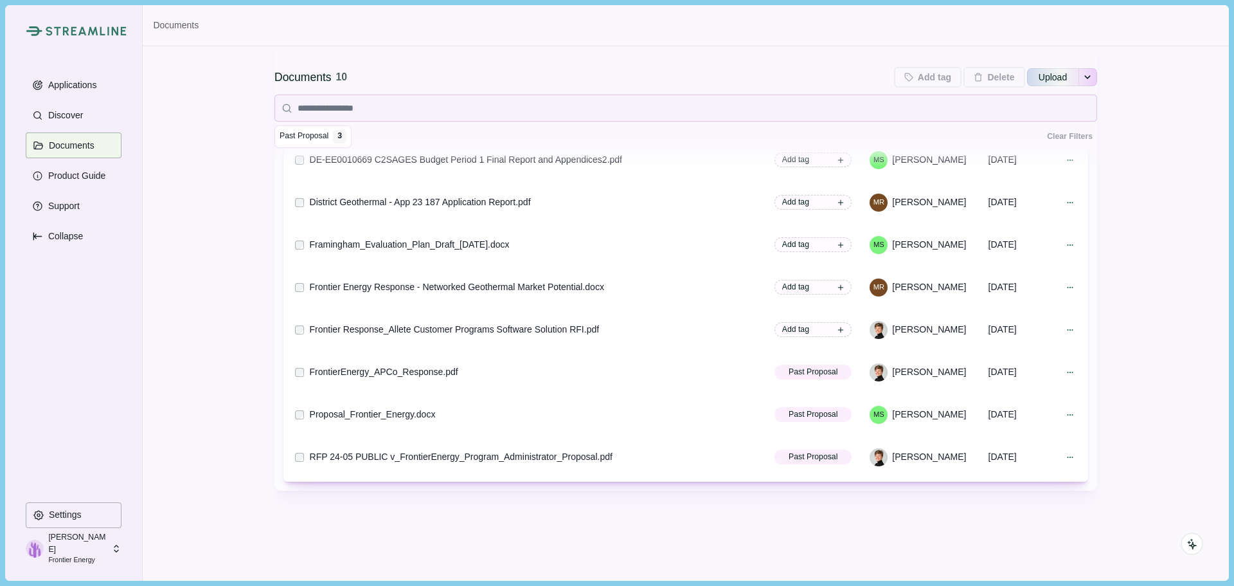
click at [649, 521] on div "Documents 10 Add tag Add tags to 0 selected documents Press Enter to add a new …" at bounding box center [685, 247] width 823 height 666
drag, startPoint x: 411, startPoint y: 416, endPoint x: 494, endPoint y: 523, distance: 134.7
click at [494, 523] on div "Documents 10 Add tag Add tags to 0 selected documents Press Enter to add a new …" at bounding box center [685, 247] width 823 height 666
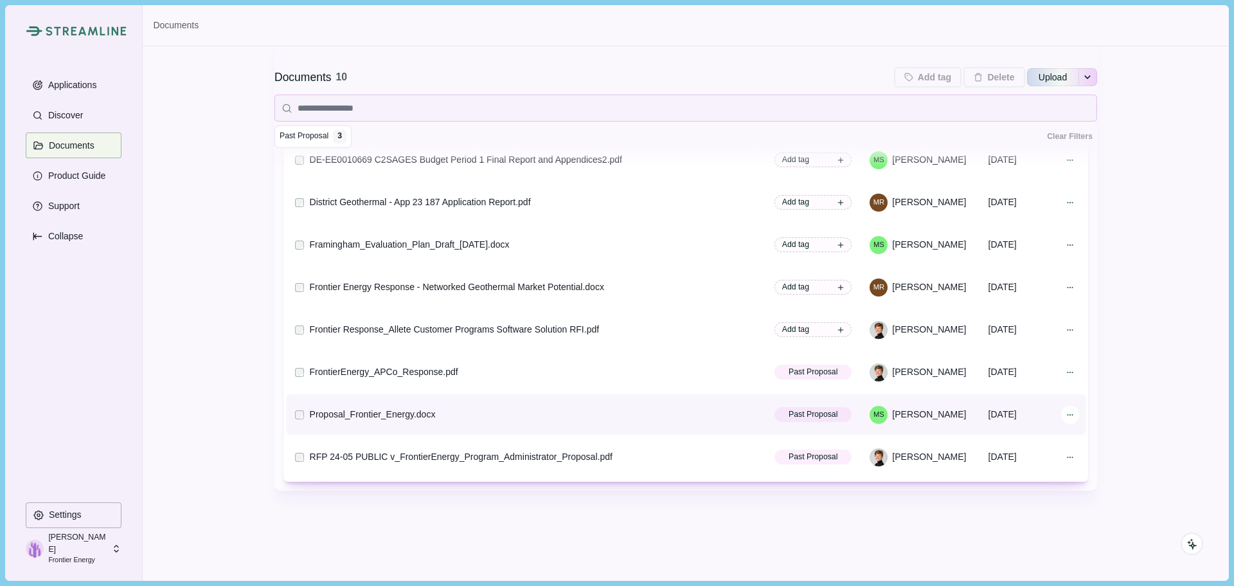
click at [1066, 415] on icon at bounding box center [1070, 414] width 9 height 9
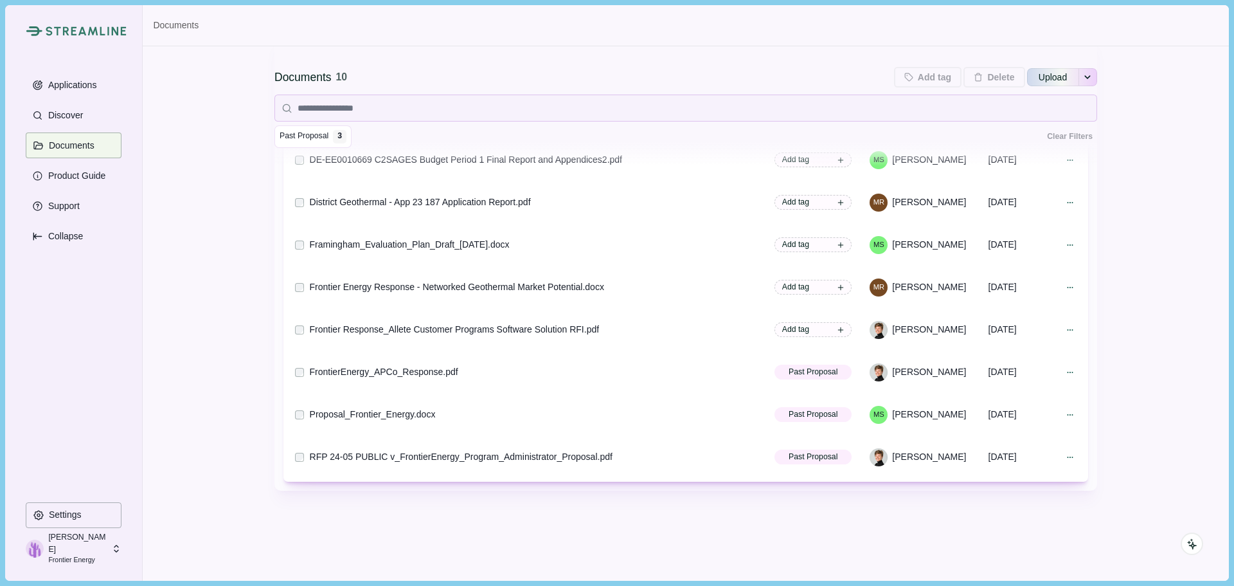
click at [1149, 364] on div "Documents 10 Add tag Add tags to 0 selected documents Press Enter to add a new …" at bounding box center [686, 238] width 1086 height 684
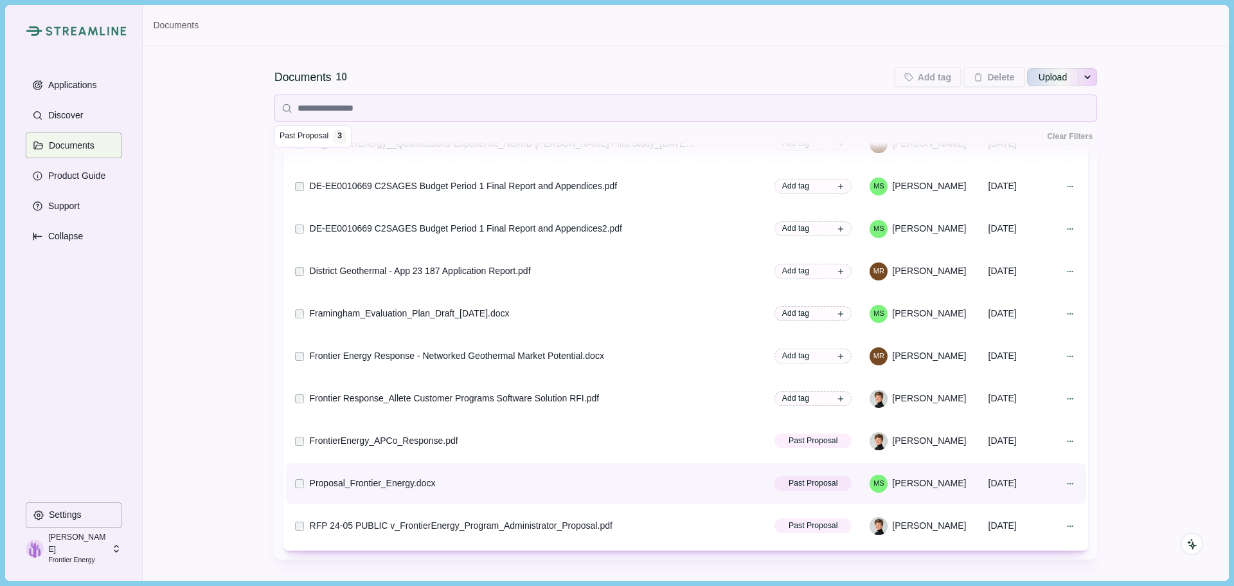
scroll to position [150, 0]
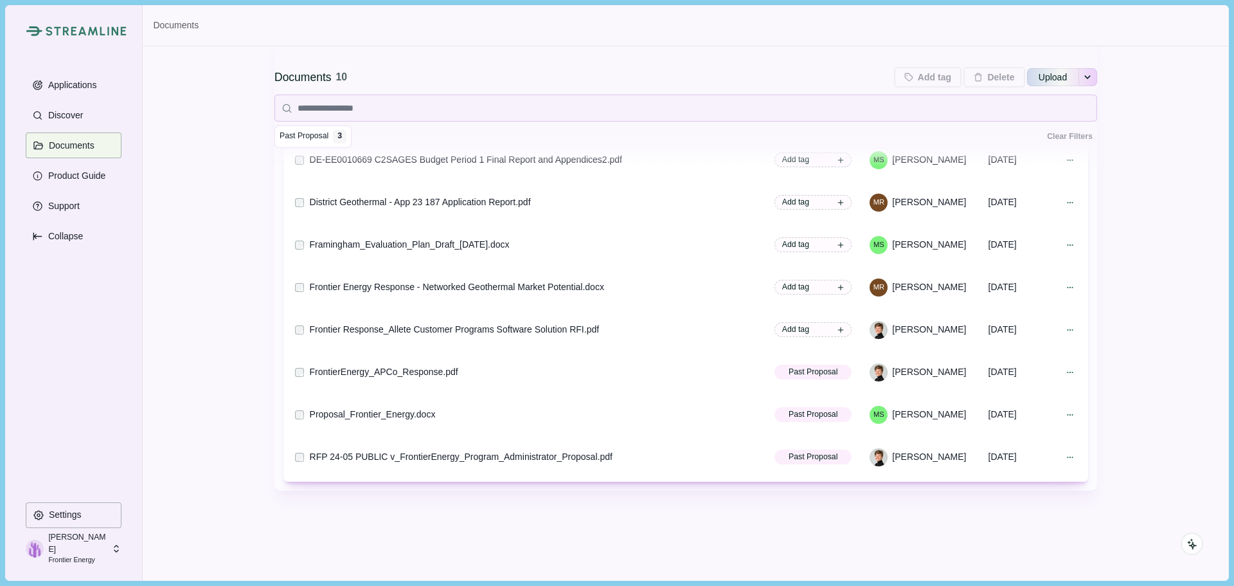
click at [405, 534] on div "Documents 10 Add tag Add tags to 0 selected documents Press Enter to add a new …" at bounding box center [685, 247] width 823 height 666
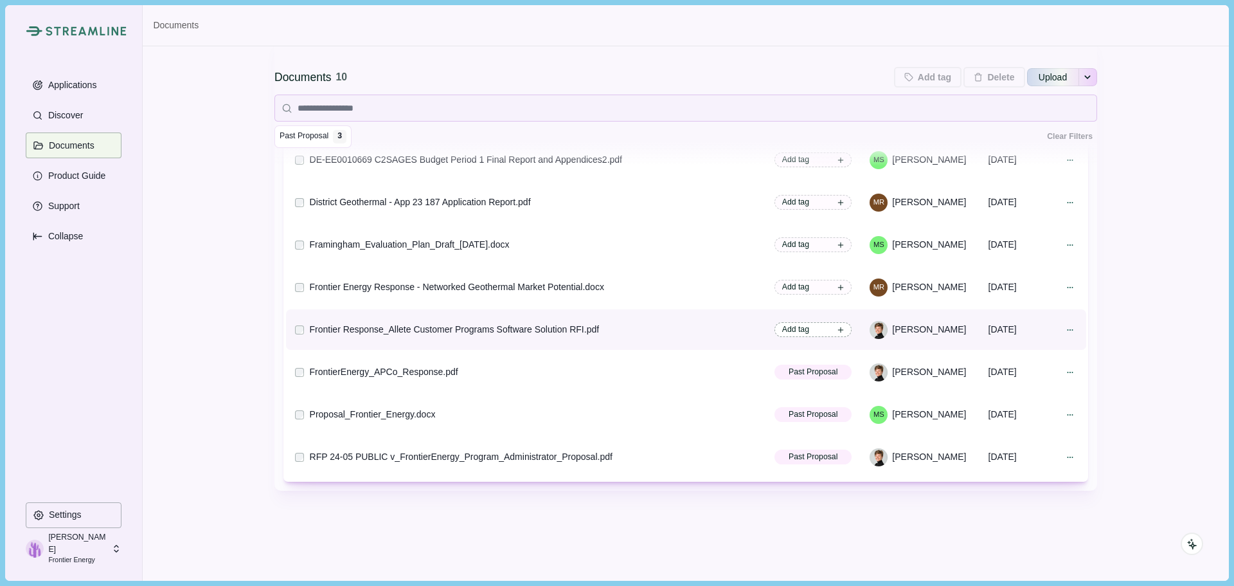
click at [832, 328] on span "Add tag" at bounding box center [813, 329] width 77 height 15
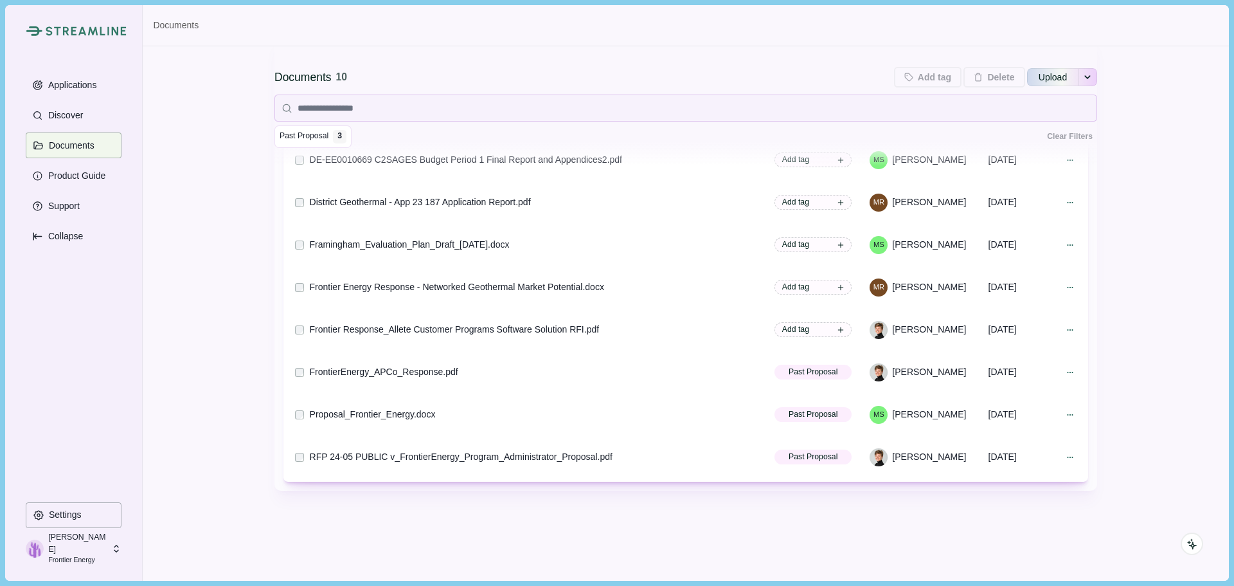
click at [748, 507] on div "Documents 10 Add tag Add tags to 0 selected documents Press Enter to add a new …" at bounding box center [685, 247] width 823 height 666
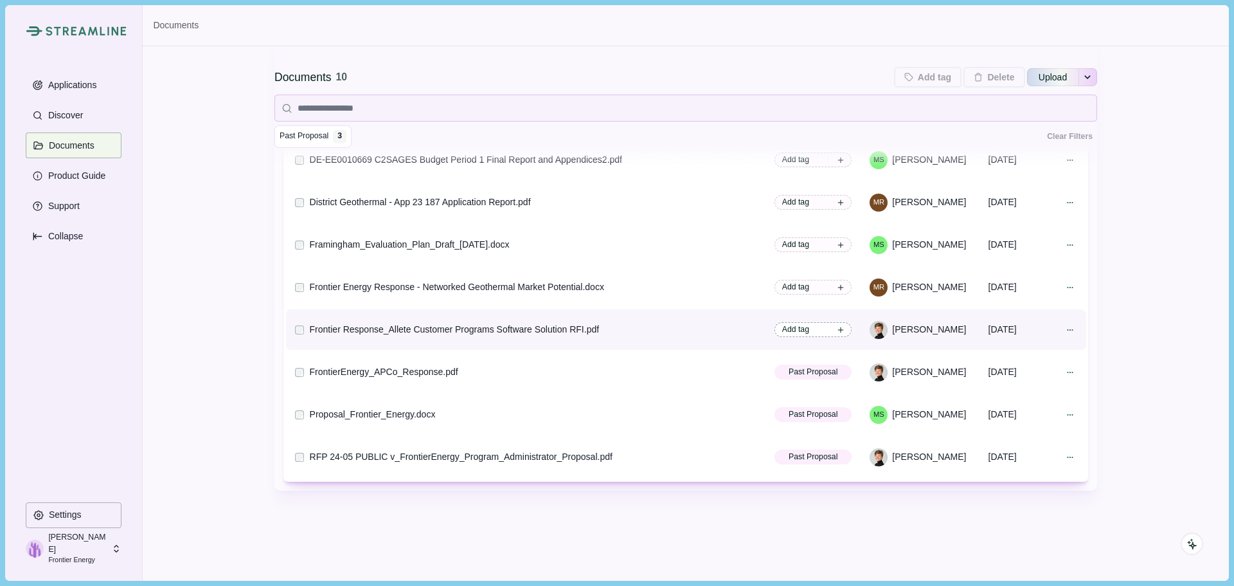
click at [837, 332] on icon at bounding box center [841, 330] width 8 height 8
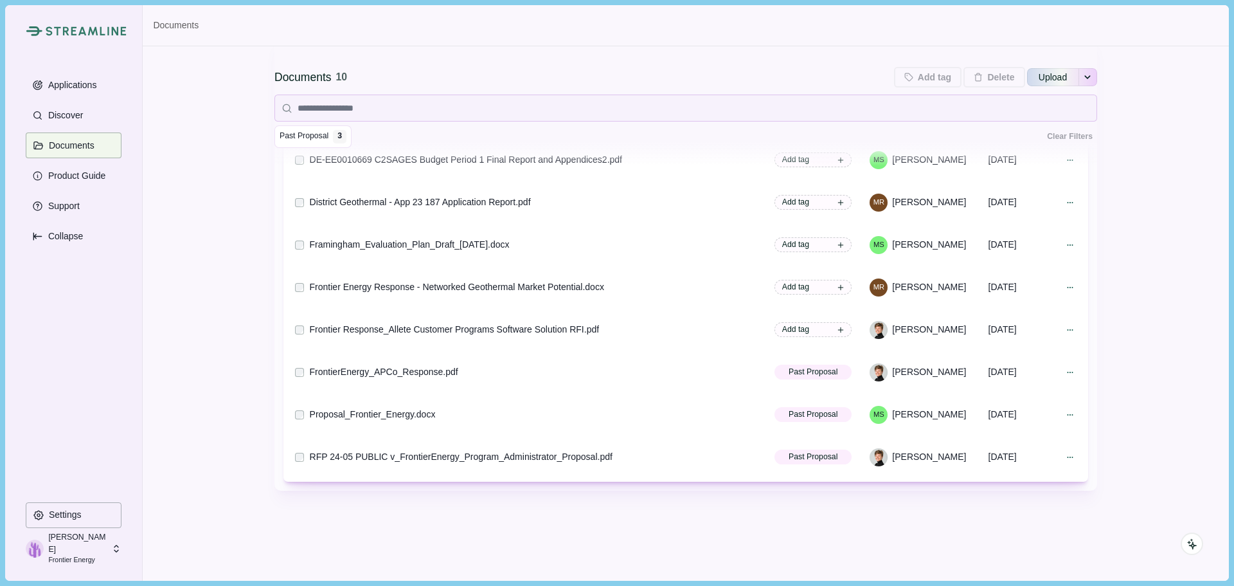
click at [844, 491] on div "Documents 10 Add tag Add tags to 0 selected documents Press Enter to add a new …" at bounding box center [685, 247] width 823 height 666
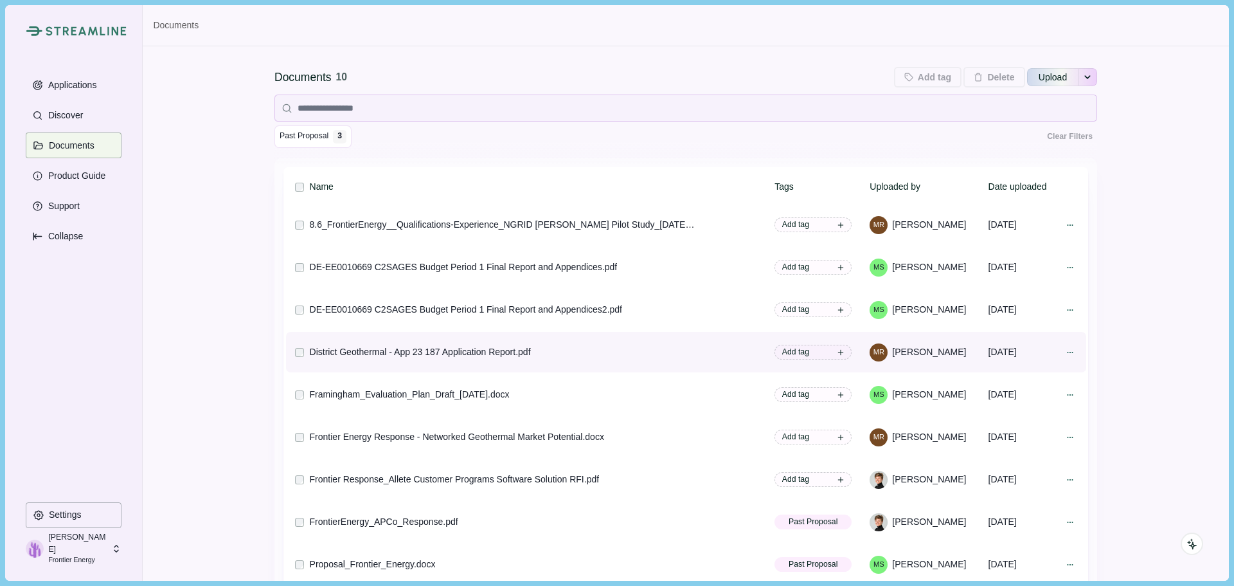
scroll to position [0, 0]
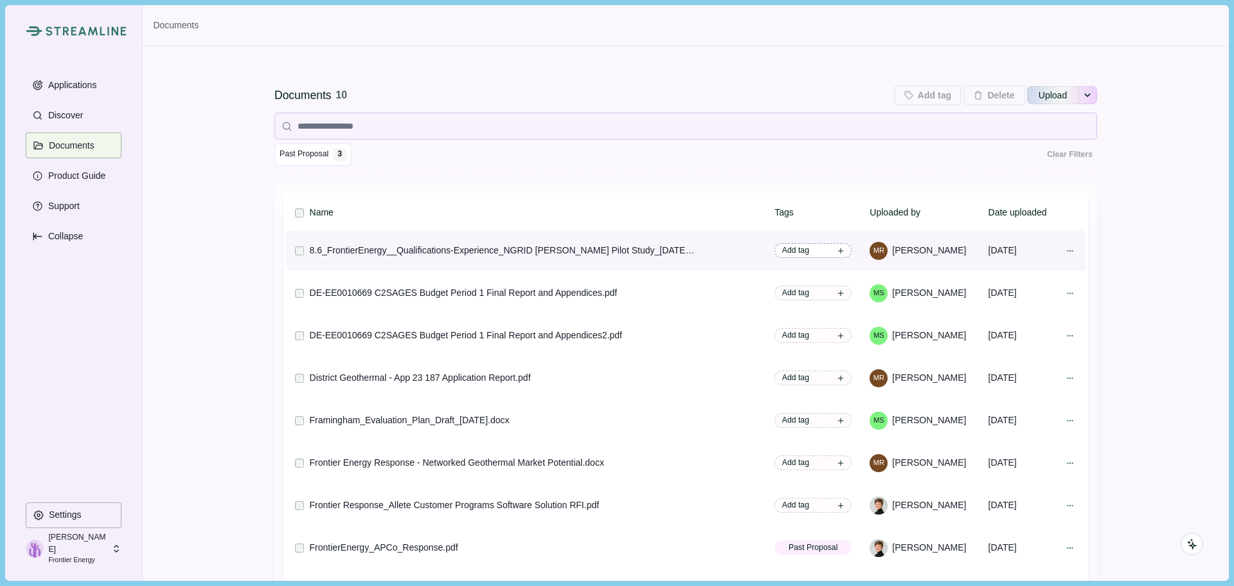
click at [831, 255] on span "Add tag" at bounding box center [813, 250] width 77 height 15
click at [703, 328] on input at bounding box center [741, 330] width 186 height 19
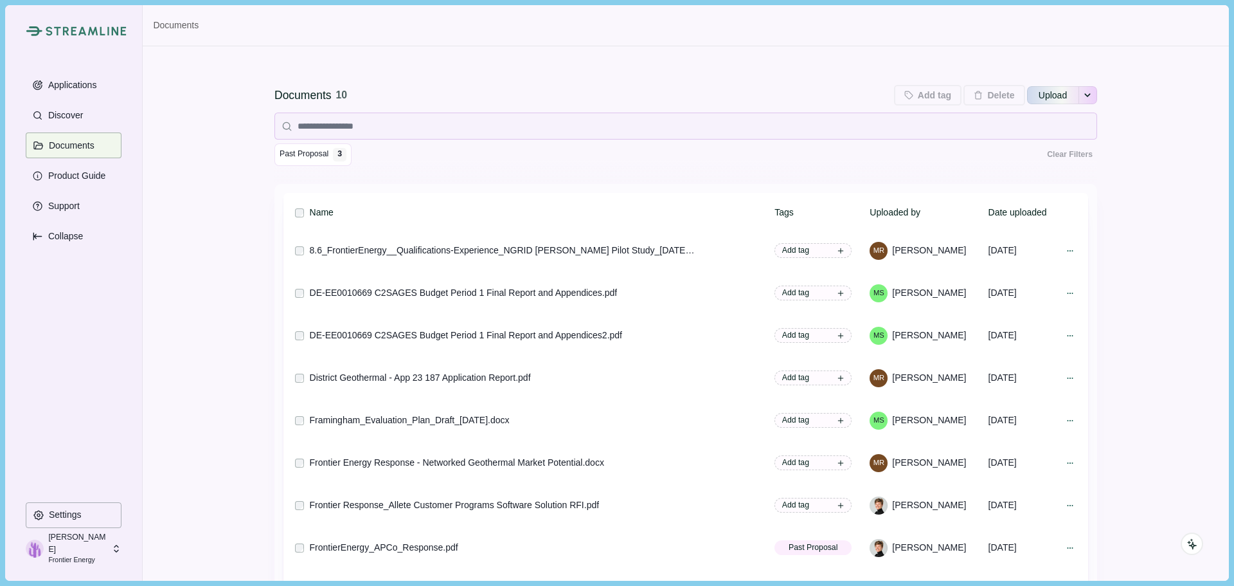
click at [667, 173] on div "Documents 10 Add tag Add tags to 0 selected documents Press Enter to add a new …" at bounding box center [685, 123] width 823 height 119
click at [1127, 192] on div "Documents 10 Add tag Add tags to 0 selected documents Press Enter to add a new …" at bounding box center [686, 388] width 1086 height 684
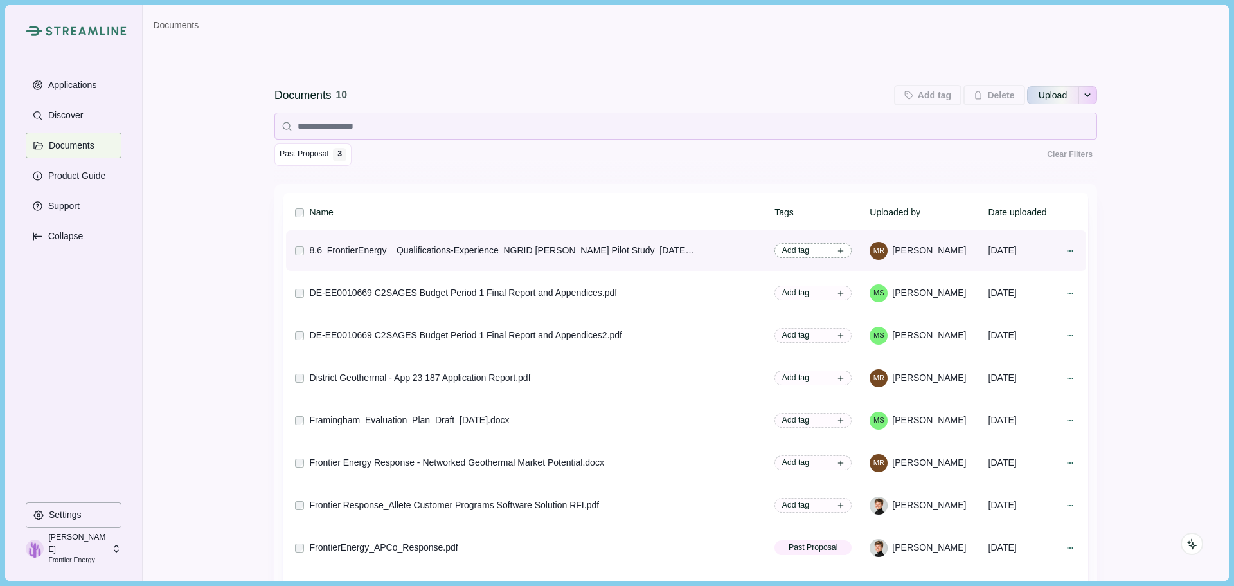
click at [837, 252] on icon at bounding box center [841, 251] width 8 height 8
click at [686, 330] on input at bounding box center [741, 330] width 186 height 19
type input "*****"
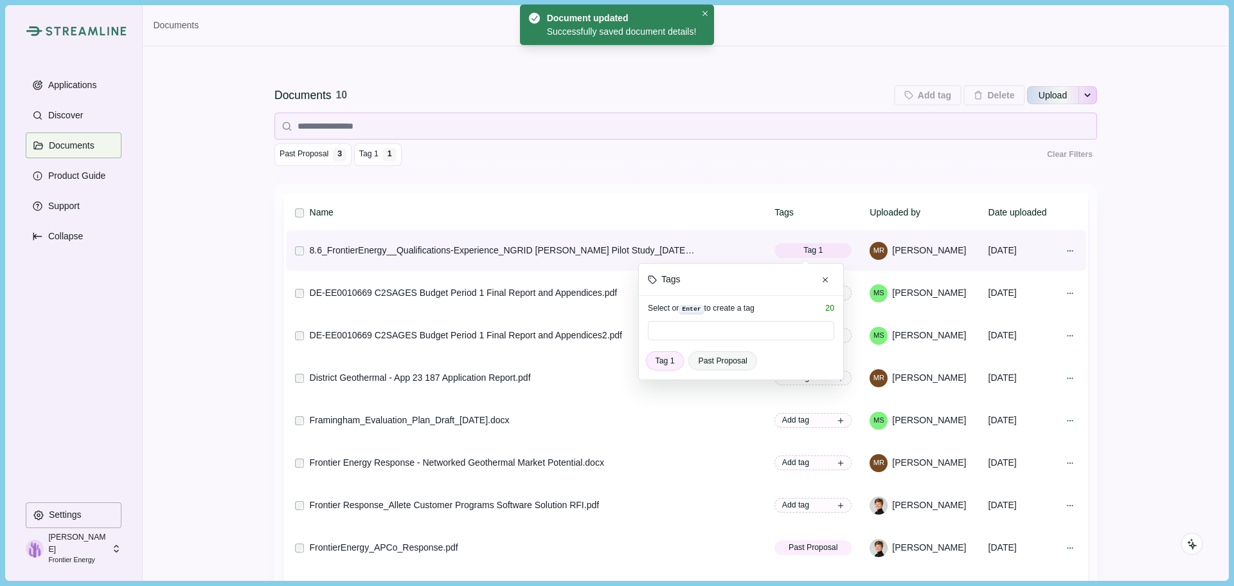
click at [703, 341] on div at bounding box center [741, 332] width 186 height 22
click at [688, 336] on input at bounding box center [741, 330] width 186 height 19
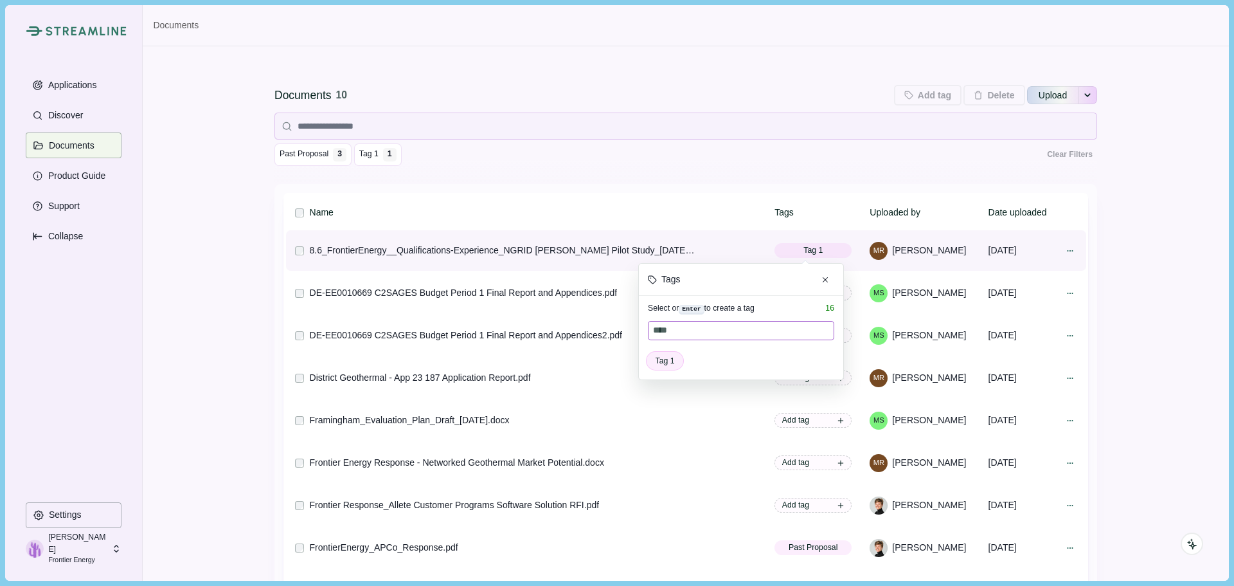
type input "*****"
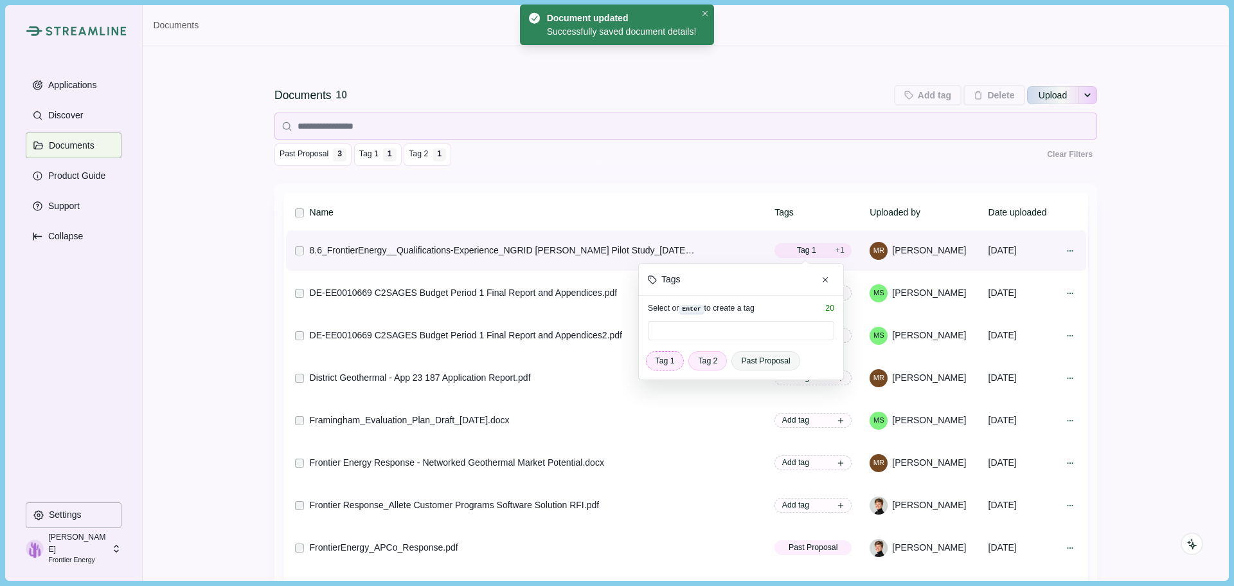
click at [667, 364] on span "Tag 1" at bounding box center [665, 361] width 19 height 12
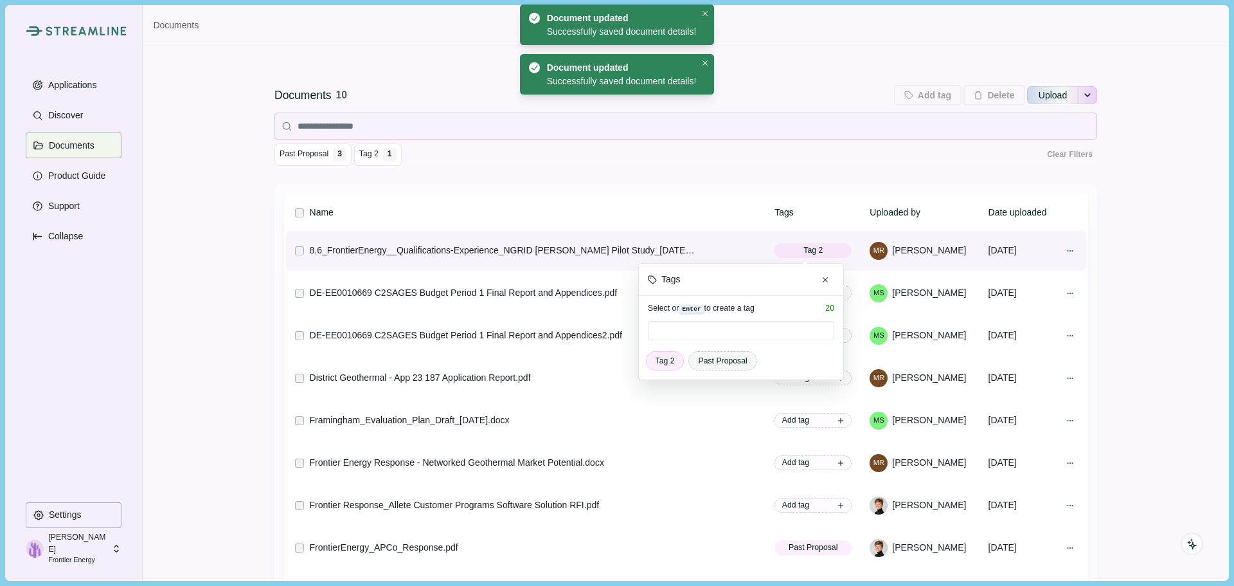
click at [711, 361] on span "Past Proposal" at bounding box center [722, 361] width 49 height 12
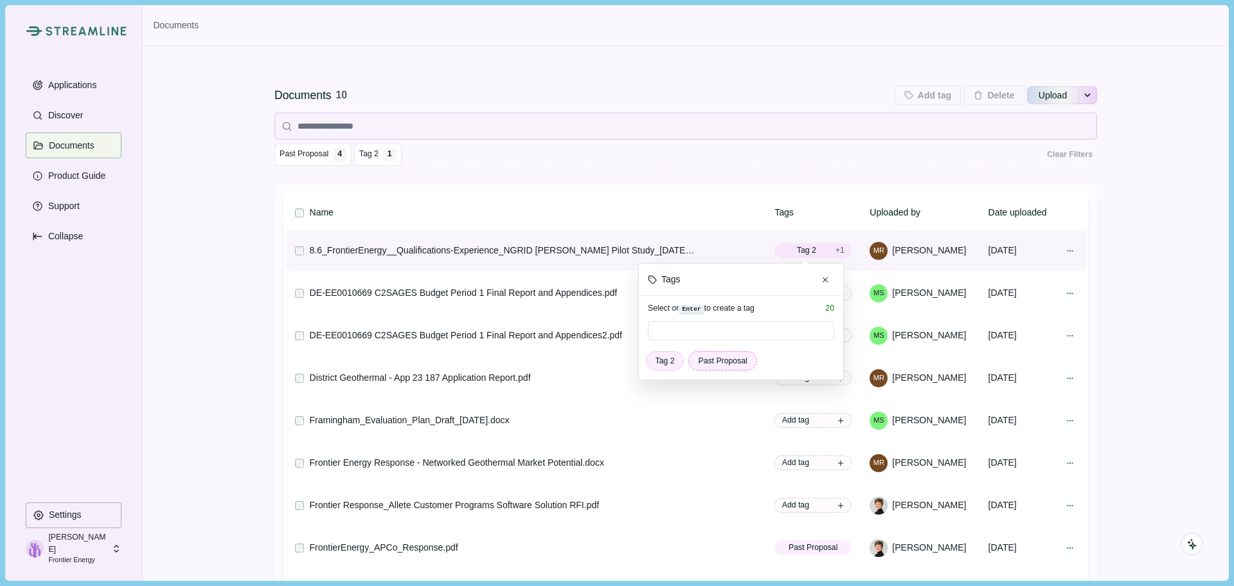
click at [732, 363] on span "Past Proposal" at bounding box center [722, 361] width 49 height 12
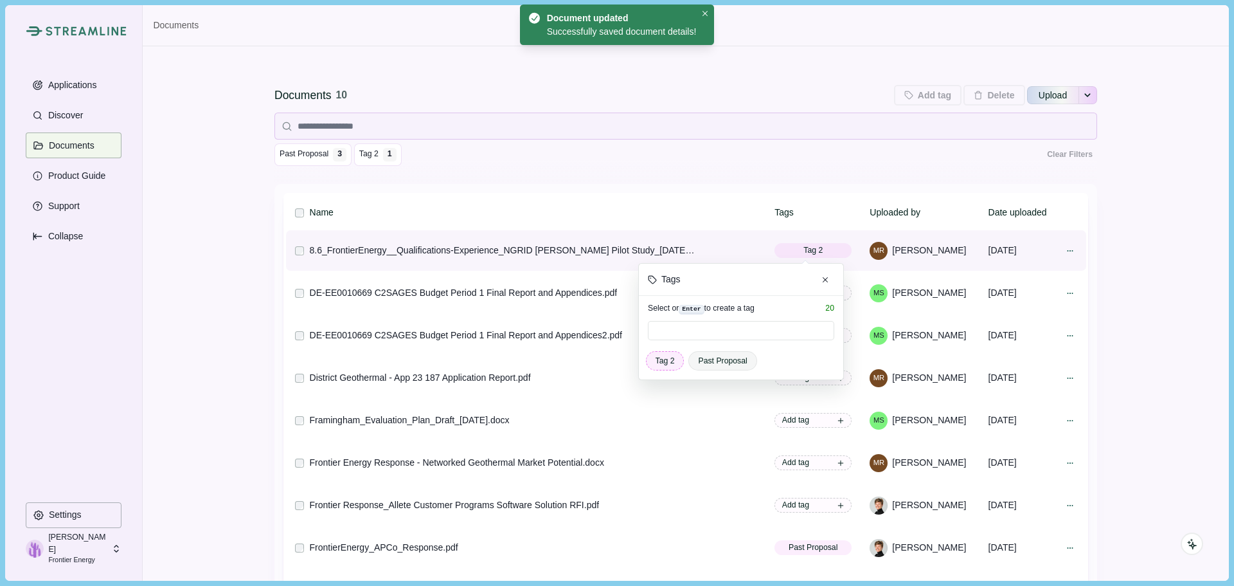
click at [669, 358] on span "Tag 2" at bounding box center [665, 361] width 19 height 12
click at [710, 332] on input at bounding box center [741, 330] width 186 height 19
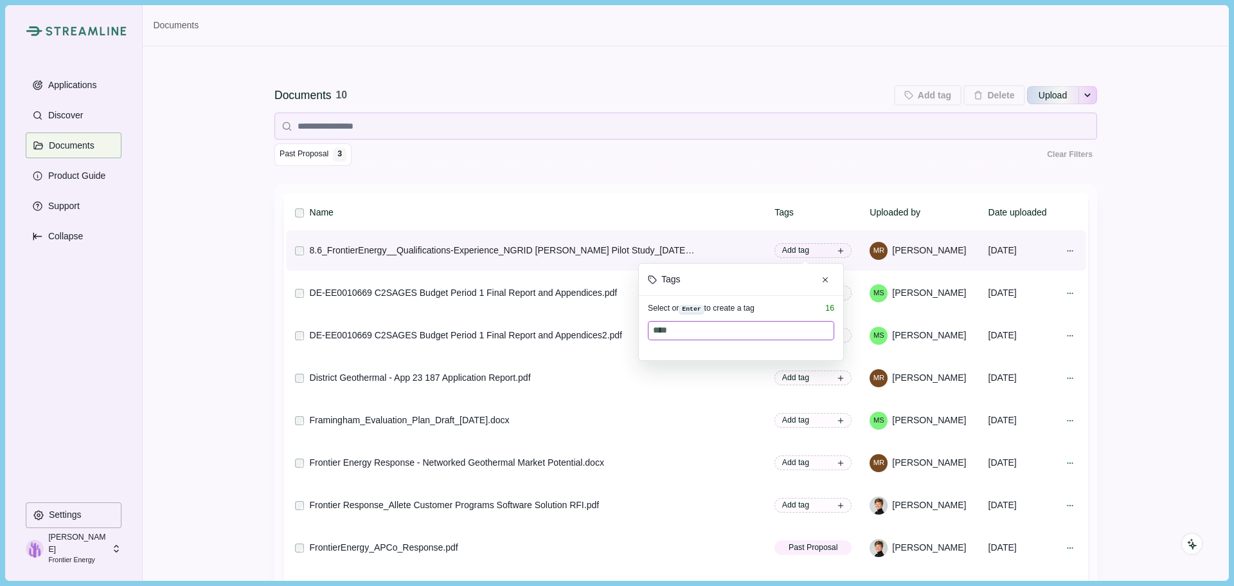
type input "*****"
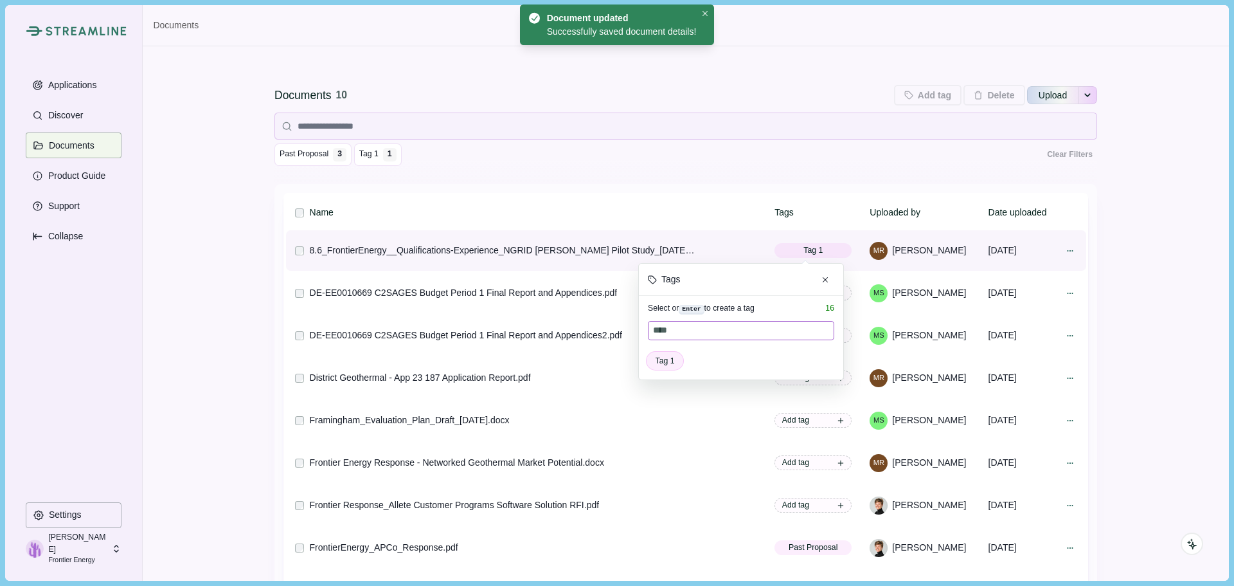
type input "*****"
click at [836, 249] on span "+ 1" at bounding box center [840, 250] width 9 height 12
click at [834, 249] on span "Tag 1 + 1" at bounding box center [813, 250] width 77 height 15
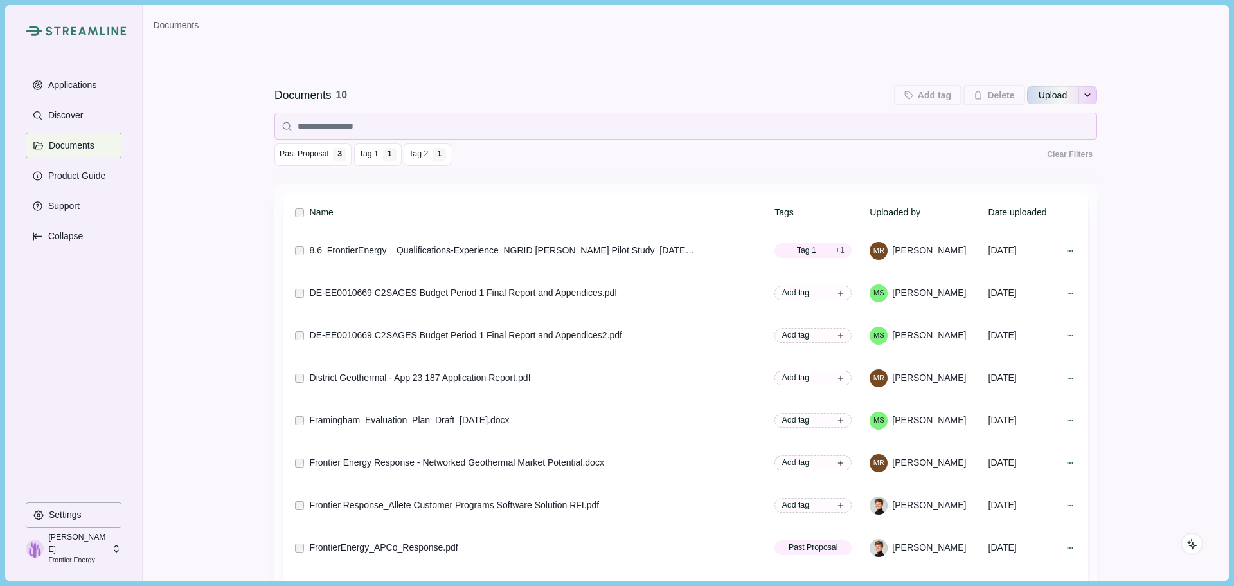
click at [1148, 326] on div "Documents 10 Add tag Add tags to 0 selected documents Press Enter to add a new …" at bounding box center [686, 388] width 1086 height 684
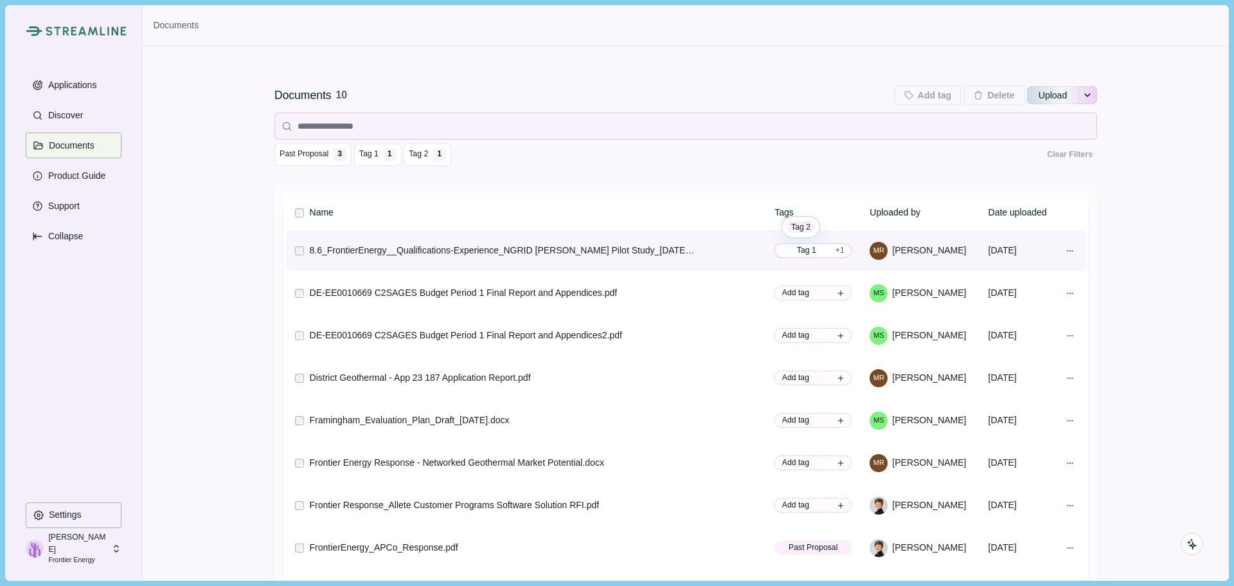
click at [814, 254] on span "Tag 1" at bounding box center [806, 250] width 49 height 12
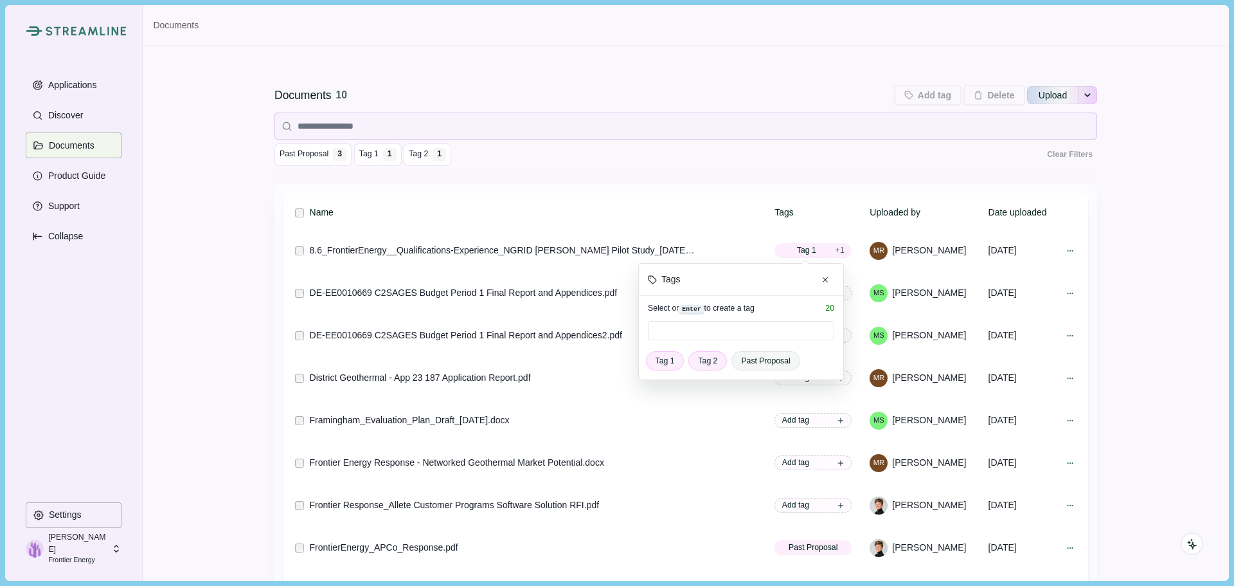
click at [1133, 299] on div "Documents 10 Add tag Add tags to 0 selected documents Press Enter to add a new …" at bounding box center [686, 388] width 1086 height 684
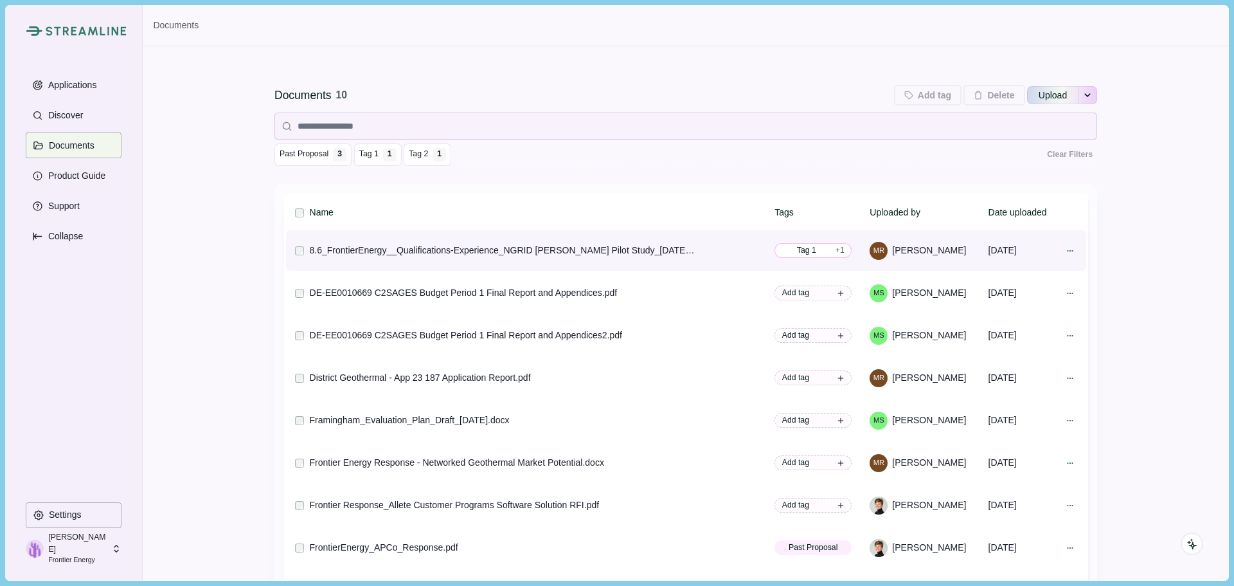
click at [836, 247] on span "+ 1" at bounding box center [840, 250] width 9 height 12
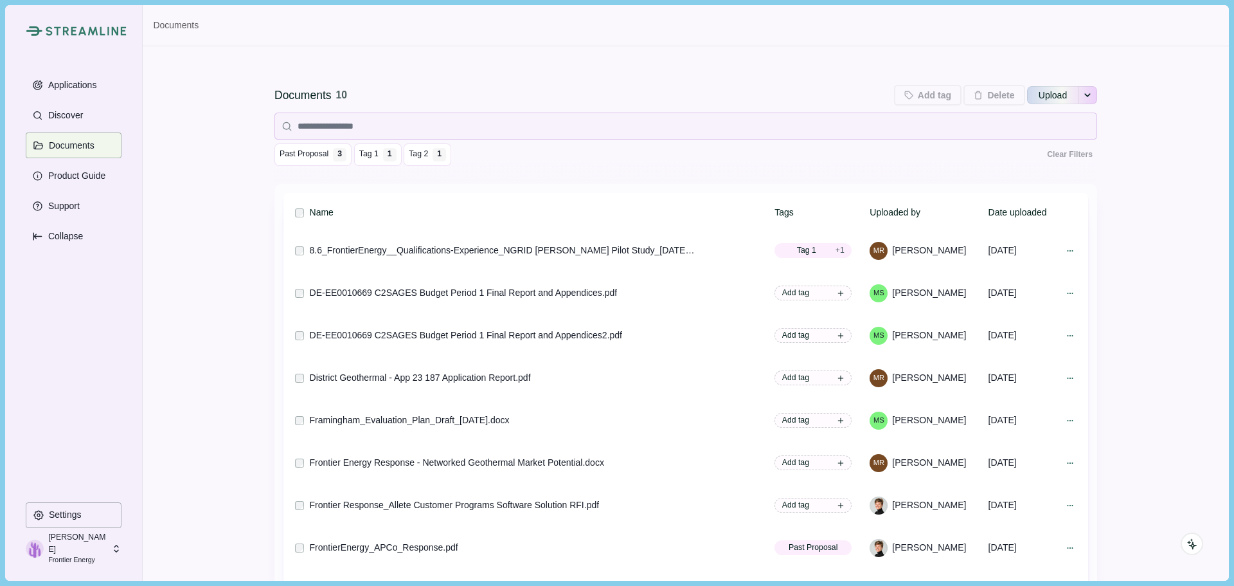
click at [1132, 229] on div "Documents 10 Add tag Add tags to 0 selected documents Press Enter to add a new …" at bounding box center [686, 388] width 1086 height 684
click at [793, 211] on th "Tags" at bounding box center [820, 212] width 95 height 31
click at [307, 153] on span "Past Proposal" at bounding box center [304, 154] width 49 height 12
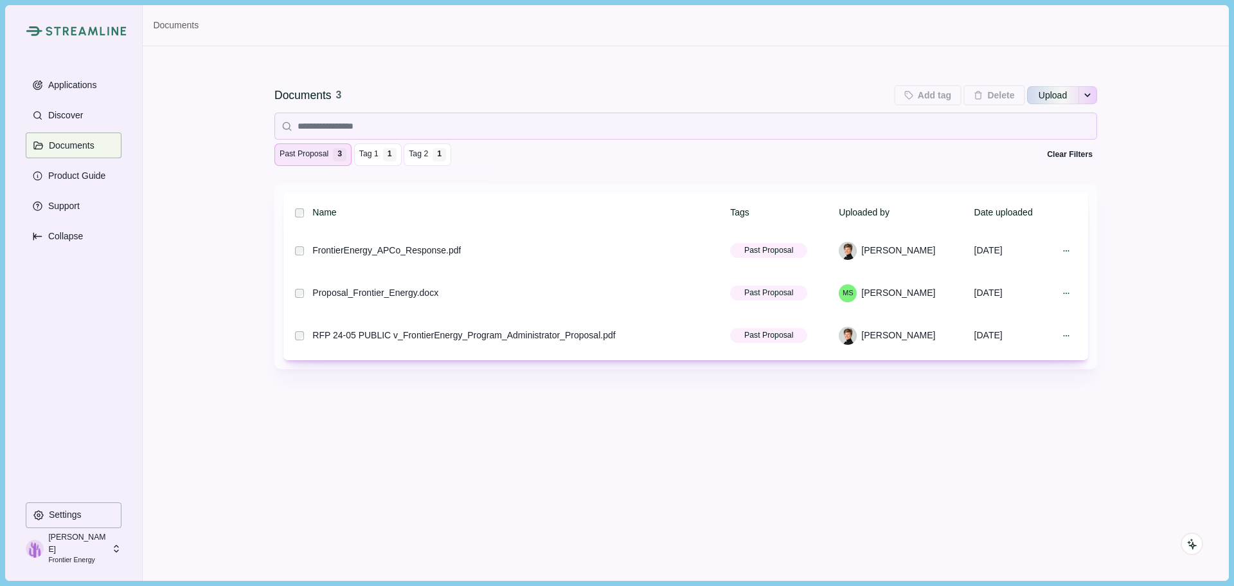
click at [325, 157] on span "Past Proposal" at bounding box center [304, 154] width 49 height 12
click at [366, 155] on span "Tag 1" at bounding box center [368, 154] width 19 height 12
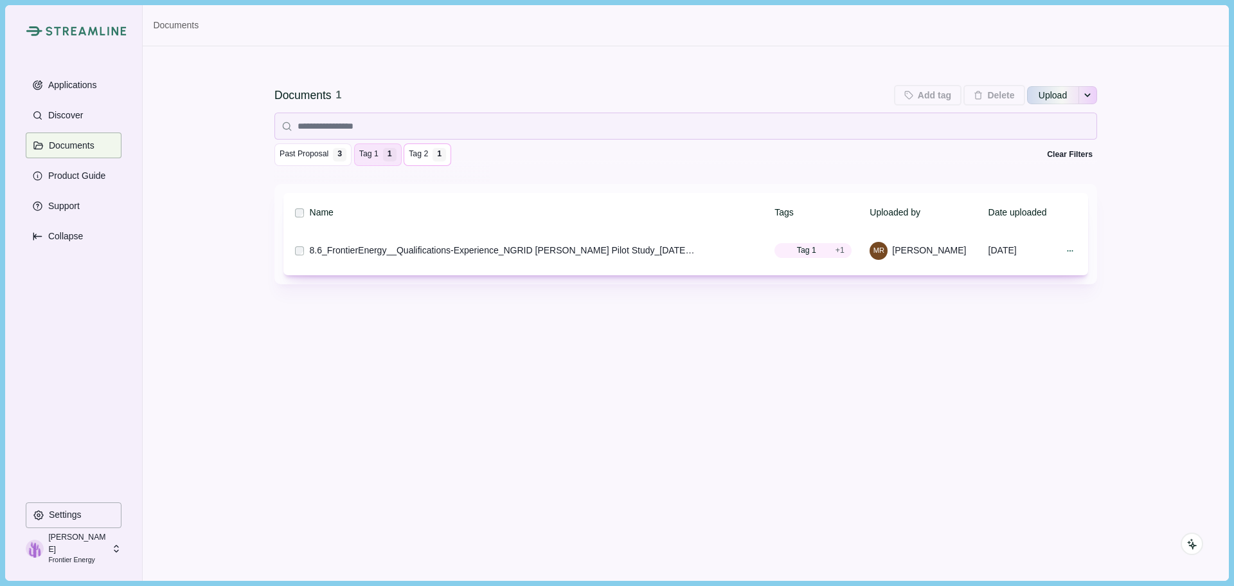
click at [413, 154] on span "Tag 2" at bounding box center [418, 154] width 19 height 12
click at [298, 157] on span "Past Proposal" at bounding box center [304, 154] width 49 height 12
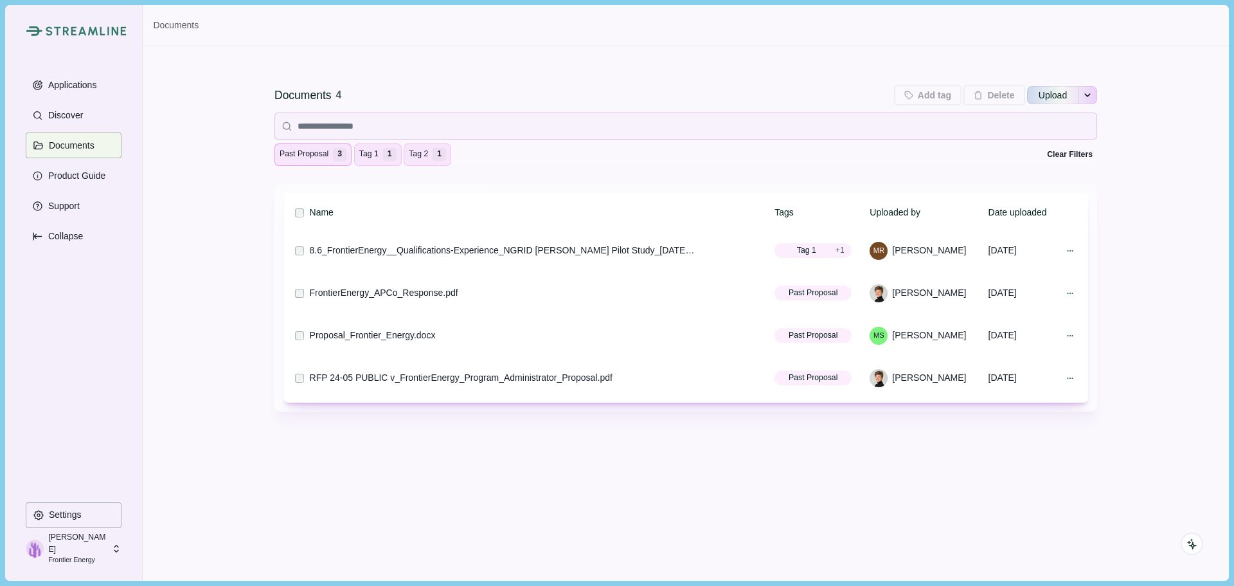
click at [312, 160] on button "Past Proposal 3" at bounding box center [312, 154] width 77 height 22
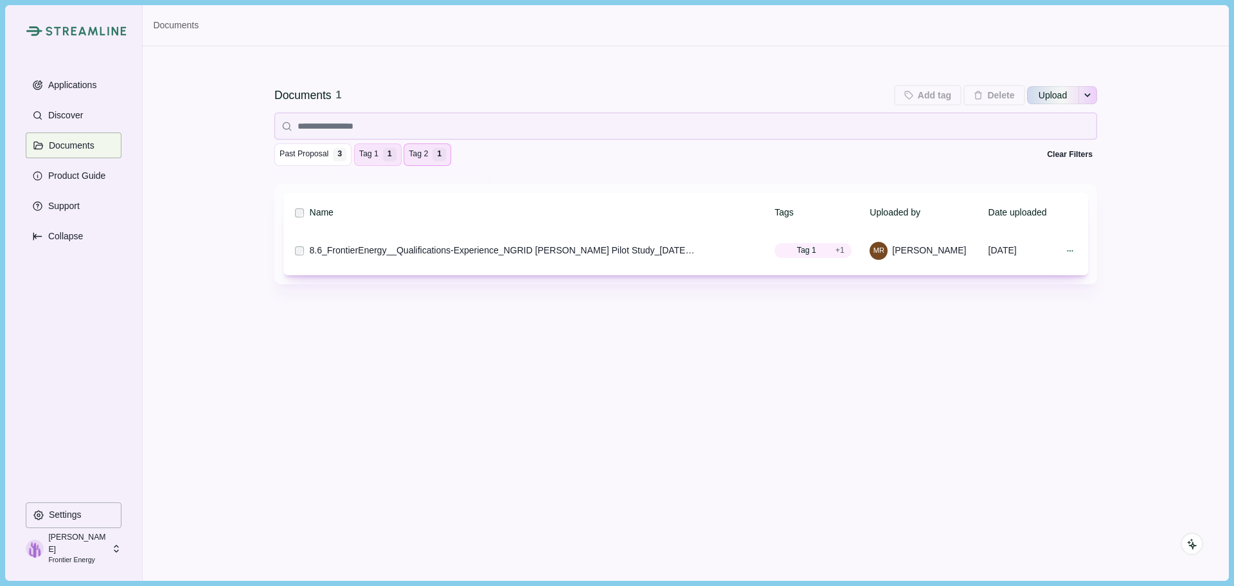
click at [417, 157] on span "Tag 2" at bounding box center [418, 154] width 19 height 12
click at [383, 158] on div "1" at bounding box center [389, 154] width 13 height 13
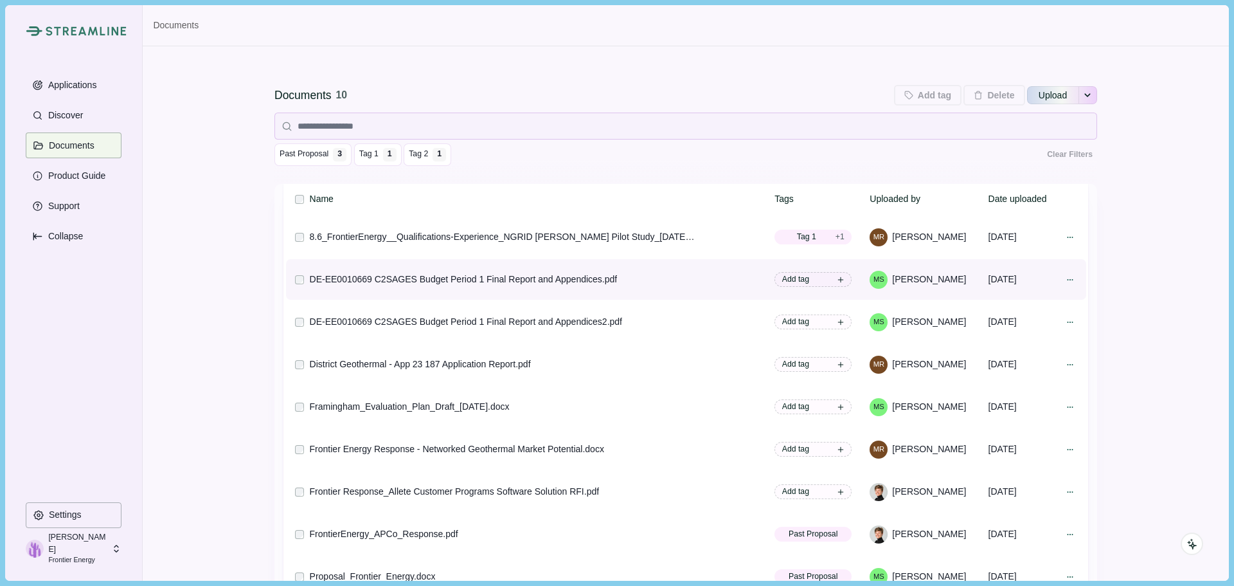
scroll to position [25, 0]
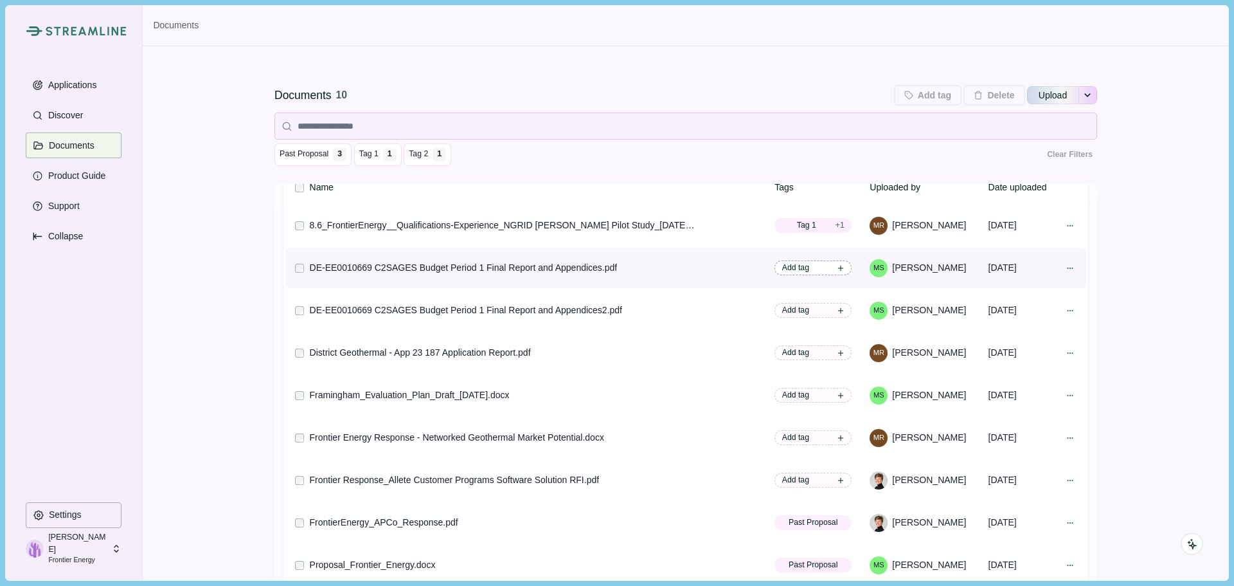
click at [837, 267] on icon at bounding box center [841, 268] width 8 height 8
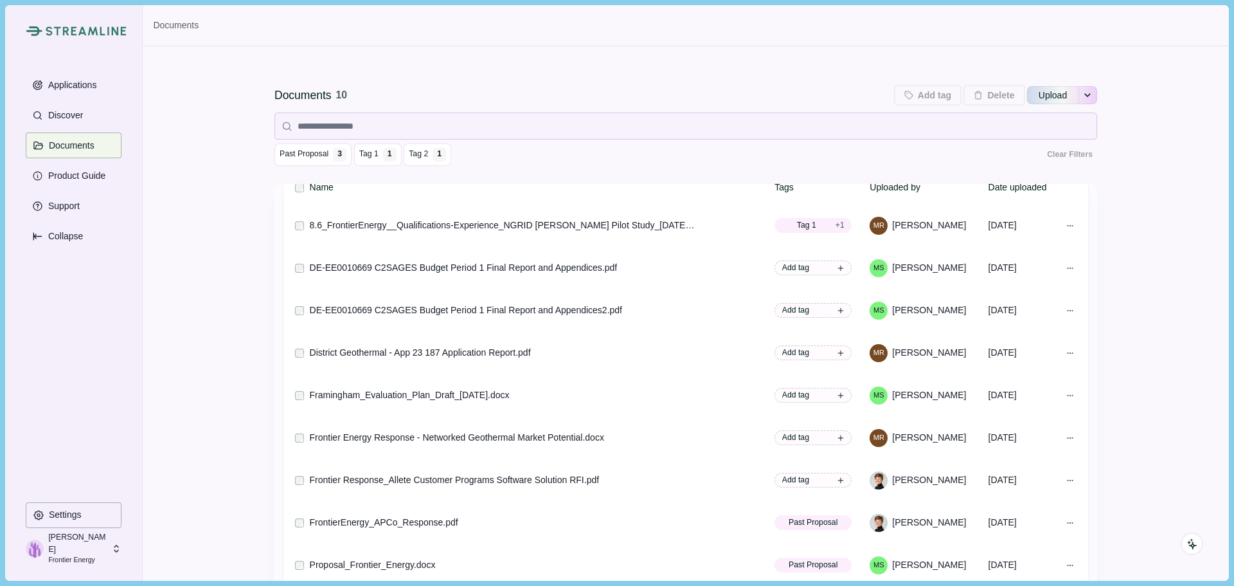
click at [1153, 233] on div "Documents 10 Add tag Add tags to 0 selected documents Press Enter to add a new …" at bounding box center [686, 388] width 1086 height 684
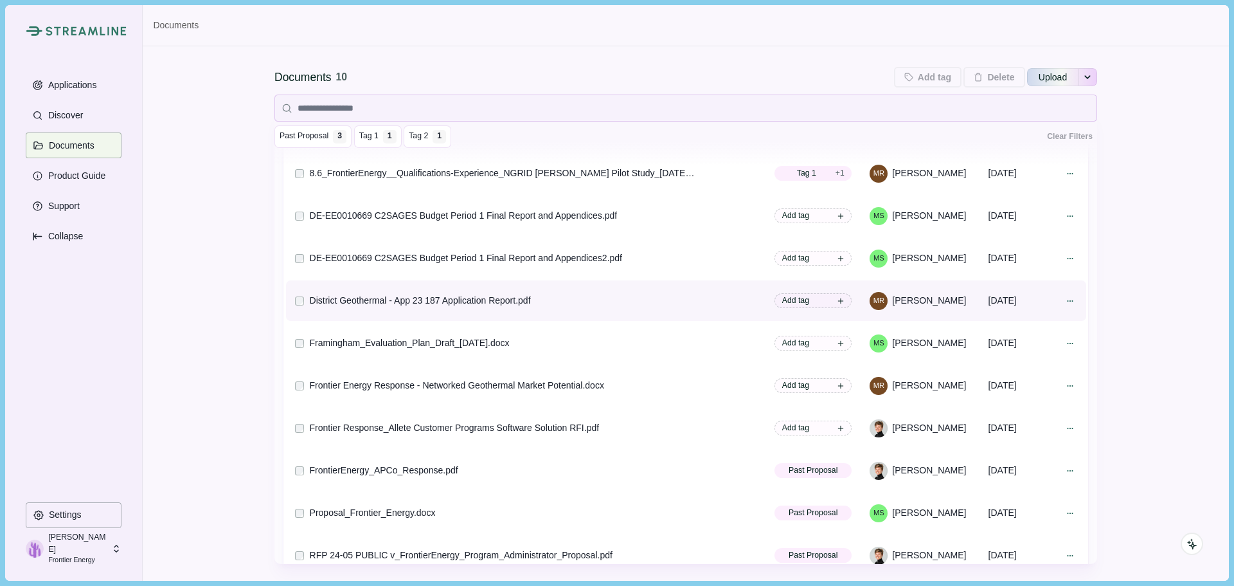
scroll to position [0, 0]
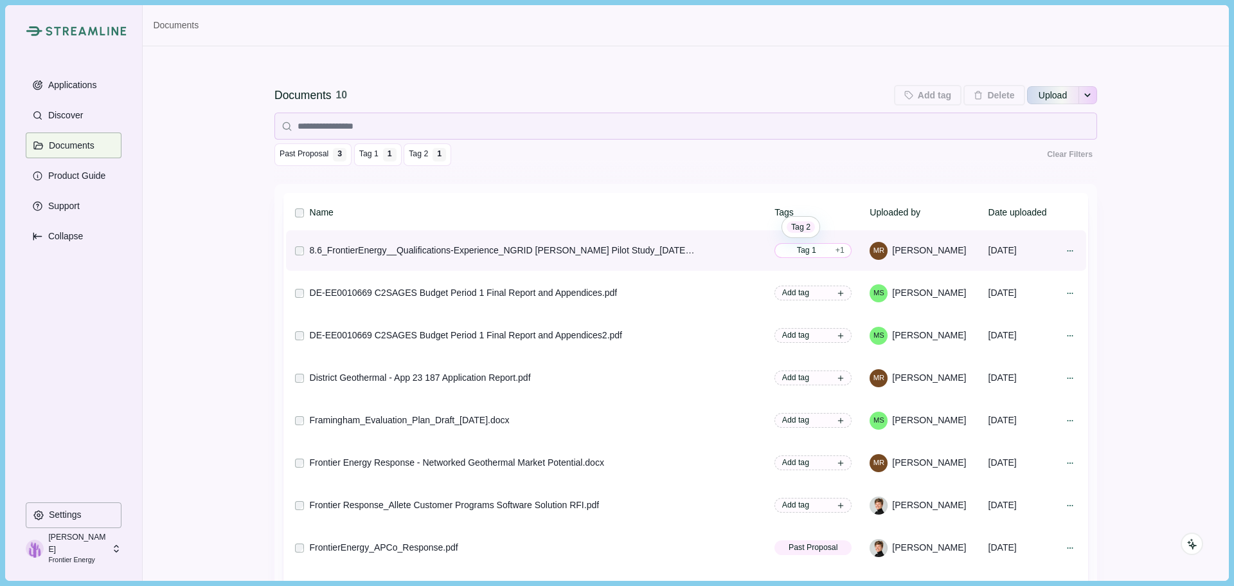
click at [836, 249] on span "+ 1" at bounding box center [840, 250] width 9 height 12
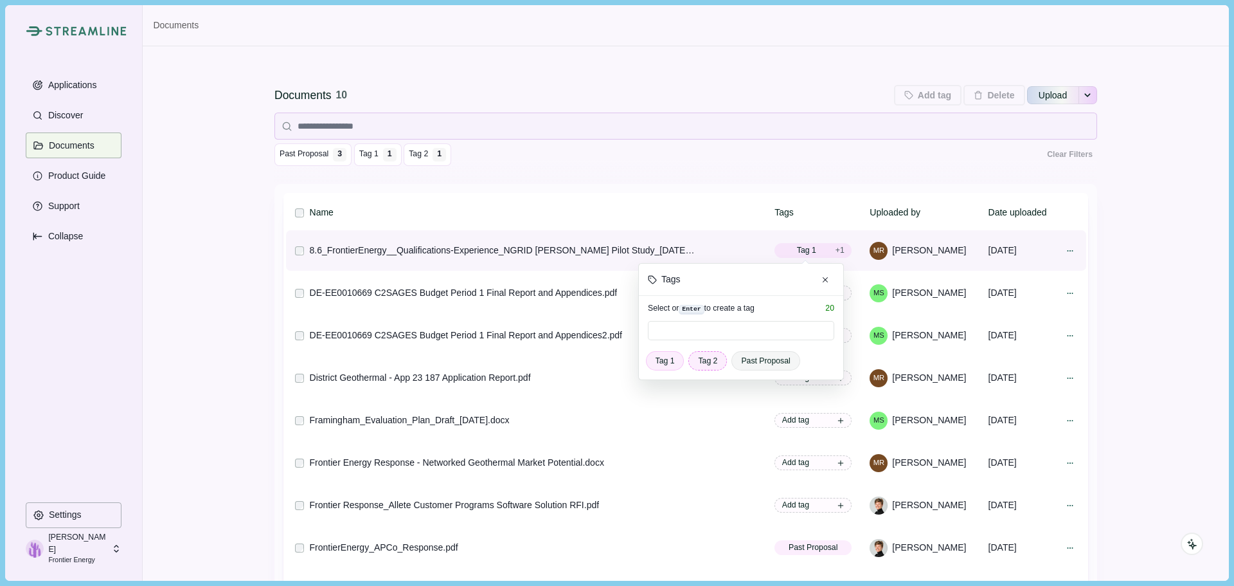
click at [701, 363] on span "Tag 2" at bounding box center [707, 361] width 19 height 12
click at [661, 363] on span "Tag 1" at bounding box center [665, 361] width 19 height 12
click at [668, 333] on input at bounding box center [741, 330] width 186 height 19
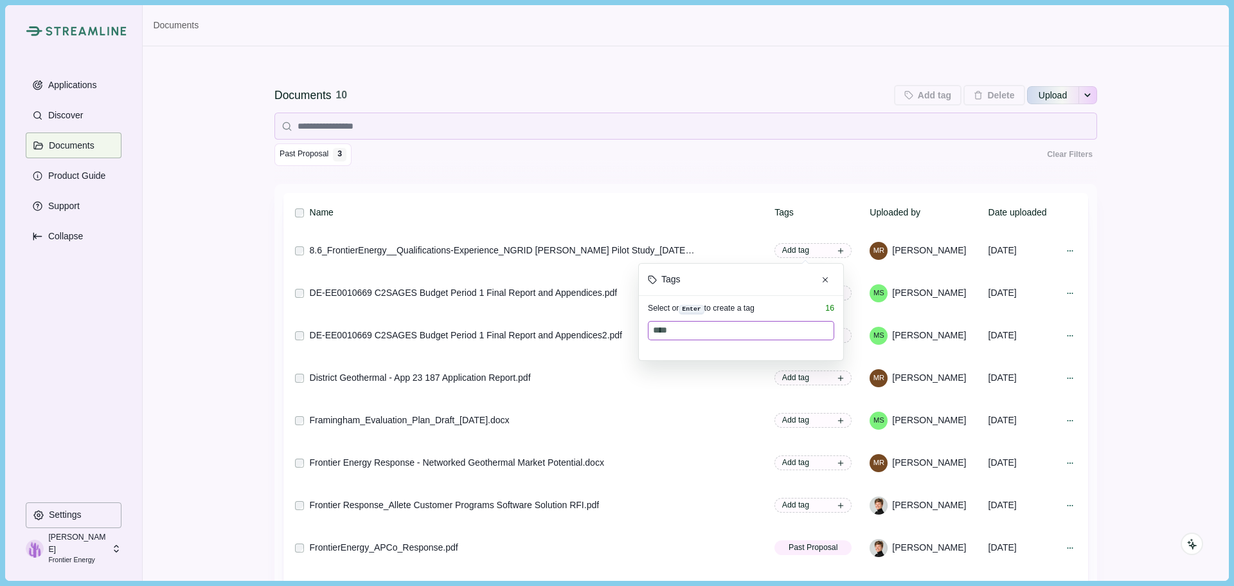
type input "*****"
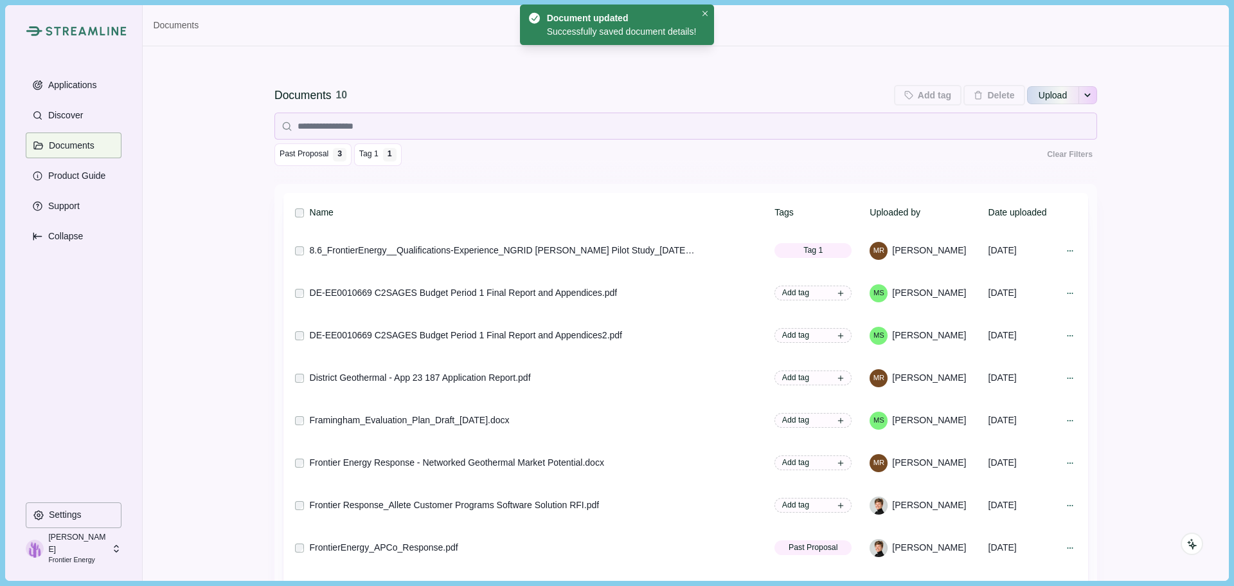
click at [1127, 277] on div "Documents 10 Add tag Add tags to 0 selected documents Press Enter to add a new …" at bounding box center [686, 388] width 1086 height 684
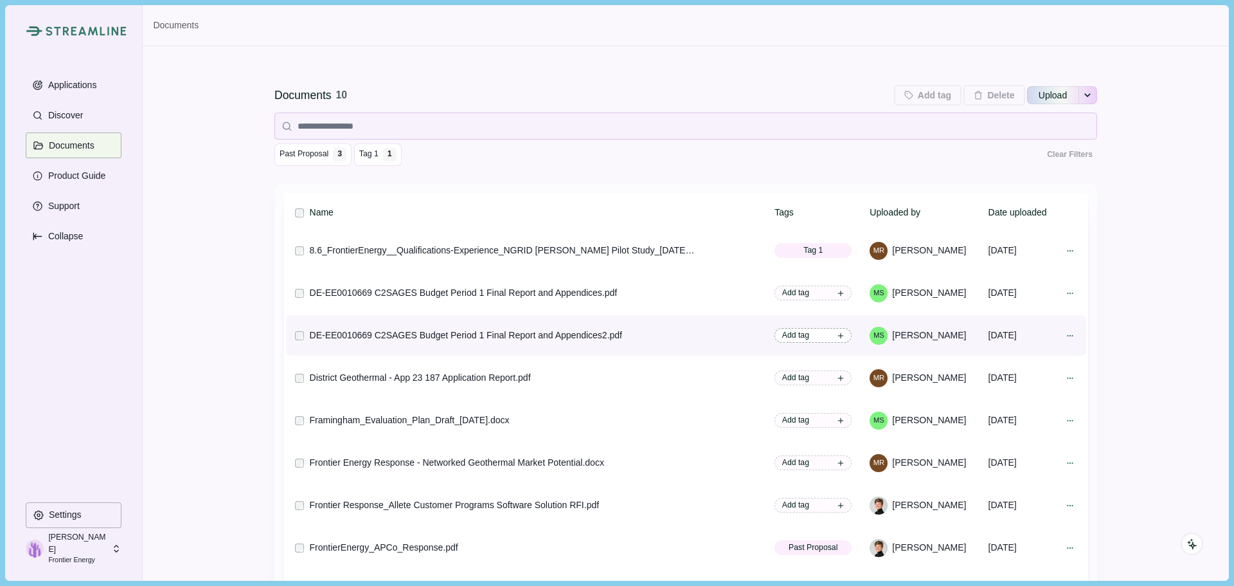
click at [823, 340] on span "Add tag" at bounding box center [813, 335] width 77 height 15
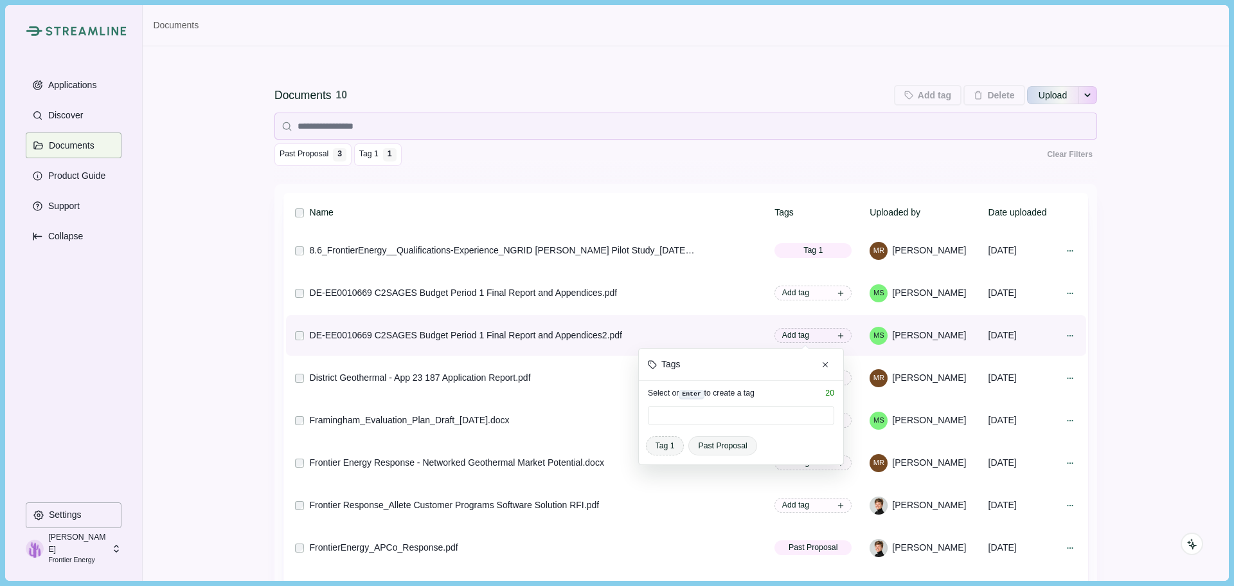
click at [658, 445] on span "Tag 1" at bounding box center [665, 446] width 19 height 12
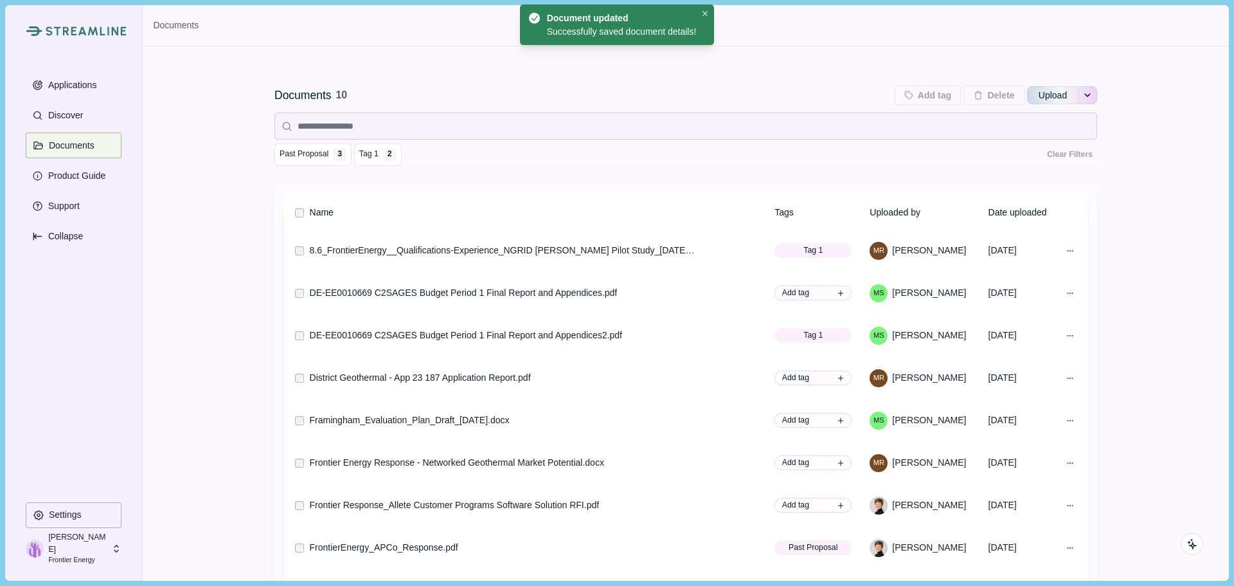
click at [1114, 386] on div "Documents 10 Add tag Add tags to 0 selected documents Press Enter to add a new …" at bounding box center [686, 388] width 1086 height 684
click at [363, 157] on span "Tag 1" at bounding box center [368, 154] width 19 height 12
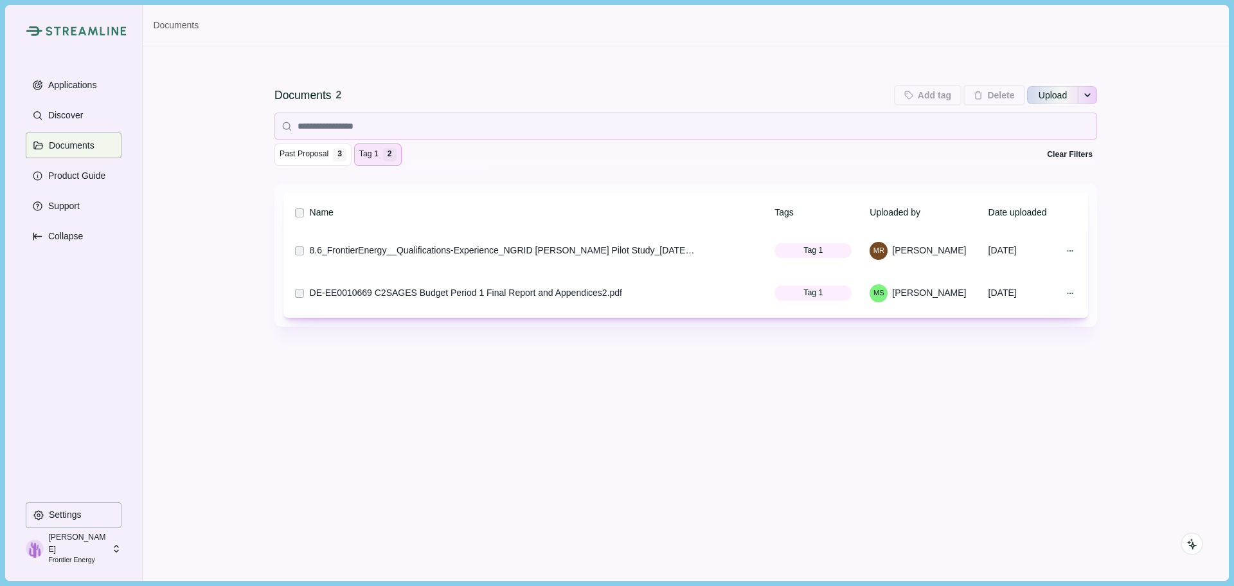
click at [366, 157] on span "Tag 1" at bounding box center [368, 154] width 19 height 12
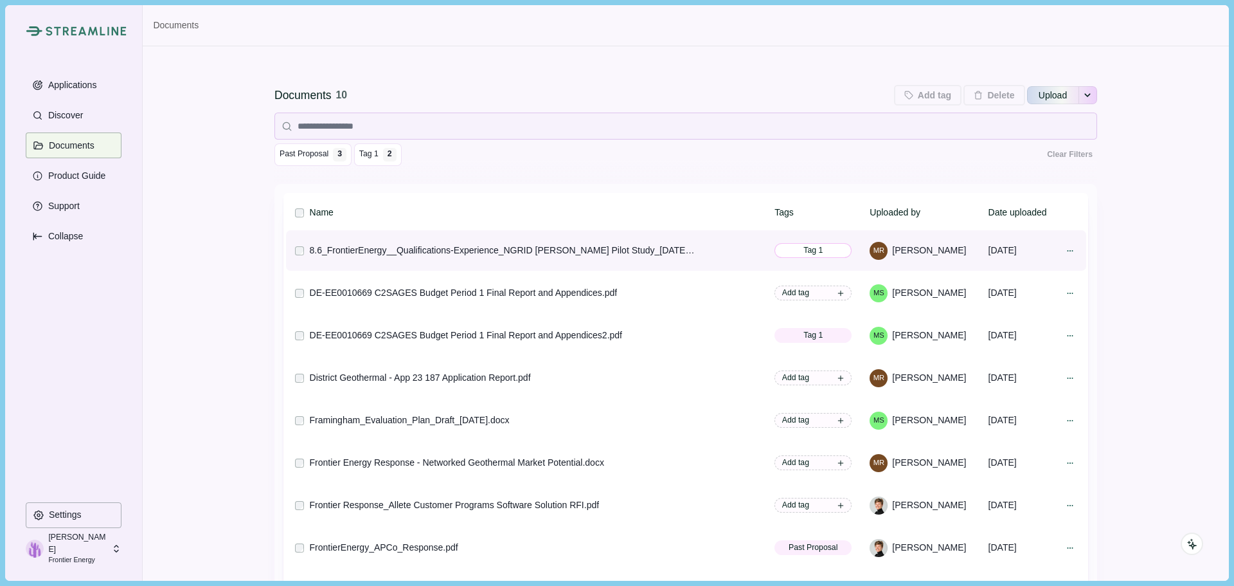
click at [796, 258] on span "Tag 1" at bounding box center [813, 250] width 77 height 15
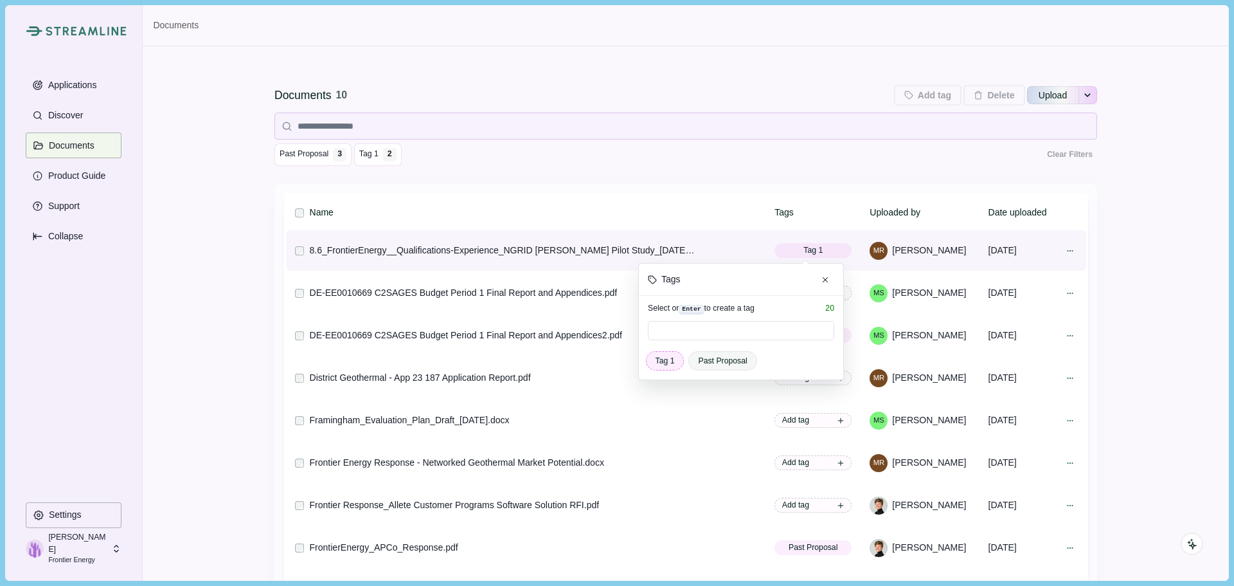
click at [658, 359] on span "Tag 1" at bounding box center [665, 361] width 19 height 12
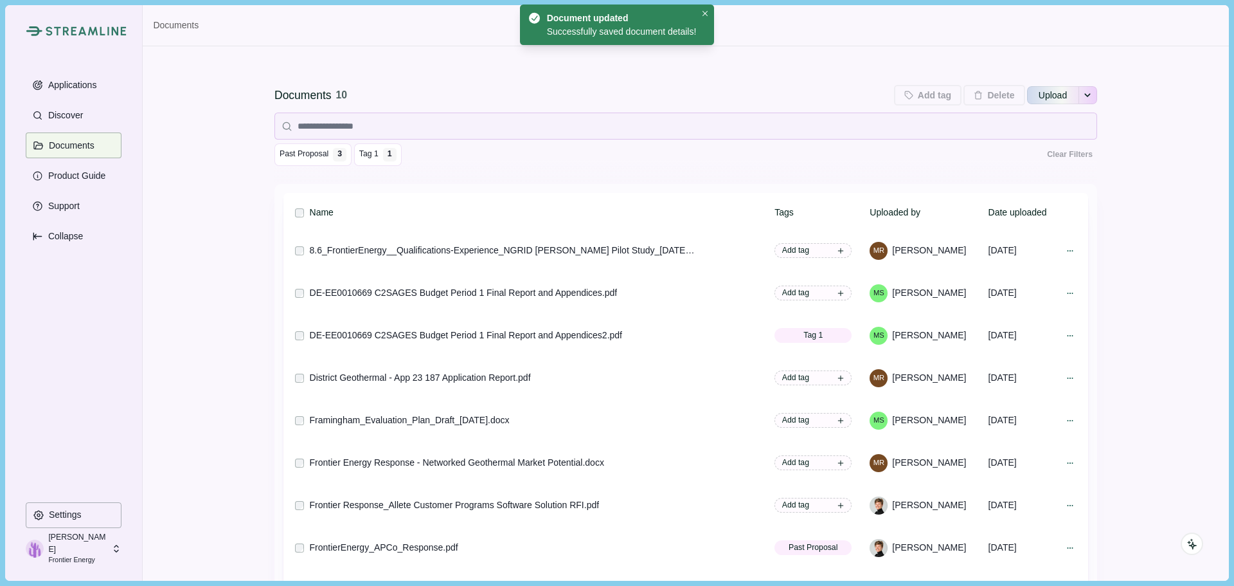
click at [1148, 278] on div "Documents 10 Add tag Add tags to 0 selected documents Press Enter to add a new …" at bounding box center [686, 388] width 1086 height 684
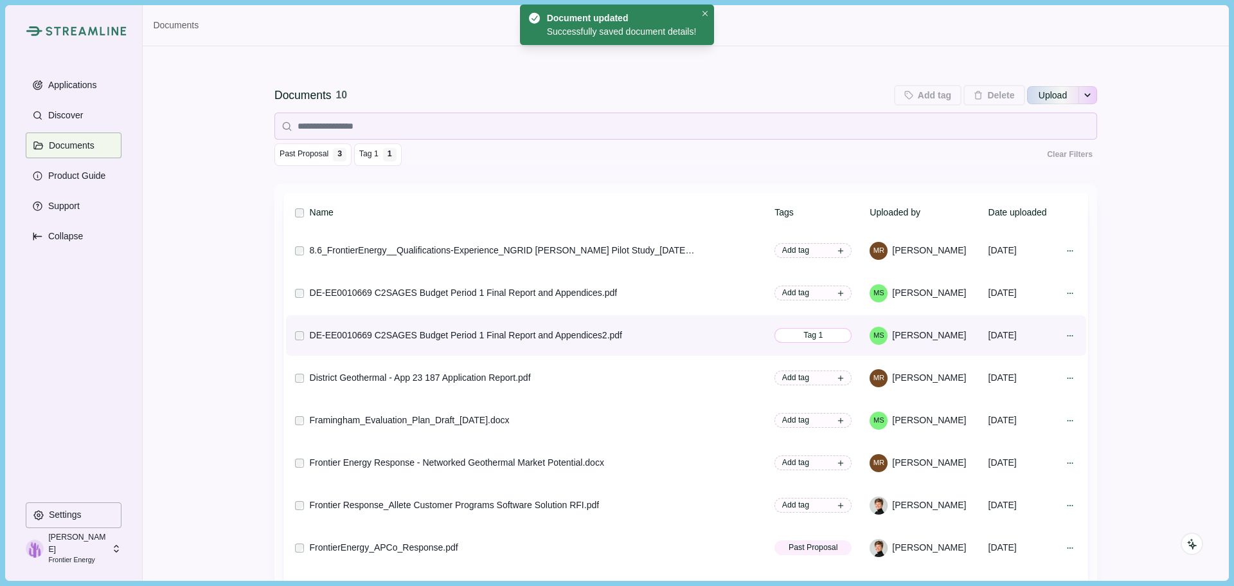
click at [804, 332] on span "Tag 1" at bounding box center [812, 335] width 19 height 12
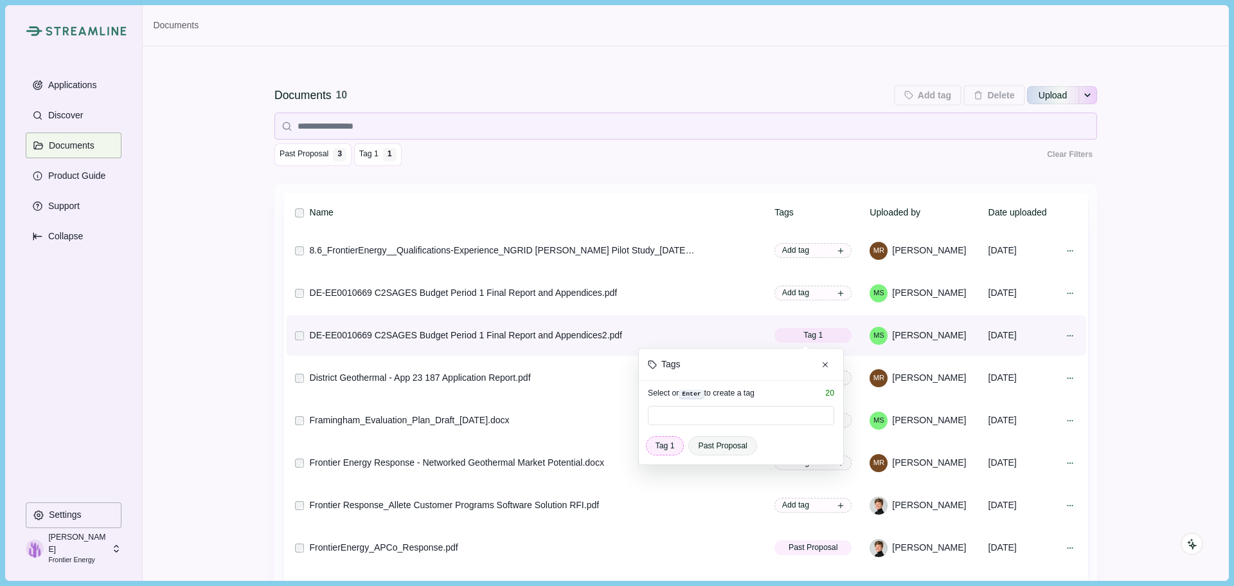
click at [661, 449] on span "Tag 1" at bounding box center [665, 446] width 19 height 12
click at [610, 177] on div "Documents 10 Add tag Add tags to 0 selected documents Press Enter to add a new …" at bounding box center [685, 123] width 823 height 119
click at [1140, 318] on div "Documents 10 Add tag Add tags to 0 selected documents Press Enter to add a new …" at bounding box center [686, 388] width 1086 height 684
click at [1162, 347] on div "Documents 10 Add tag Add tags to 0 selected documents Press Enter to add a new …" at bounding box center [686, 388] width 1086 height 684
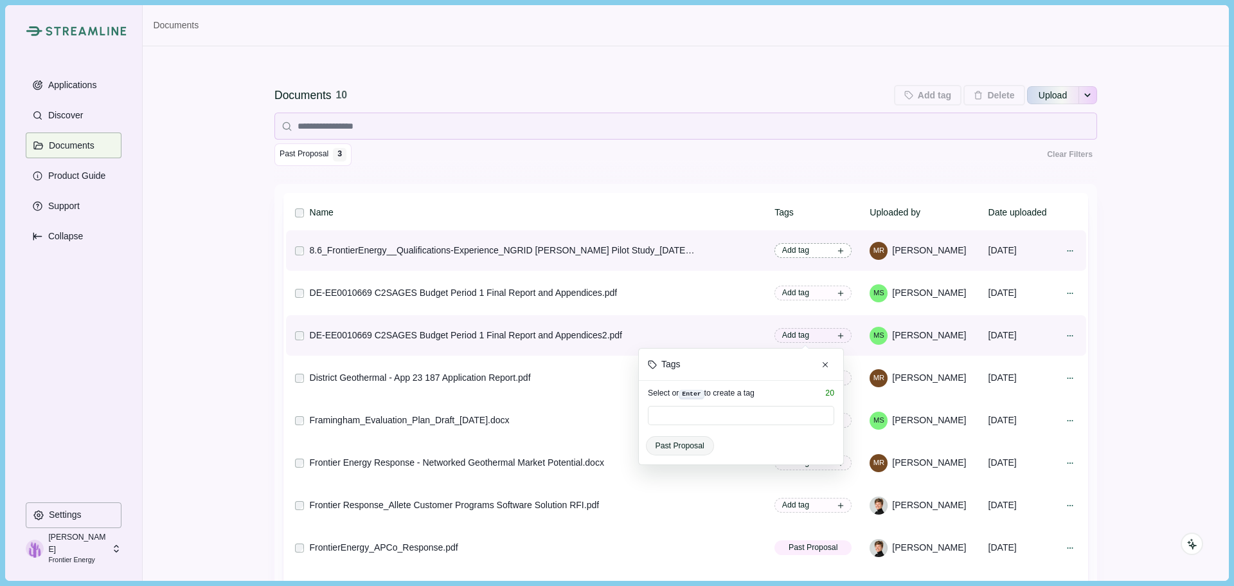
click at [823, 250] on span "Add tag" at bounding box center [813, 250] width 77 height 15
click at [686, 332] on input at bounding box center [741, 330] width 186 height 19
type input "*"
type input "****"
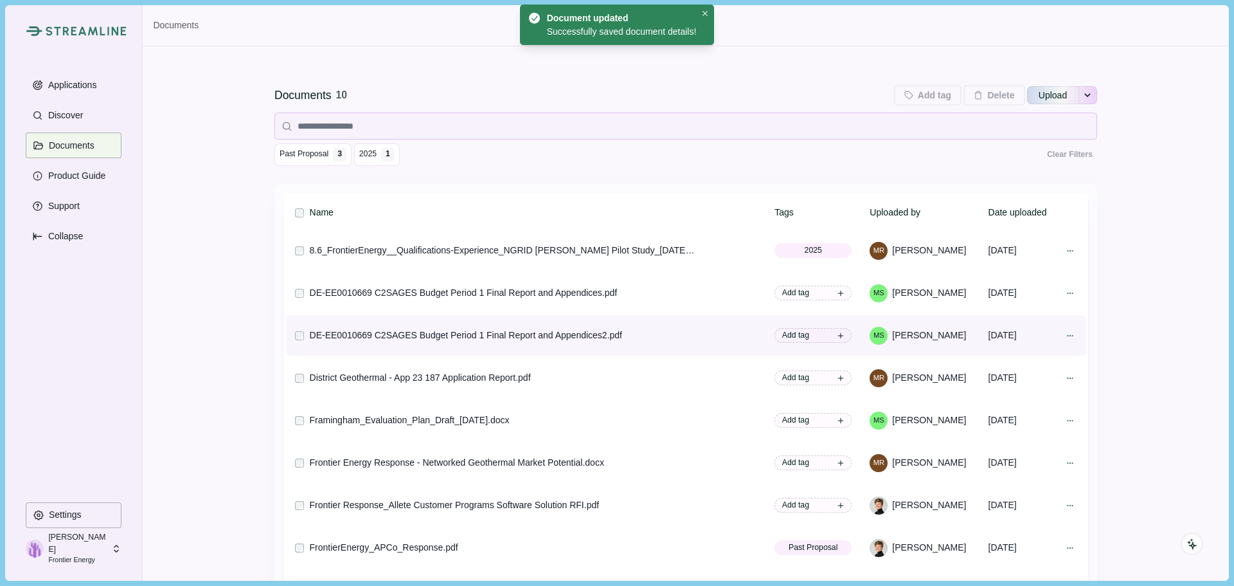
click at [661, 445] on span "2025" at bounding box center [664, 446] width 17 height 12
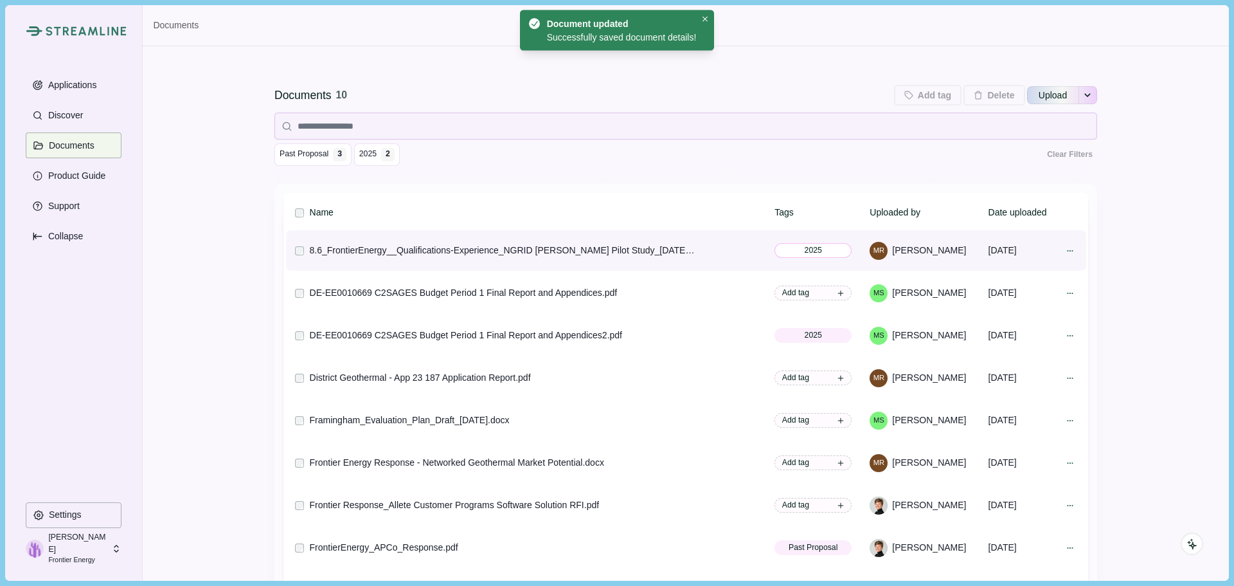
click at [826, 254] on span "2025" at bounding box center [813, 250] width 77 height 15
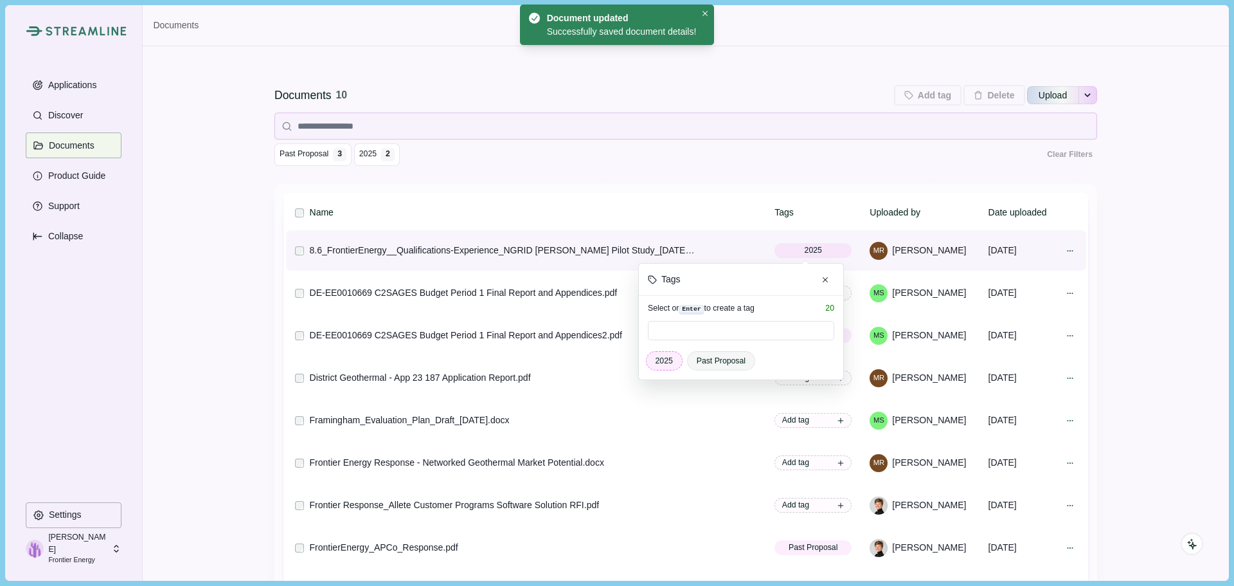
click at [660, 366] on span "2025" at bounding box center [664, 361] width 17 height 12
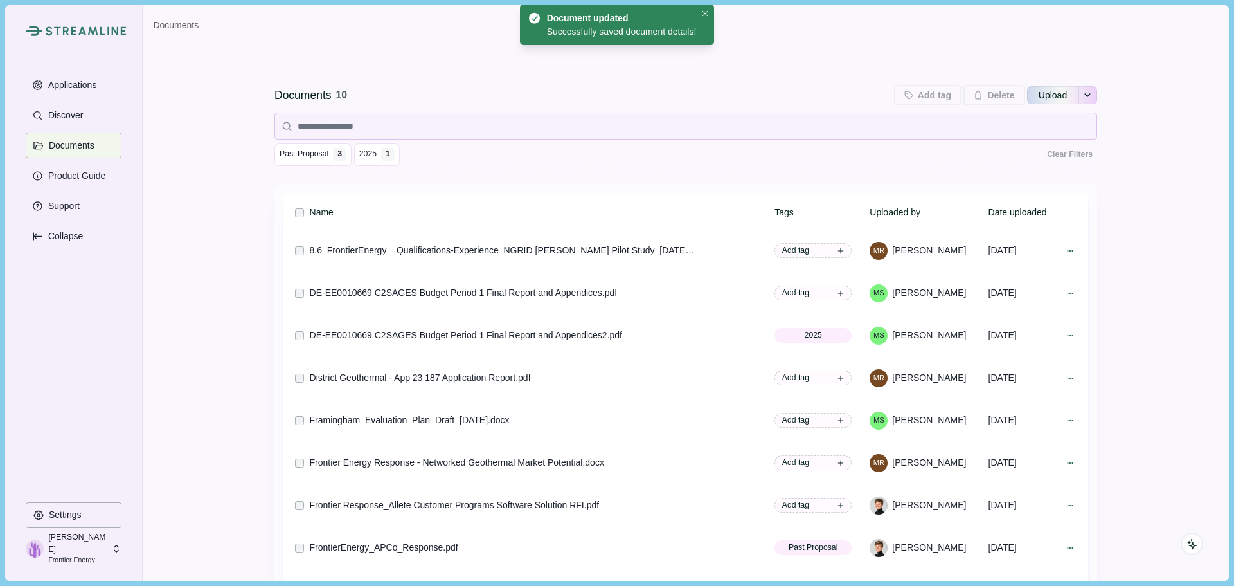
click at [1145, 305] on div "Documents 10 Add tag Add tags to 0 selected documents Press Enter to add a new …" at bounding box center [686, 388] width 1086 height 684
click at [1153, 296] on div "Documents 10 Add tag Add tags to 0 selected documents Press Enter to add a new …" at bounding box center [686, 388] width 1086 height 684
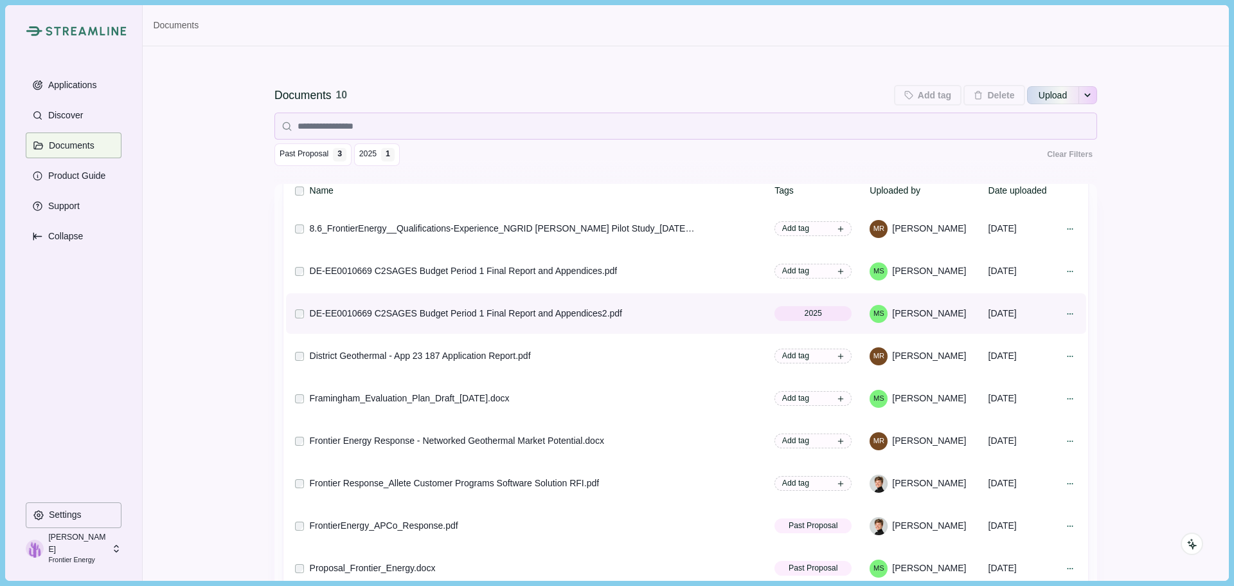
scroll to position [25, 0]
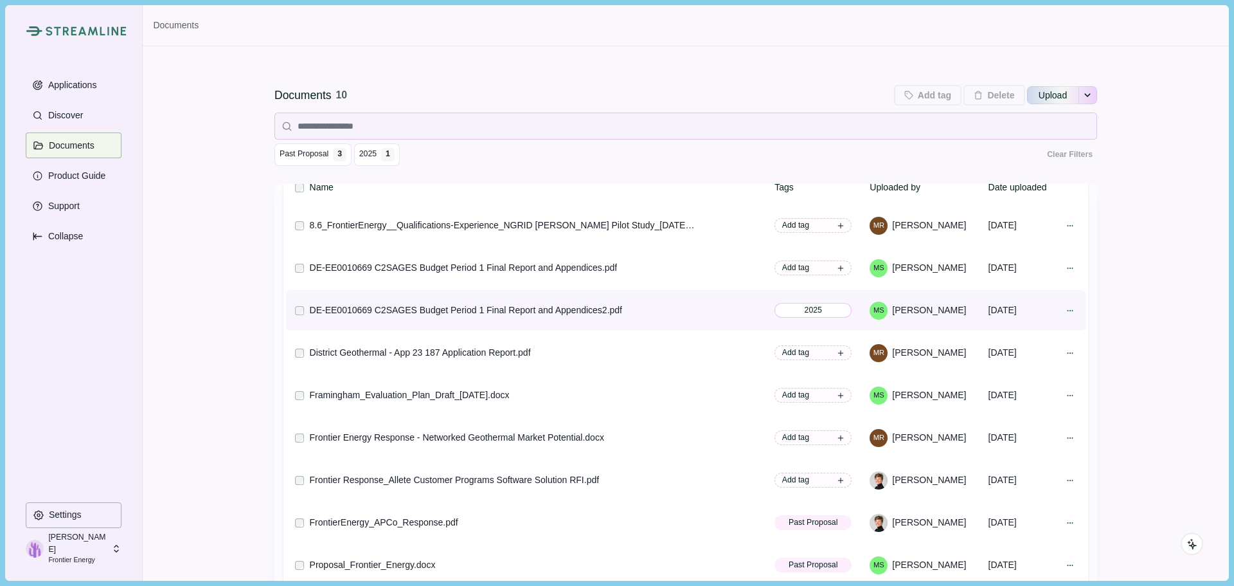
click at [789, 314] on span "2025" at bounding box center [813, 310] width 77 height 15
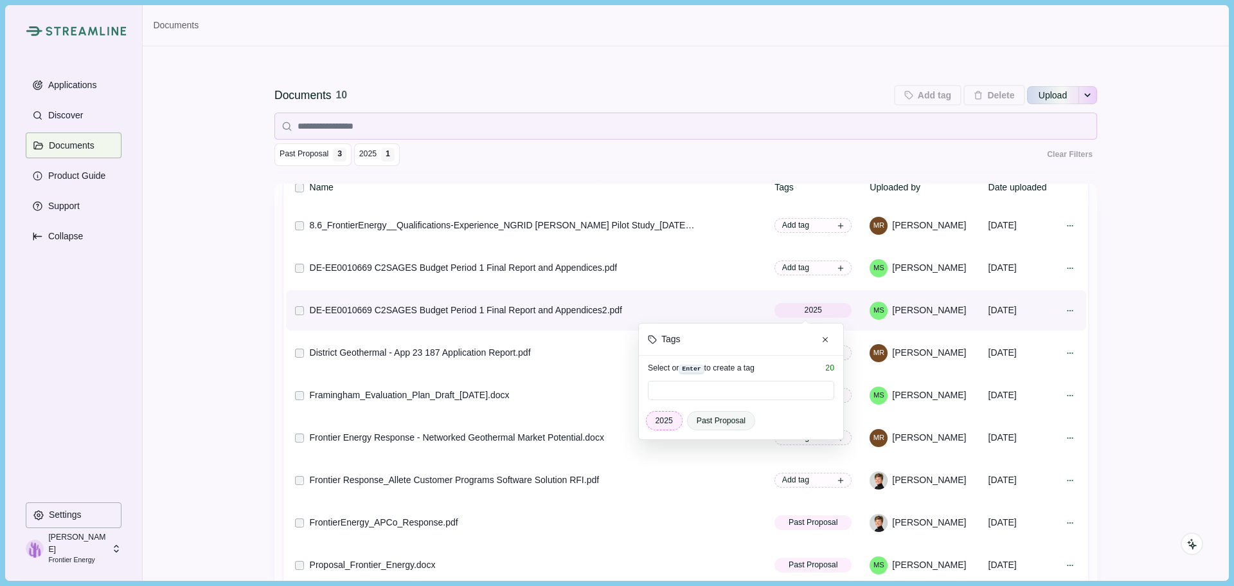
click at [661, 419] on span "2025" at bounding box center [664, 421] width 17 height 12
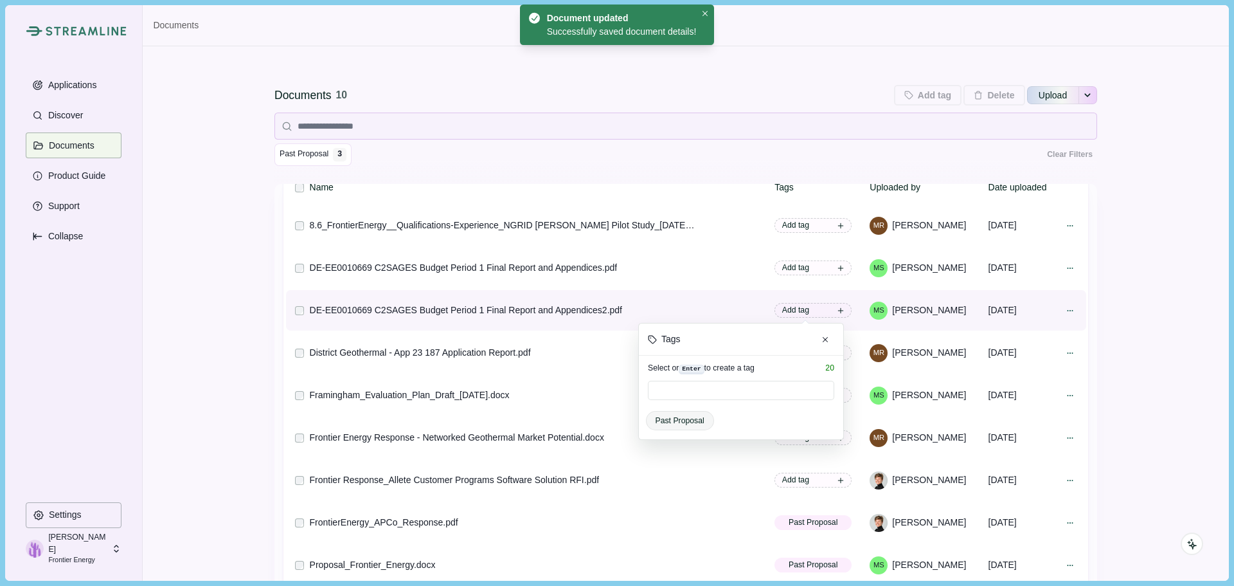
click at [1131, 354] on div "Documents 10 Add tag Add tags to 0 selected documents Press Enter to add a new …" at bounding box center [686, 388] width 1086 height 684
click at [234, 340] on div "Documents 10 Add tag Add tags to 0 selected documents Press Enter to add a new …" at bounding box center [686, 388] width 1086 height 684
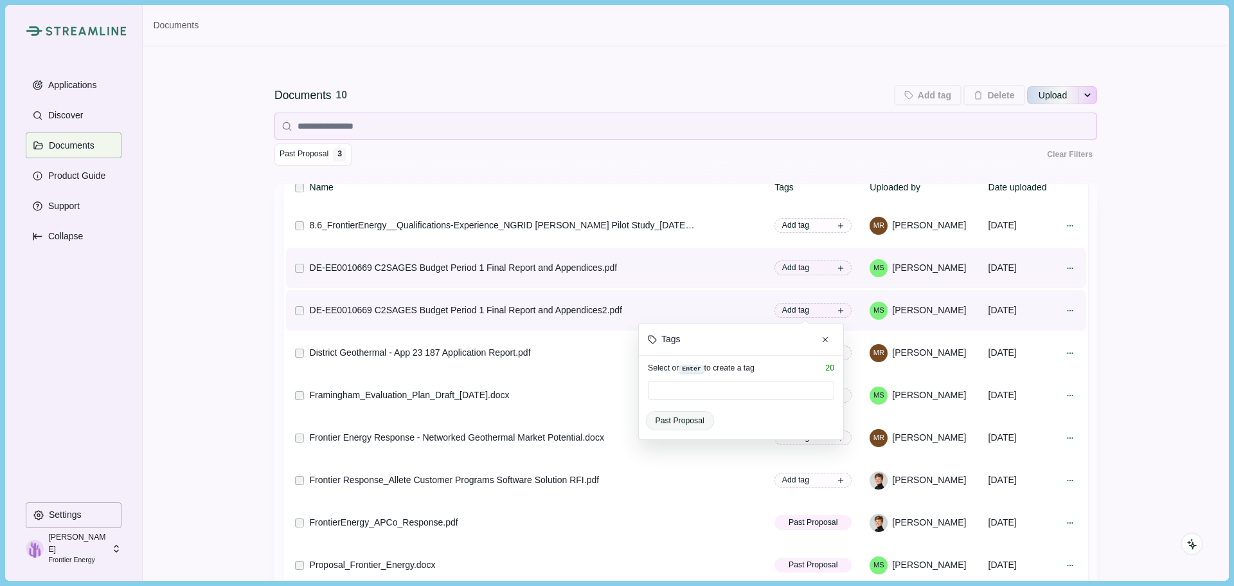
click at [287, 272] on td at bounding box center [297, 267] width 22 height 40
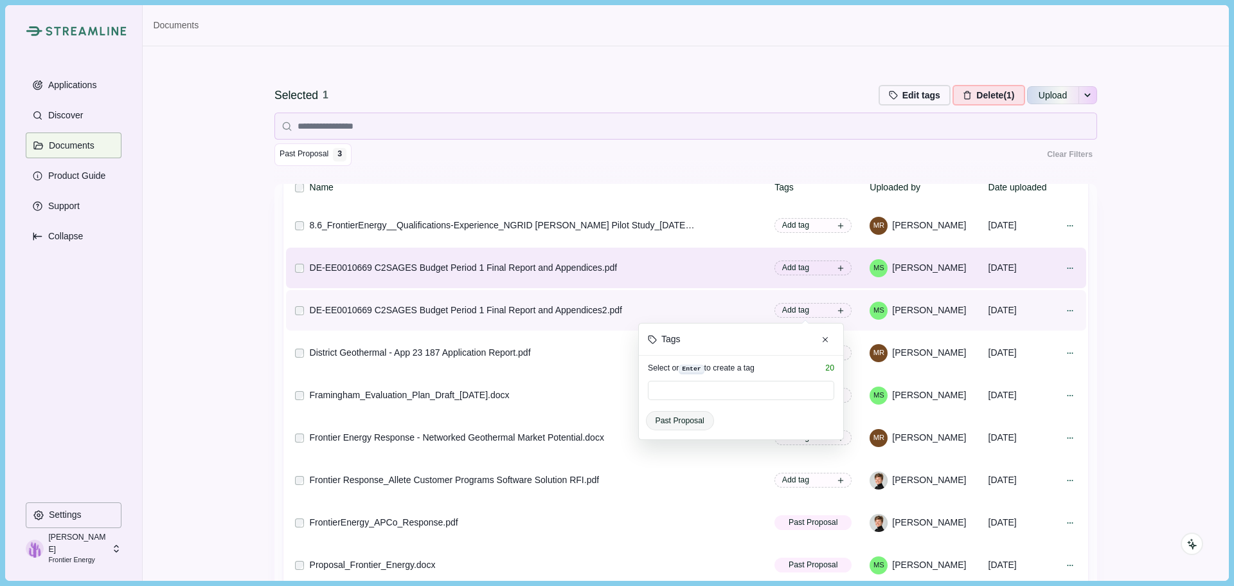
click at [1178, 286] on div "Selected 1 Edit tags Edit tags for selected document Press Enter to add a new t…" at bounding box center [686, 388] width 1086 height 684
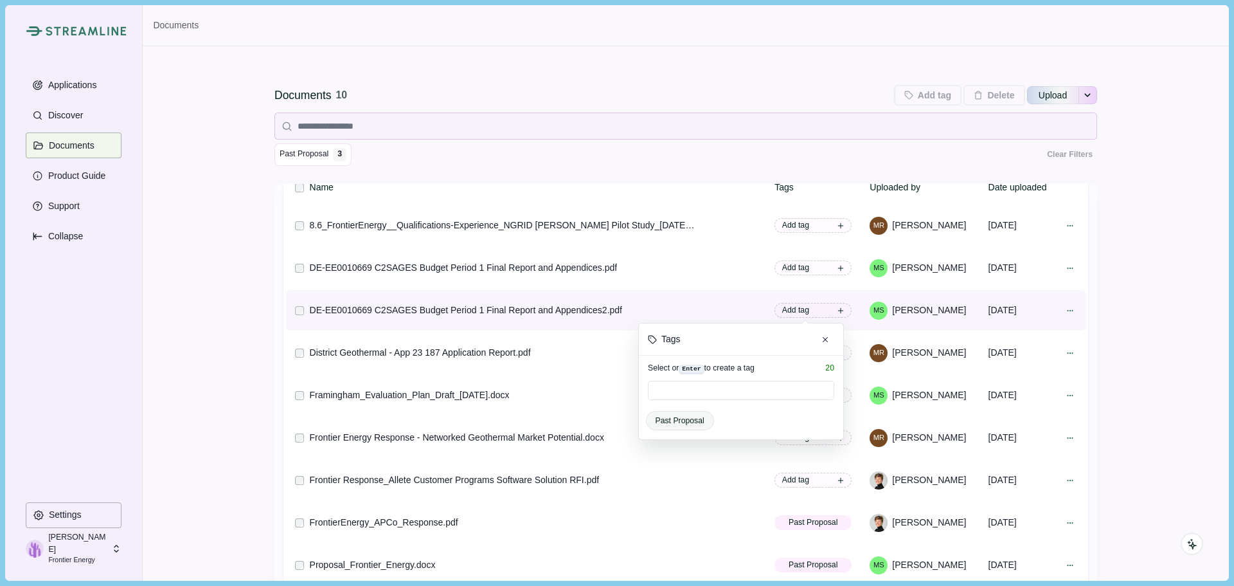
click at [1142, 309] on div "Documents 10 Add tag Add tags to 0 selected documents Press Enter to add a new …" at bounding box center [686, 388] width 1086 height 684
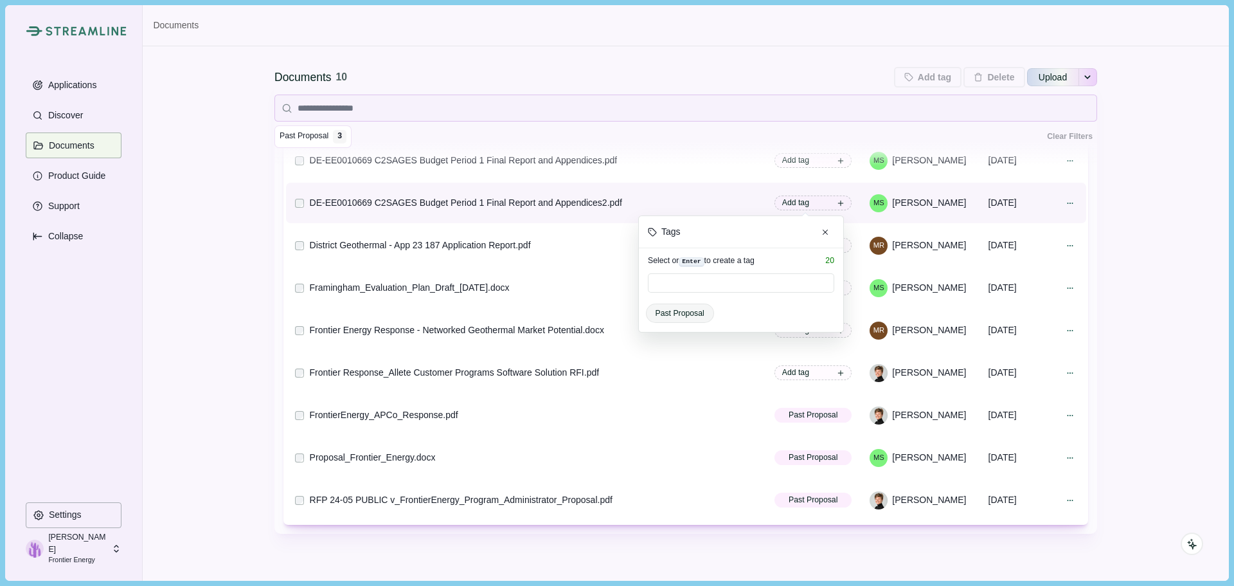
scroll to position [150, 0]
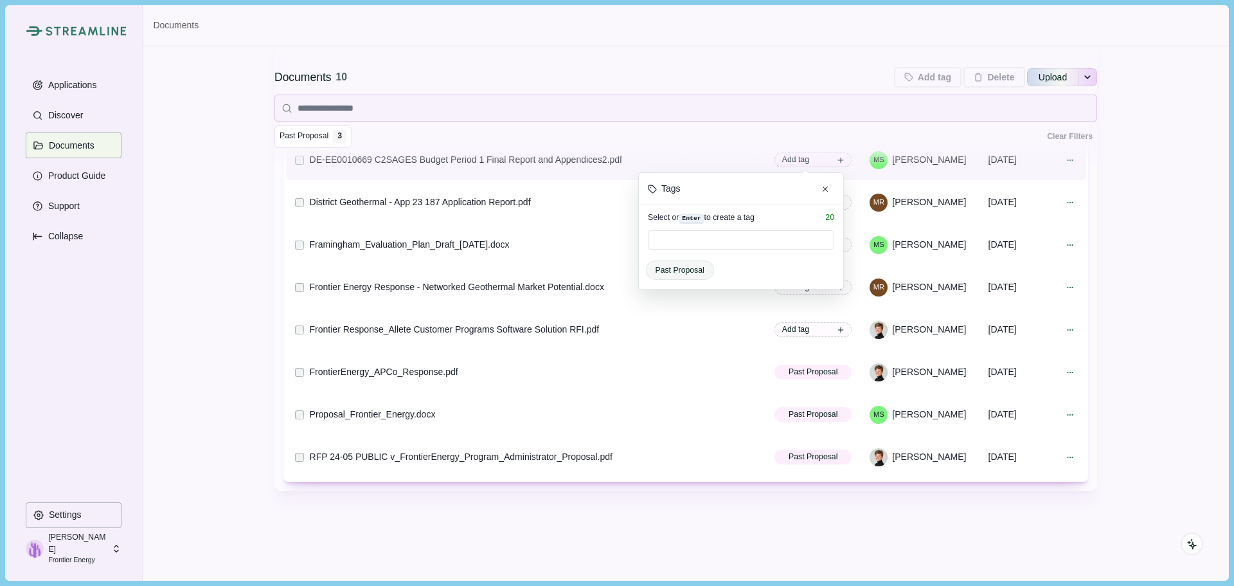
click at [504, 518] on div "Documents 10 Add tag Add tags to 0 selected documents Press Enter to add a new …" at bounding box center [685, 247] width 823 height 666
click at [208, 58] on div "Documents 10 Add tag Add tags to 0 selected documents Press Enter to add a new …" at bounding box center [686, 238] width 1086 height 684
click at [190, 256] on div "Documents 10 Add tag Add tags to 0 selected documents Press Enter to add a new …" at bounding box center [686, 238] width 1086 height 684
click at [823, 186] on icon "Close" at bounding box center [826, 189] width 6 height 6
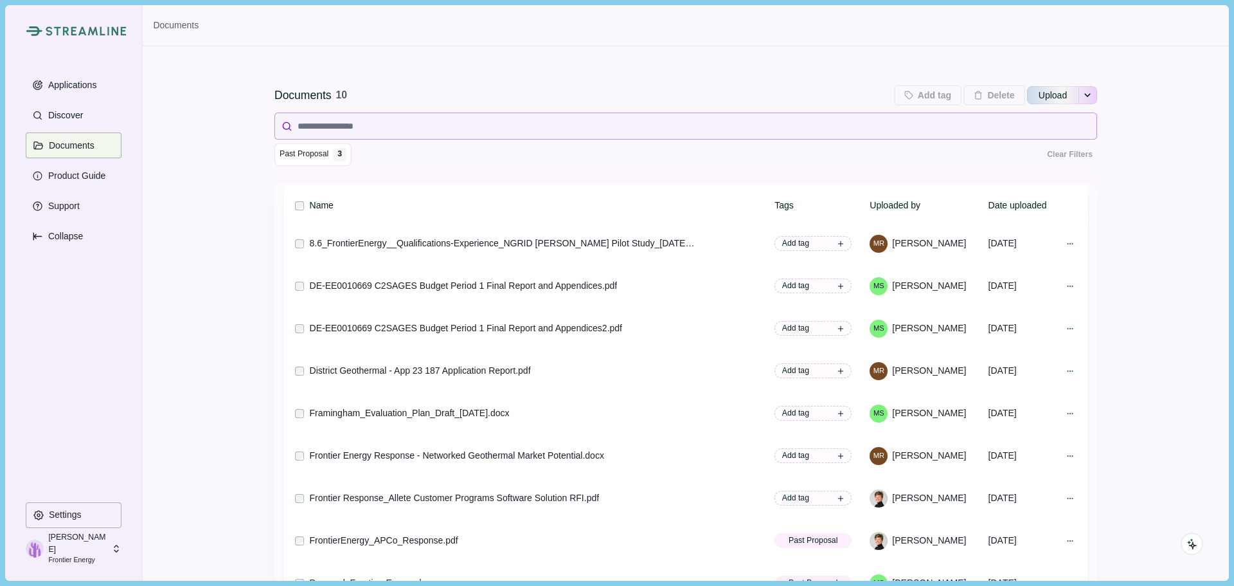
scroll to position [0, 0]
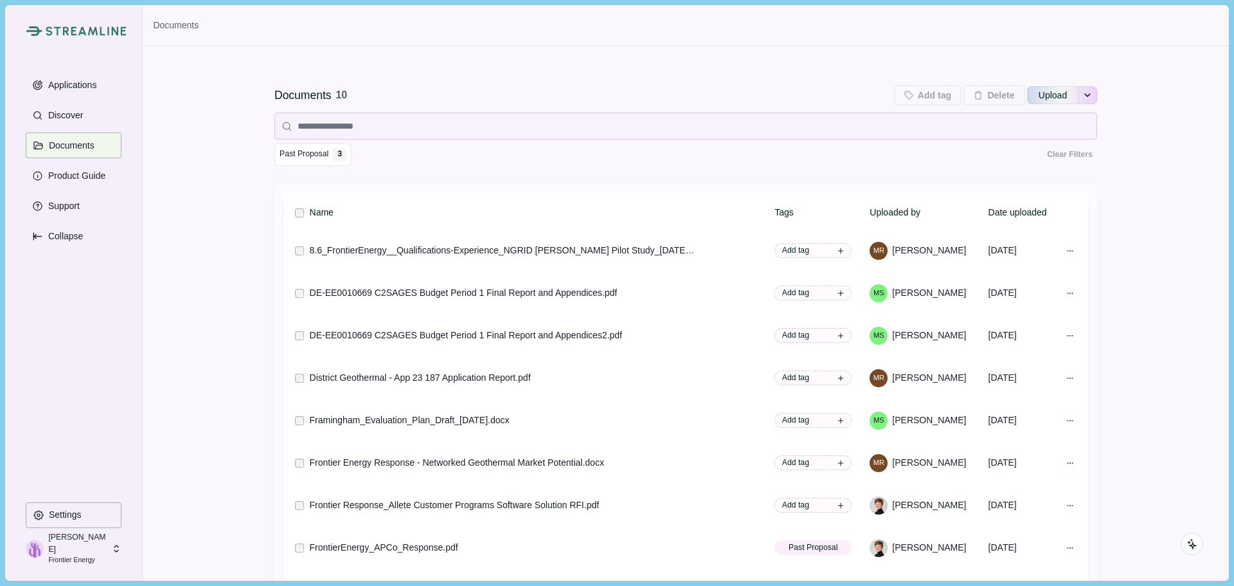
click at [355, 59] on div "Documents 10 Add tag Add tags to 0 selected documents Press Enter to add a new …" at bounding box center [686, 388] width 1086 height 684
